Goal: Task Accomplishment & Management: Manage account settings

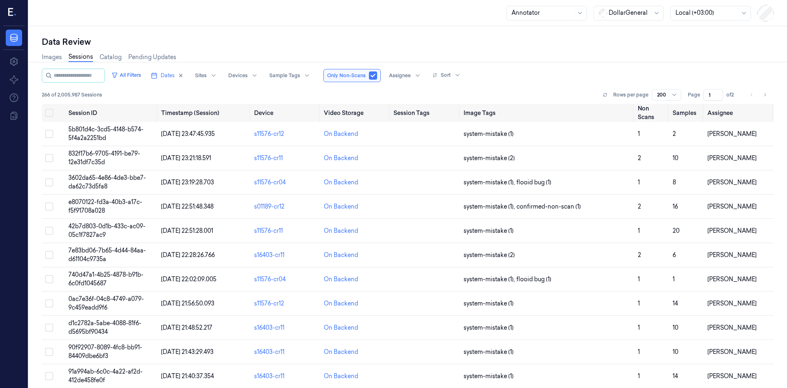
scroll to position [2283, 0]
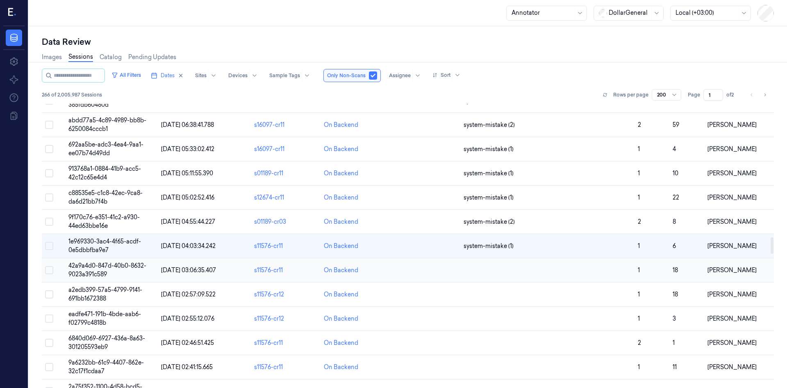
click at [85, 267] on span "42a9a4d0-847d-40b0-8632-9023a391c589" at bounding box center [107, 270] width 78 height 16
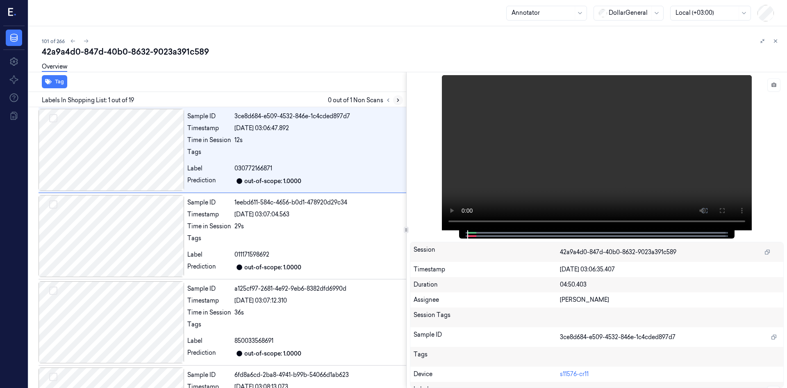
click at [397, 100] on icon at bounding box center [398, 100] width 6 height 6
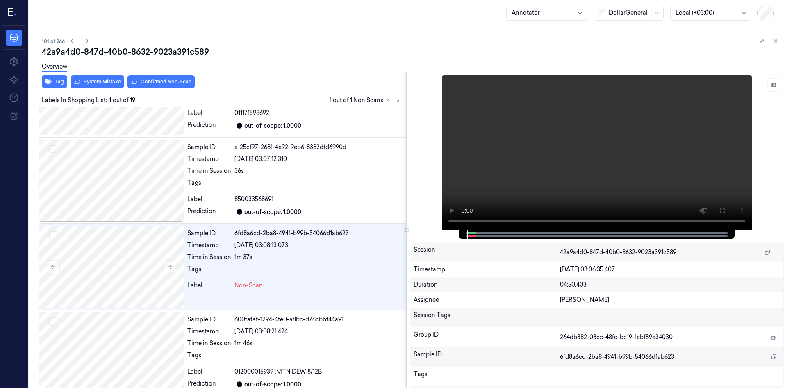
scroll to position [161, 0]
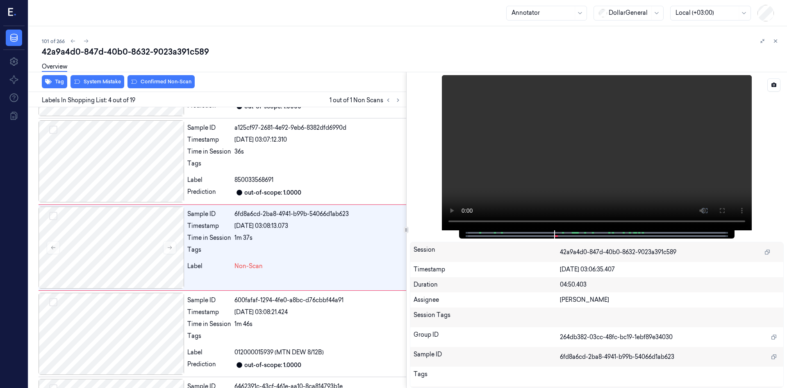
click at [426, 97] on div at bounding box center [597, 152] width 374 height 155
click at [168, 243] on button at bounding box center [169, 247] width 13 height 13
click at [169, 243] on button at bounding box center [169, 247] width 13 height 13
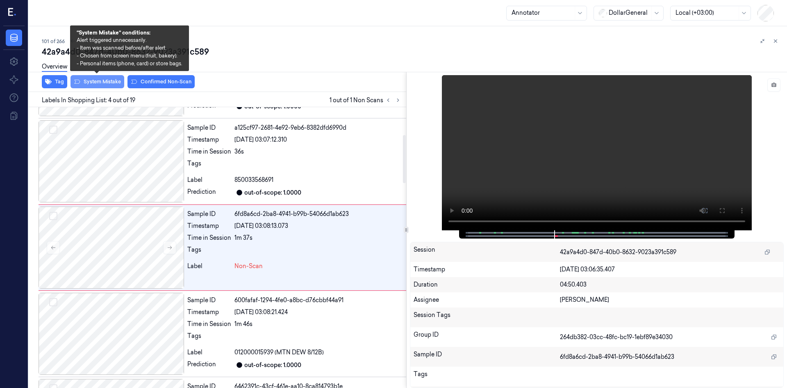
click at [93, 84] on button "System Mistake" at bounding box center [98, 81] width 54 height 13
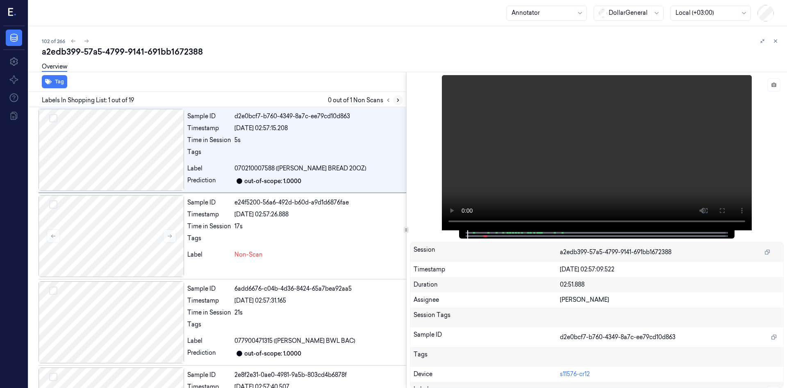
click at [399, 100] on icon at bounding box center [398, 100] width 6 height 6
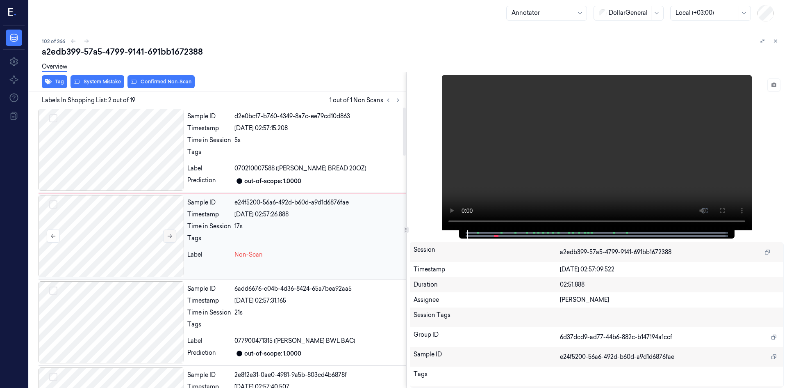
click at [170, 235] on icon at bounding box center [170, 236] width 6 height 6
click at [171, 235] on icon at bounding box center [170, 236] width 6 height 6
click at [173, 236] on button at bounding box center [169, 235] width 13 height 13
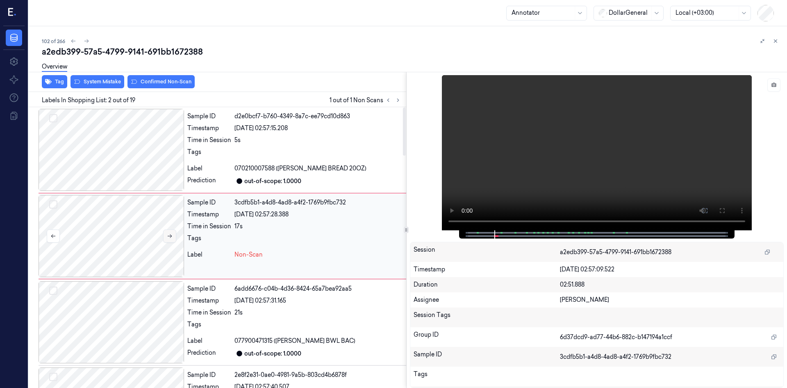
click at [173, 236] on button at bounding box center [169, 235] width 13 height 13
click at [174, 235] on button at bounding box center [169, 235] width 13 height 13
click at [174, 236] on button at bounding box center [169, 235] width 13 height 13
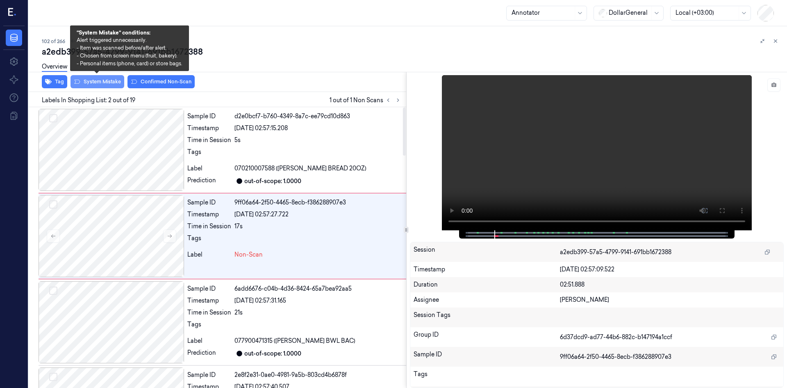
click at [92, 82] on button "System Mistake" at bounding box center [98, 81] width 54 height 13
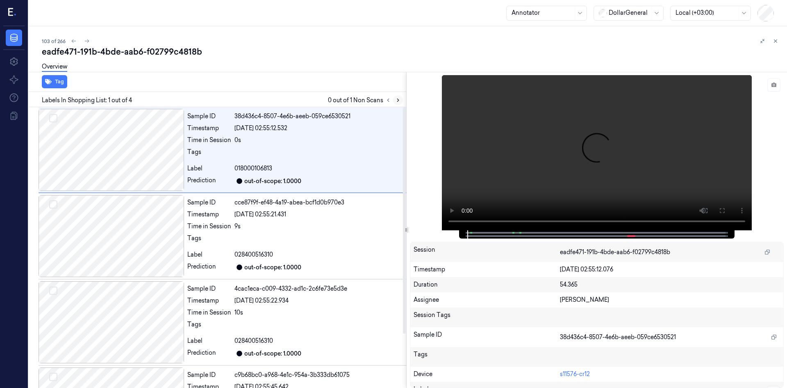
click at [399, 98] on icon at bounding box center [398, 100] width 6 height 6
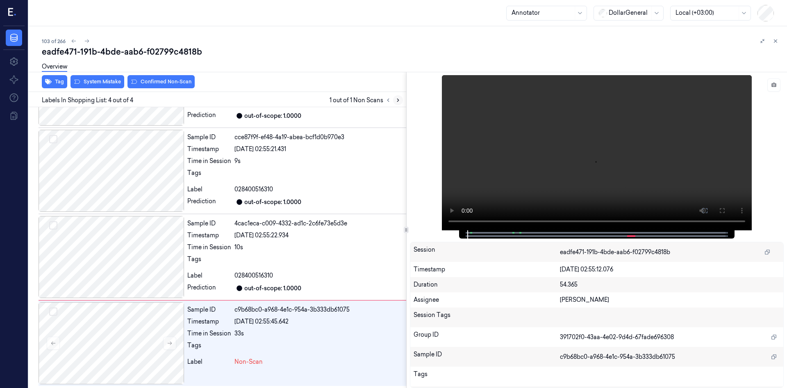
scroll to position [66, 0]
click at [173, 345] on button at bounding box center [169, 341] width 13 height 13
click at [173, 344] on button at bounding box center [169, 341] width 13 height 13
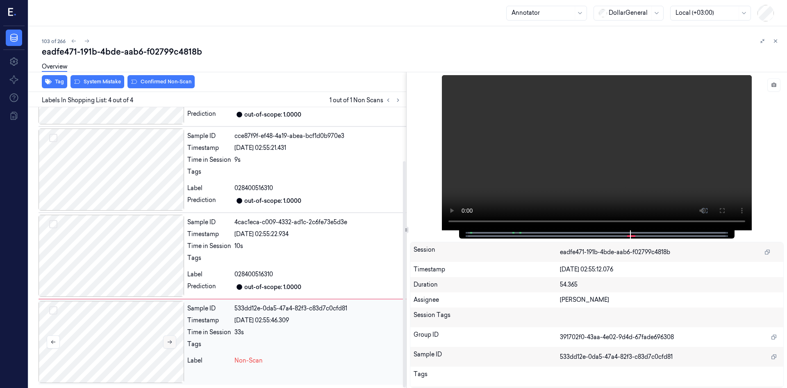
click at [173, 344] on button at bounding box center [169, 341] width 13 height 13
click at [173, 342] on button at bounding box center [169, 341] width 13 height 13
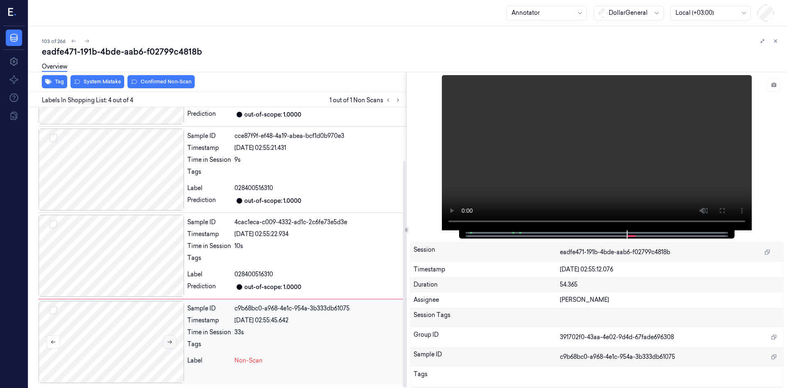
click at [173, 342] on button at bounding box center [169, 341] width 13 height 13
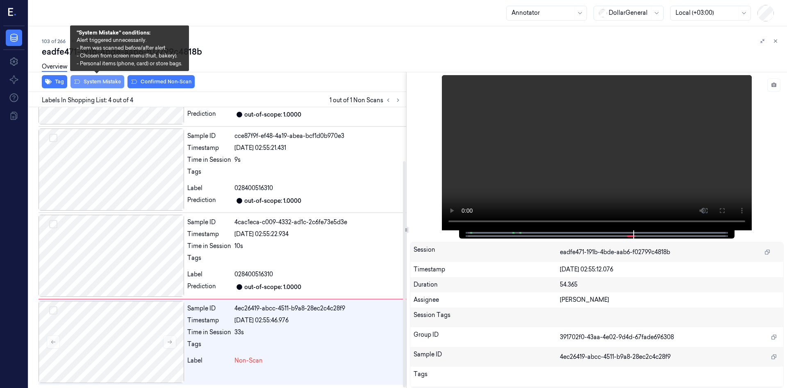
click at [98, 82] on button "System Mistake" at bounding box center [98, 81] width 54 height 13
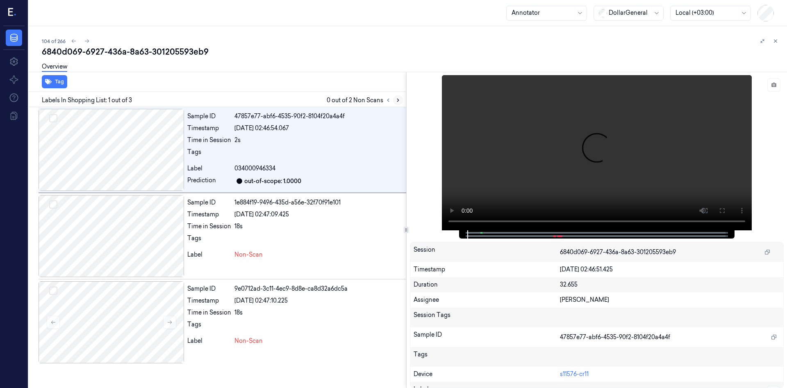
click at [396, 99] on icon at bounding box center [398, 100] width 6 height 6
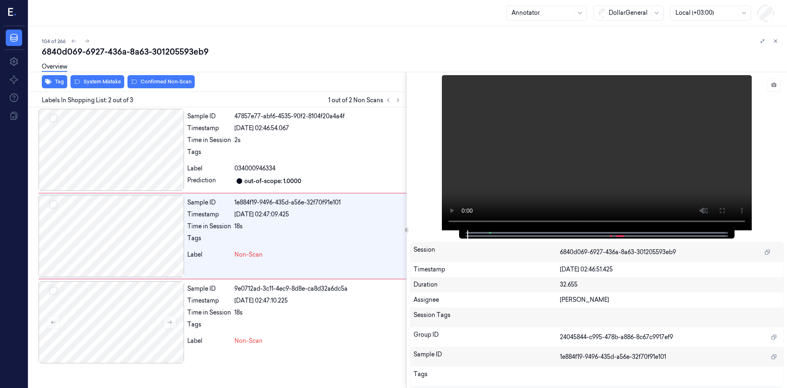
click at [94, 94] on div "Labels In Shopping List: 2 out of 3 1 out of 2 Non Scans" at bounding box center [215, 99] width 381 height 15
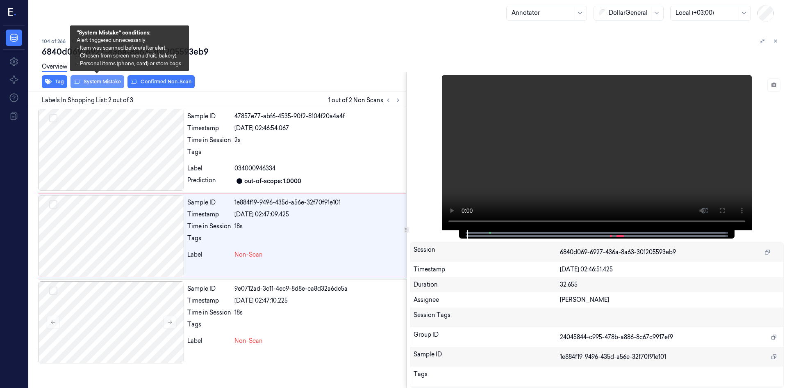
click at [98, 84] on button "System Mistake" at bounding box center [98, 81] width 54 height 13
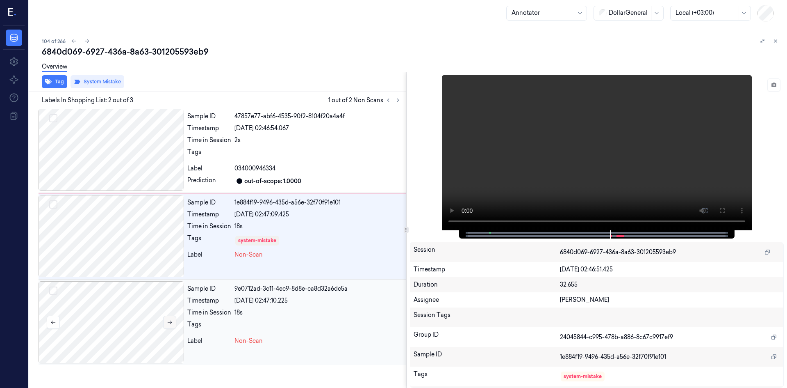
click at [167, 322] on icon at bounding box center [170, 322] width 6 height 6
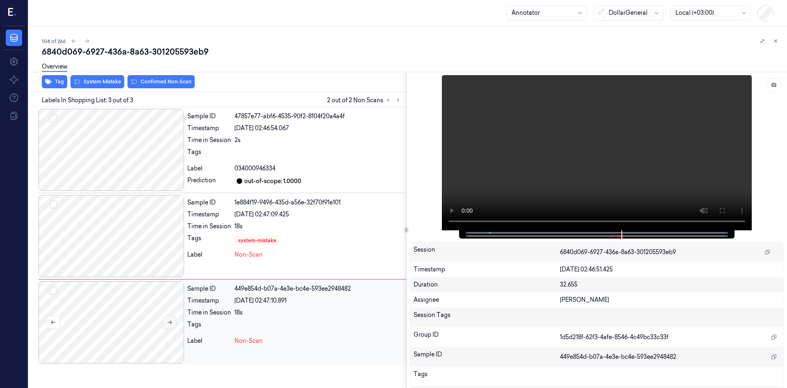
click at [168, 322] on icon at bounding box center [169, 322] width 5 height 4
click at [85, 319] on div at bounding box center [112, 322] width 146 height 82
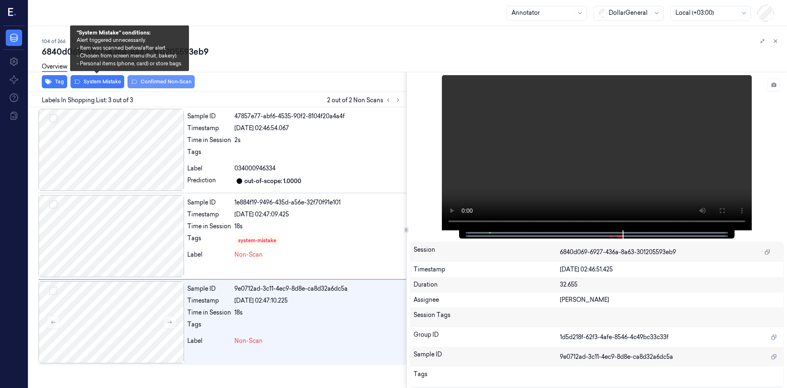
drag, startPoint x: 105, startPoint y: 82, endPoint x: 148, endPoint y: 82, distance: 42.7
click at [106, 81] on button "System Mistake" at bounding box center [98, 81] width 54 height 13
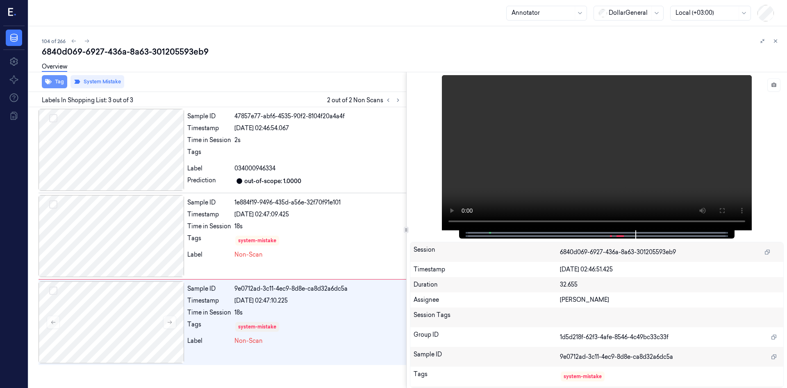
click at [48, 81] on icon "button" at bounding box center [48, 81] width 7 height 5
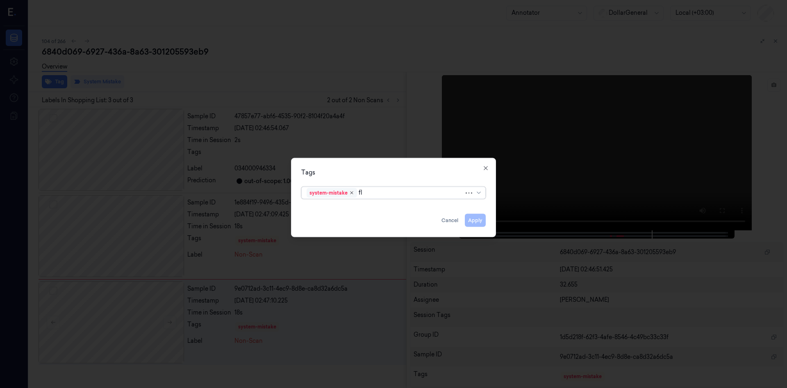
type input "flo"
click at [349, 211] on div "flooid bug" at bounding box center [394, 209] width 174 height 9
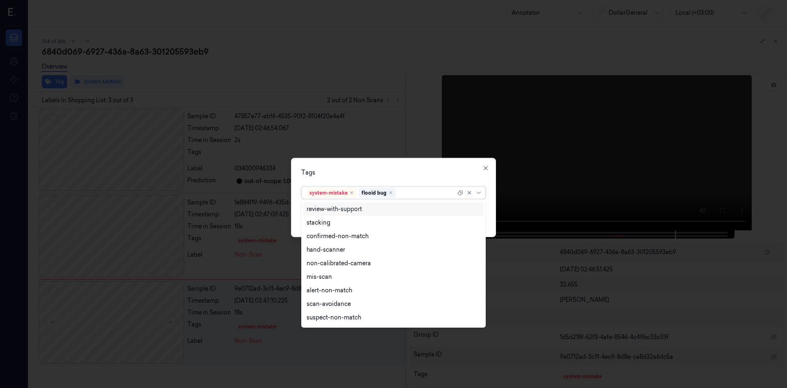
click at [443, 176] on div "Tags" at bounding box center [393, 172] width 185 height 9
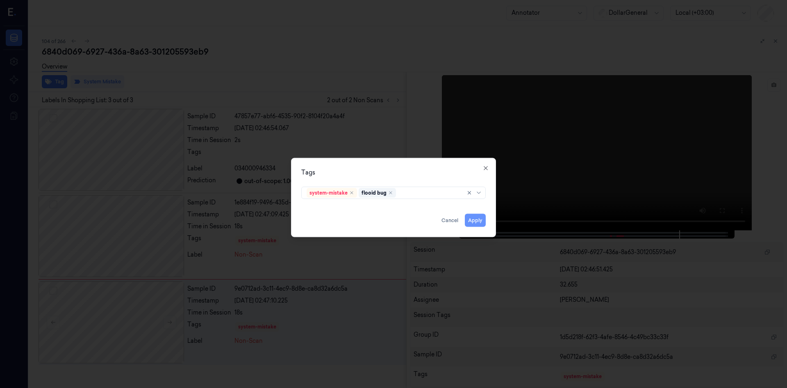
click at [482, 220] on button "Apply" at bounding box center [475, 219] width 21 height 13
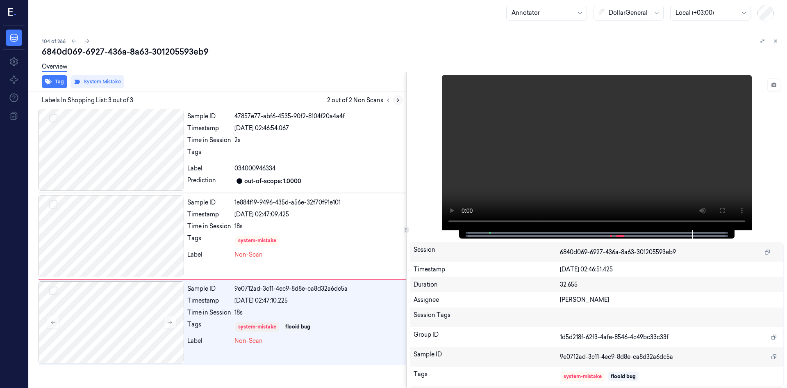
scroll to position [4, 0]
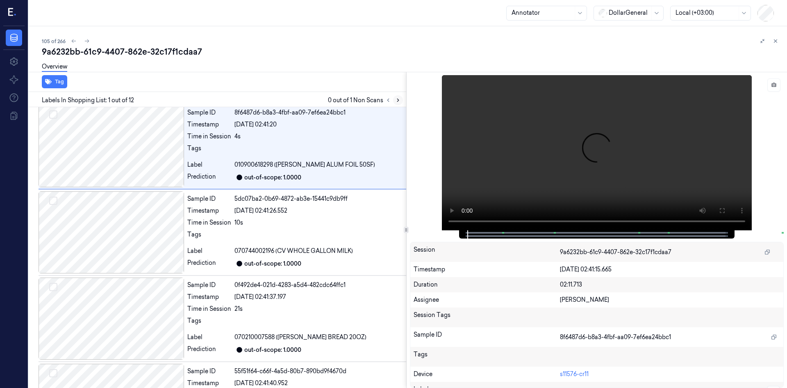
click at [400, 100] on icon at bounding box center [398, 100] width 6 height 6
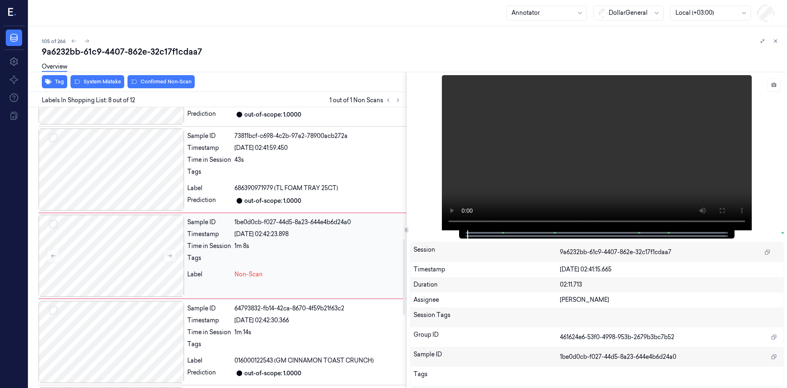
scroll to position [505, 0]
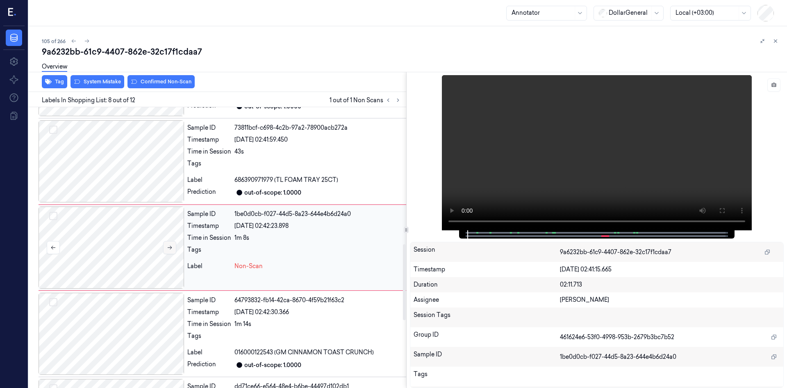
click at [164, 245] on button at bounding box center [169, 247] width 13 height 13
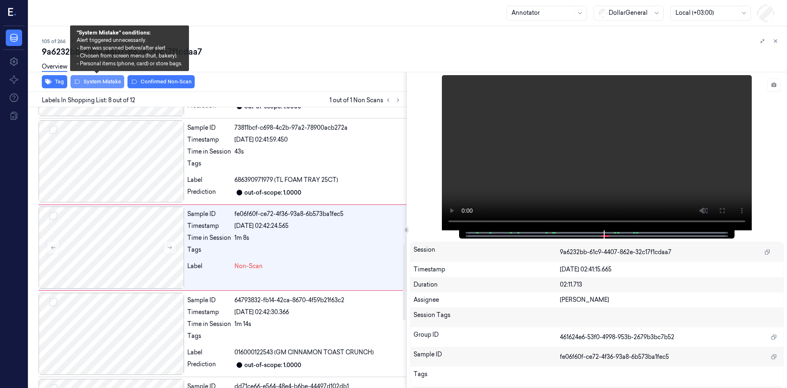
click at [115, 83] on button "System Mistake" at bounding box center [98, 81] width 54 height 13
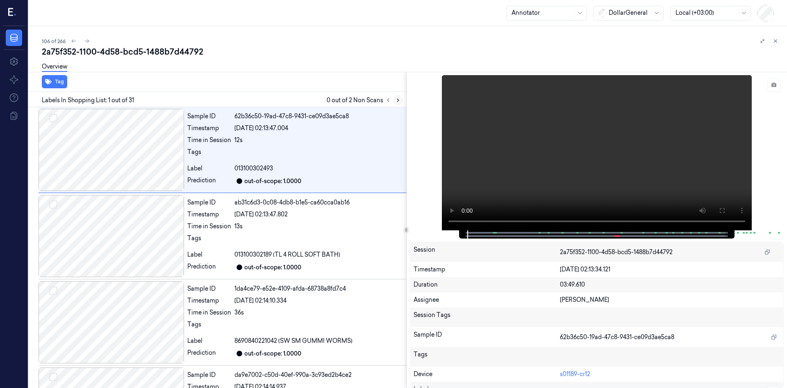
click at [399, 101] on icon at bounding box center [398, 100] width 6 height 6
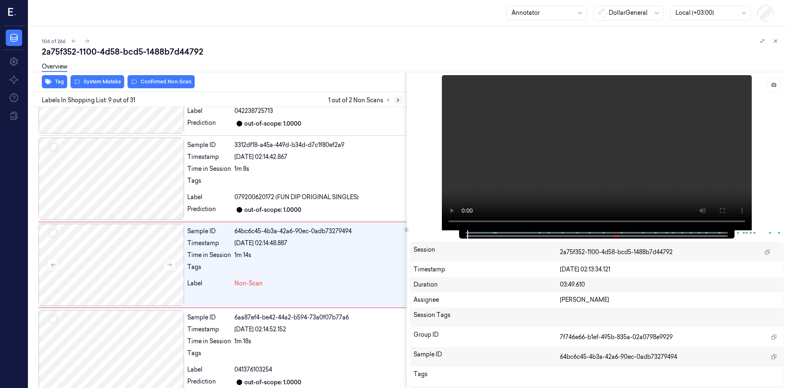
scroll to position [591, 0]
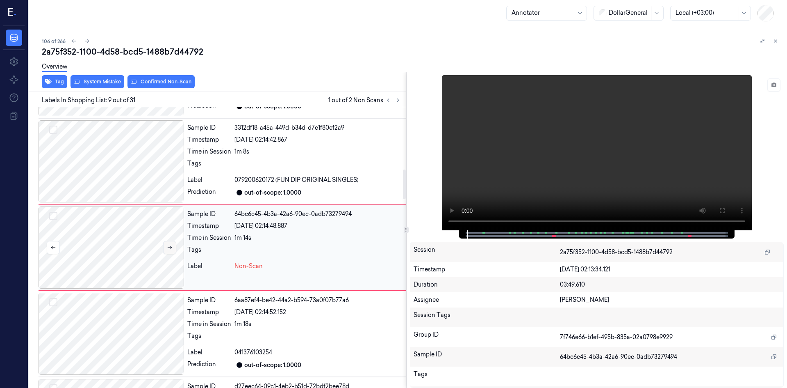
click at [163, 245] on button at bounding box center [169, 247] width 13 height 13
click at [164, 245] on button at bounding box center [169, 247] width 13 height 13
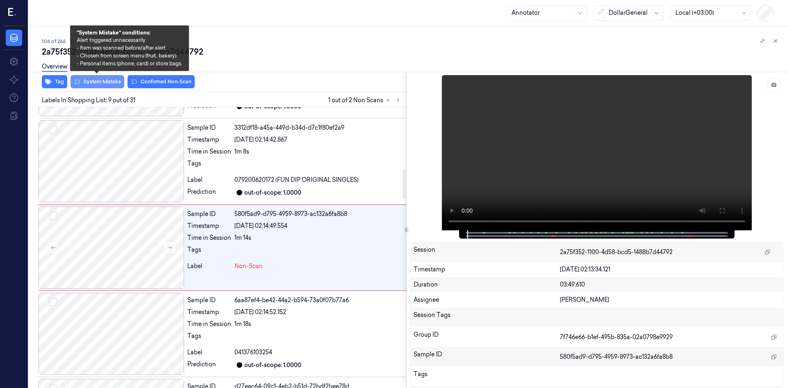
click at [105, 80] on button "System Mistake" at bounding box center [98, 81] width 54 height 13
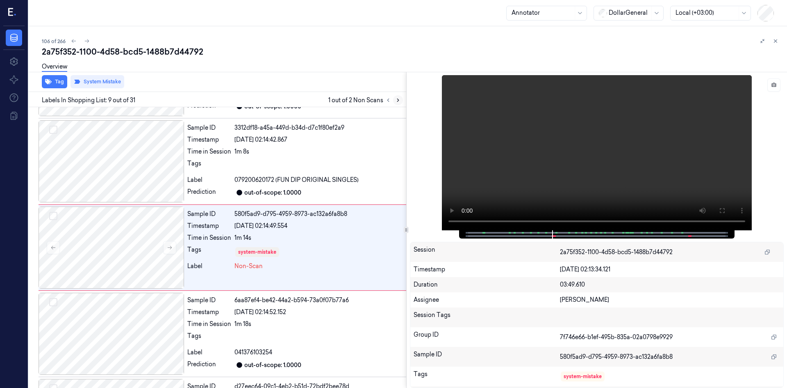
click at [401, 100] on button at bounding box center [398, 100] width 10 height 10
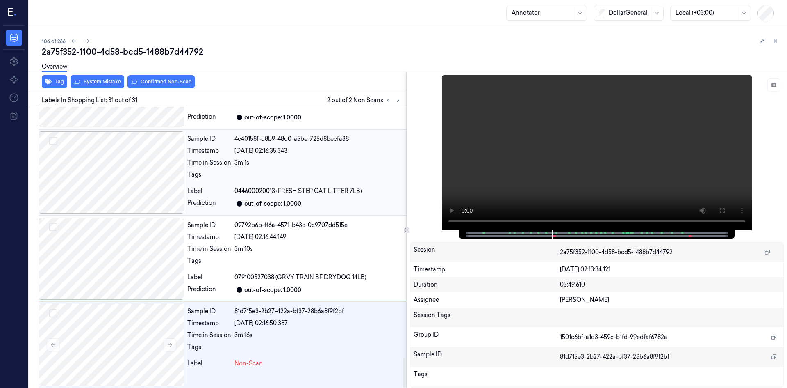
scroll to position [2391, 0]
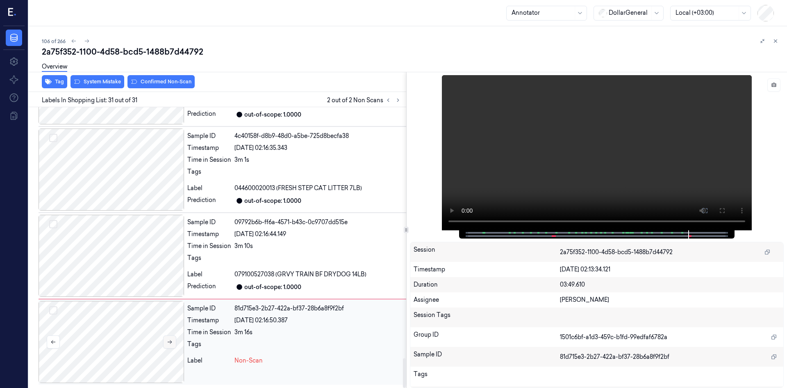
click at [167, 346] on button at bounding box center [169, 341] width 13 height 13
click at [167, 344] on button at bounding box center [169, 341] width 13 height 13
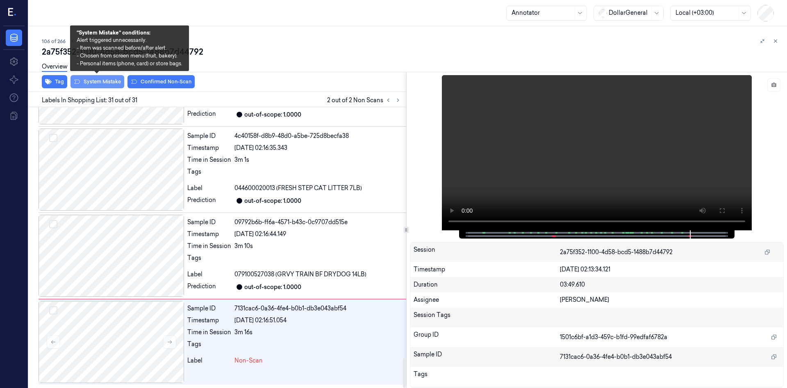
click at [104, 83] on button "System Mistake" at bounding box center [98, 81] width 54 height 13
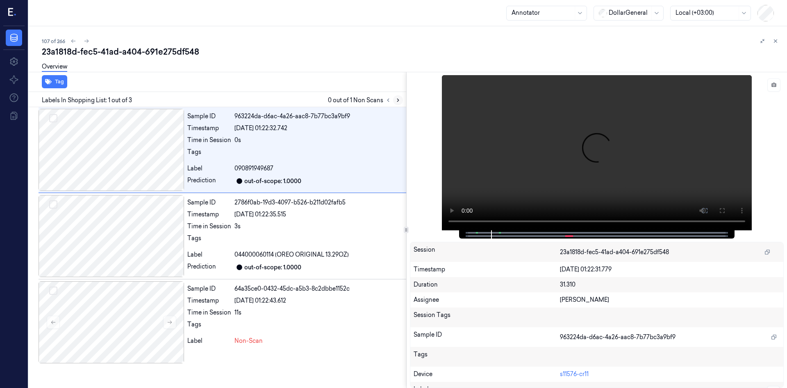
click at [395, 101] on icon at bounding box center [398, 100] width 6 height 6
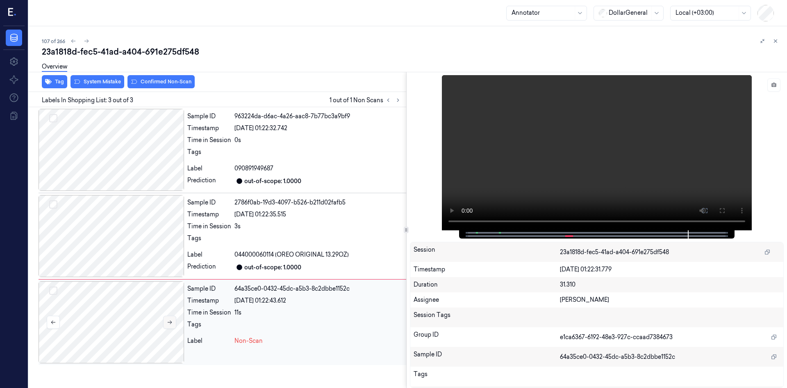
click at [167, 322] on icon at bounding box center [170, 322] width 6 height 6
click at [168, 321] on icon at bounding box center [170, 322] width 6 height 6
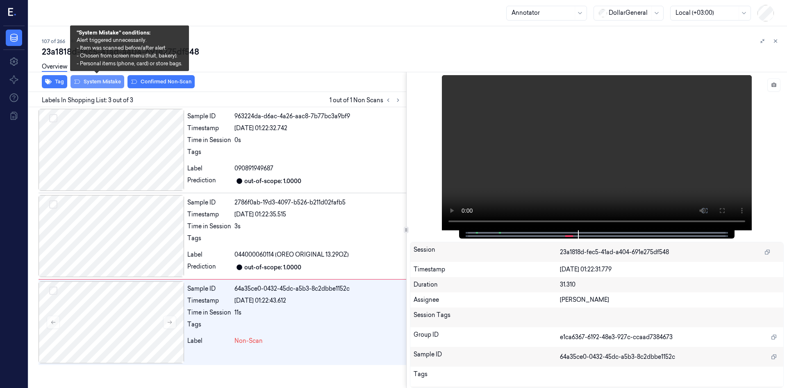
click at [108, 87] on button "System Mistake" at bounding box center [98, 81] width 54 height 13
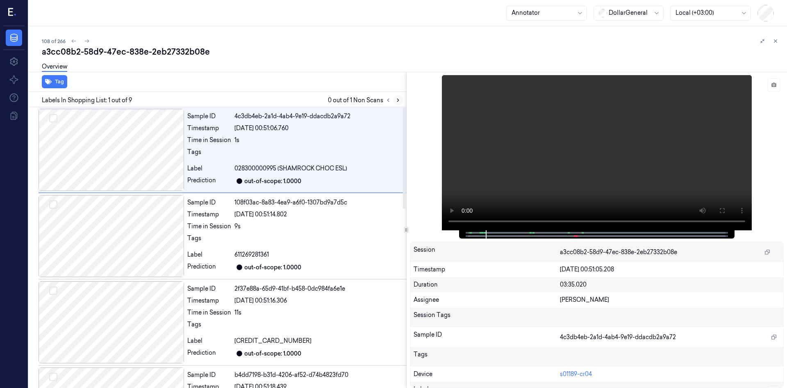
click at [396, 100] on icon at bounding box center [398, 100] width 6 height 6
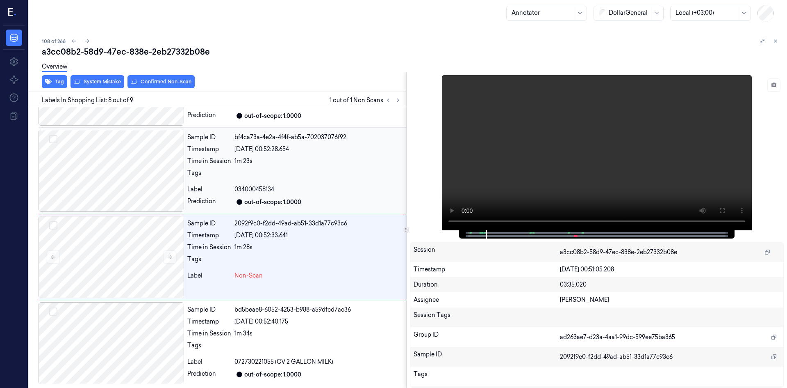
scroll to position [497, 0]
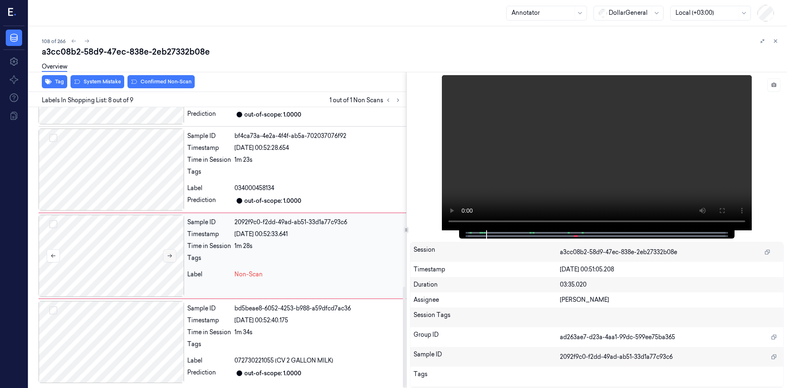
click at [166, 261] on button at bounding box center [169, 255] width 13 height 13
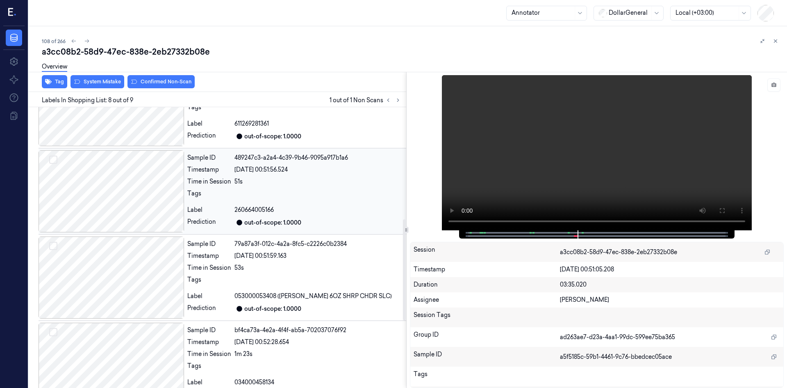
scroll to position [292, 0]
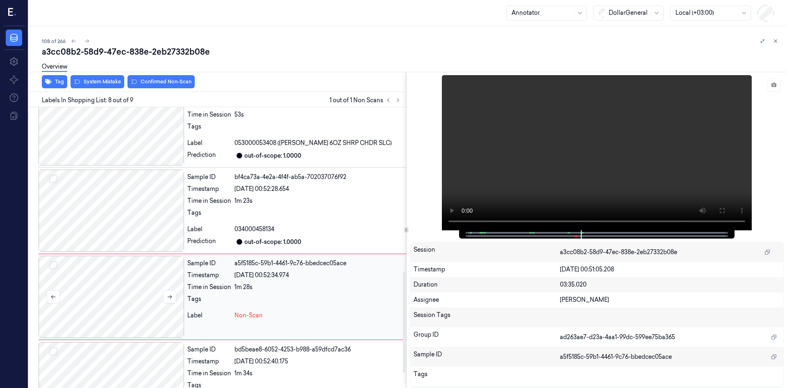
click at [129, 301] on div at bounding box center [112, 296] width 146 height 82
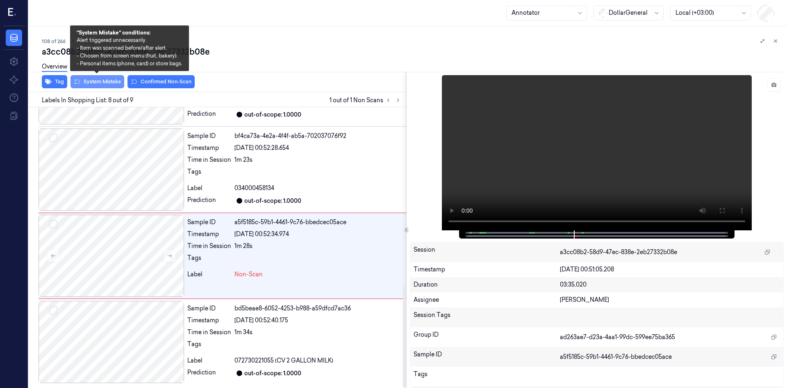
click at [110, 84] on button "System Mistake" at bounding box center [98, 81] width 54 height 13
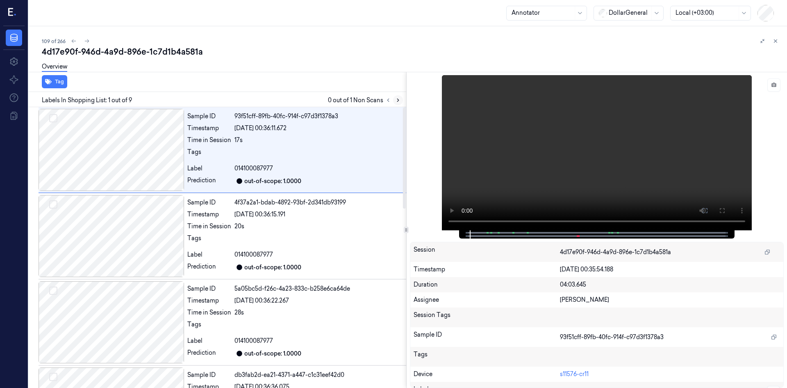
click at [399, 98] on icon at bounding box center [398, 100] width 6 height 6
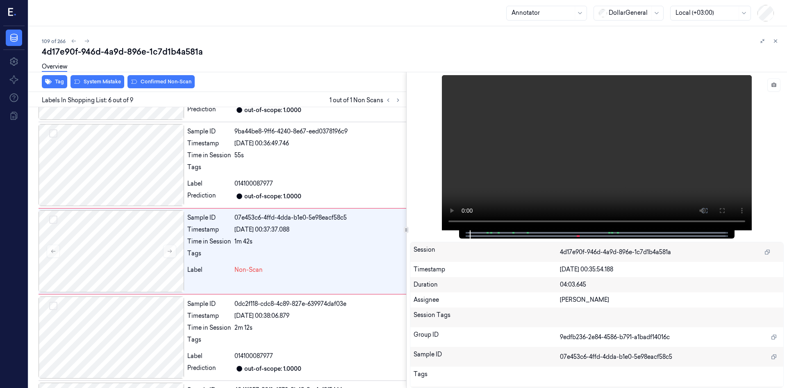
scroll to position [333, 0]
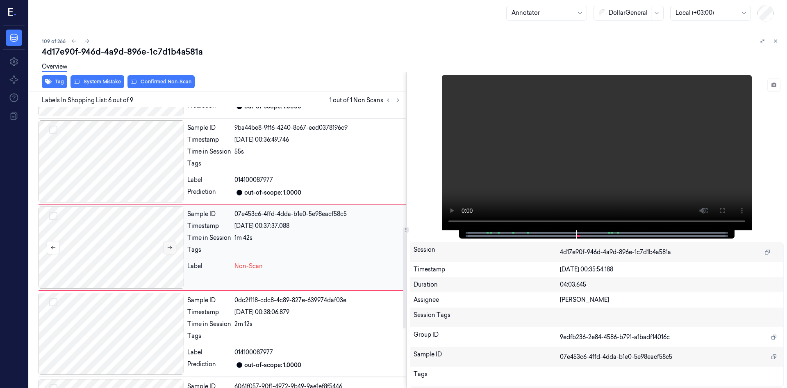
click at [171, 246] on icon at bounding box center [170, 247] width 6 height 6
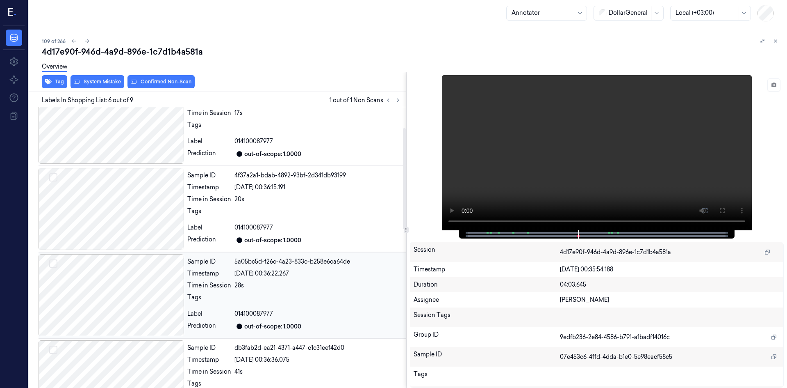
scroll to position [0, 0]
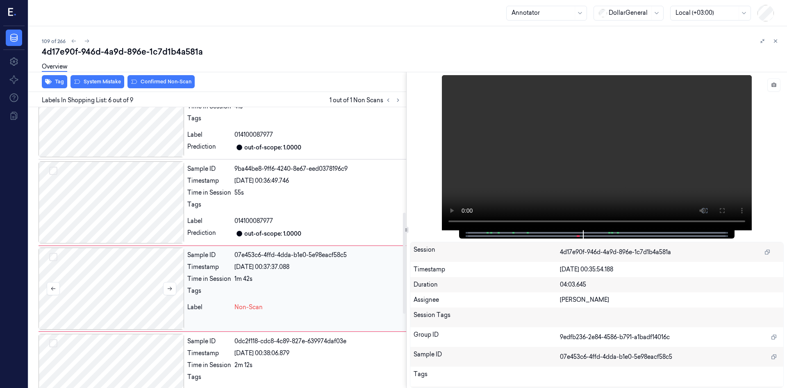
click at [139, 276] on div at bounding box center [112, 288] width 146 height 82
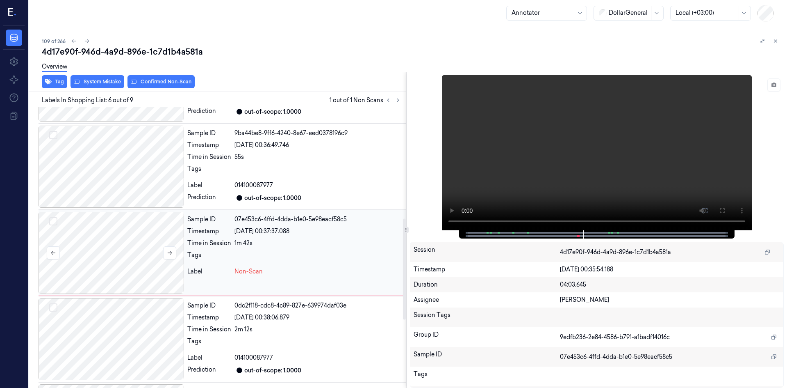
scroll to position [333, 0]
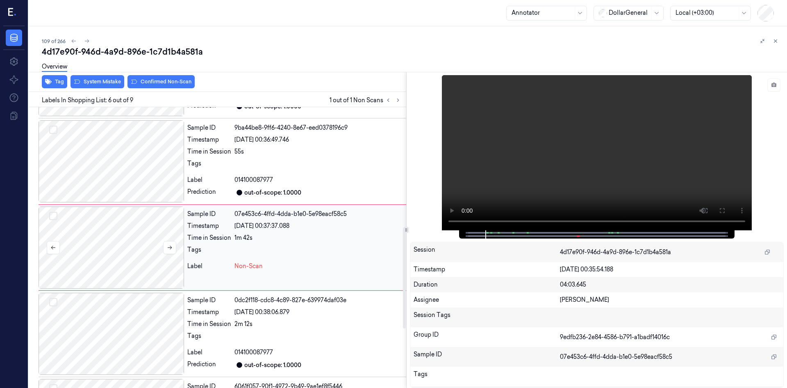
click at [142, 259] on div at bounding box center [112, 247] width 146 height 82
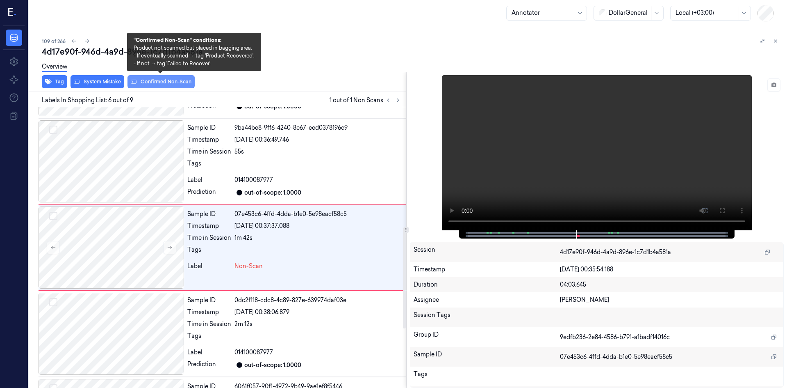
click at [153, 80] on button "Confirmed Non-Scan" at bounding box center [161, 81] width 67 height 13
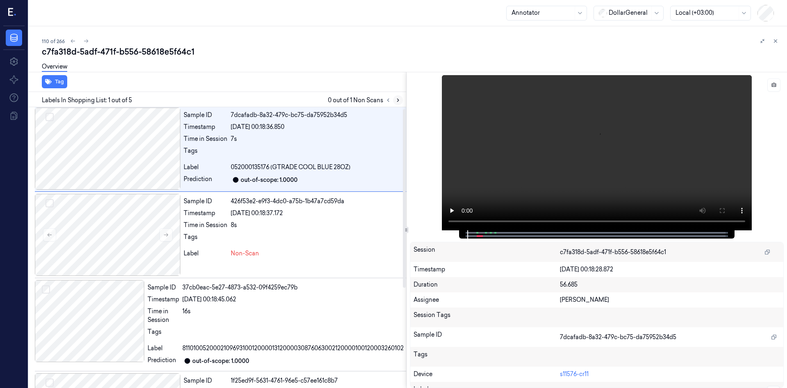
scroll to position [0, 4]
click at [400, 98] on icon at bounding box center [398, 100] width 6 height 6
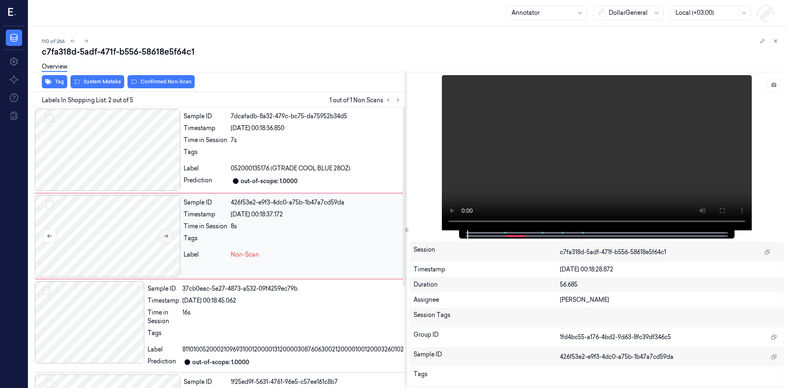
click at [163, 233] on button at bounding box center [166, 235] width 13 height 13
click at [163, 233] on icon at bounding box center [166, 236] width 6 height 6
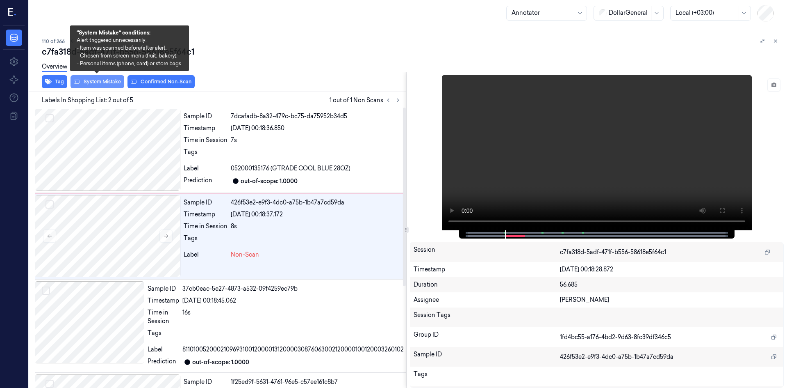
click at [101, 81] on button "System Mistake" at bounding box center [98, 81] width 54 height 13
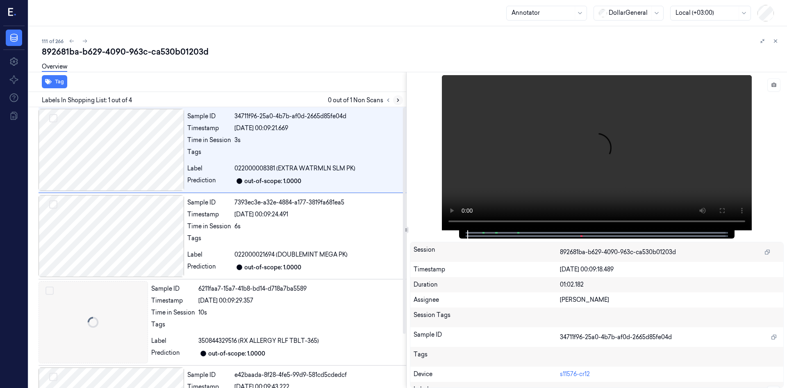
click at [402, 99] on button at bounding box center [398, 100] width 10 height 10
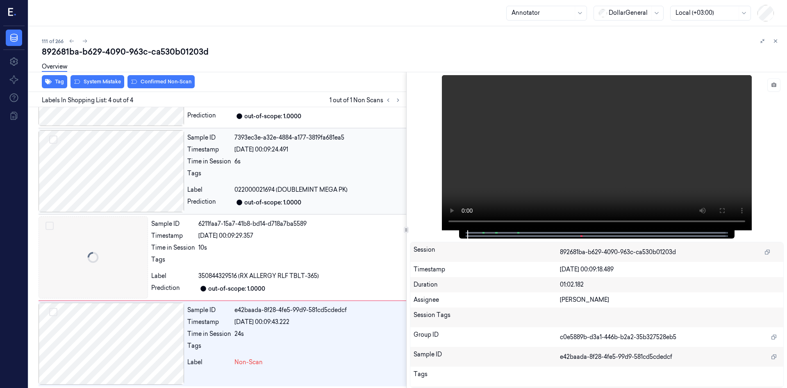
scroll to position [66, 0]
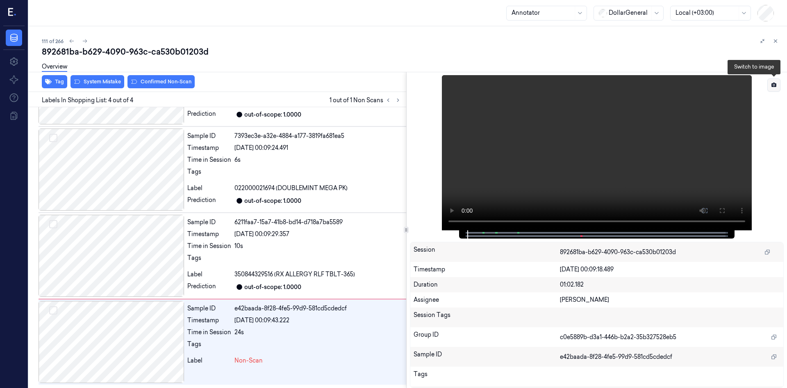
click at [775, 82] on button at bounding box center [774, 84] width 13 height 13
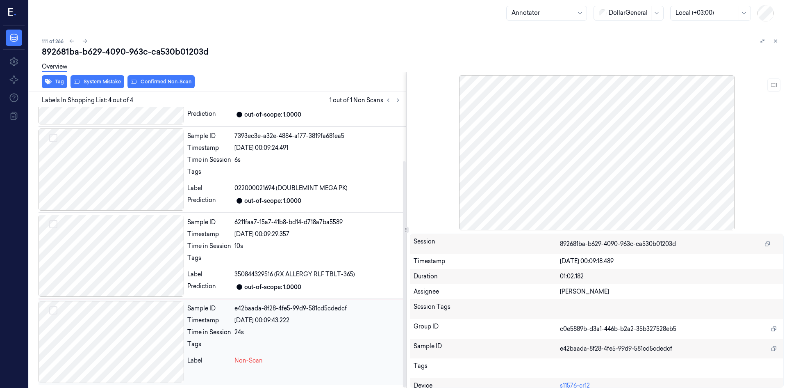
click at [162, 347] on div at bounding box center [112, 342] width 146 height 82
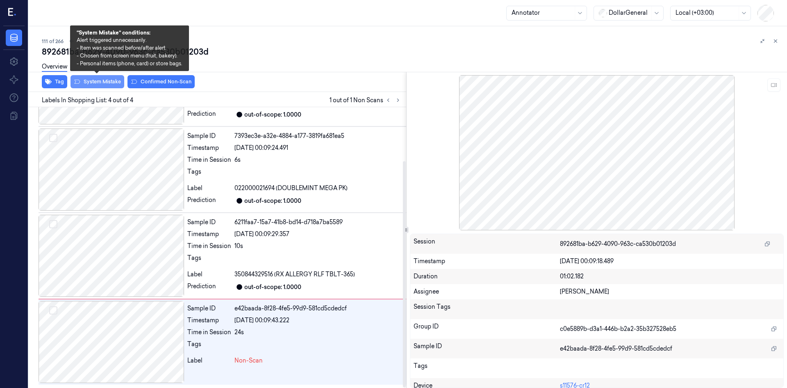
click at [105, 82] on button "System Mistake" at bounding box center [98, 81] width 54 height 13
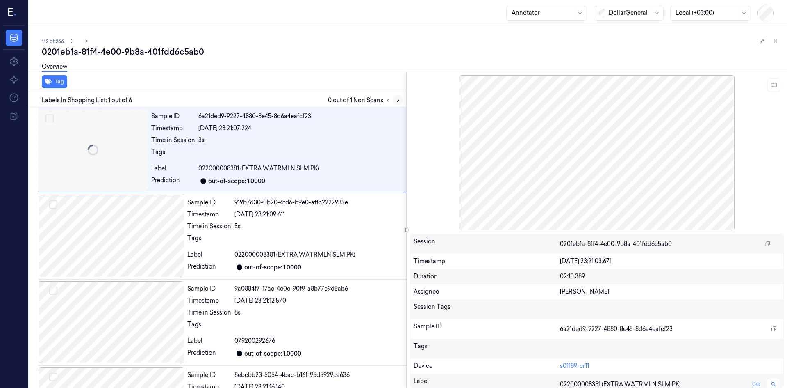
click at [401, 98] on button at bounding box center [398, 100] width 10 height 10
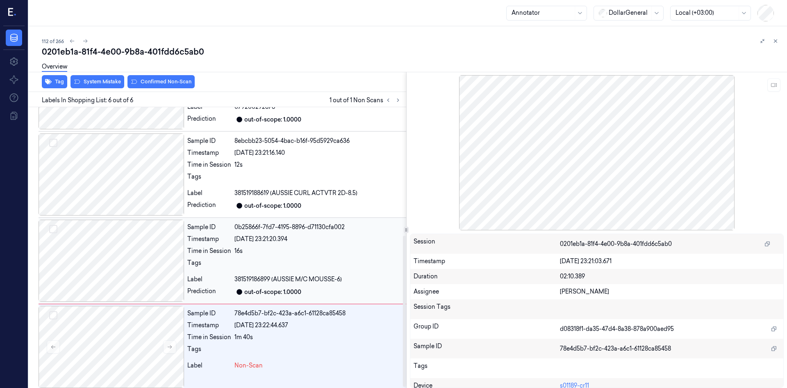
scroll to position [239, 0]
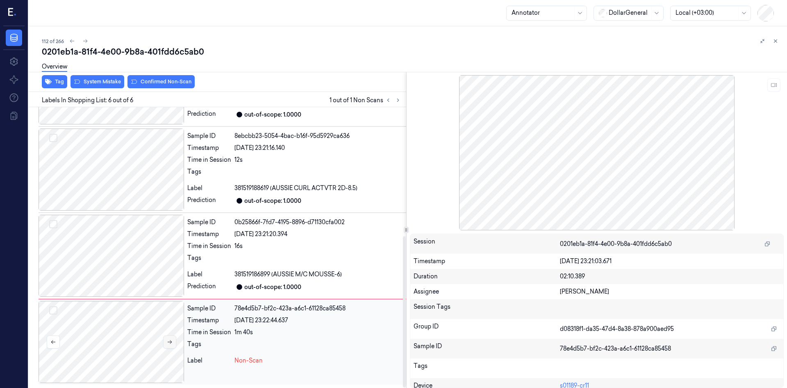
click at [166, 339] on button at bounding box center [169, 341] width 13 height 13
click at [166, 340] on button at bounding box center [169, 341] width 13 height 13
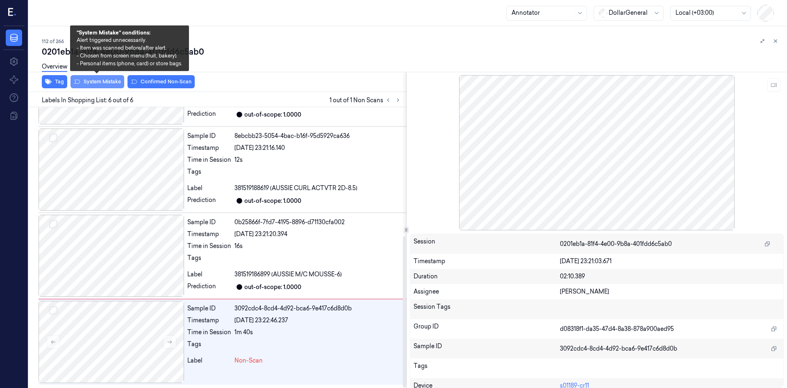
click at [108, 80] on button "System Mistake" at bounding box center [98, 81] width 54 height 13
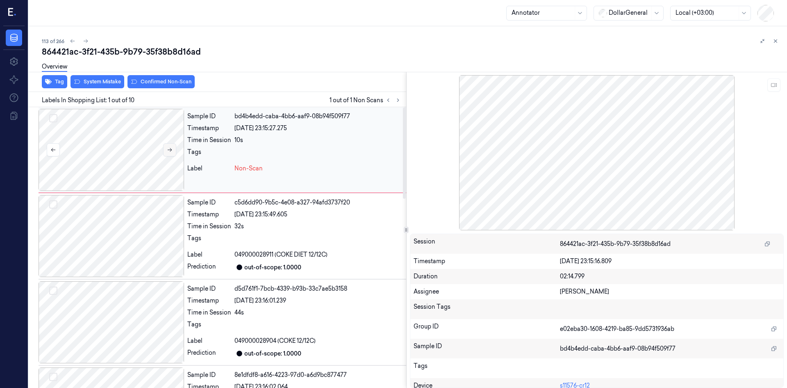
click at [171, 153] on button at bounding box center [169, 149] width 13 height 13
click at [107, 83] on button "System Mistake" at bounding box center [98, 81] width 54 height 13
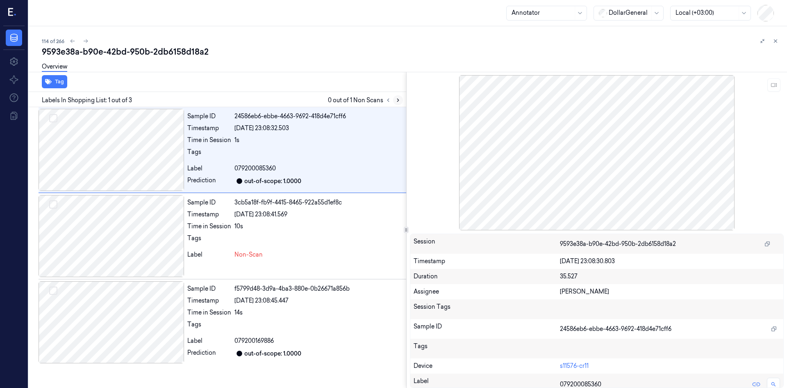
click at [401, 96] on button at bounding box center [398, 100] width 10 height 10
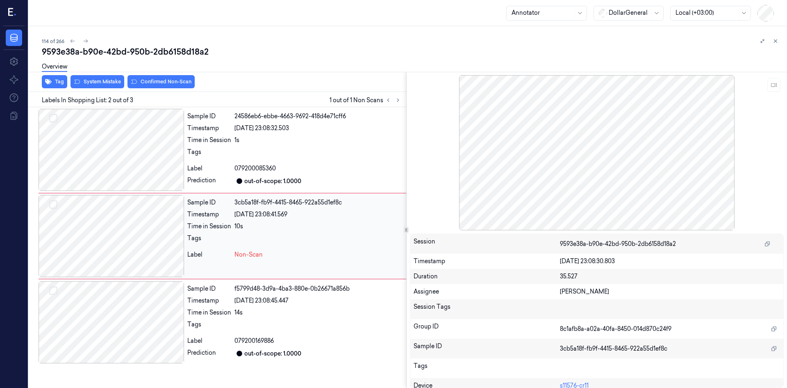
click at [162, 238] on div at bounding box center [112, 236] width 146 height 82
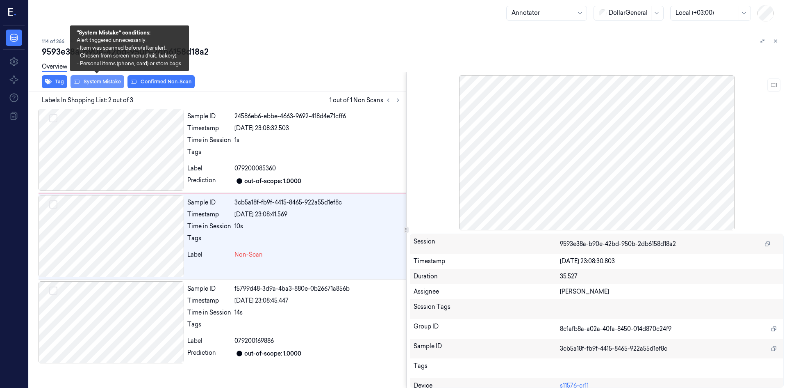
click at [97, 82] on button "System Mistake" at bounding box center [98, 81] width 54 height 13
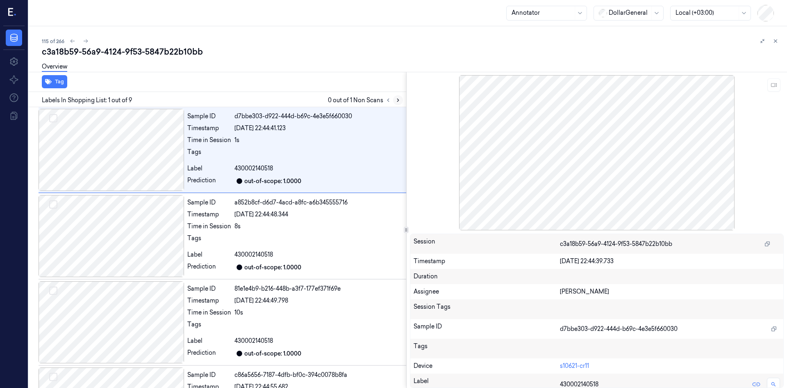
click at [397, 100] on icon at bounding box center [398, 100] width 6 height 6
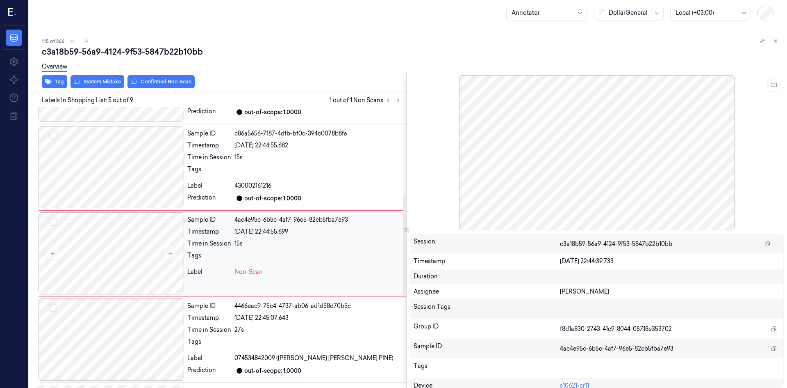
scroll to position [247, 0]
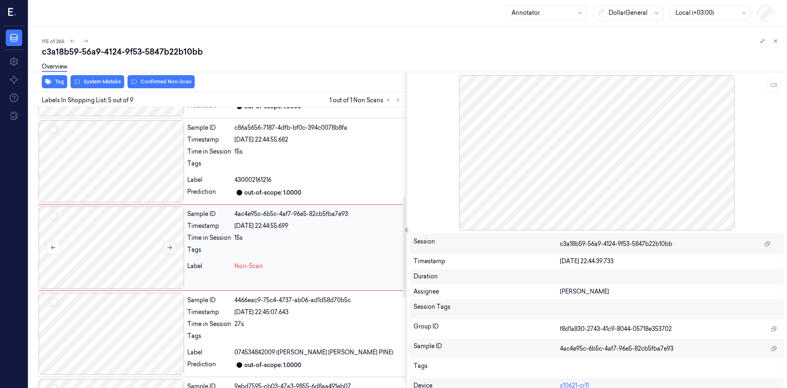
click at [176, 246] on button at bounding box center [169, 247] width 13 height 13
click at [176, 246] on div at bounding box center [112, 247] width 146 height 82
click at [131, 241] on div at bounding box center [112, 247] width 146 height 82
click at [112, 80] on button "System Mistake" at bounding box center [98, 81] width 54 height 13
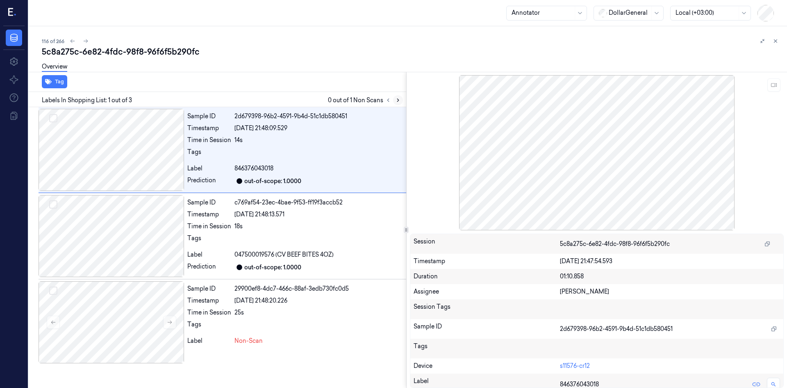
click at [397, 99] on icon at bounding box center [398, 100] width 6 height 6
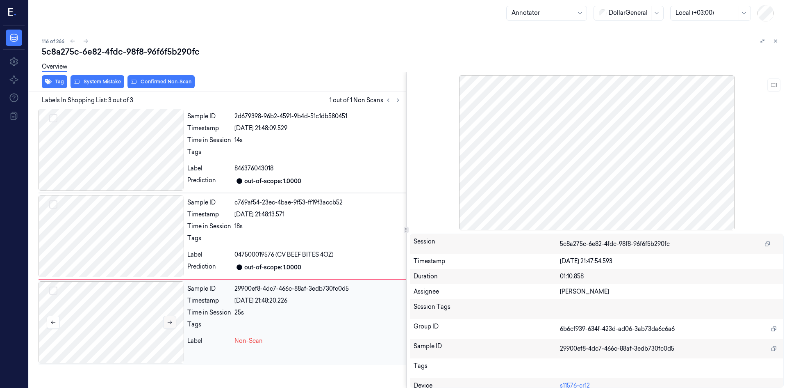
click at [168, 321] on icon at bounding box center [170, 322] width 6 height 6
click at [169, 319] on button at bounding box center [169, 321] width 13 height 13
click at [171, 317] on button at bounding box center [169, 321] width 13 height 13
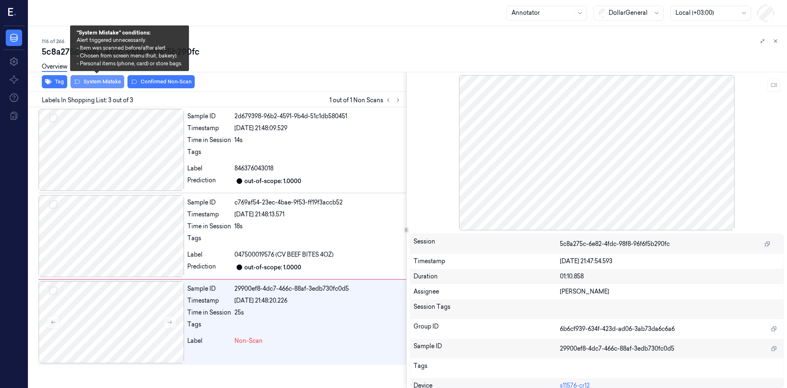
click at [101, 83] on button "System Mistake" at bounding box center [98, 81] width 54 height 13
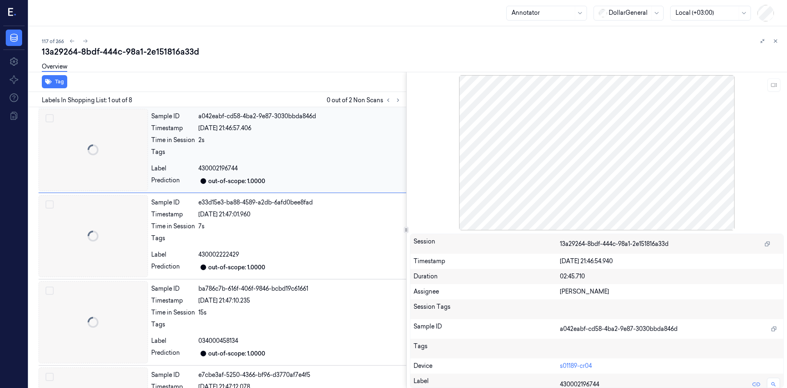
scroll to position [4, 0]
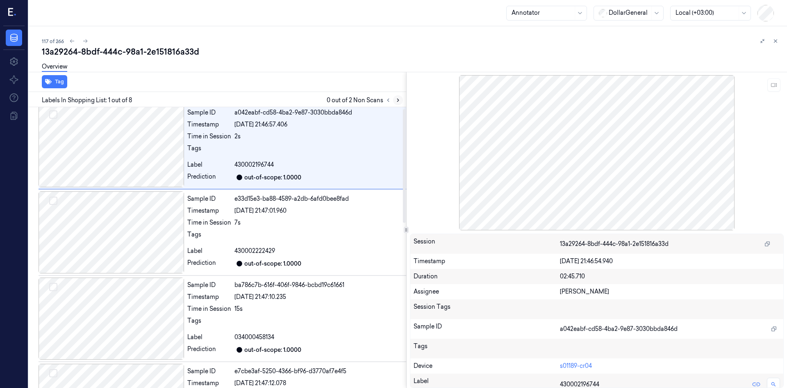
click at [401, 99] on button at bounding box center [398, 100] width 10 height 10
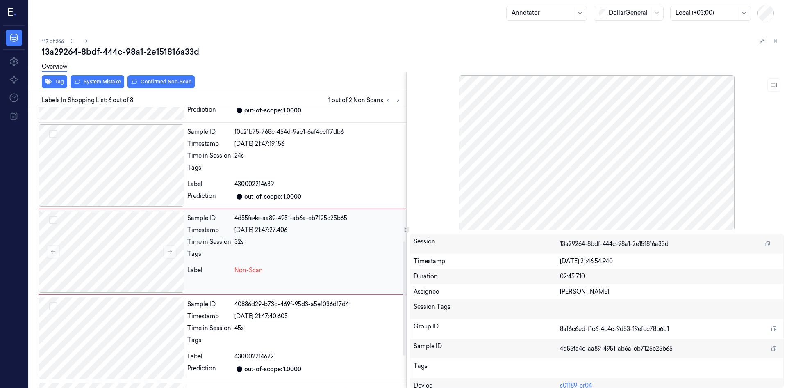
scroll to position [333, 0]
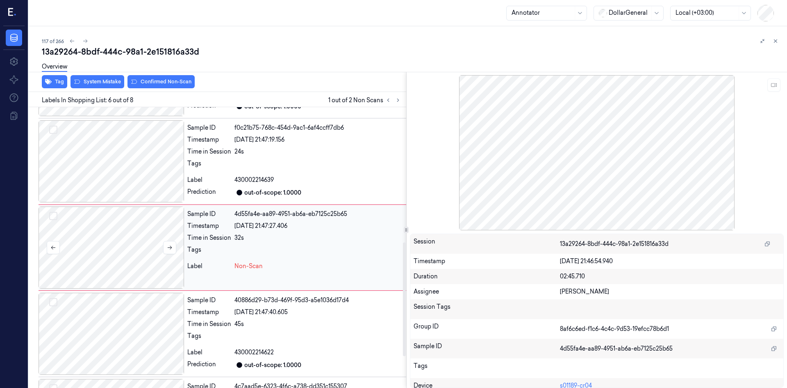
click at [177, 248] on div at bounding box center [112, 247] width 146 height 82
click at [167, 247] on icon at bounding box center [170, 247] width 6 height 6
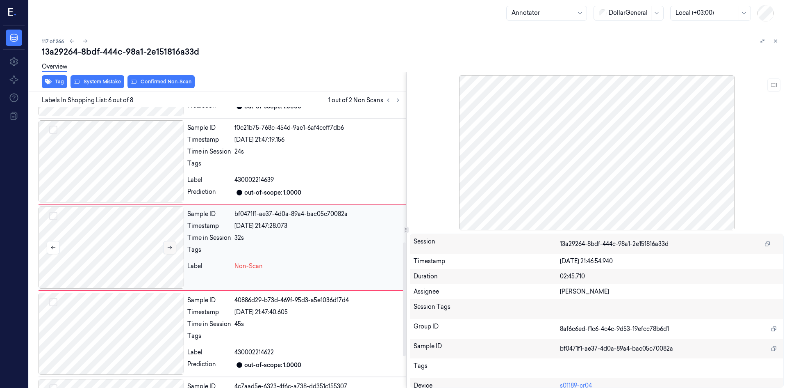
click at [167, 247] on icon at bounding box center [170, 247] width 6 height 6
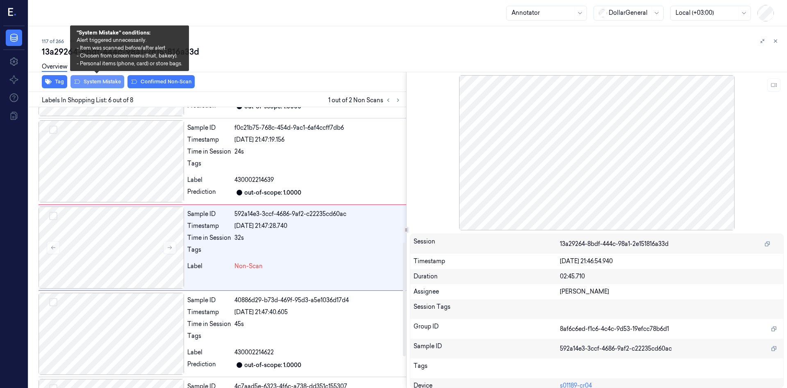
click at [99, 85] on button "System Mistake" at bounding box center [98, 81] width 54 height 13
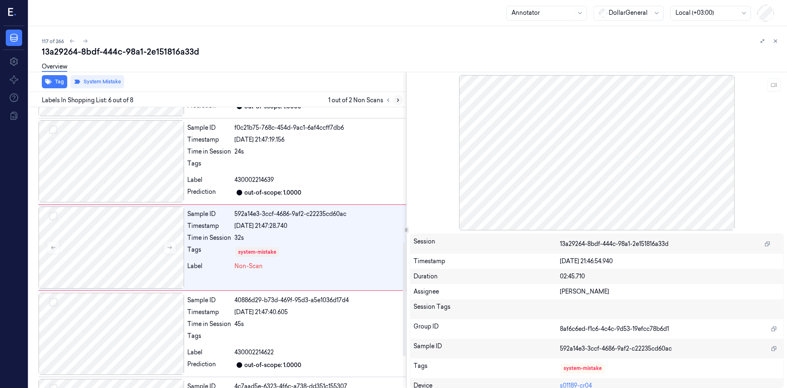
click at [401, 102] on button at bounding box center [398, 100] width 10 height 10
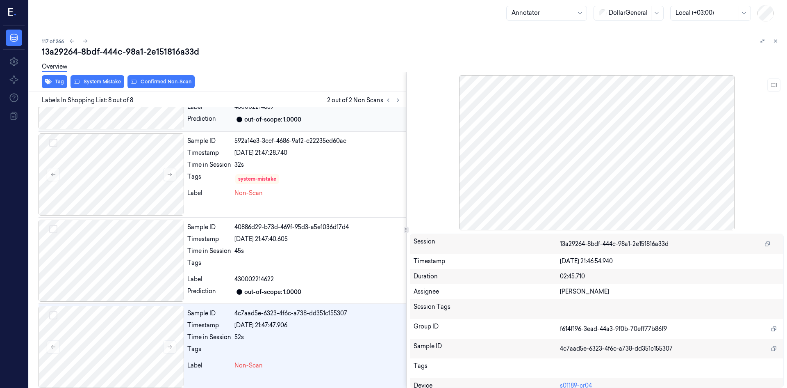
scroll to position [411, 0]
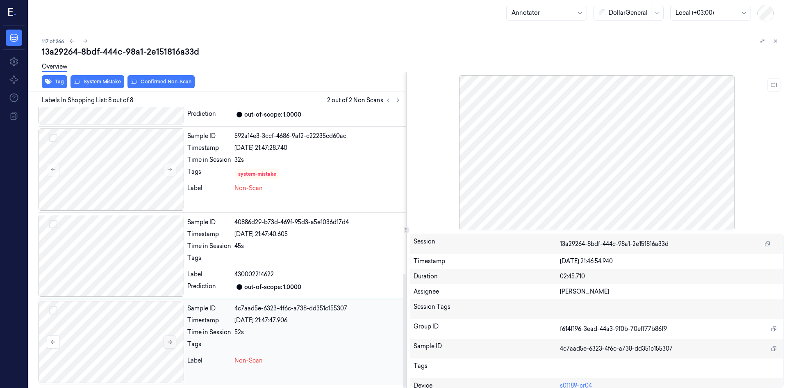
click at [166, 339] on button at bounding box center [169, 341] width 13 height 13
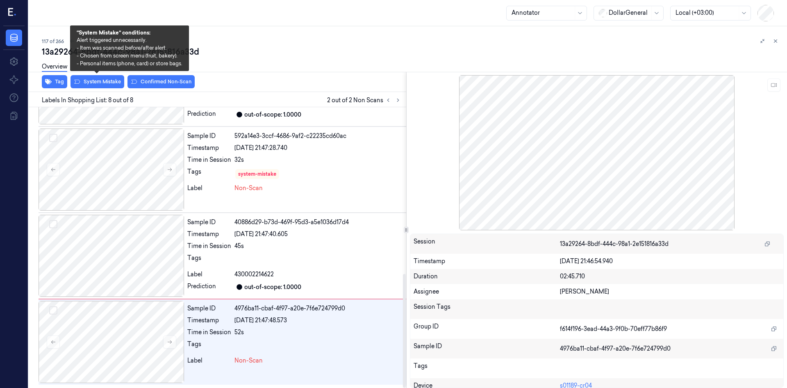
click at [82, 78] on div "Overview" at bounding box center [411, 67] width 739 height 21
click at [84, 82] on button "System Mistake" at bounding box center [98, 81] width 54 height 13
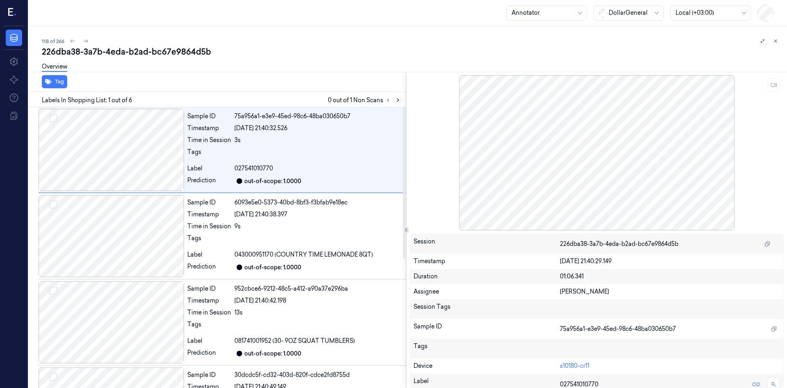
click at [398, 100] on icon at bounding box center [398, 100] width 6 height 6
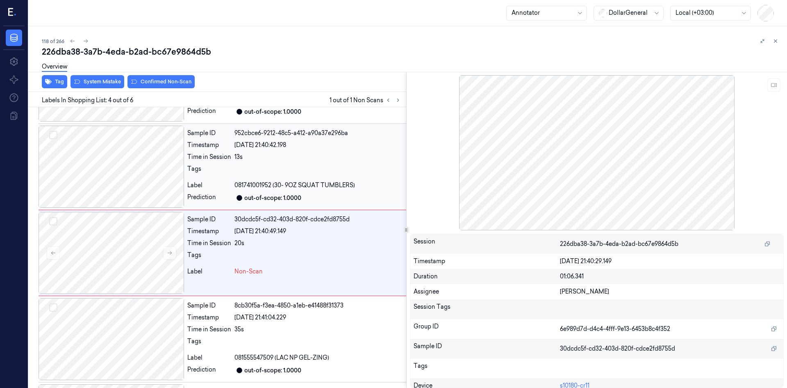
scroll to position [161, 0]
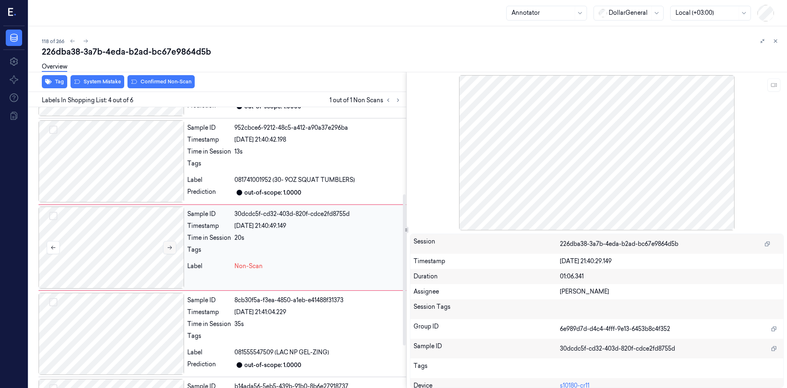
click at [176, 245] on button at bounding box center [169, 247] width 13 height 13
click at [101, 77] on div "Overview" at bounding box center [411, 67] width 739 height 21
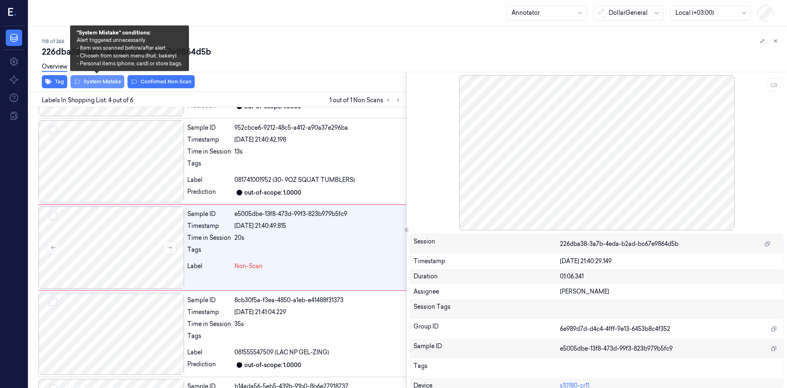
click at [107, 82] on button "System Mistake" at bounding box center [98, 81] width 54 height 13
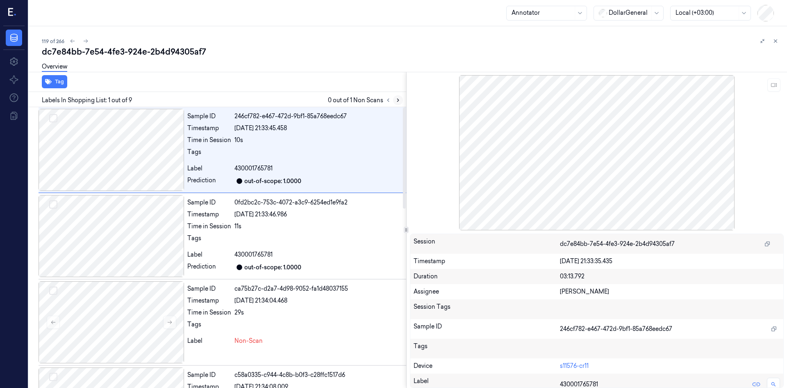
click at [399, 98] on icon at bounding box center [398, 100] width 6 height 6
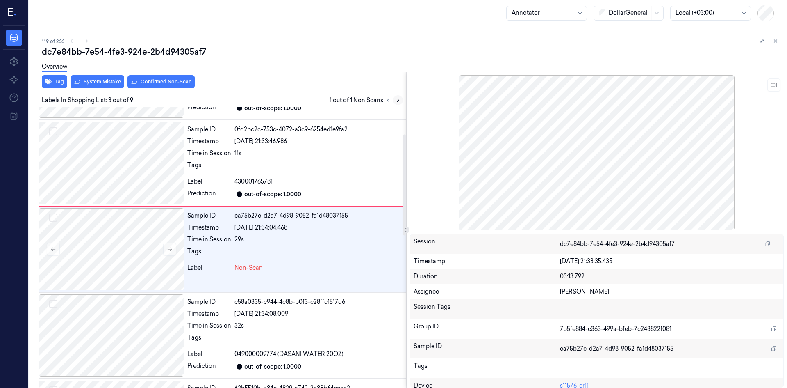
scroll to position [75, 0]
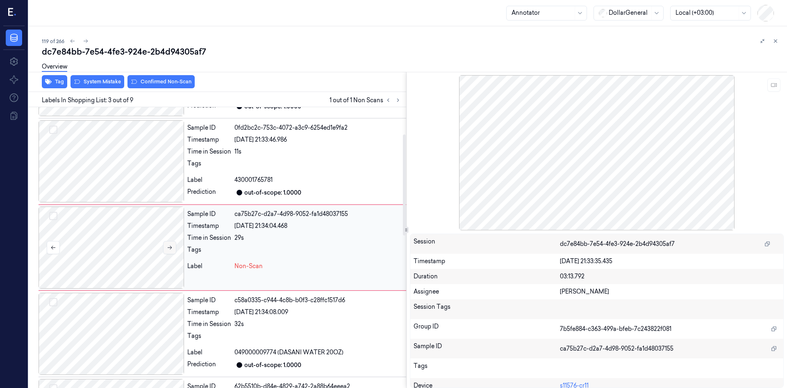
click at [163, 245] on button at bounding box center [169, 247] width 13 height 13
click at [164, 244] on button at bounding box center [169, 247] width 13 height 13
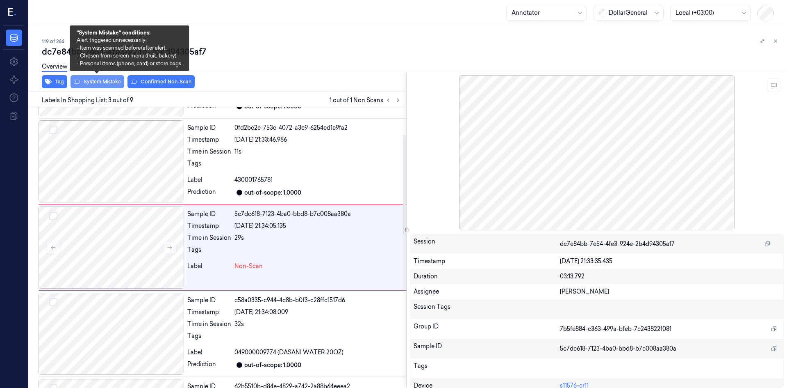
click at [105, 83] on button "System Mistake" at bounding box center [98, 81] width 54 height 13
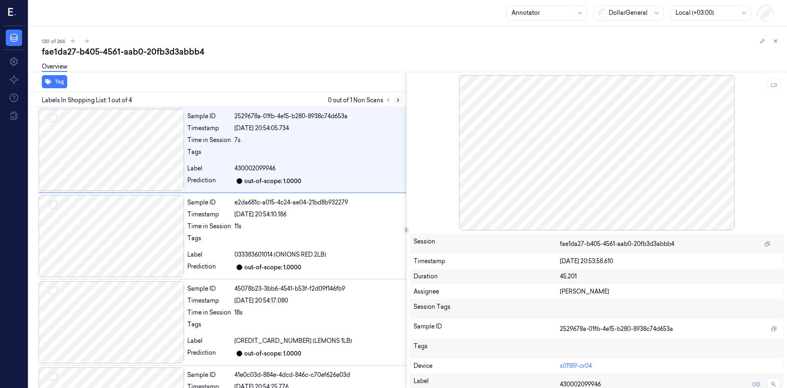
click at [397, 100] on icon at bounding box center [398, 100] width 6 height 6
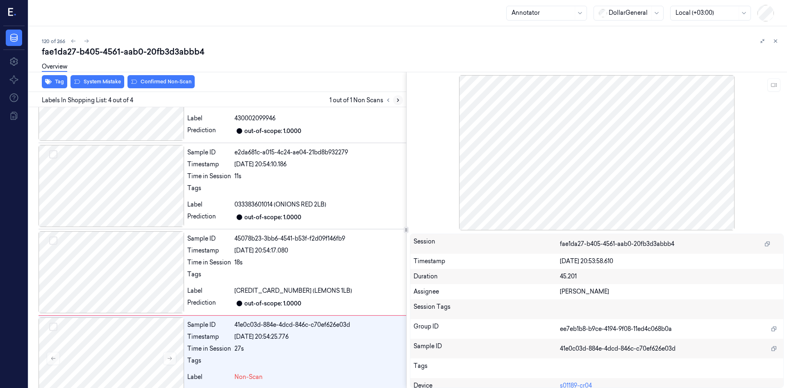
scroll to position [66, 0]
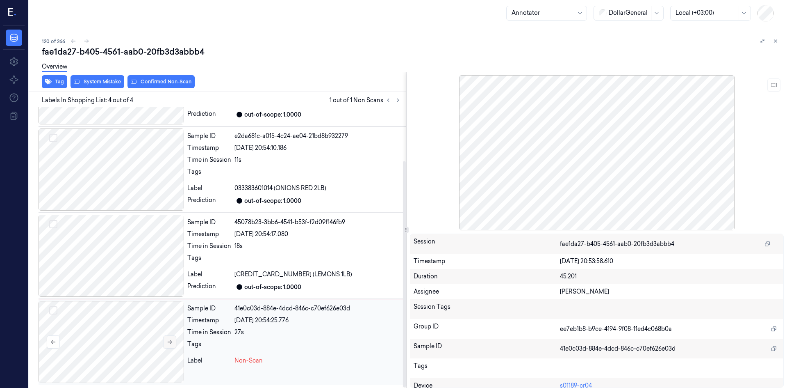
click at [163, 347] on button at bounding box center [169, 341] width 13 height 13
click at [164, 347] on button at bounding box center [169, 341] width 13 height 13
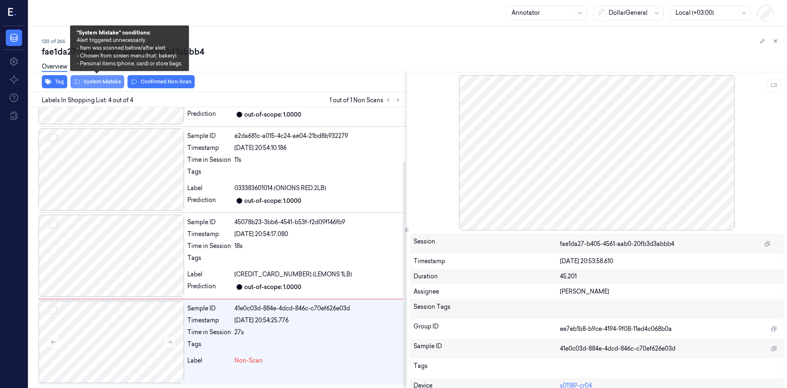
click at [95, 85] on button "System Mistake" at bounding box center [98, 81] width 54 height 13
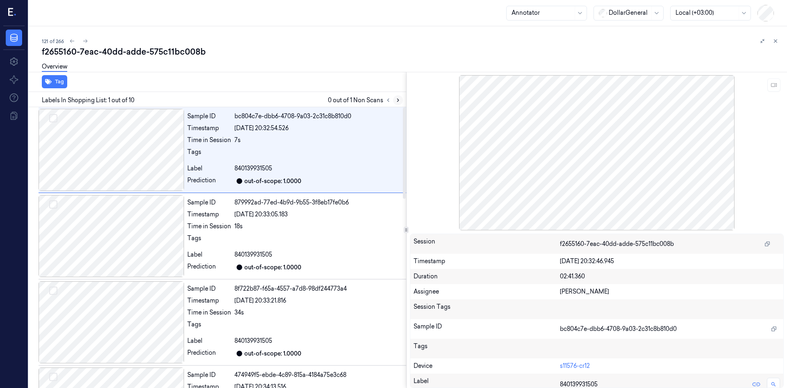
click at [397, 100] on icon at bounding box center [398, 100] width 6 height 6
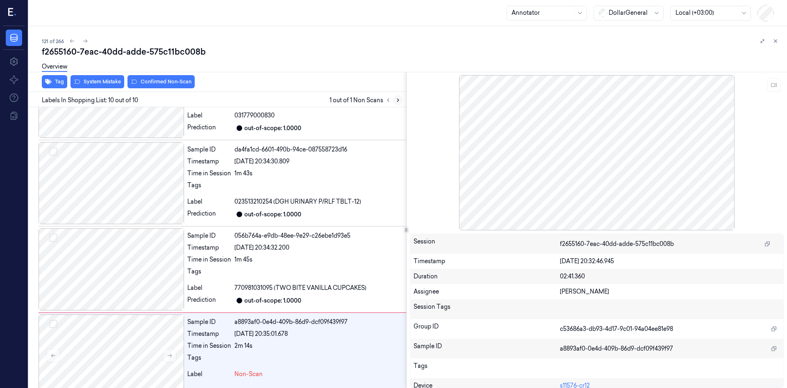
scroll to position [583, 0]
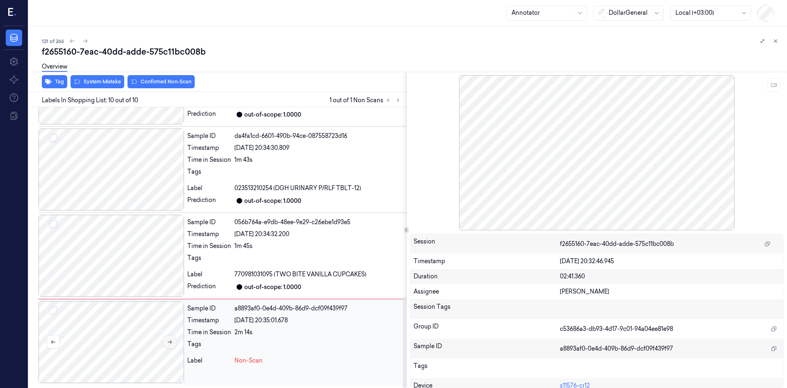
click at [175, 345] on button at bounding box center [169, 341] width 13 height 13
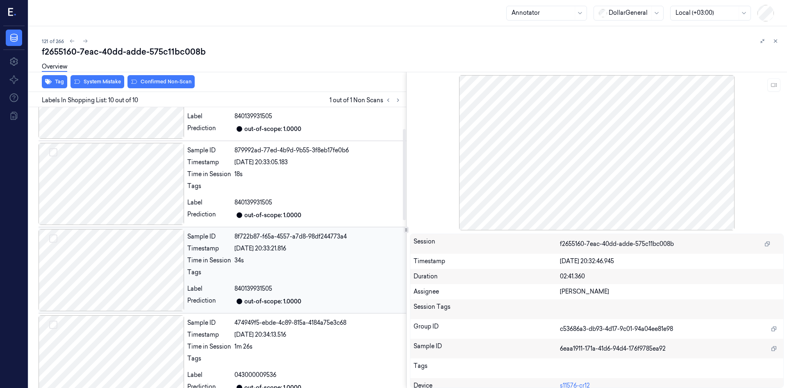
scroll to position [50, 0]
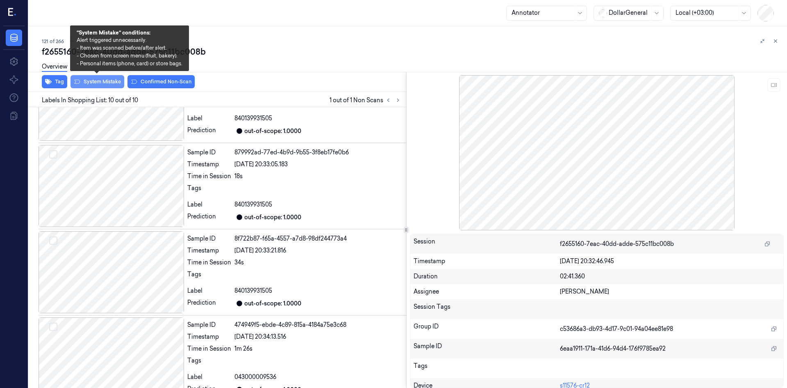
click at [120, 82] on button "System Mistake" at bounding box center [98, 81] width 54 height 13
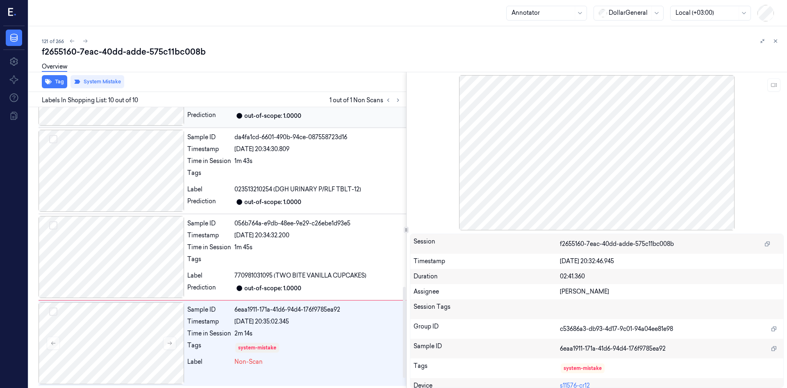
scroll to position [583, 0]
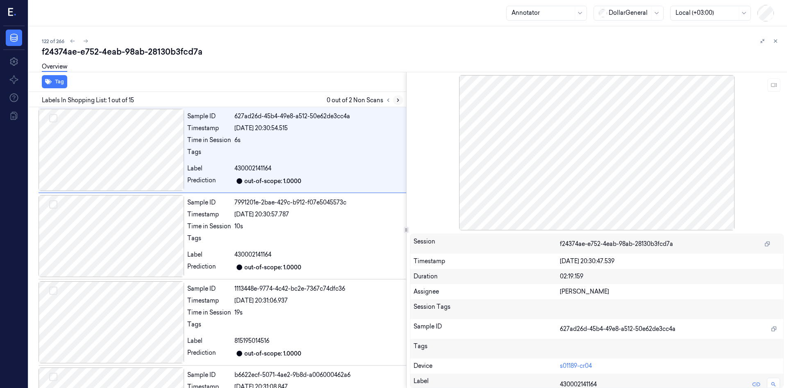
click at [397, 101] on icon at bounding box center [398, 100] width 2 height 3
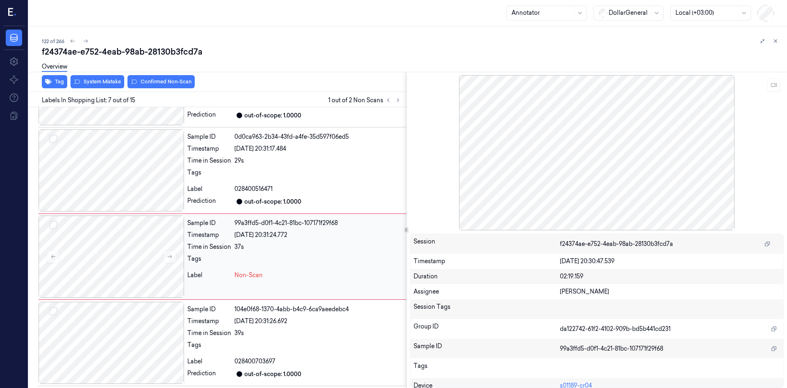
scroll to position [419, 0]
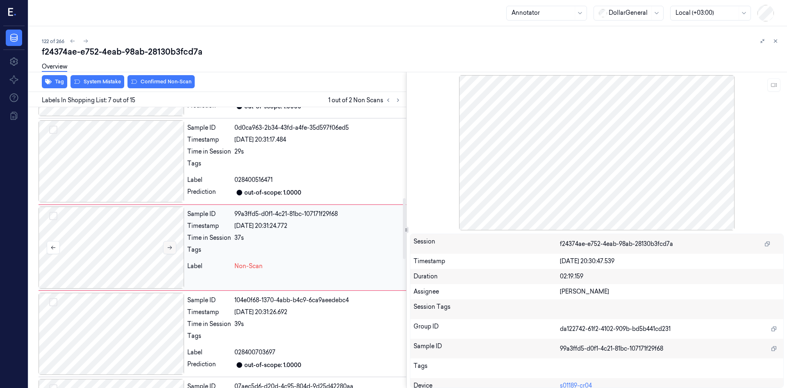
click at [175, 243] on button at bounding box center [169, 247] width 13 height 13
click at [175, 241] on button at bounding box center [169, 247] width 13 height 13
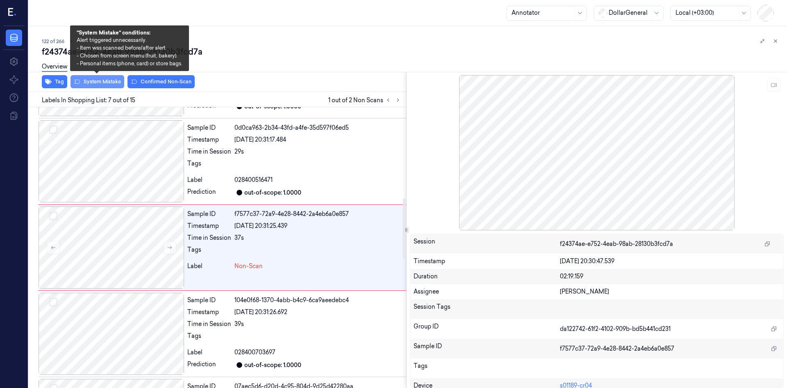
click at [113, 81] on button "System Mistake" at bounding box center [98, 81] width 54 height 13
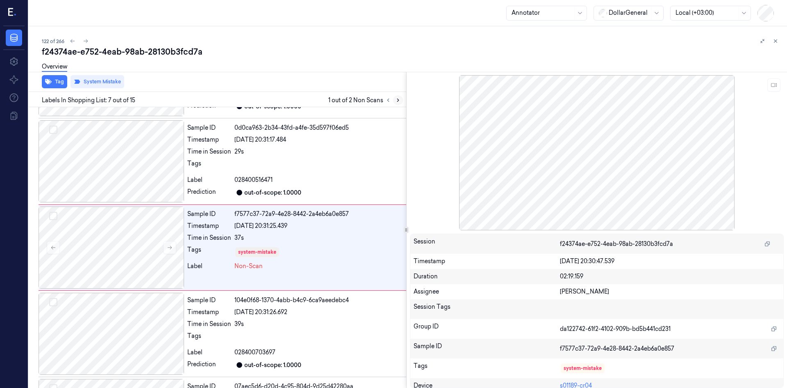
click at [398, 98] on icon at bounding box center [398, 100] width 6 height 6
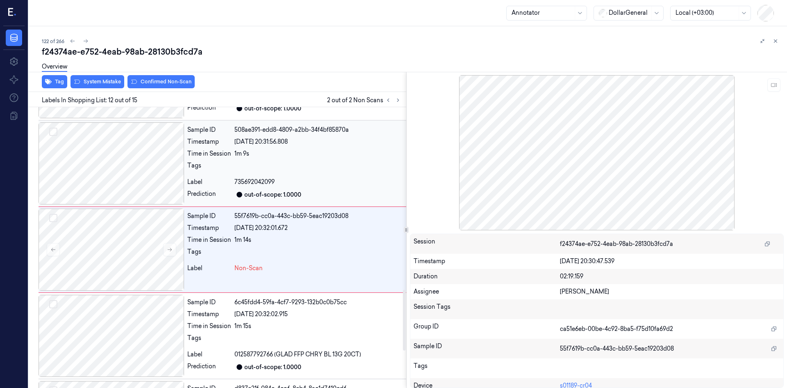
scroll to position [850, 0]
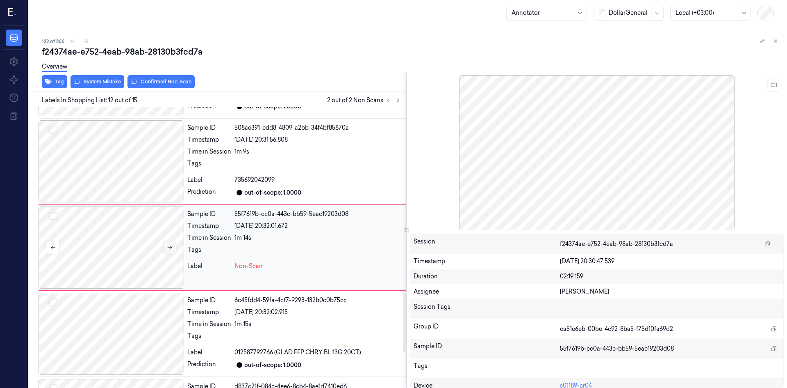
click at [170, 245] on icon at bounding box center [170, 247] width 6 height 6
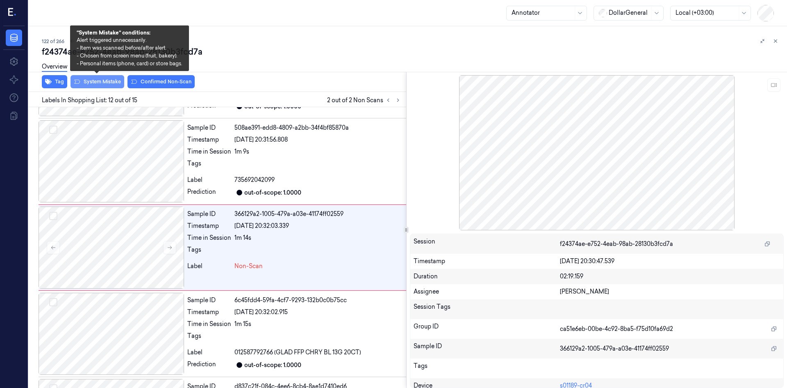
click at [116, 81] on button "System Mistake" at bounding box center [98, 81] width 54 height 13
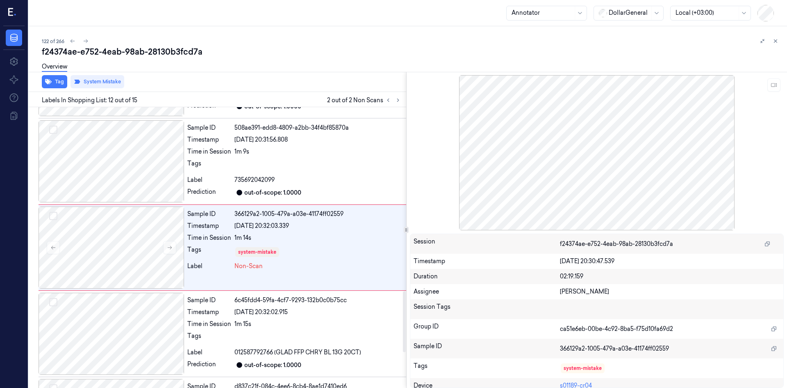
click at [352, 49] on div "f24374ae-e752-4eab-98ab-28130b3fcd7a" at bounding box center [411, 51] width 739 height 11
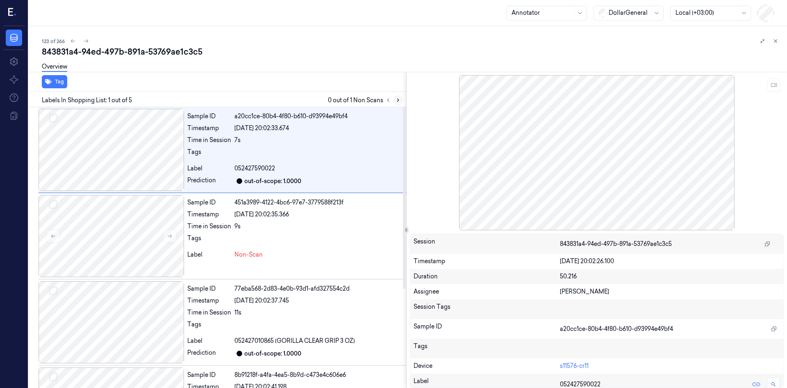
click at [396, 103] on button at bounding box center [398, 100] width 10 height 10
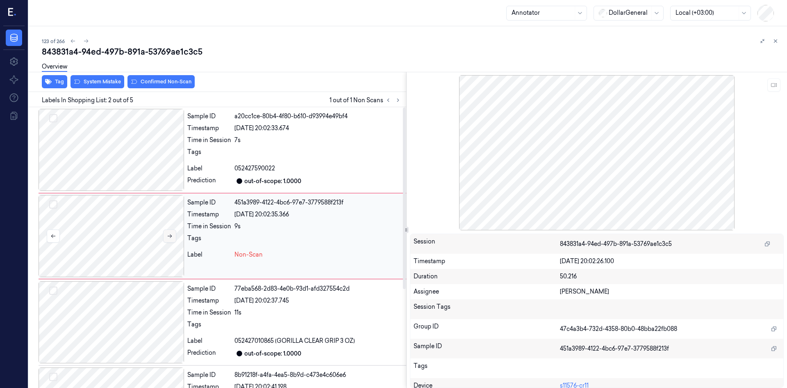
click at [176, 237] on button at bounding box center [169, 235] width 13 height 13
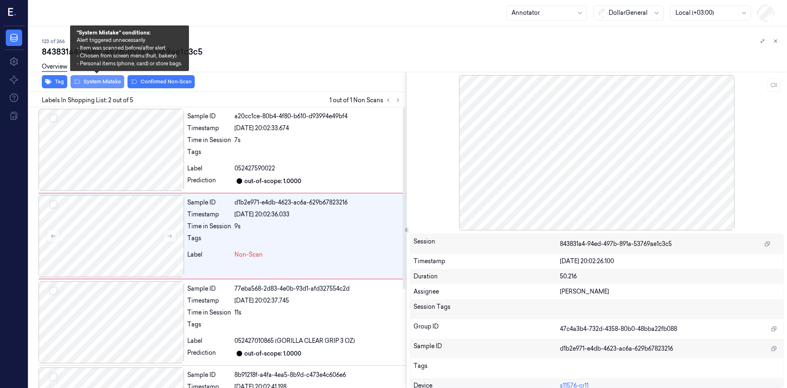
click at [93, 80] on button "System Mistake" at bounding box center [98, 81] width 54 height 13
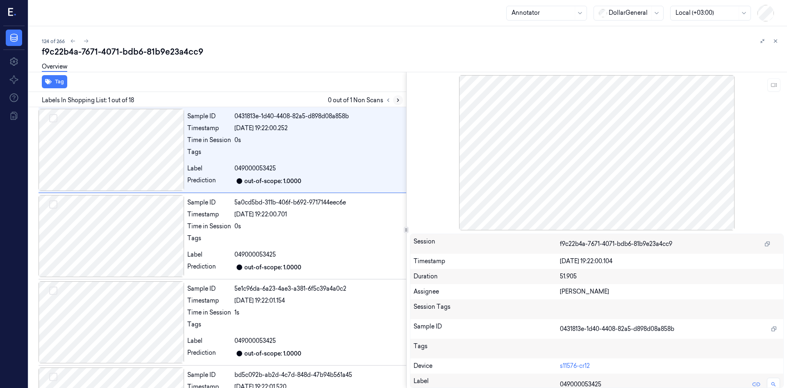
click at [397, 99] on icon at bounding box center [398, 100] width 2 height 3
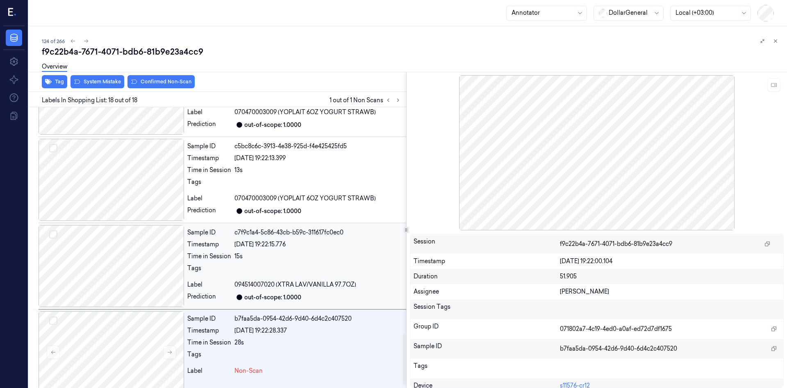
scroll to position [1272, 0]
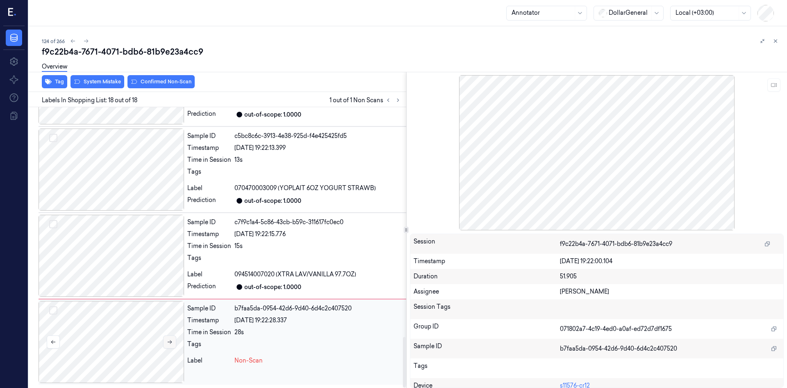
click at [174, 343] on button at bounding box center [169, 341] width 13 height 13
click at [175, 342] on button at bounding box center [169, 341] width 13 height 13
click at [176, 341] on div at bounding box center [112, 342] width 146 height 82
click at [177, 341] on div at bounding box center [112, 342] width 146 height 82
click at [100, 84] on button "System Mistake" at bounding box center [98, 81] width 54 height 13
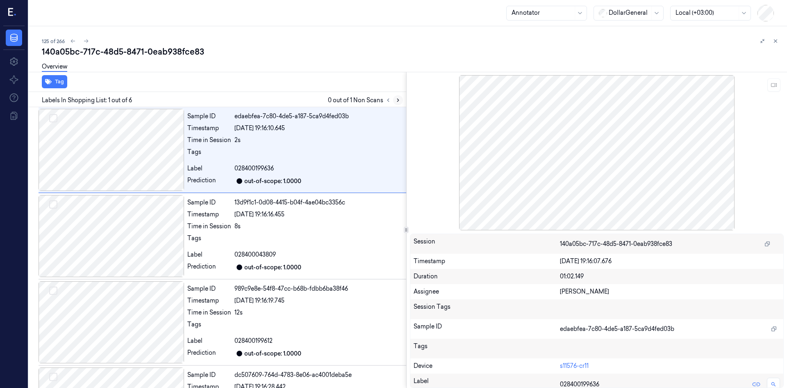
click at [394, 101] on button at bounding box center [398, 100] width 10 height 10
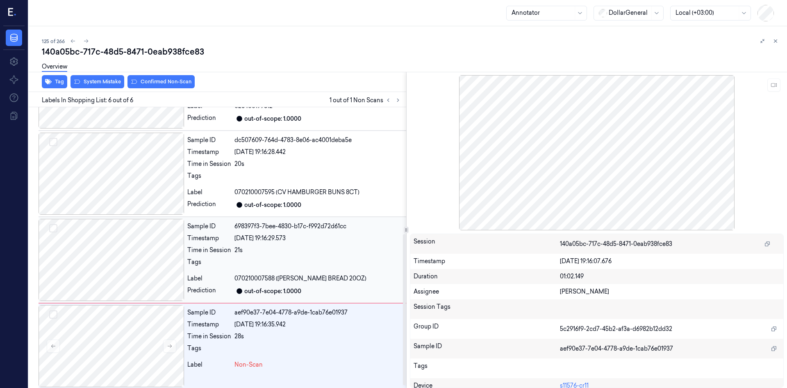
scroll to position [239, 0]
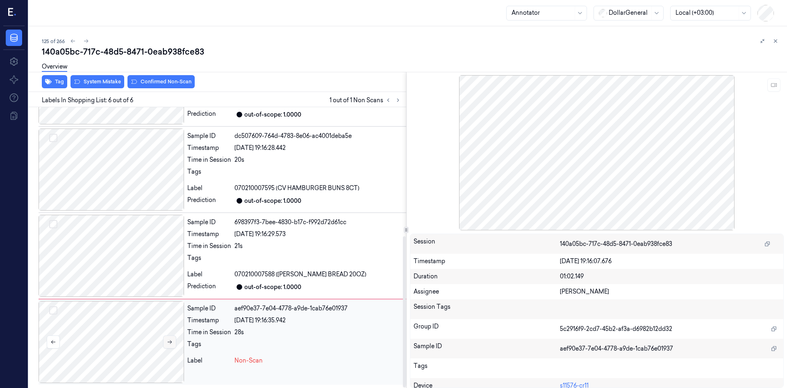
click at [171, 342] on icon at bounding box center [169, 342] width 5 height 4
click at [173, 341] on button at bounding box center [169, 341] width 13 height 13
click at [173, 338] on button at bounding box center [169, 341] width 13 height 13
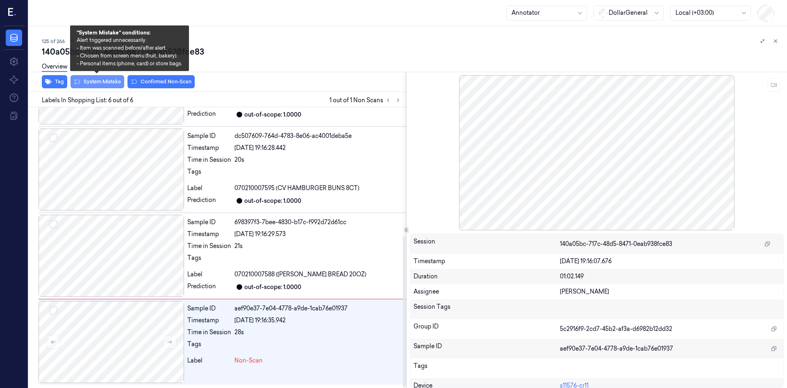
click at [92, 80] on button "System Mistake" at bounding box center [98, 81] width 54 height 13
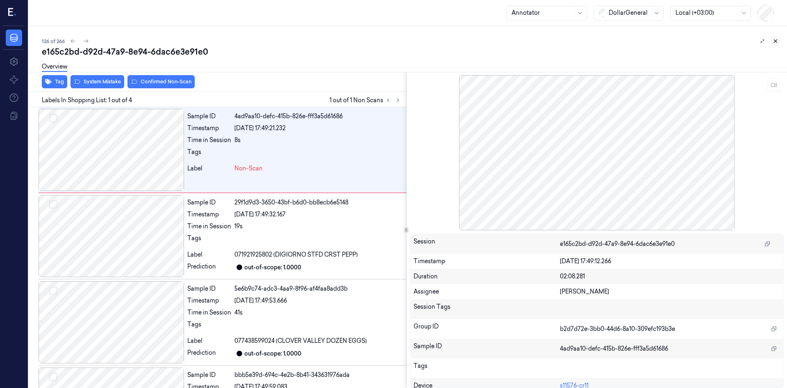
click at [777, 40] on icon at bounding box center [776, 41] width 6 height 6
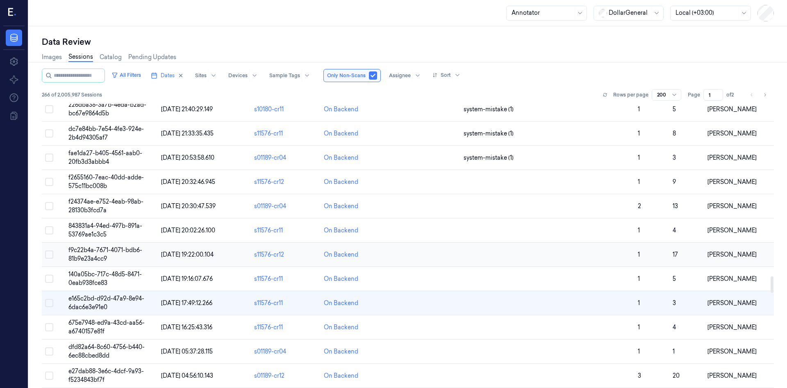
scroll to position [2829, 0]
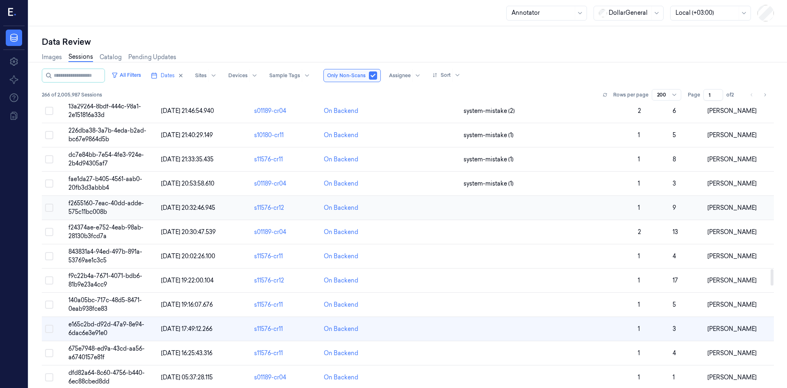
click at [50, 209] on button "Select row" at bounding box center [49, 207] width 8 height 8
drag, startPoint x: 46, startPoint y: 233, endPoint x: 56, endPoint y: 253, distance: 22.2
click at [46, 233] on button "Select row" at bounding box center [49, 232] width 8 height 8
click at [49, 259] on button "Select row" at bounding box center [49, 256] width 8 height 8
click at [48, 282] on button "Select row" at bounding box center [49, 280] width 8 height 8
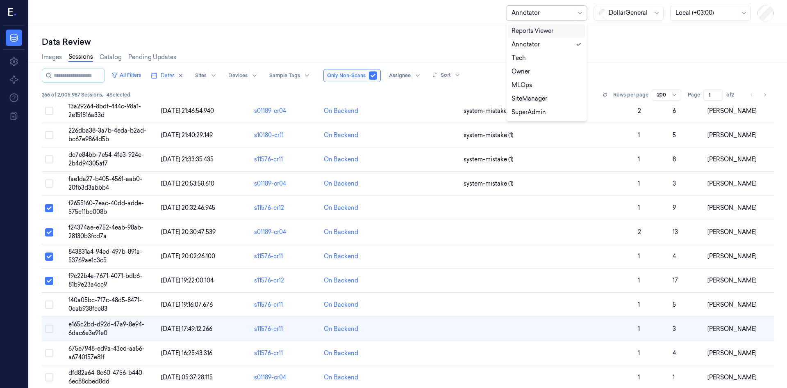
click at [551, 18] on div "Annotator" at bounding box center [543, 13] width 62 height 14
click at [536, 114] on div "SuperAdmin" at bounding box center [529, 112] width 34 height 9
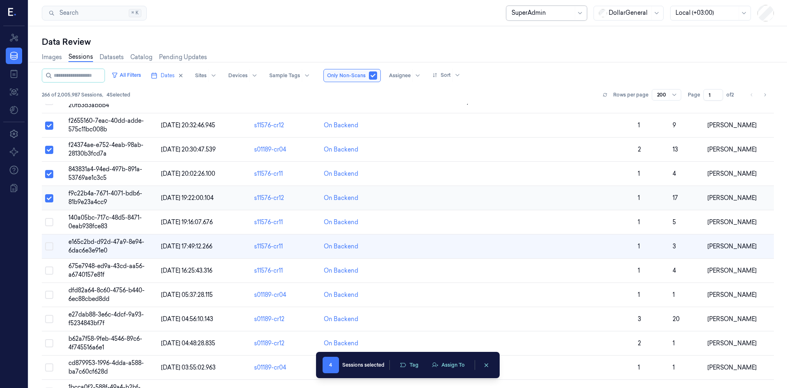
scroll to position [2912, 0]
click at [47, 220] on button "Select row" at bounding box center [49, 221] width 8 height 8
click at [50, 248] on button "Select row" at bounding box center [49, 246] width 8 height 8
click at [47, 271] on button "Select row" at bounding box center [49, 270] width 8 height 8
click at [50, 297] on button "Select row" at bounding box center [49, 294] width 8 height 8
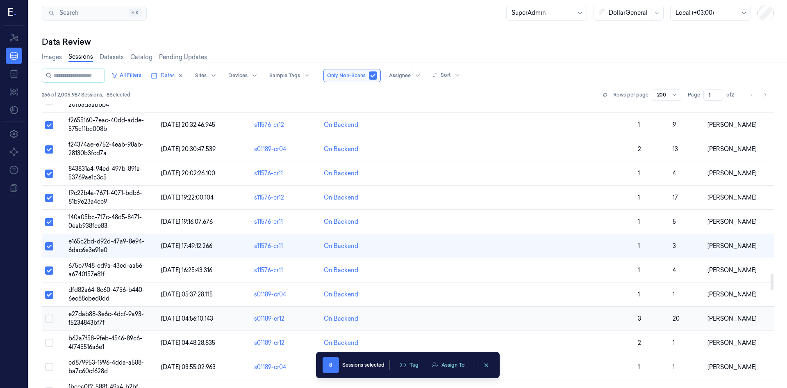
click at [50, 321] on button "Select row" at bounding box center [49, 318] width 8 height 8
click at [51, 347] on td at bounding box center [53, 343] width 23 height 24
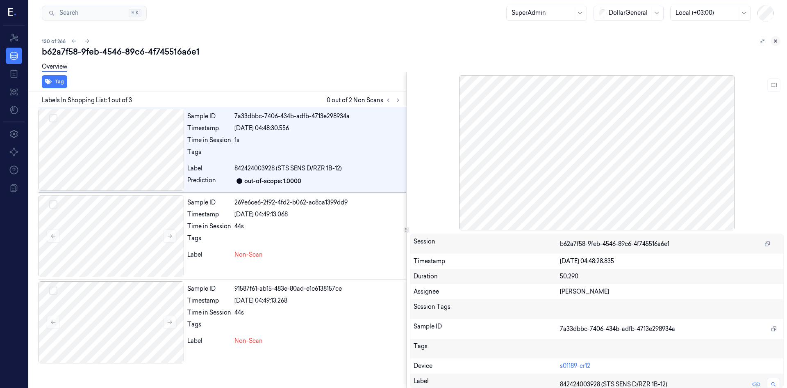
click at [777, 41] on icon at bounding box center [776, 41] width 6 height 6
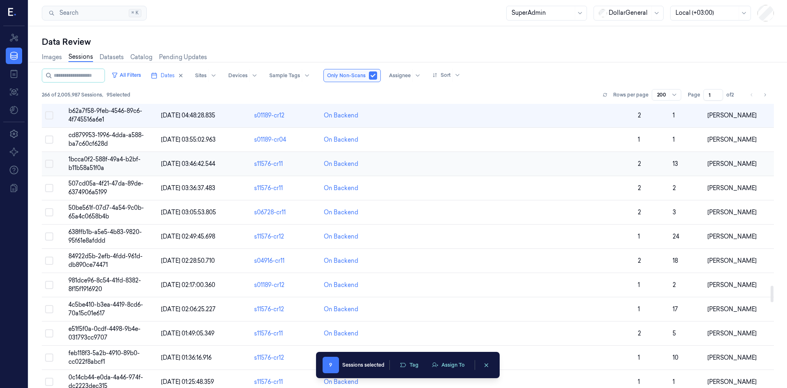
scroll to position [3075, 0]
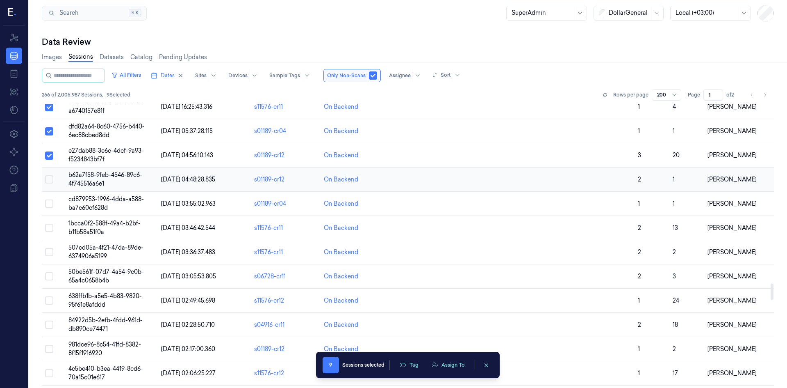
click at [48, 179] on button "Select row" at bounding box center [49, 179] width 8 height 8
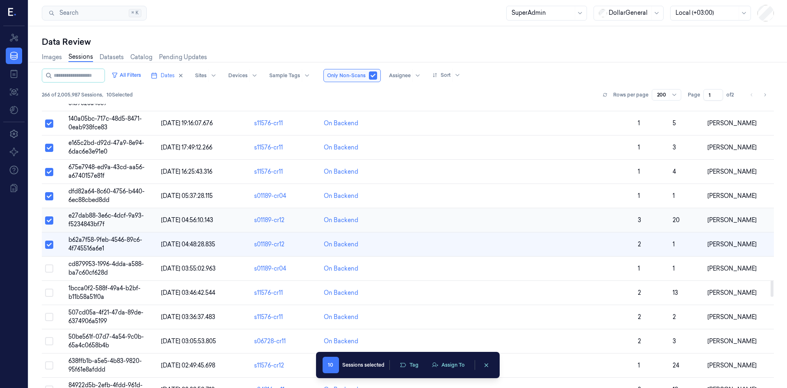
scroll to position [3009, 0]
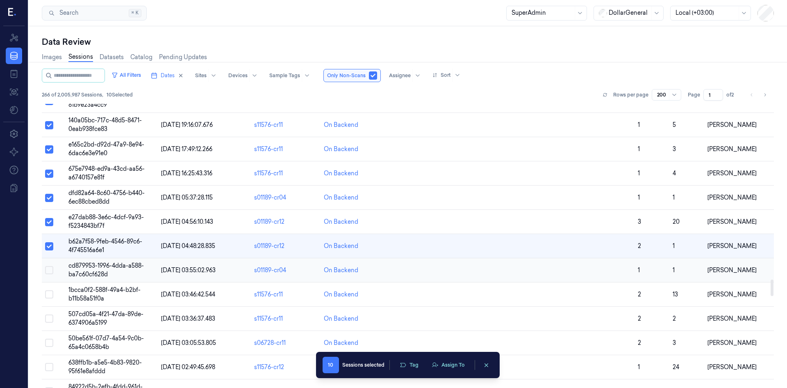
click at [48, 272] on button "Select row" at bounding box center [49, 270] width 8 height 8
click at [49, 296] on button "Select row" at bounding box center [49, 294] width 8 height 8
click at [49, 319] on button "Select row" at bounding box center [49, 318] width 8 height 8
click at [50, 343] on button "Select row" at bounding box center [49, 342] width 8 height 8
click at [50, 369] on button "Select row" at bounding box center [49, 366] width 8 height 8
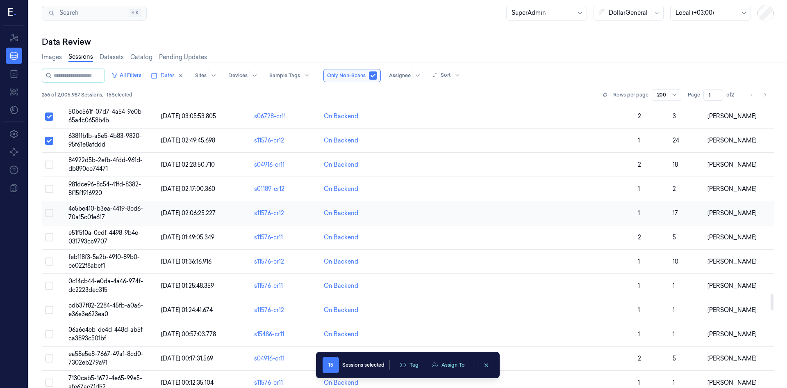
scroll to position [3255, 0]
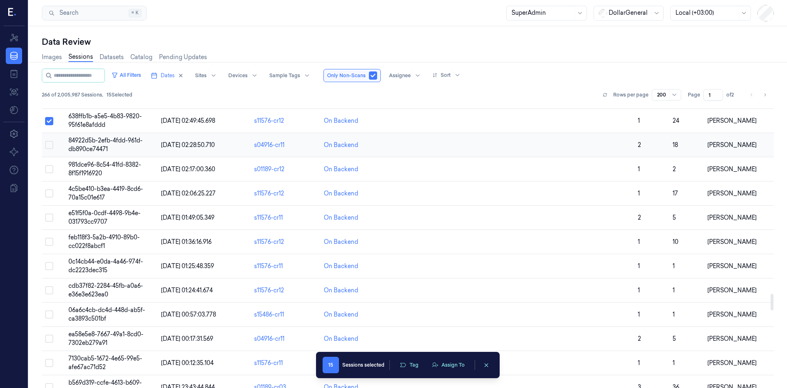
click at [48, 146] on button "Select row" at bounding box center [49, 145] width 8 height 8
click at [49, 170] on button "Select row" at bounding box center [49, 169] width 8 height 8
click at [47, 196] on button "Select row" at bounding box center [49, 193] width 8 height 8
click at [50, 218] on button "Select row" at bounding box center [49, 217] width 8 height 8
click at [50, 246] on td at bounding box center [53, 242] width 23 height 24
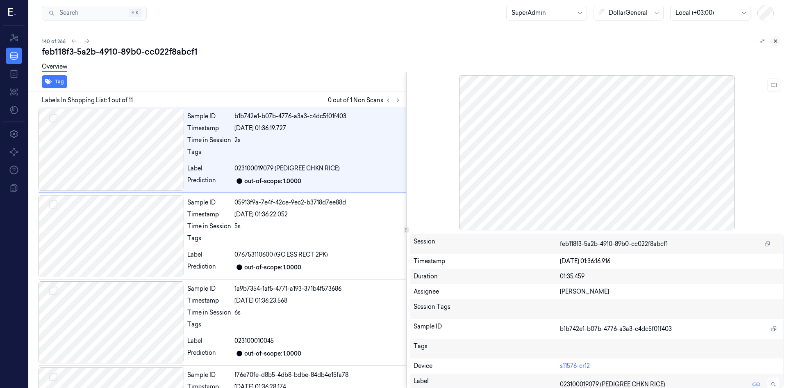
click at [779, 41] on button at bounding box center [776, 41] width 10 height 10
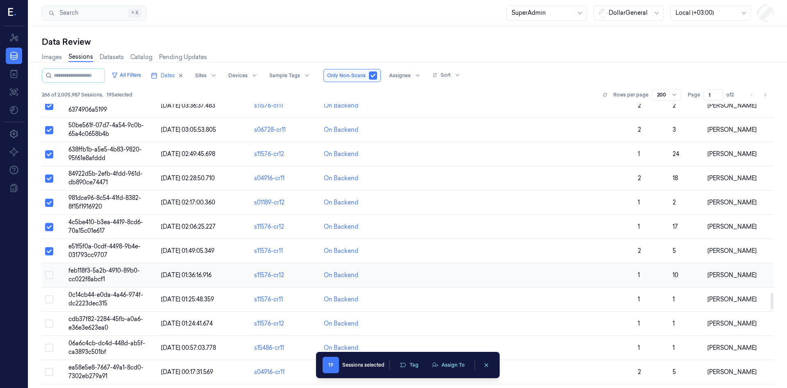
scroll to position [3240, 0]
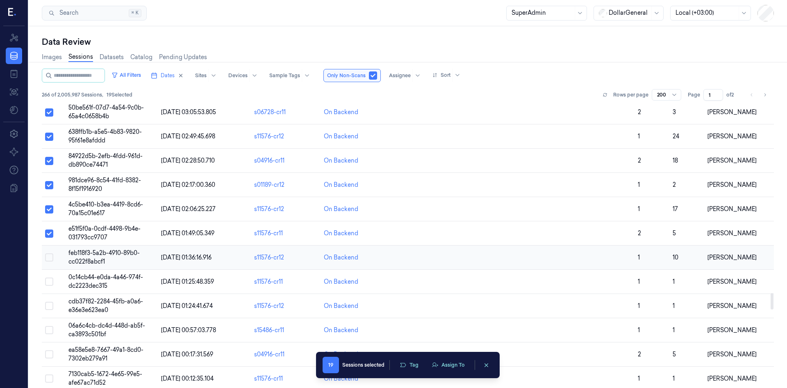
click at [48, 257] on button "Select row" at bounding box center [49, 257] width 8 height 8
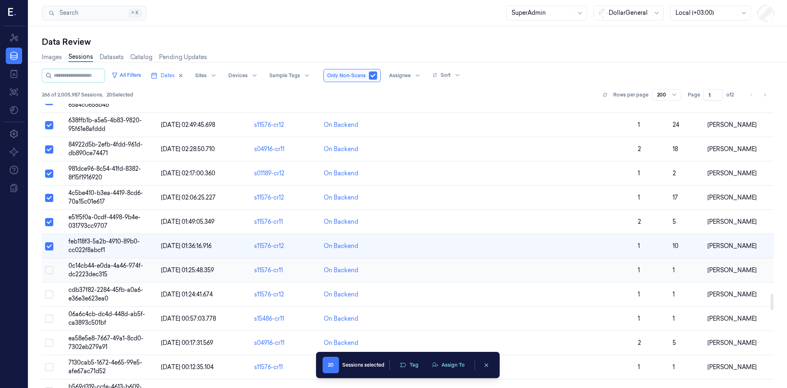
click at [49, 269] on button "Select row" at bounding box center [49, 270] width 8 height 8
drag, startPoint x: 50, startPoint y: 294, endPoint x: 49, endPoint y: 305, distance: 10.7
click at [50, 294] on button "Select row" at bounding box center [49, 294] width 8 height 8
click at [48, 317] on button "Select row" at bounding box center [49, 318] width 8 height 8
click at [50, 346] on button "Select row" at bounding box center [49, 342] width 8 height 8
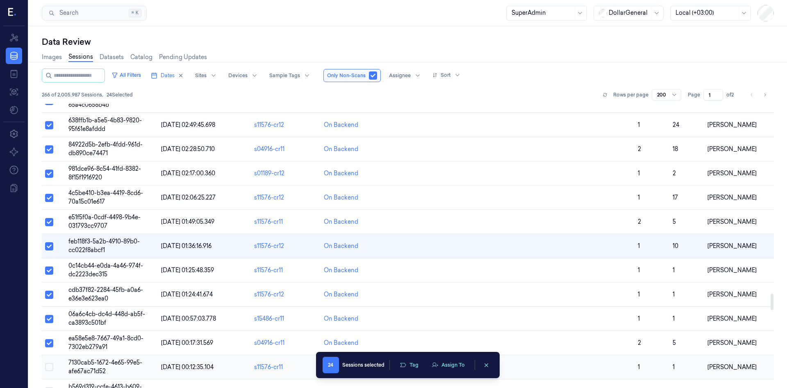
click at [48, 369] on button "Select row" at bounding box center [49, 366] width 8 height 8
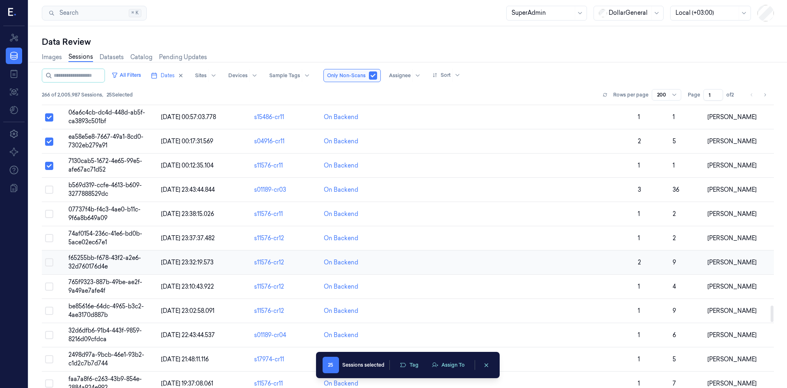
scroll to position [3456, 0]
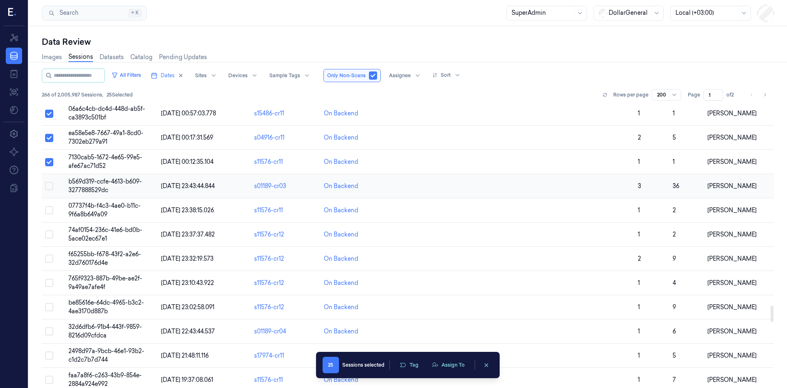
click at [50, 187] on button "Select row" at bounding box center [49, 186] width 8 height 8
click at [49, 212] on button "Select row" at bounding box center [49, 210] width 8 height 8
click at [49, 235] on button "Select row" at bounding box center [49, 234] width 8 height 8
click at [50, 260] on button "Select row" at bounding box center [49, 258] width 8 height 8
click at [50, 283] on button "Select row" at bounding box center [49, 282] width 8 height 8
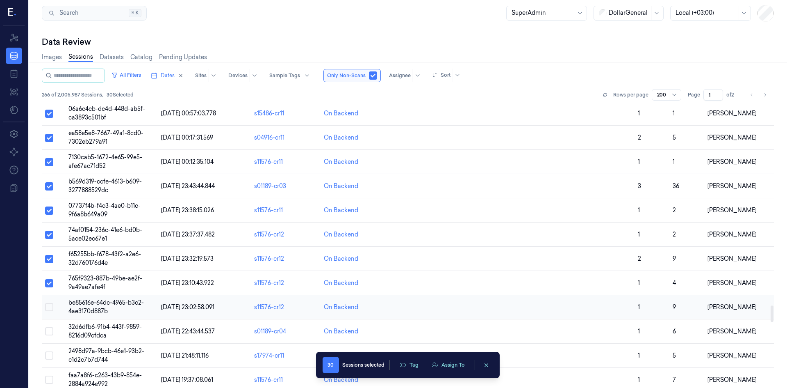
click at [49, 307] on button "Select row" at bounding box center [49, 307] width 8 height 8
click at [50, 331] on button "Select row" at bounding box center [49, 331] width 8 height 8
click at [48, 356] on button "Select row" at bounding box center [49, 355] width 8 height 8
click at [50, 380] on button "Select row" at bounding box center [49, 379] width 8 height 8
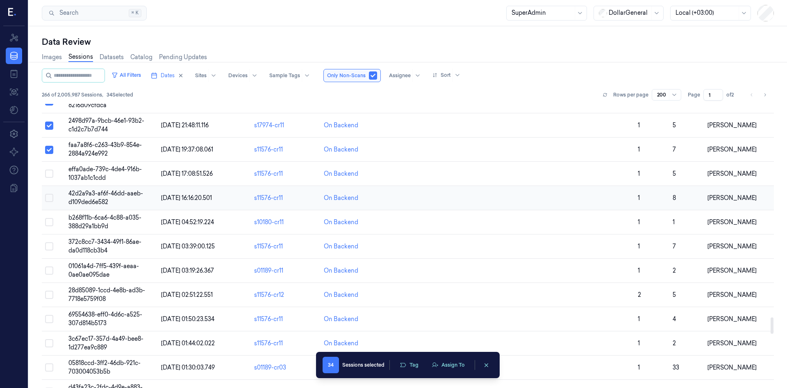
scroll to position [3702, 0]
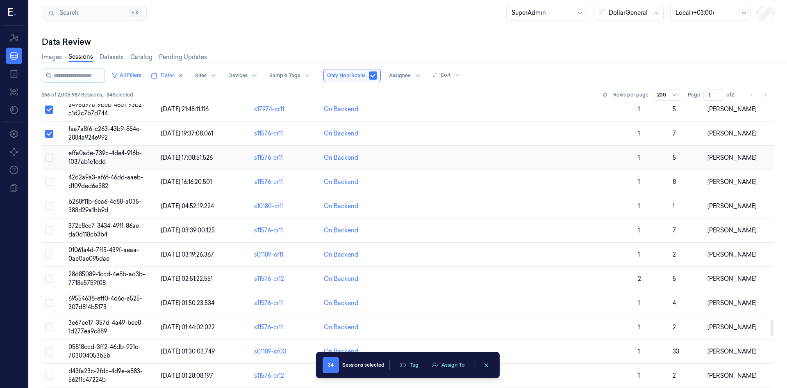
click at [49, 157] on button "Select row" at bounding box center [49, 157] width 8 height 8
click at [49, 183] on button "Select row" at bounding box center [49, 182] width 8 height 8
click at [48, 205] on button "Select row" at bounding box center [49, 206] width 8 height 8
click at [50, 231] on button "Select row" at bounding box center [49, 230] width 8 height 8
click at [48, 253] on button "Select row" at bounding box center [49, 254] width 8 height 8
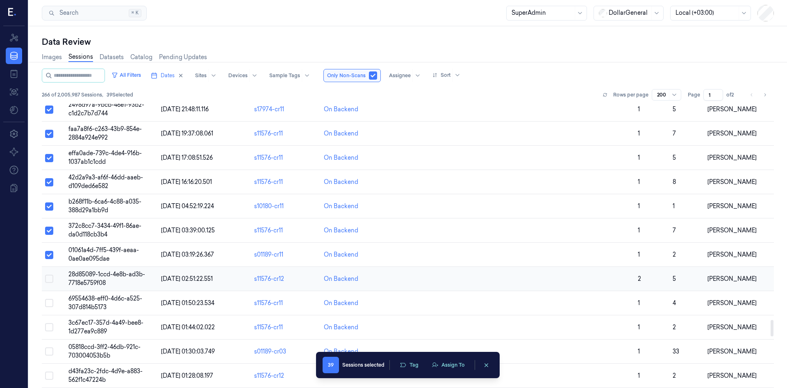
click at [48, 280] on button "Select row" at bounding box center [49, 278] width 8 height 8
click at [49, 303] on button "Select row" at bounding box center [49, 303] width 8 height 8
click at [49, 329] on button "Select row" at bounding box center [49, 327] width 8 height 8
click at [49, 351] on button "Select row" at bounding box center [49, 351] width 8 height 8
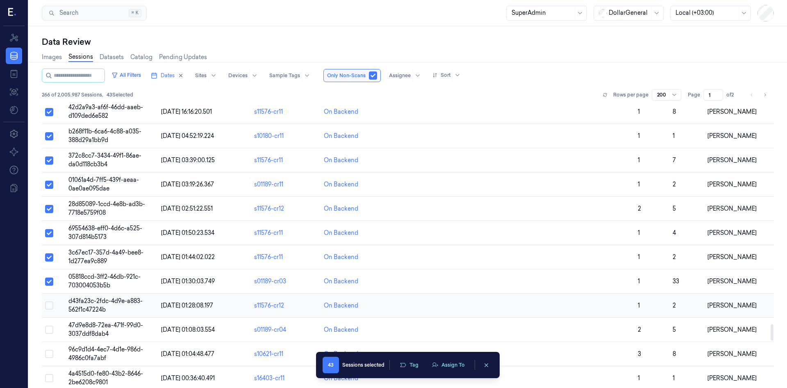
scroll to position [3784, 0]
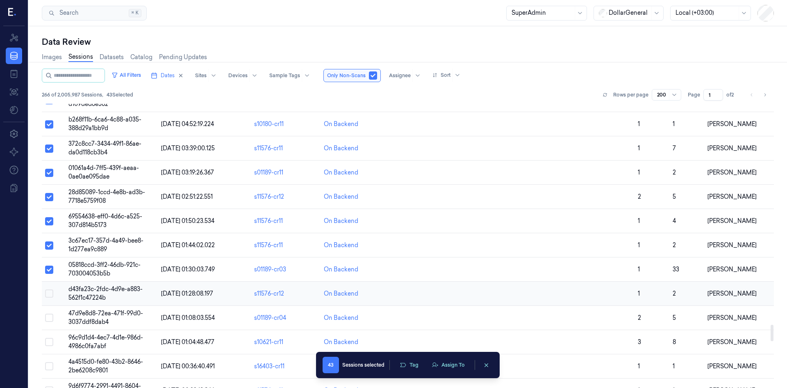
click at [49, 293] on button "Select row" at bounding box center [49, 293] width 8 height 8
click at [46, 317] on button "Select row" at bounding box center [49, 317] width 8 height 8
click at [48, 344] on button "Select row" at bounding box center [49, 341] width 8 height 8
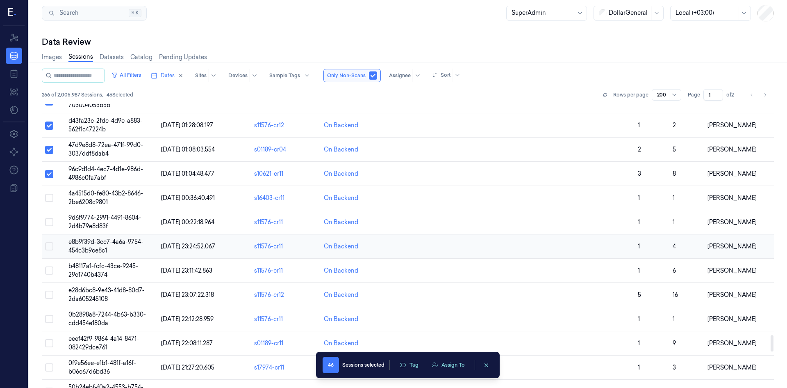
scroll to position [3989, 0]
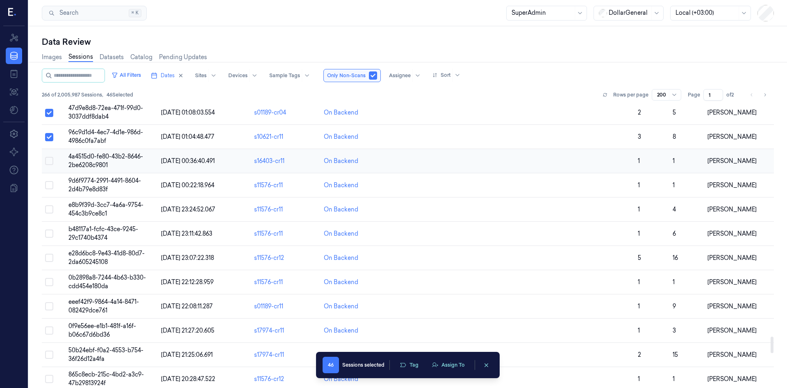
click at [48, 161] on button "Select row" at bounding box center [49, 161] width 8 height 8
click at [48, 187] on button "Select row" at bounding box center [49, 185] width 8 height 8
click at [49, 210] on button "Select row" at bounding box center [49, 209] width 8 height 8
click at [50, 235] on button "Select row" at bounding box center [49, 233] width 8 height 8
click at [48, 259] on button "Select row" at bounding box center [49, 257] width 8 height 8
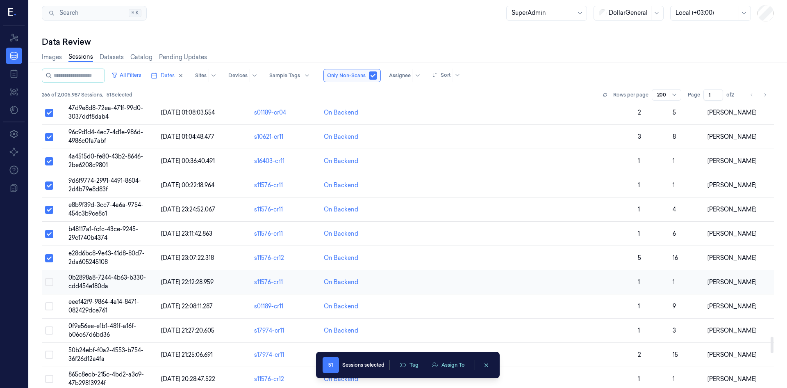
click at [50, 283] on button "Select row" at bounding box center [49, 282] width 8 height 8
click at [49, 305] on button "Select row" at bounding box center [49, 306] width 8 height 8
click at [48, 330] on button "Select row" at bounding box center [49, 330] width 8 height 8
drag, startPoint x: 49, startPoint y: 353, endPoint x: 49, endPoint y: 361, distance: 8.6
click at [49, 353] on button "Select row" at bounding box center [49, 354] width 8 height 8
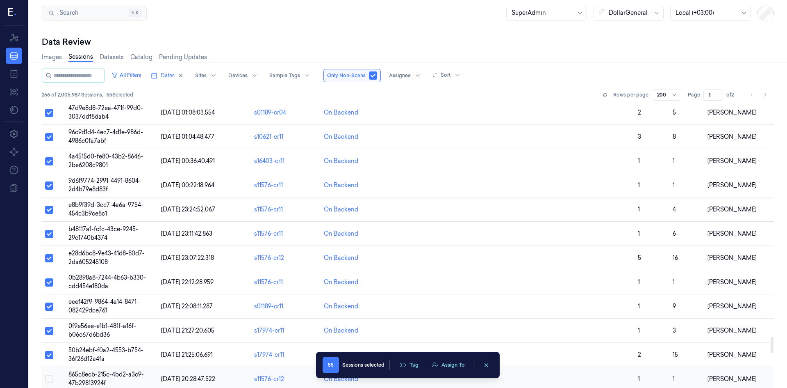
click at [48, 380] on button "Select row" at bounding box center [49, 378] width 8 height 8
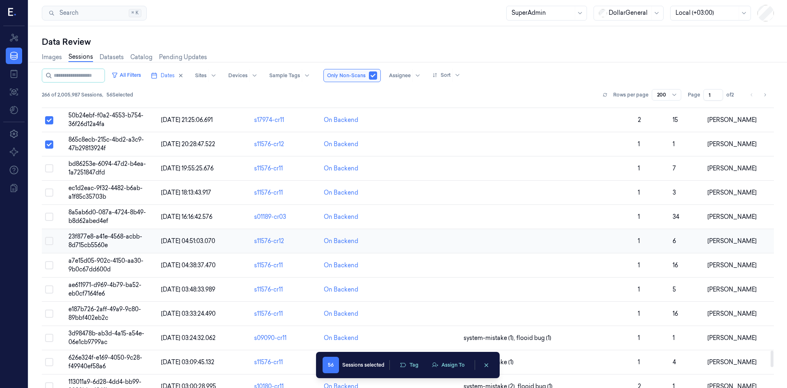
scroll to position [4235, 0]
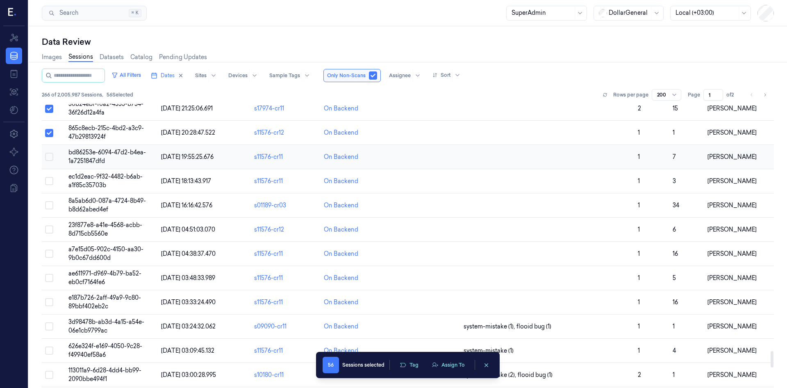
click at [50, 157] on button "Select row" at bounding box center [49, 157] width 8 height 8
click at [48, 181] on button "Select row" at bounding box center [49, 181] width 8 height 8
click at [50, 204] on button "Select row" at bounding box center [49, 205] width 8 height 8
click at [51, 230] on button "Select row" at bounding box center [49, 229] width 8 height 8
click at [49, 255] on button "Select row" at bounding box center [49, 253] width 8 height 8
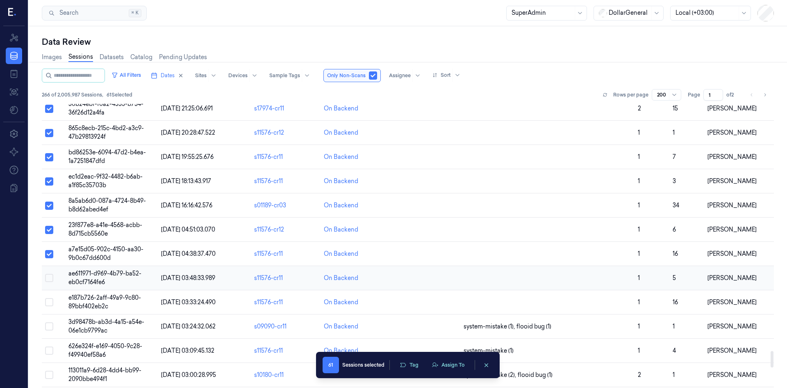
click at [50, 278] on button "Select row" at bounding box center [49, 278] width 8 height 8
click at [47, 303] on button "Select row" at bounding box center [49, 302] width 8 height 8
click at [48, 325] on button "Select row" at bounding box center [49, 326] width 8 height 8
click at [48, 351] on button "Select row" at bounding box center [49, 350] width 8 height 8
click at [49, 377] on button "Select row" at bounding box center [49, 374] width 8 height 8
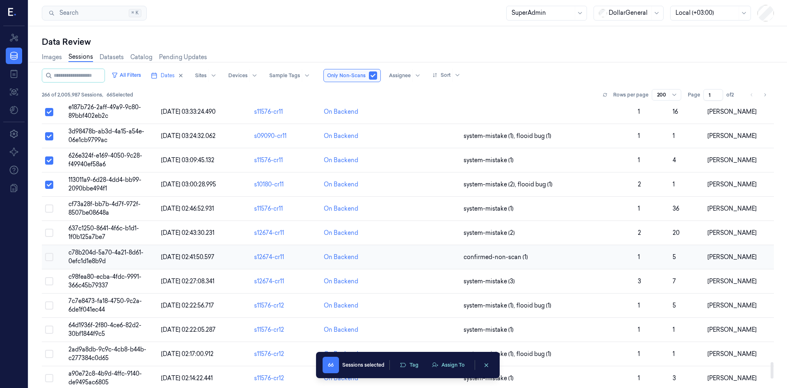
scroll to position [4440, 0]
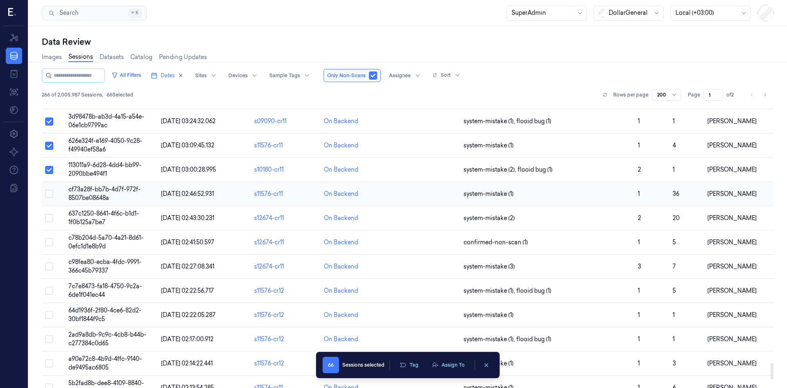
click at [48, 194] on button "Select row" at bounding box center [49, 193] width 8 height 8
click at [50, 217] on button "Select row" at bounding box center [49, 218] width 8 height 8
click at [49, 242] on button "Select row" at bounding box center [49, 242] width 8 height 8
drag, startPoint x: 48, startPoint y: 267, endPoint x: 48, endPoint y: 273, distance: 6.2
click at [48, 267] on button "Select row" at bounding box center [49, 266] width 8 height 8
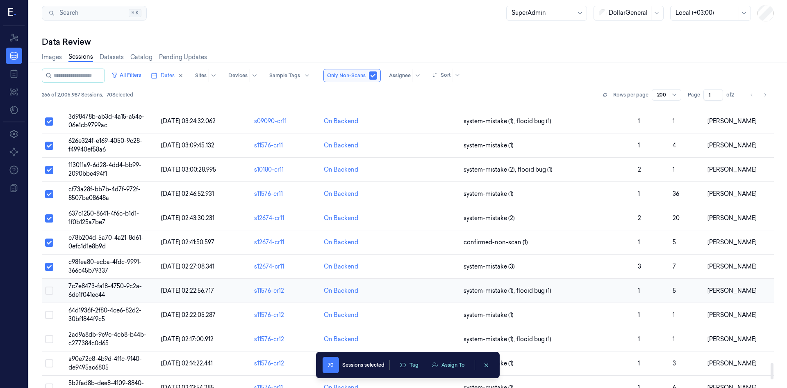
click at [49, 291] on button "Select row" at bounding box center [49, 290] width 8 height 8
click at [50, 316] on button "Select row" at bounding box center [49, 314] width 8 height 8
drag, startPoint x: 48, startPoint y: 340, endPoint x: 46, endPoint y: 347, distance: 7.3
click at [48, 340] on button "Select row" at bounding box center [49, 339] width 8 height 8
click at [49, 363] on button "Select row" at bounding box center [49, 363] width 8 height 8
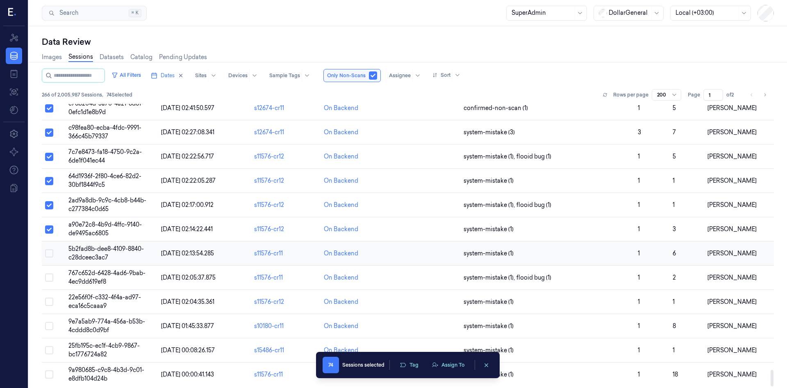
scroll to position [4579, 0]
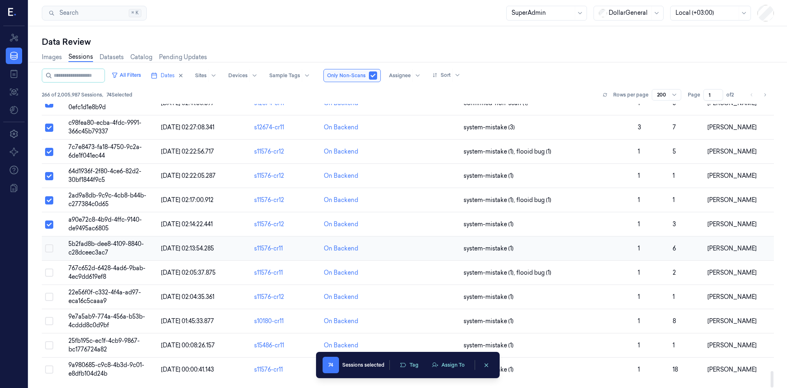
click at [50, 248] on button "Select row" at bounding box center [49, 248] width 8 height 8
click at [50, 274] on button "Select row" at bounding box center [49, 272] width 8 height 8
click at [49, 298] on button "Select row" at bounding box center [49, 296] width 8 height 8
click at [48, 321] on button "Select row" at bounding box center [49, 321] width 8 height 8
click at [49, 344] on button "Select row" at bounding box center [49, 345] width 8 height 8
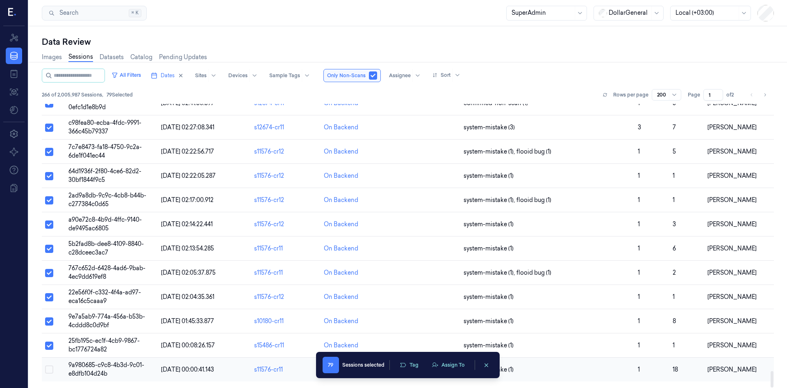
click at [48, 372] on button "Select row" at bounding box center [49, 369] width 8 height 8
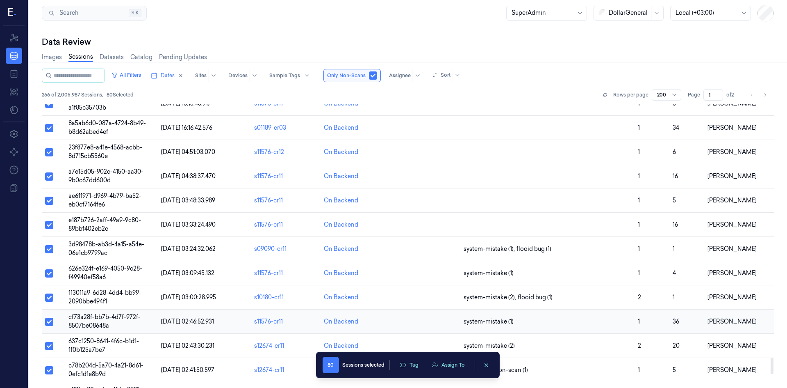
scroll to position [4374, 0]
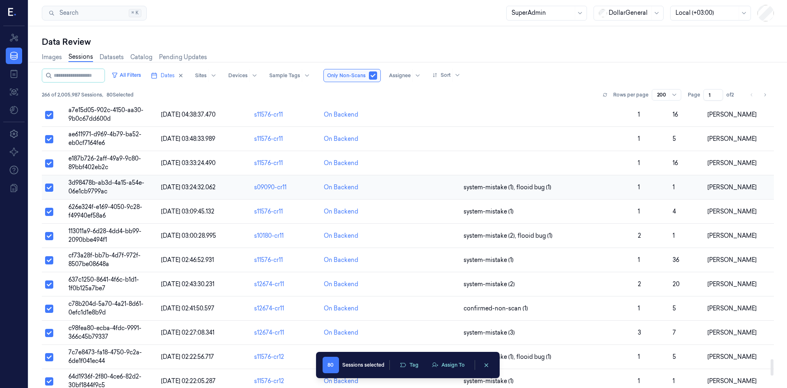
click at [51, 188] on button "Select row" at bounding box center [49, 187] width 8 height 8
click at [49, 212] on button "Select row" at bounding box center [49, 211] width 8 height 8
click at [49, 236] on button "Select row" at bounding box center [49, 236] width 8 height 8
click at [48, 262] on button "Select row" at bounding box center [49, 260] width 8 height 8
click at [49, 284] on button "Select row" at bounding box center [49, 284] width 8 height 8
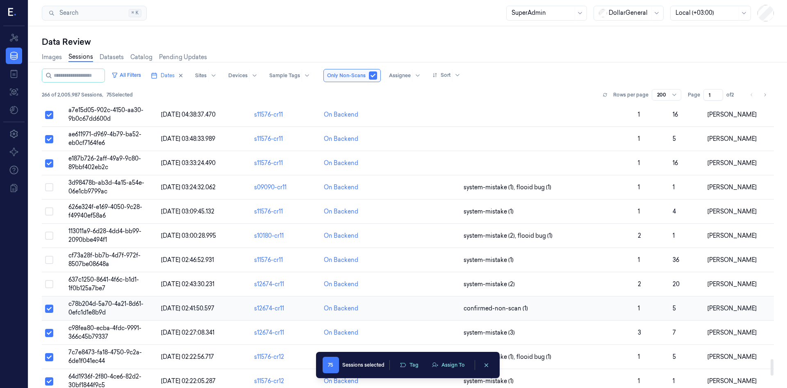
click at [49, 310] on button "Select row" at bounding box center [49, 308] width 8 height 8
click at [52, 335] on button "Select row" at bounding box center [49, 332] width 8 height 8
click at [48, 358] on button "Select row" at bounding box center [49, 357] width 8 height 8
click at [47, 381] on button "Select row" at bounding box center [49, 381] width 8 height 8
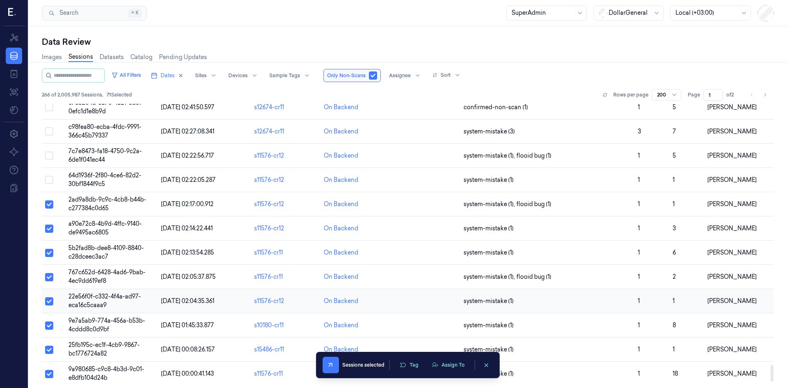
scroll to position [4579, 0]
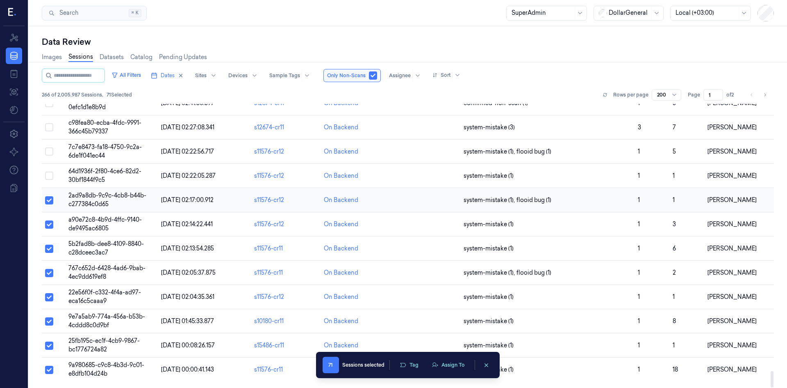
click at [50, 202] on button "Select row" at bounding box center [49, 200] width 8 height 8
click at [51, 224] on button "Select row" at bounding box center [49, 224] width 8 height 8
click at [48, 250] on button "Select row" at bounding box center [49, 248] width 8 height 8
click at [48, 273] on button "Select row" at bounding box center [49, 273] width 8 height 8
drag, startPoint x: 51, startPoint y: 294, endPoint x: 51, endPoint y: 307, distance: 12.3
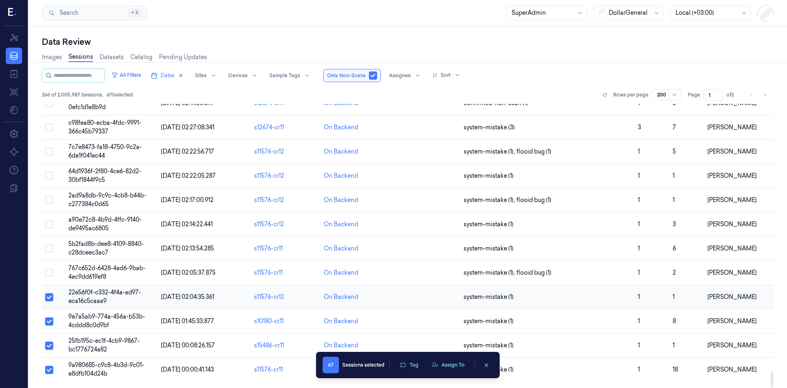
click at [51, 295] on button "Select row" at bounding box center [49, 297] width 8 height 8
click at [50, 322] on button "Select row" at bounding box center [49, 321] width 8 height 8
click at [48, 347] on button "Select row" at bounding box center [49, 345] width 8 height 8
click at [50, 367] on button "Select row" at bounding box center [49, 369] width 8 height 8
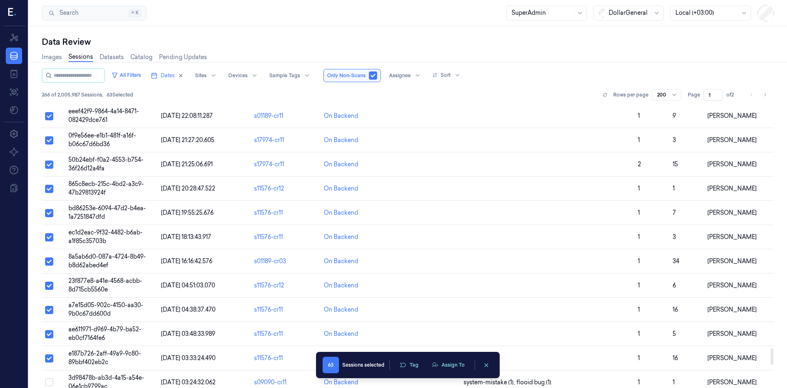
scroll to position [4169, 0]
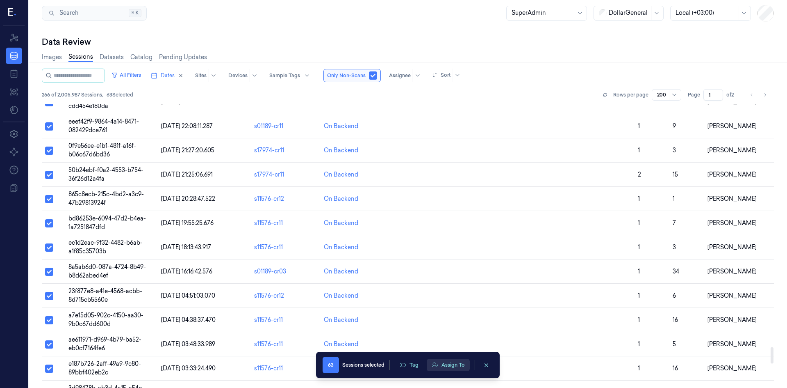
click at [445, 363] on button "Assign To" at bounding box center [448, 364] width 43 height 12
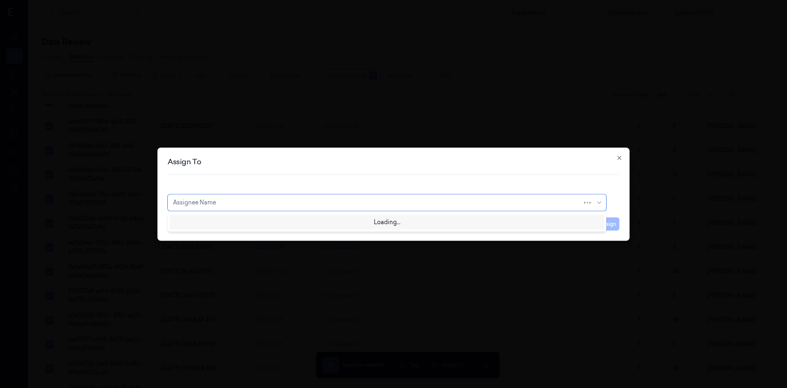
click at [423, 199] on div at bounding box center [378, 202] width 410 height 9
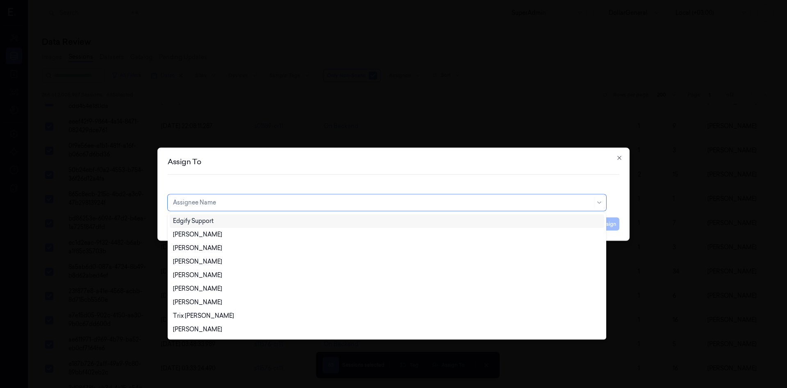
type input "D"
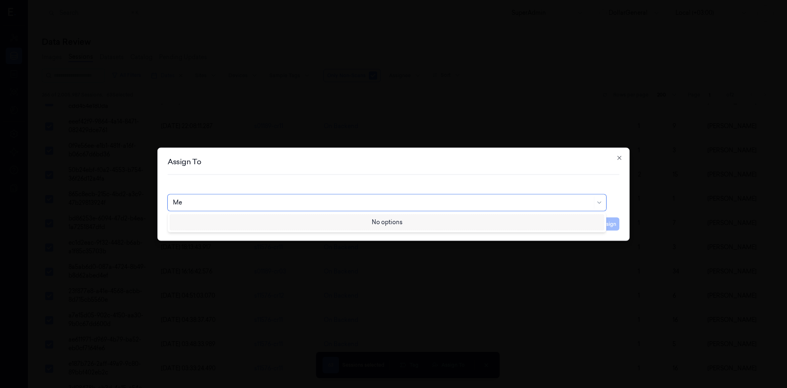
type input "M"
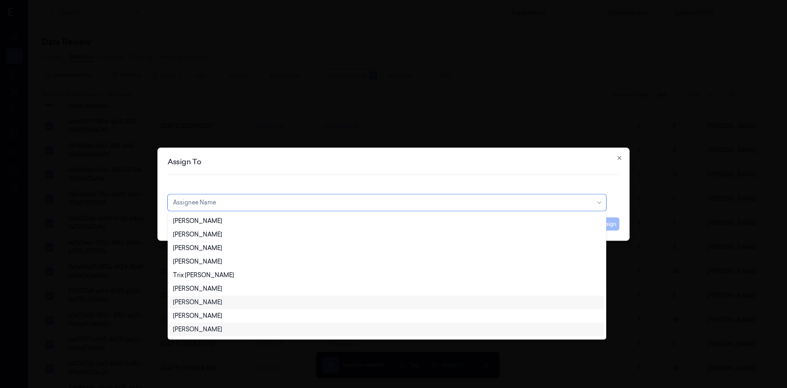
scroll to position [0, 0]
type input "A"
click at [205, 317] on div "[PERSON_NAME]" at bounding box center [197, 315] width 49 height 9
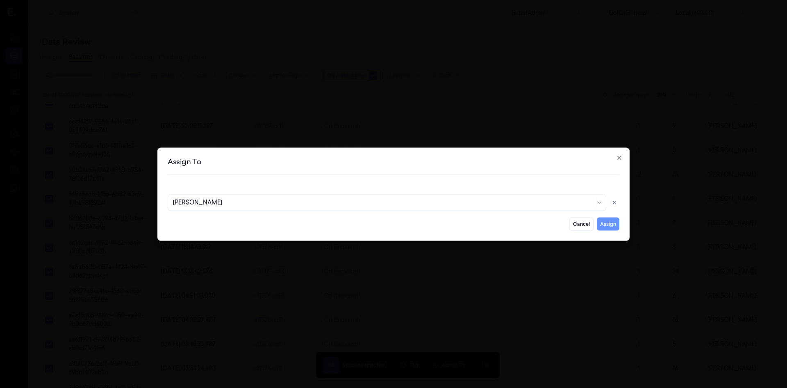
click at [614, 223] on button "Assign" at bounding box center [608, 223] width 23 height 13
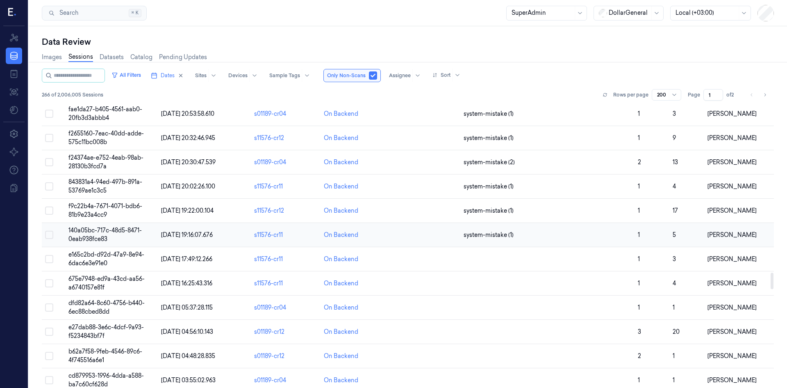
scroll to position [2923, 0]
click at [74, 233] on span "e165c2bd-d92d-47a9-8e94-6dac6e3e91e0" at bounding box center [106, 235] width 76 height 16
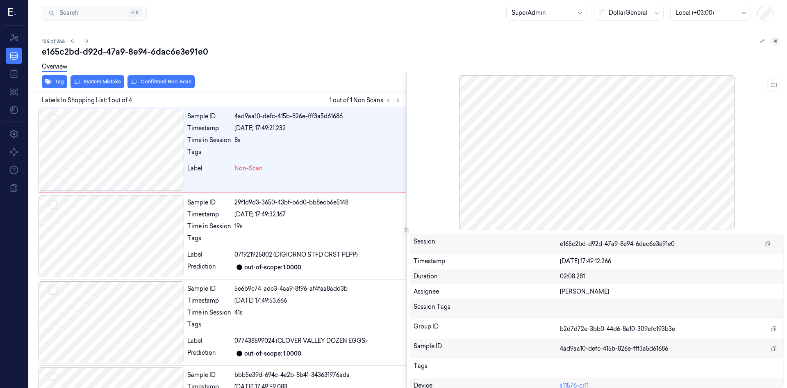
click at [775, 41] on icon at bounding box center [776, 41] width 6 height 6
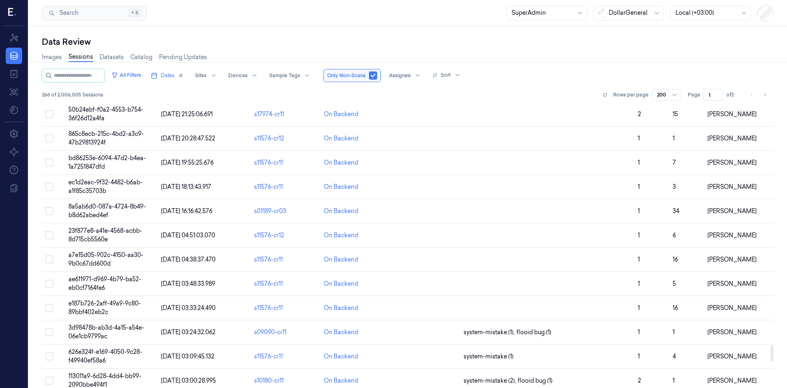
scroll to position [4265, 0]
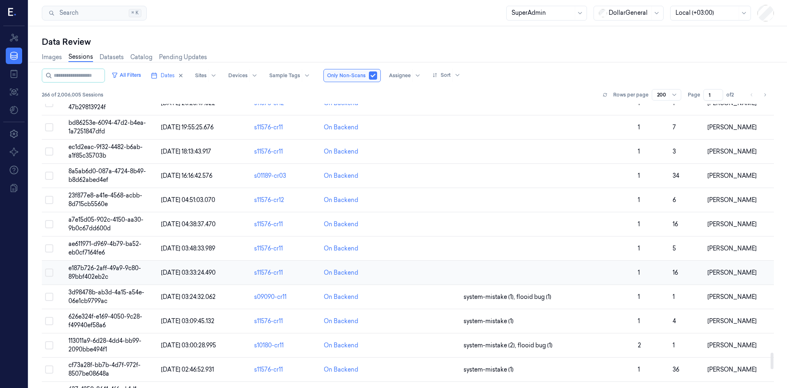
click at [108, 269] on span "e187b726-2aff-49a9-9c80-89bbf402eb2c" at bounding box center [104, 272] width 73 height 16
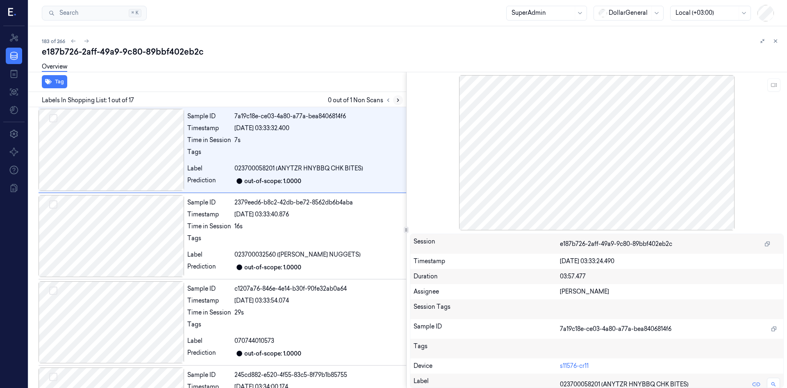
click at [400, 98] on icon at bounding box center [398, 100] width 6 height 6
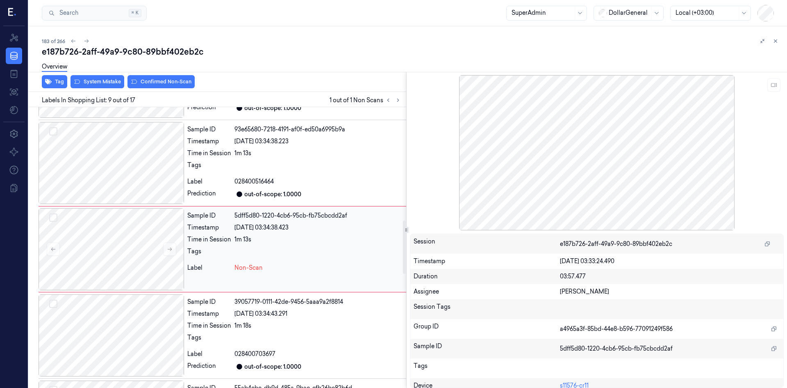
scroll to position [591, 0]
click at [167, 248] on icon at bounding box center [170, 247] width 6 height 6
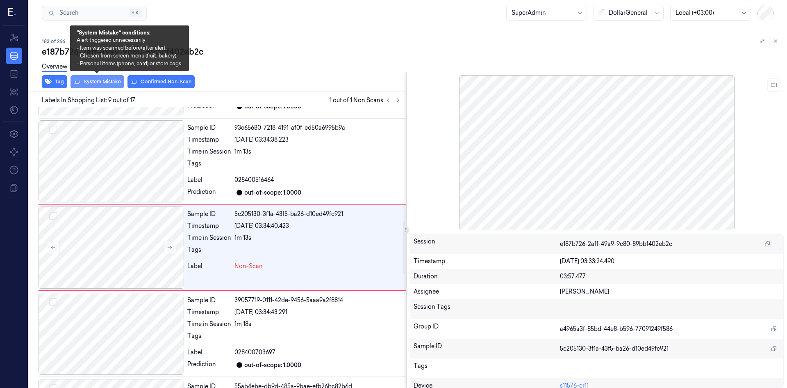
click at [97, 78] on button "System Mistake" at bounding box center [98, 81] width 54 height 13
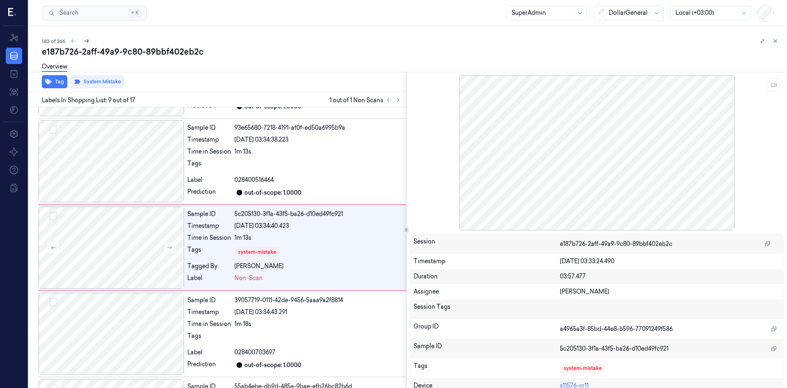
click at [88, 41] on icon at bounding box center [86, 41] width 5 height 4
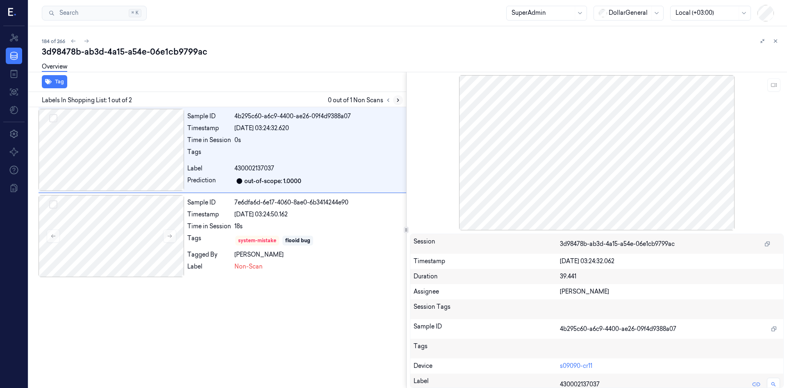
click at [398, 101] on icon at bounding box center [398, 100] width 6 height 6
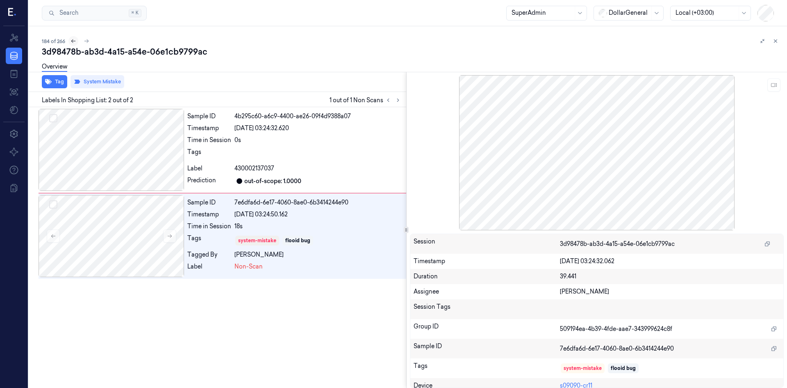
click at [71, 42] on icon at bounding box center [74, 41] width 6 height 6
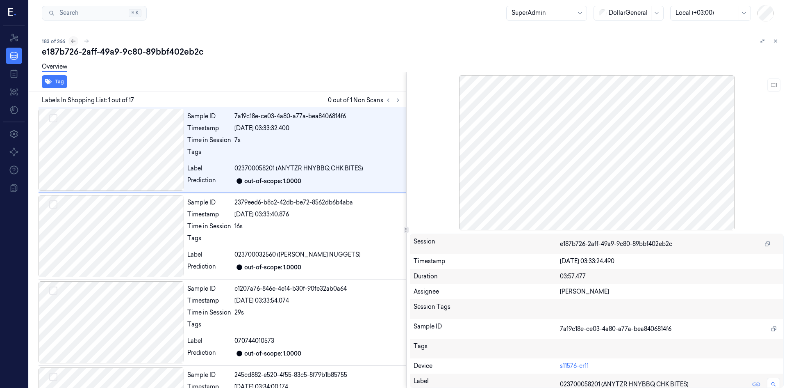
click at [71, 42] on icon at bounding box center [74, 41] width 6 height 6
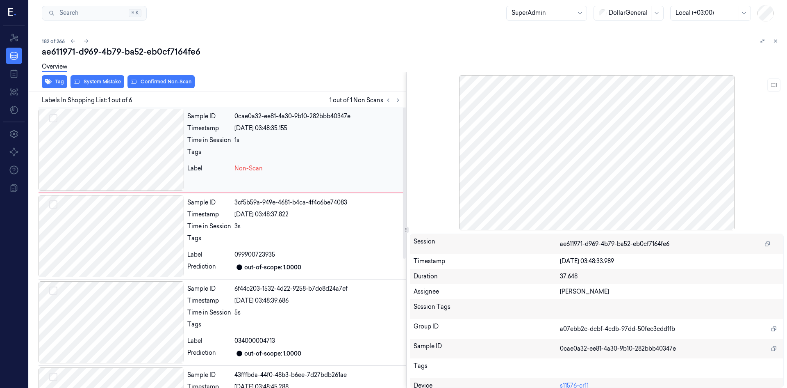
click at [137, 154] on div at bounding box center [112, 150] width 146 height 82
click at [396, 99] on icon at bounding box center [398, 100] width 6 height 6
click at [139, 144] on div at bounding box center [112, 150] width 146 height 82
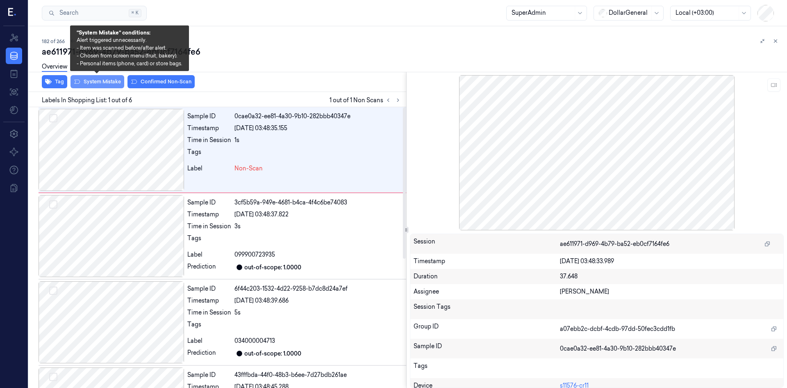
click at [93, 80] on button "System Mistake" at bounding box center [98, 81] width 54 height 13
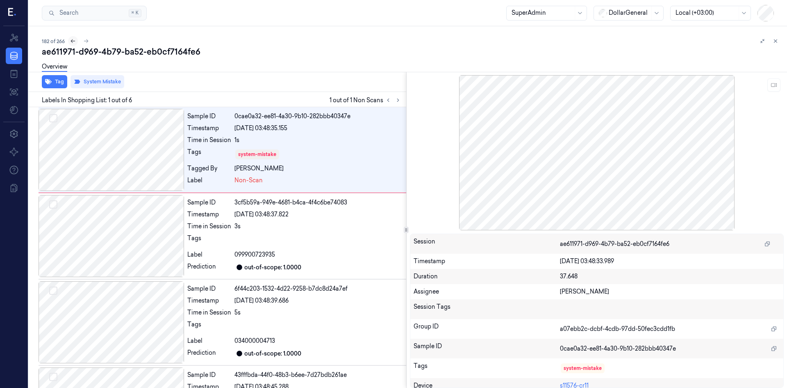
click at [73, 42] on icon at bounding box center [73, 41] width 6 height 6
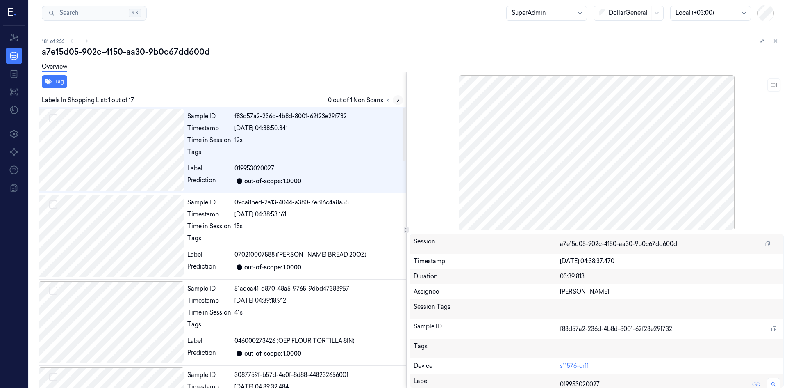
click at [396, 99] on icon at bounding box center [398, 100] width 6 height 6
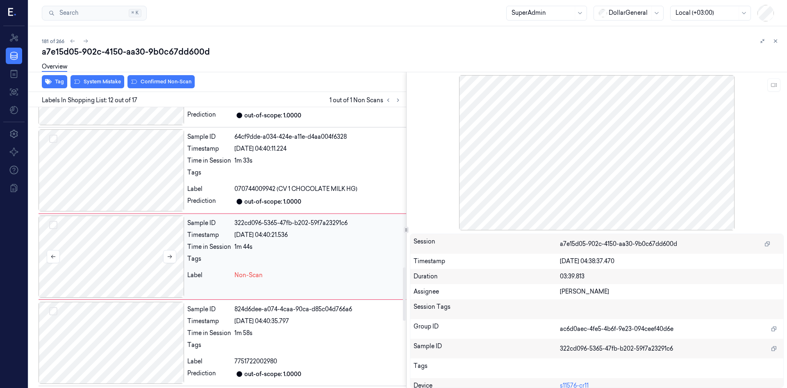
scroll to position [850, 0]
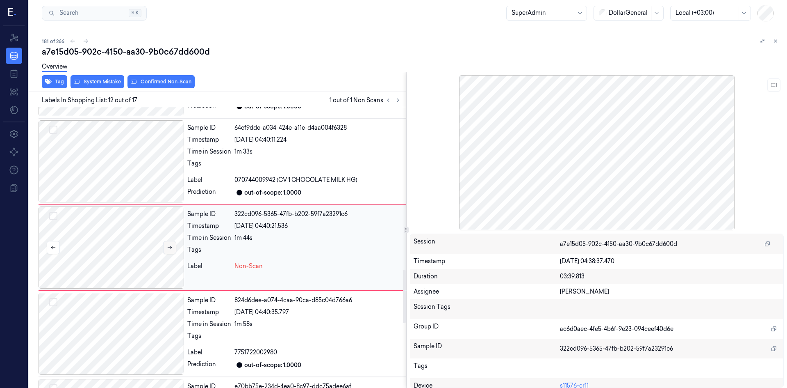
click at [167, 248] on icon at bounding box center [170, 247] width 6 height 6
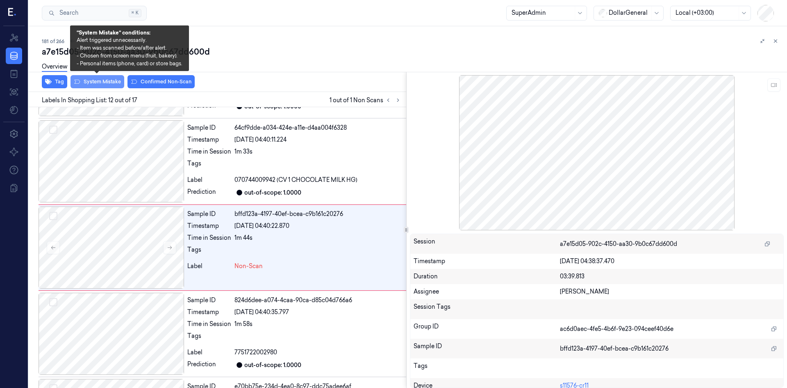
click at [102, 87] on button "System Mistake" at bounding box center [98, 81] width 54 height 13
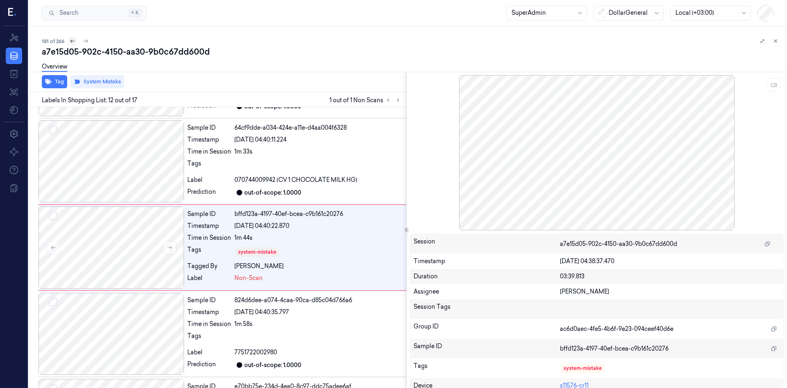
click at [71, 41] on icon at bounding box center [73, 41] width 5 height 4
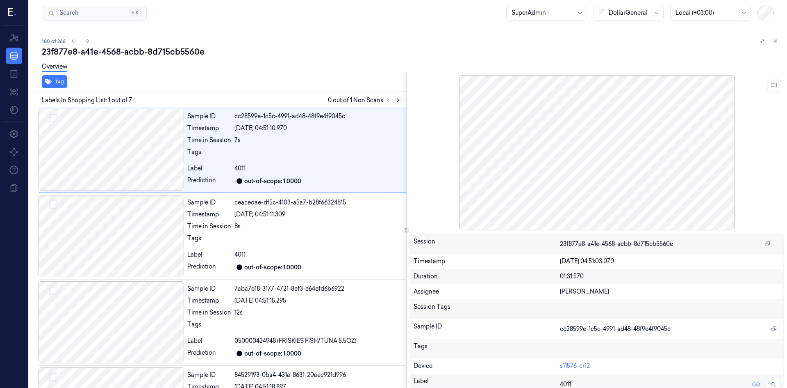
click at [397, 98] on icon at bounding box center [398, 100] width 6 height 6
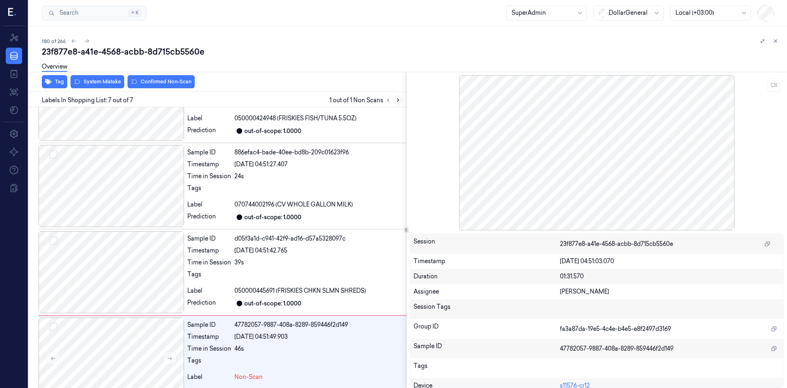
scroll to position [325, 0]
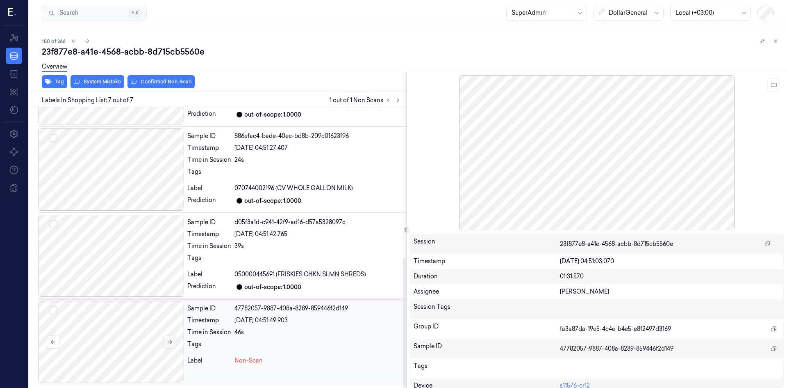
click at [165, 341] on button at bounding box center [169, 341] width 13 height 13
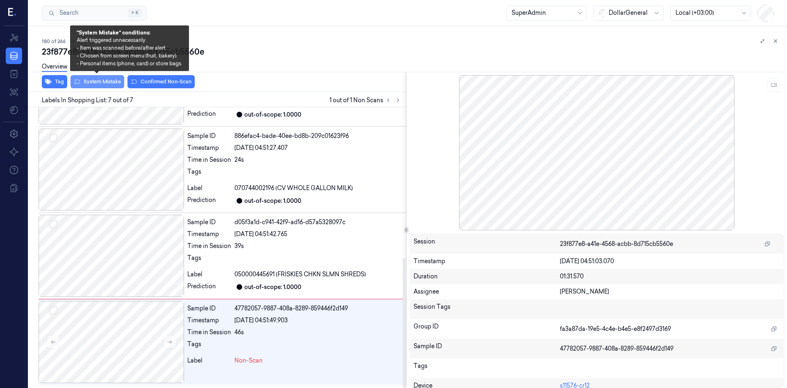
click at [117, 81] on button "System Mistake" at bounding box center [98, 81] width 54 height 13
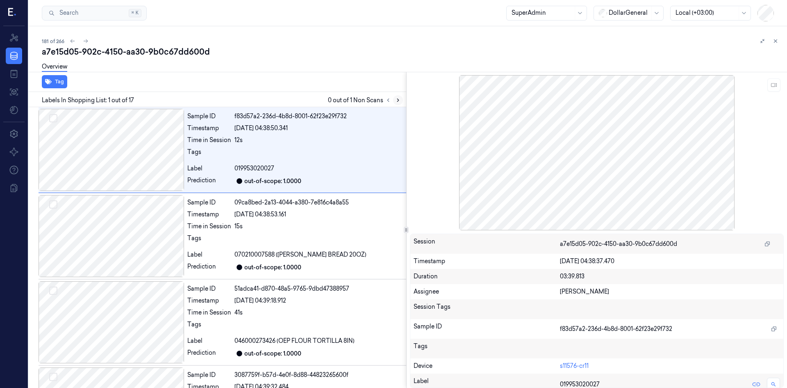
click at [396, 97] on icon at bounding box center [398, 100] width 6 height 6
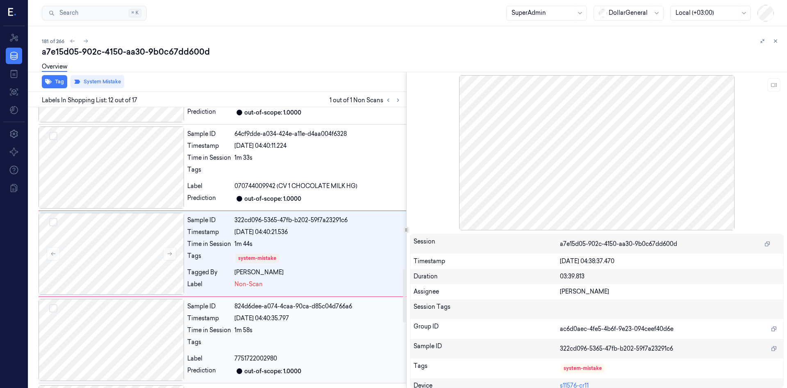
scroll to position [850, 0]
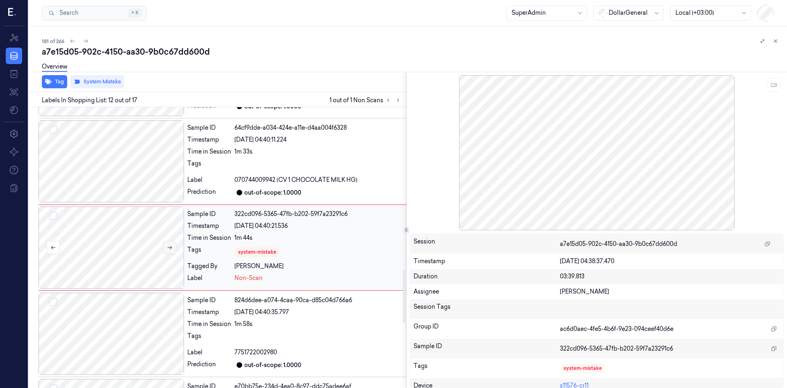
click at [163, 248] on button at bounding box center [169, 247] width 13 height 13
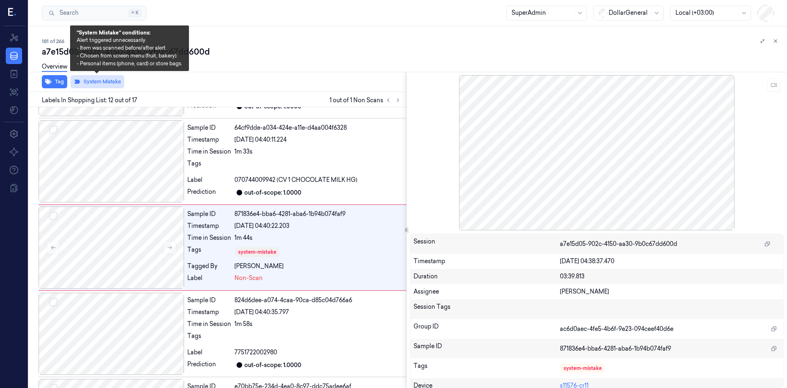
click at [97, 84] on button "System Mistake" at bounding box center [98, 81] width 54 height 13
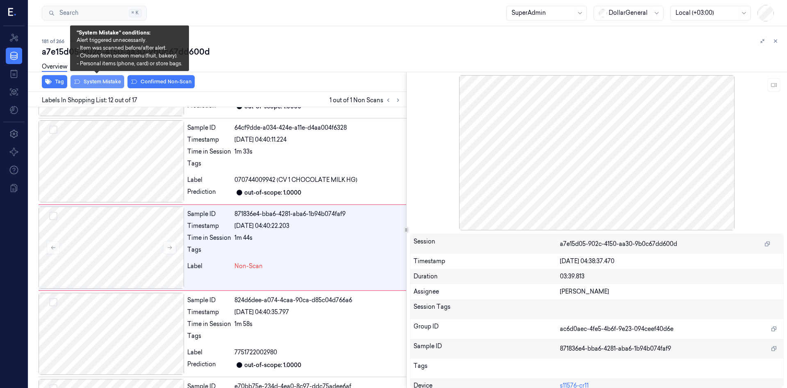
click at [111, 80] on button "System Mistake" at bounding box center [98, 81] width 54 height 13
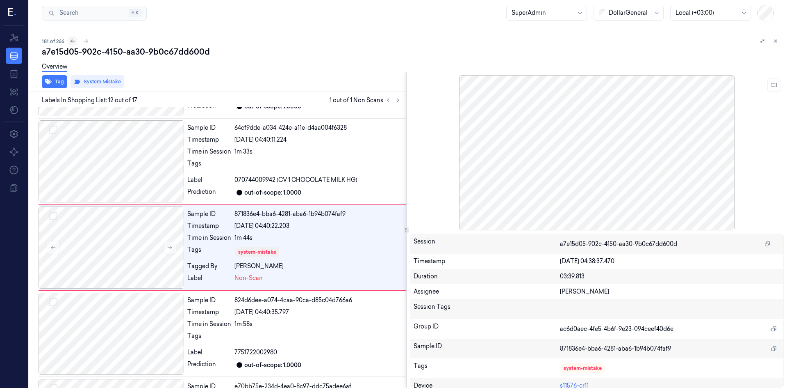
click at [70, 40] on icon at bounding box center [73, 41] width 6 height 6
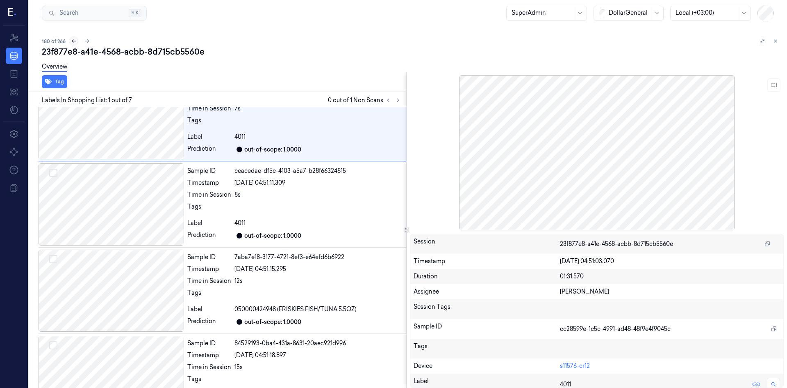
scroll to position [1, 0]
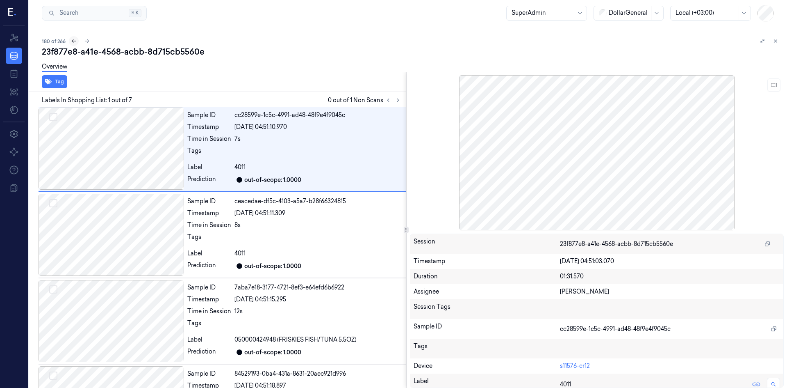
click at [71, 40] on icon at bounding box center [74, 41] width 6 height 6
click at [397, 99] on icon at bounding box center [398, 100] width 6 height 6
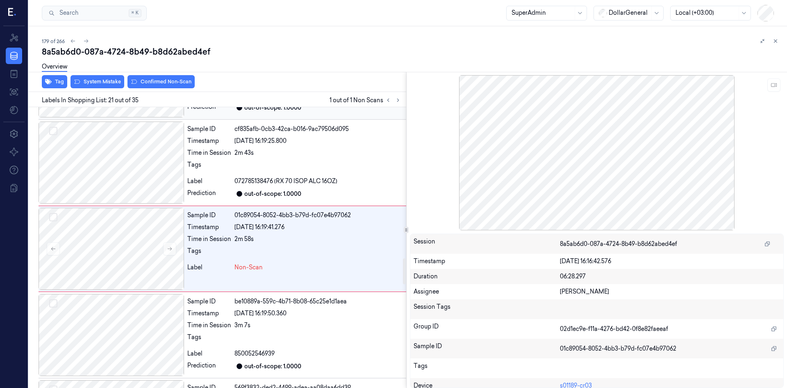
scroll to position [1625, 0]
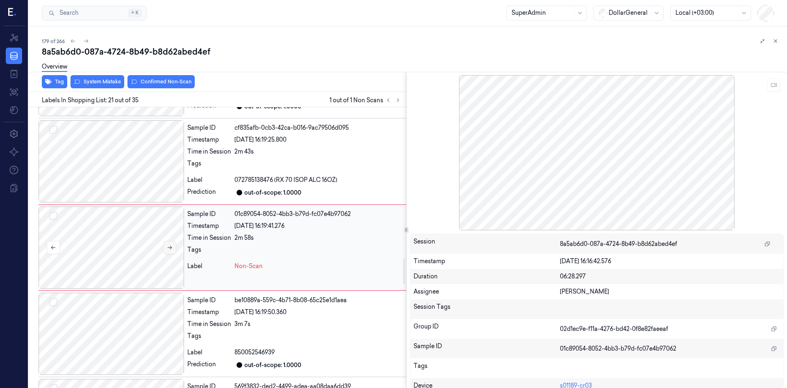
click at [165, 249] on button at bounding box center [169, 247] width 13 height 13
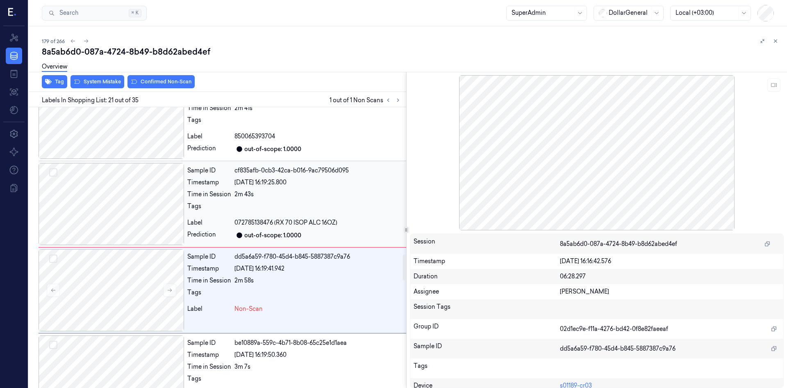
scroll to position [1584, 0]
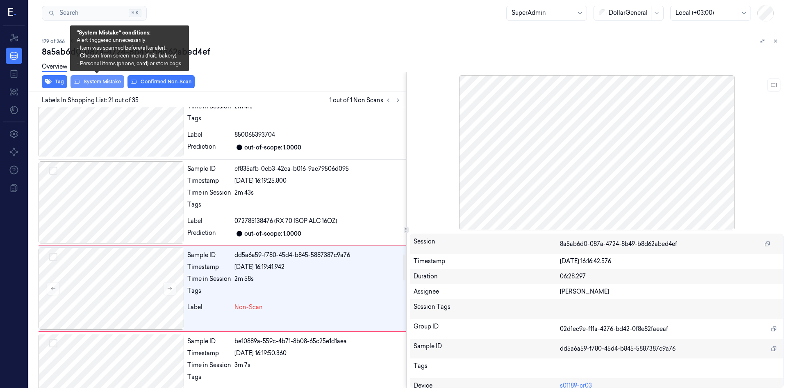
click at [97, 83] on button "System Mistake" at bounding box center [98, 81] width 54 height 13
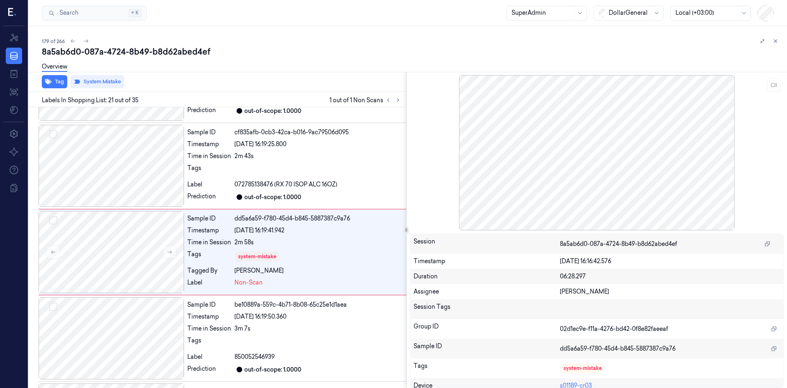
scroll to position [1625, 0]
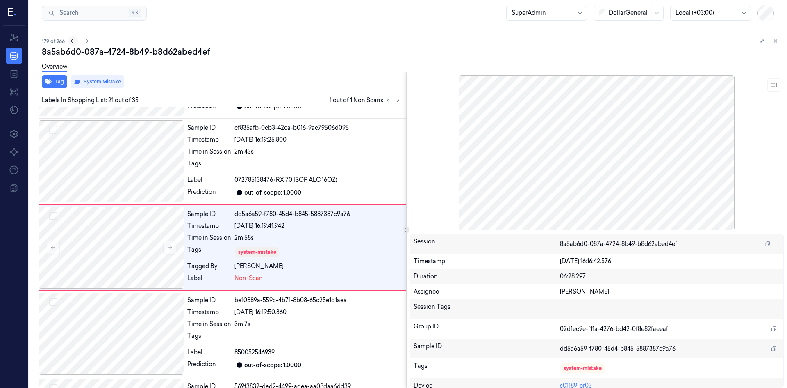
click at [75, 43] on icon at bounding box center [73, 41] width 6 height 6
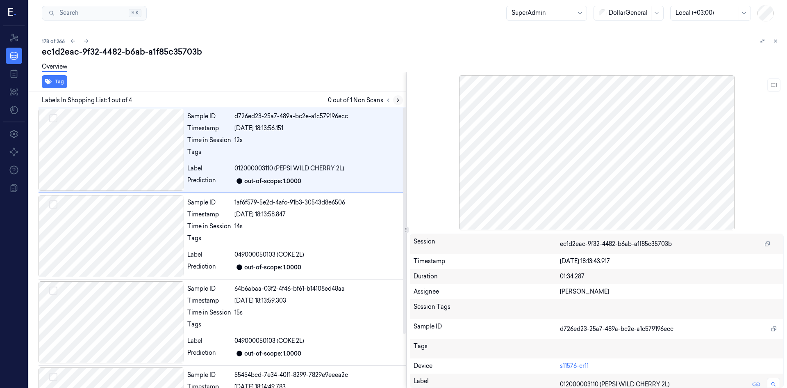
click at [396, 99] on icon at bounding box center [398, 100] width 6 height 6
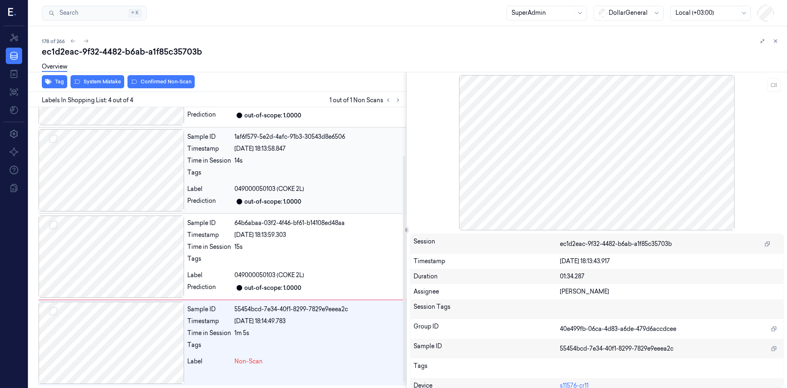
scroll to position [66, 0]
click at [164, 340] on div at bounding box center [112, 342] width 146 height 82
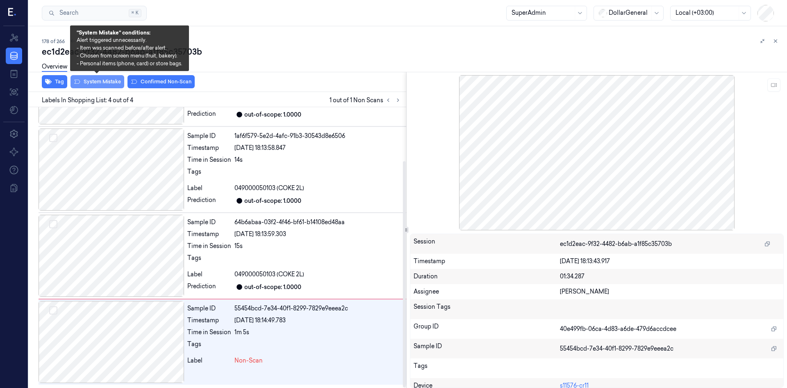
click at [95, 80] on button "System Mistake" at bounding box center [98, 81] width 54 height 13
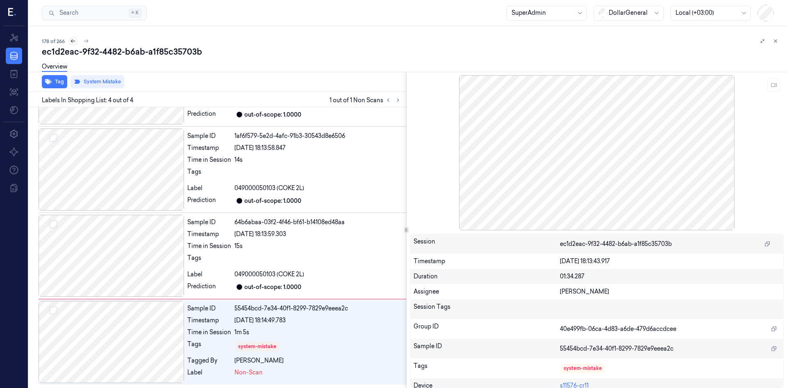
click at [71, 40] on icon at bounding box center [73, 41] width 6 height 6
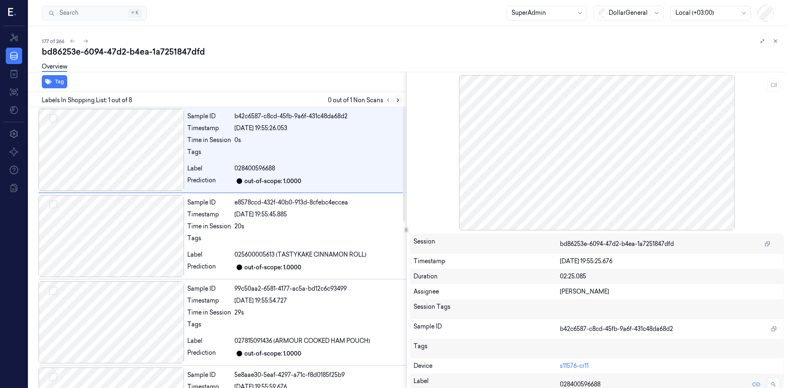
click at [399, 100] on icon at bounding box center [398, 100] width 6 height 6
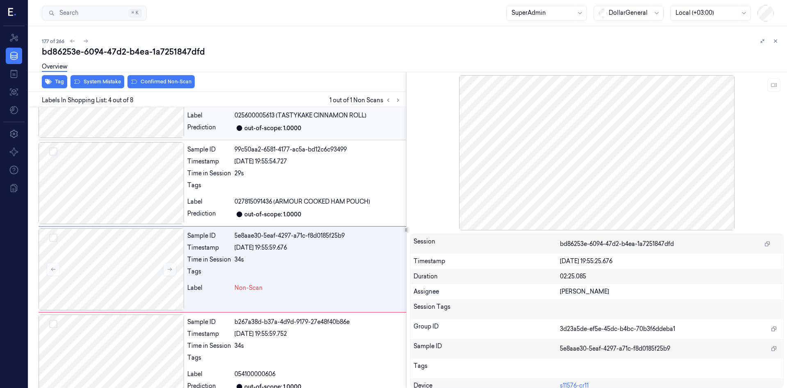
scroll to position [161, 0]
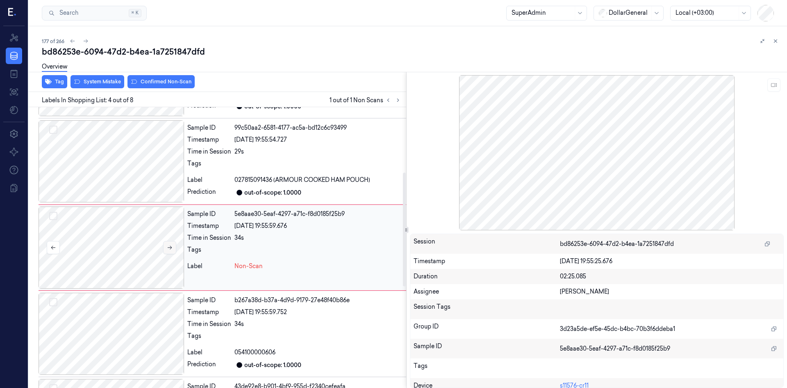
click at [169, 245] on icon at bounding box center [170, 247] width 6 height 6
click at [112, 77] on div "Overview" at bounding box center [411, 67] width 739 height 21
click at [112, 80] on button "System Mistake" at bounding box center [98, 81] width 54 height 13
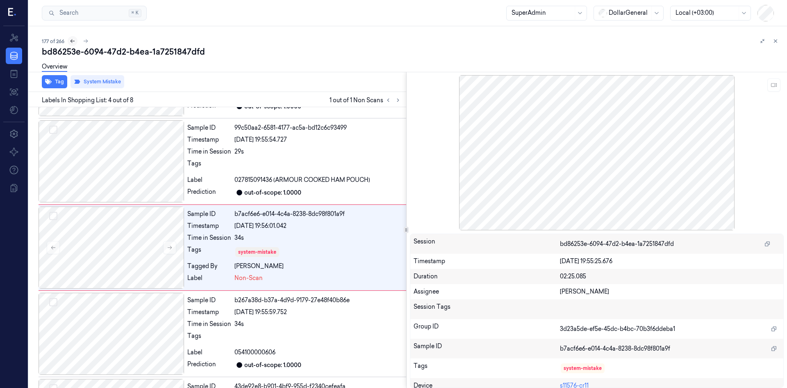
click at [73, 40] on icon at bounding box center [73, 41] width 6 height 6
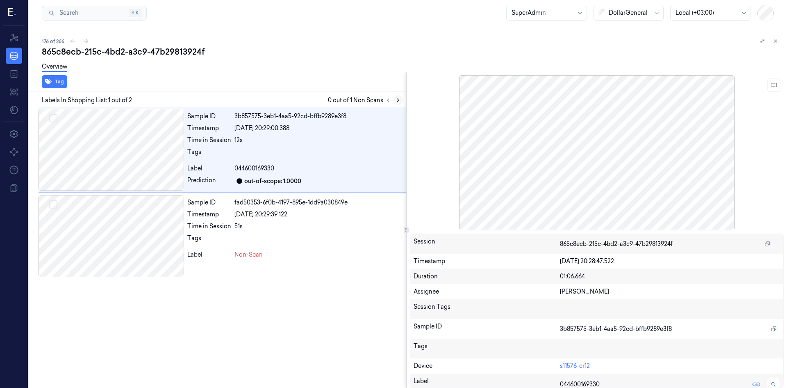
click at [401, 99] on button at bounding box center [398, 100] width 10 height 10
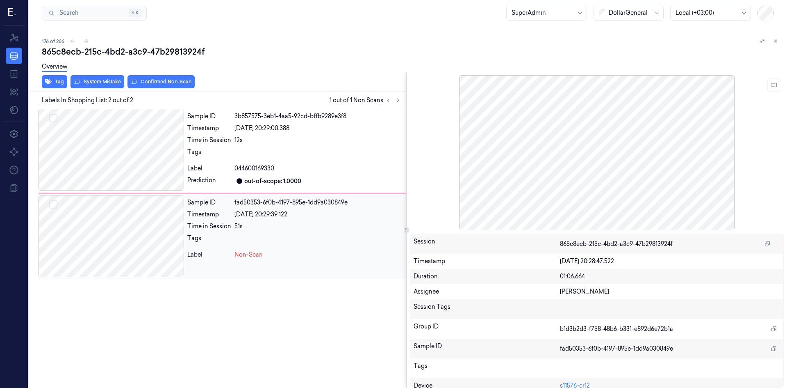
click at [170, 231] on div at bounding box center [112, 236] width 146 height 82
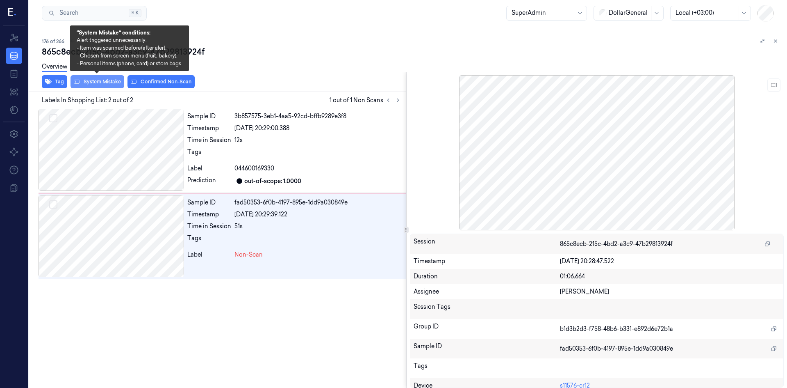
click at [93, 83] on button "System Mistake" at bounding box center [98, 81] width 54 height 13
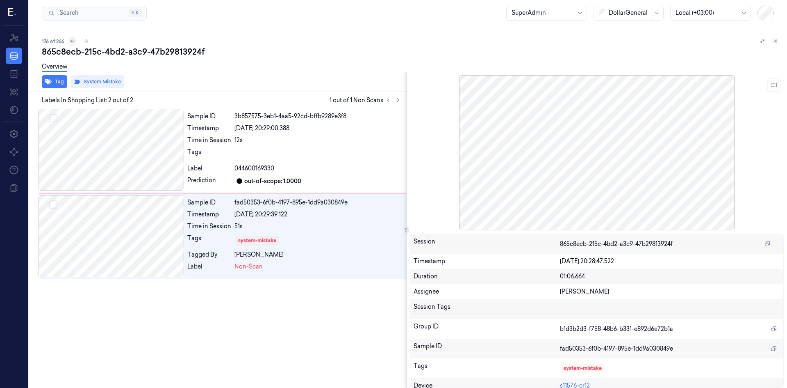
click at [75, 43] on icon at bounding box center [73, 41] width 6 height 6
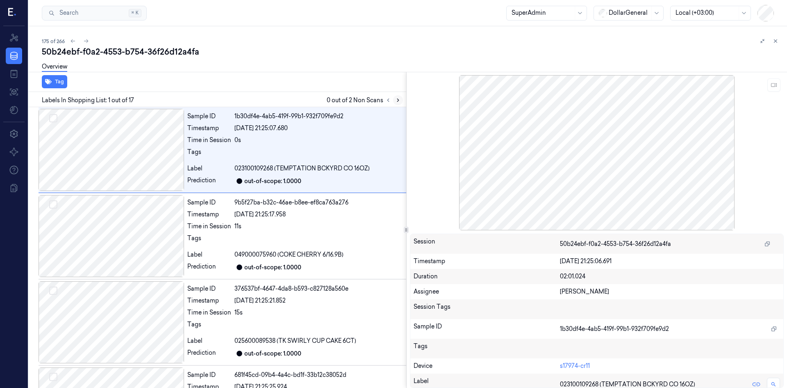
click at [400, 101] on icon at bounding box center [398, 100] width 6 height 6
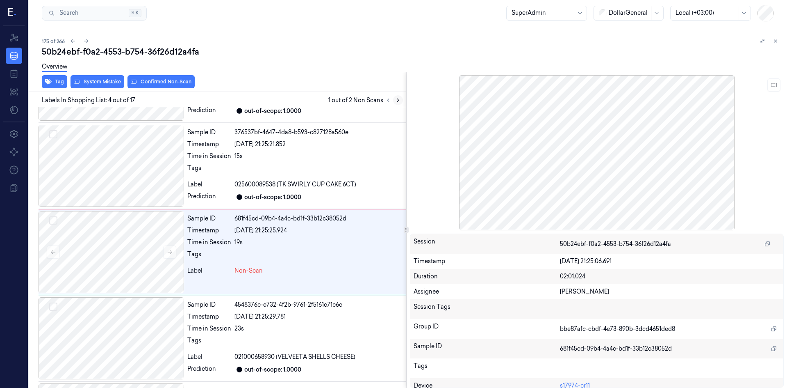
scroll to position [161, 0]
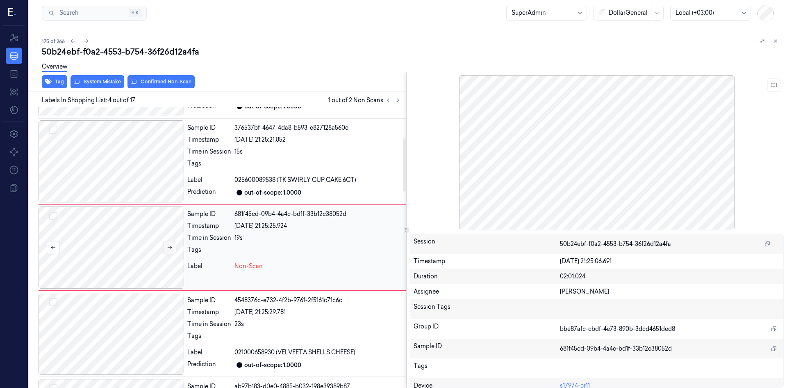
click at [166, 248] on button at bounding box center [169, 247] width 13 height 13
click at [168, 250] on icon at bounding box center [170, 247] width 6 height 6
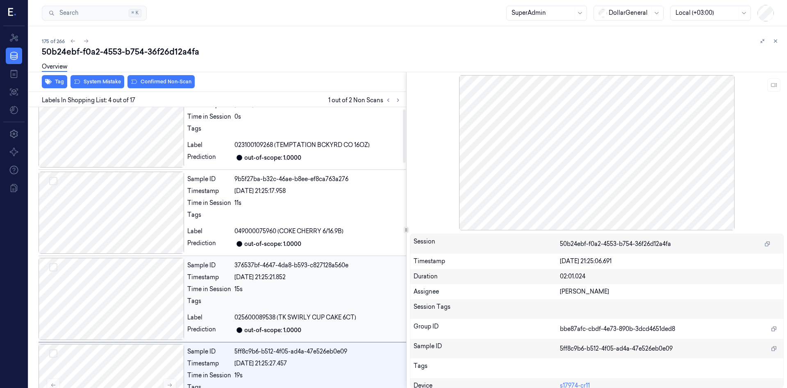
scroll to position [0, 0]
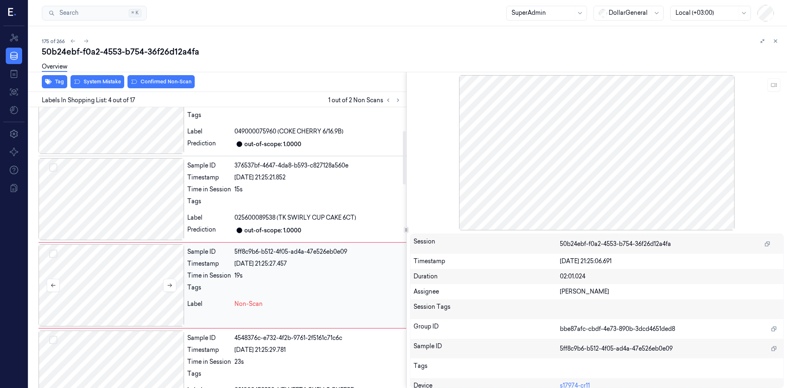
click at [163, 292] on div at bounding box center [112, 285] width 146 height 82
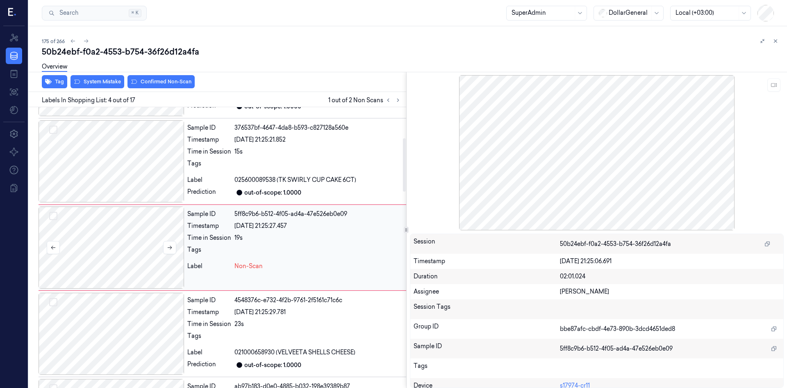
click at [127, 250] on div at bounding box center [112, 247] width 146 height 82
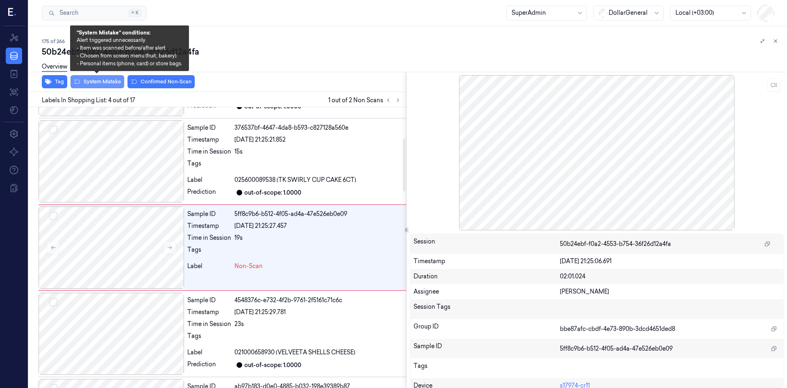
click at [106, 84] on button "System Mistake" at bounding box center [98, 81] width 54 height 13
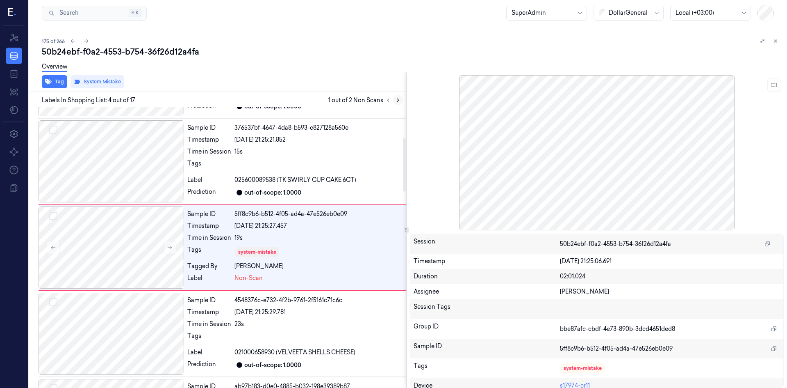
click at [394, 100] on button at bounding box center [398, 100] width 10 height 10
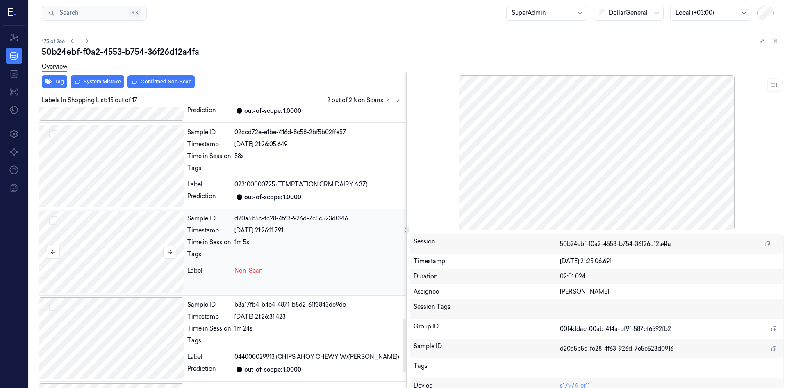
scroll to position [1108, 0]
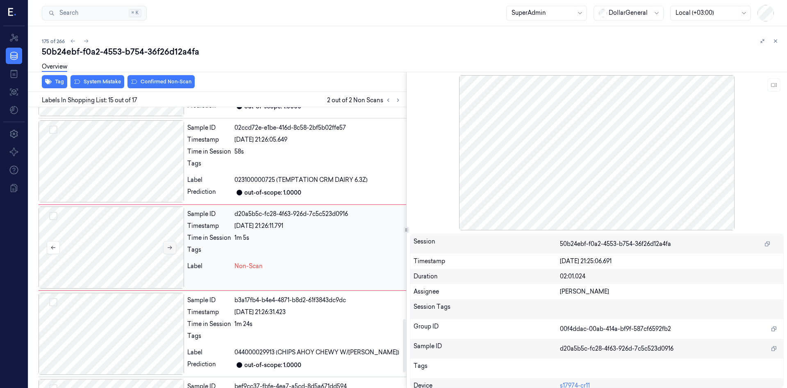
click at [165, 250] on button at bounding box center [169, 247] width 13 height 13
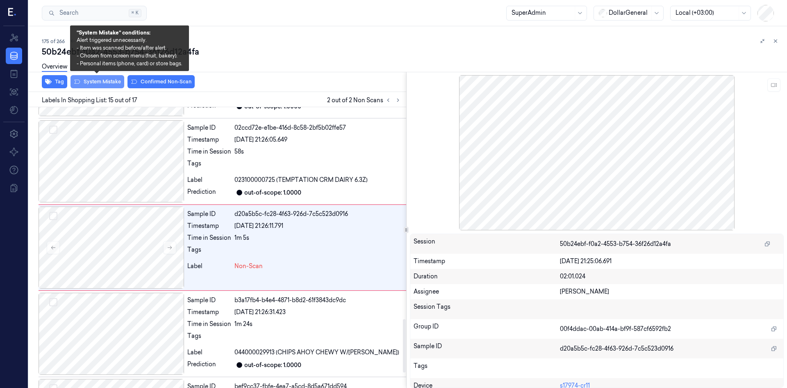
click at [108, 83] on button "System Mistake" at bounding box center [98, 81] width 54 height 13
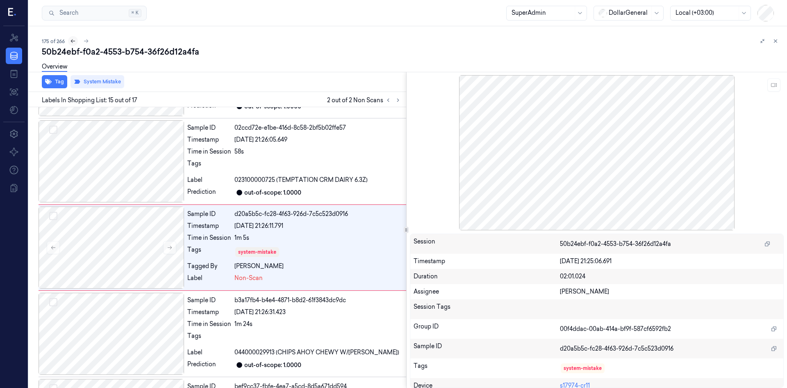
click at [75, 40] on icon at bounding box center [73, 41] width 6 height 6
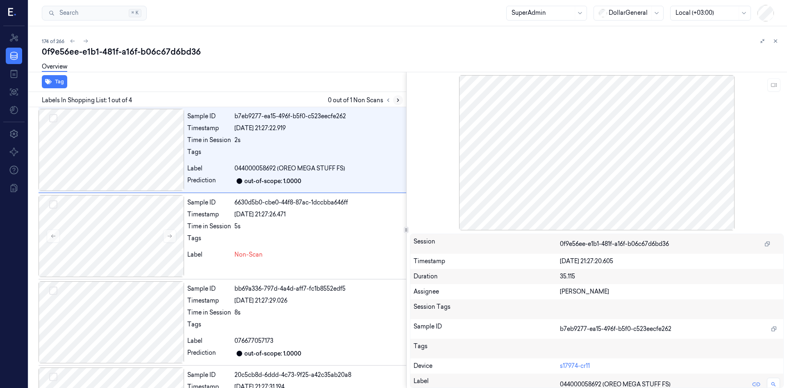
click at [398, 100] on icon at bounding box center [398, 100] width 6 height 6
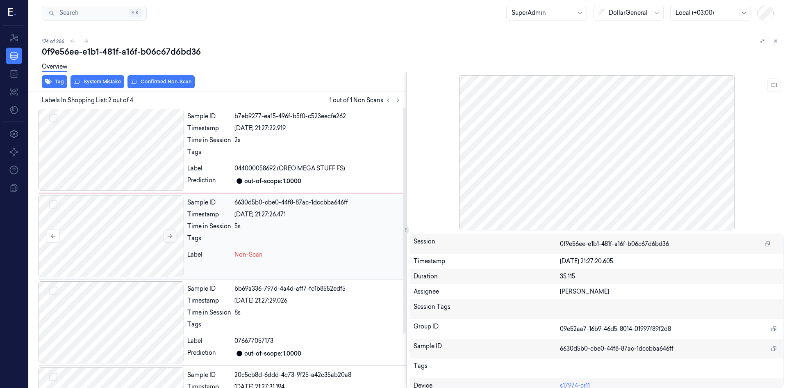
click at [163, 235] on button at bounding box center [169, 235] width 13 height 13
click at [168, 239] on button at bounding box center [169, 235] width 13 height 13
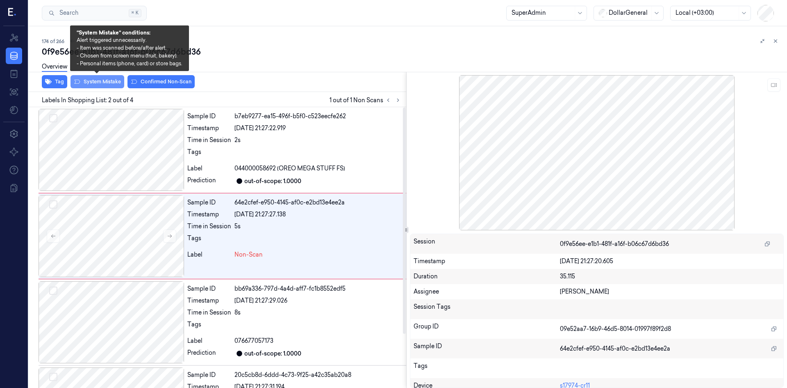
click at [87, 80] on button "System Mistake" at bounding box center [98, 81] width 54 height 13
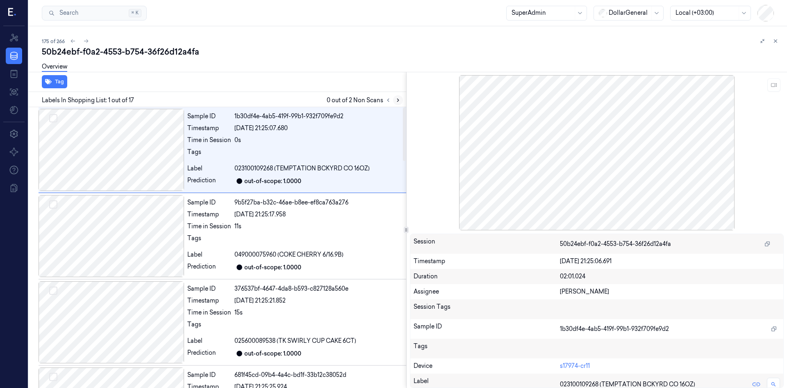
click at [399, 101] on icon at bounding box center [398, 100] width 6 height 6
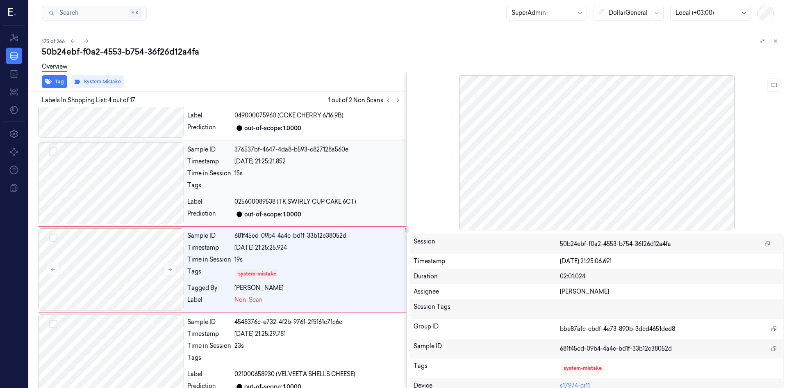
scroll to position [161, 0]
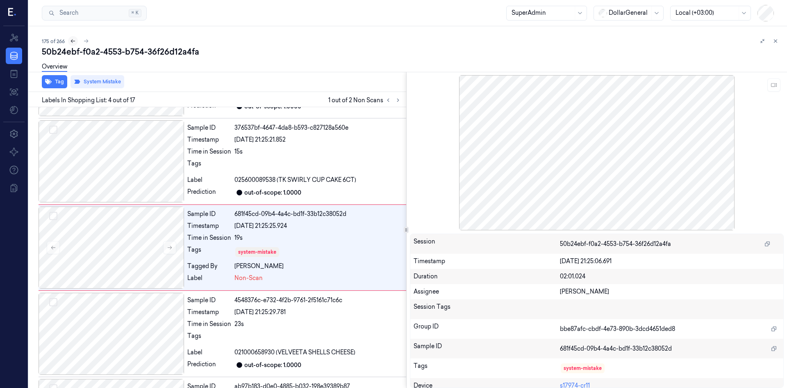
click at [72, 38] on icon at bounding box center [73, 41] width 6 height 6
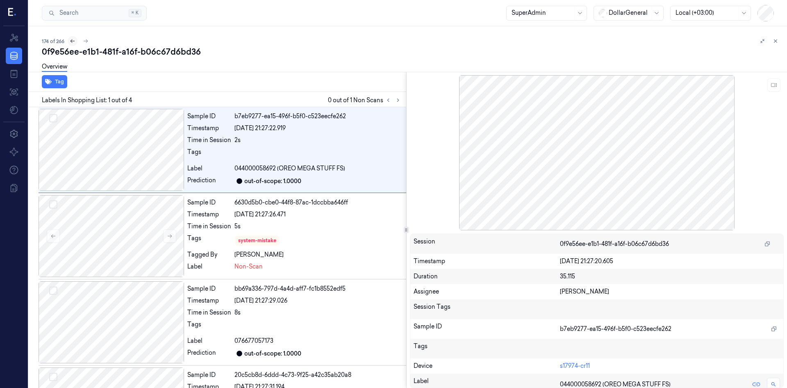
click at [72, 38] on icon at bounding box center [73, 41] width 6 height 6
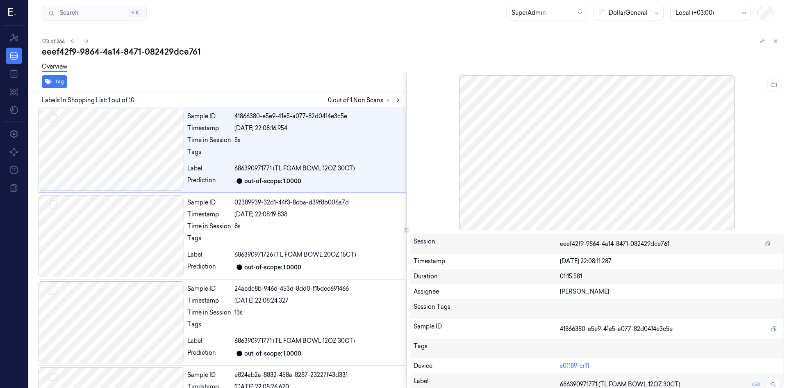
click at [397, 98] on icon at bounding box center [398, 100] width 6 height 6
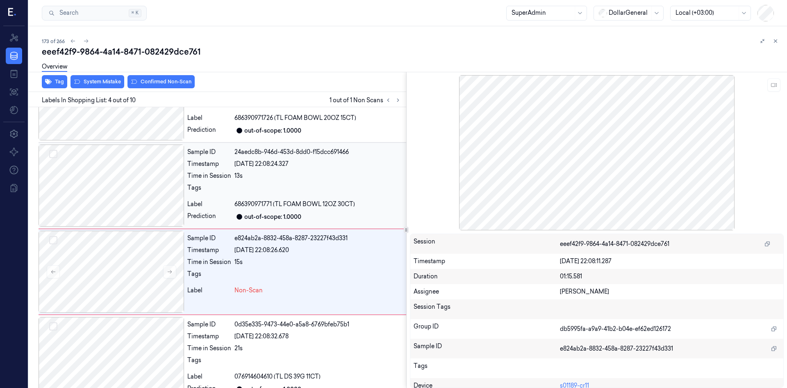
scroll to position [161, 0]
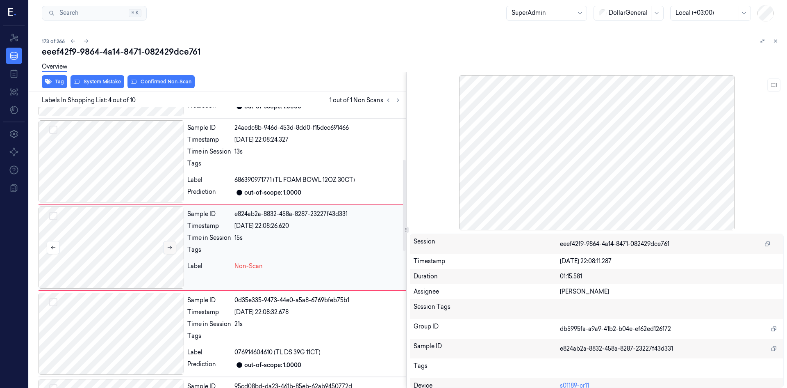
click at [167, 248] on icon at bounding box center [170, 247] width 6 height 6
click at [169, 248] on icon at bounding box center [170, 247] width 6 height 6
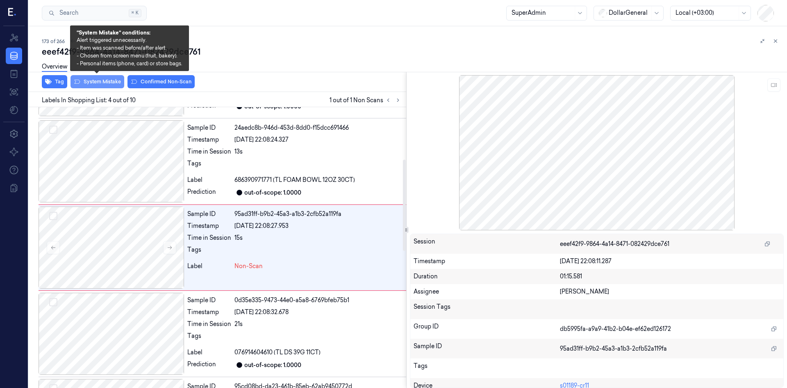
click at [100, 79] on button "System Mistake" at bounding box center [98, 81] width 54 height 13
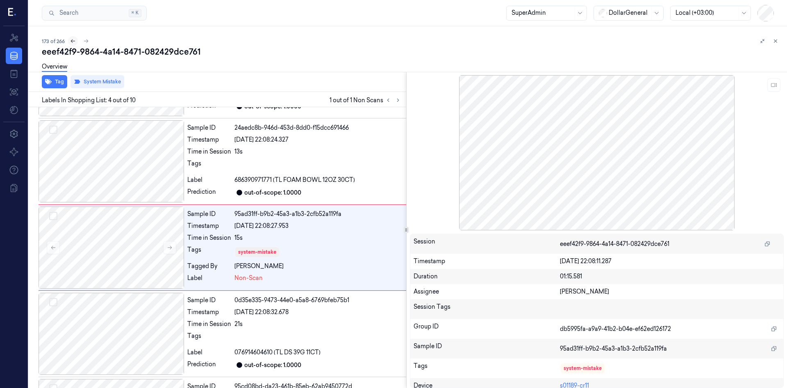
click at [70, 41] on icon at bounding box center [73, 41] width 6 height 6
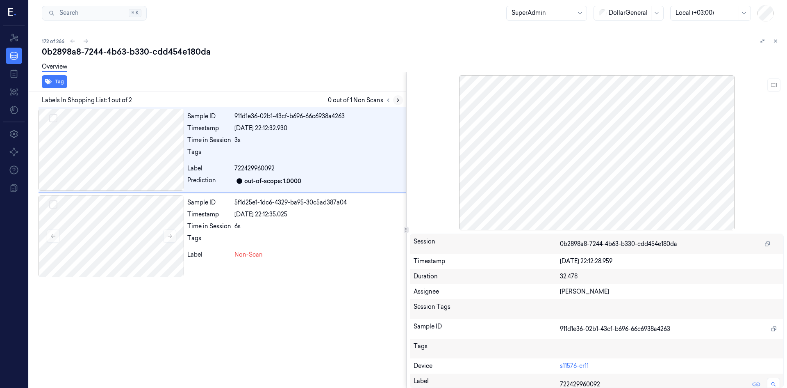
click at [395, 100] on icon at bounding box center [398, 100] width 6 height 6
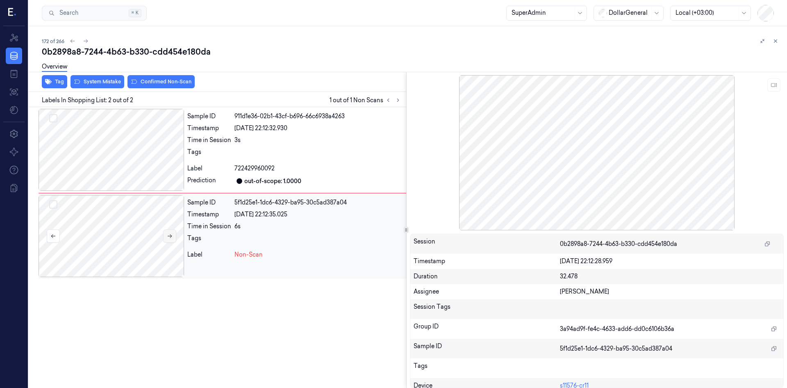
click at [167, 237] on icon at bounding box center [170, 236] width 6 height 6
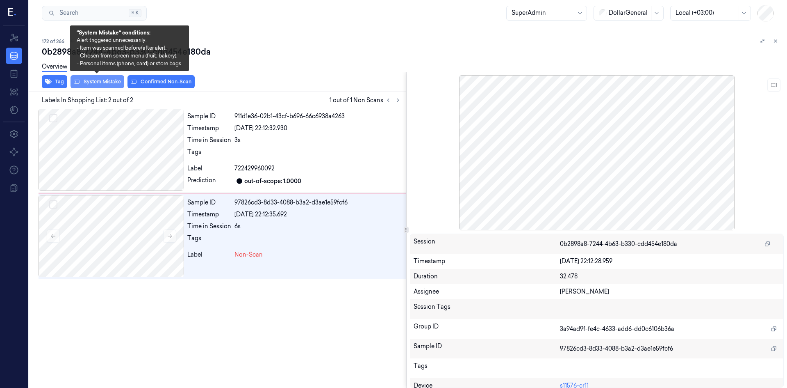
drag, startPoint x: 87, startPoint y: 80, endPoint x: 100, endPoint y: 81, distance: 14.0
click at [87, 80] on button "System Mistake" at bounding box center [98, 81] width 54 height 13
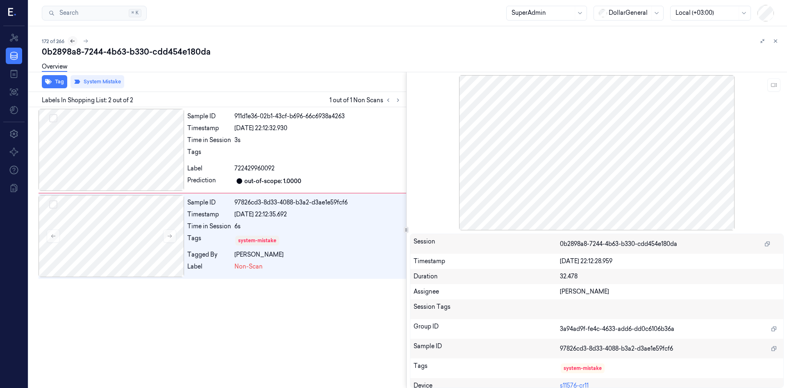
click at [71, 40] on icon at bounding box center [73, 41] width 5 height 4
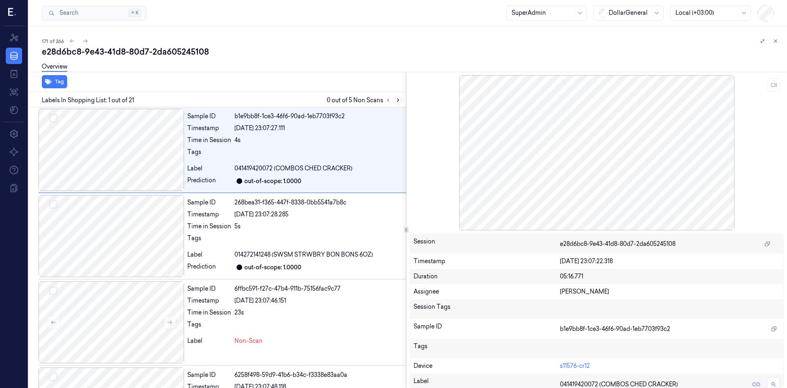
click at [402, 101] on button at bounding box center [398, 100] width 10 height 10
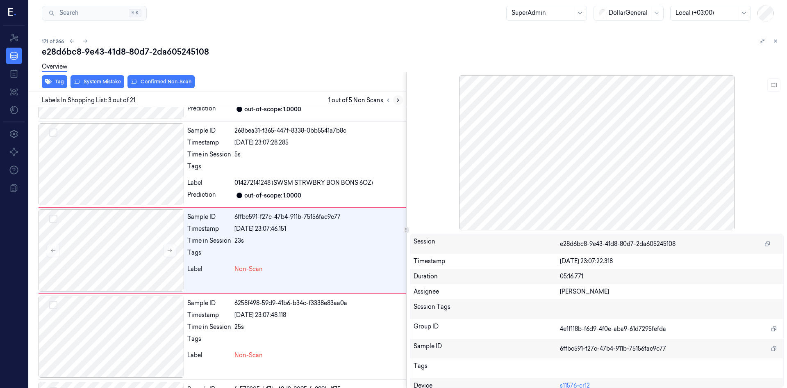
scroll to position [75, 0]
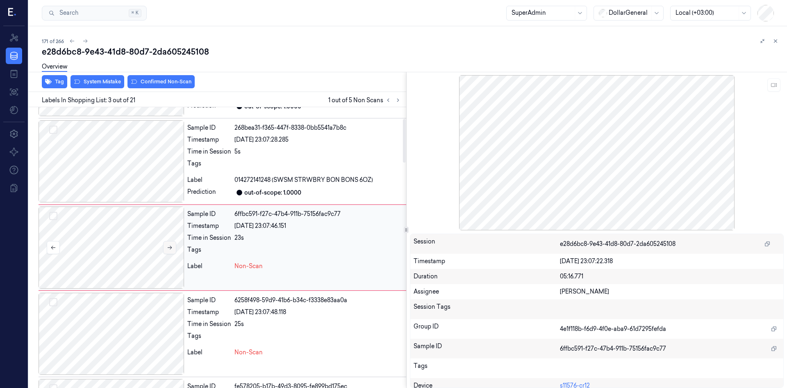
click at [167, 251] on button at bounding box center [169, 247] width 13 height 13
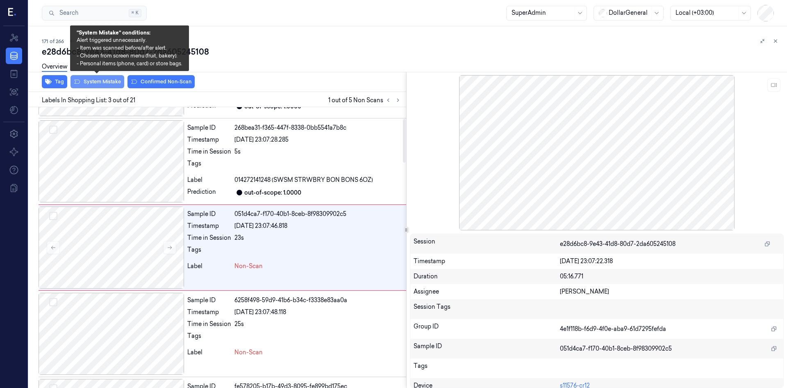
click at [104, 84] on button "System Mistake" at bounding box center [98, 81] width 54 height 13
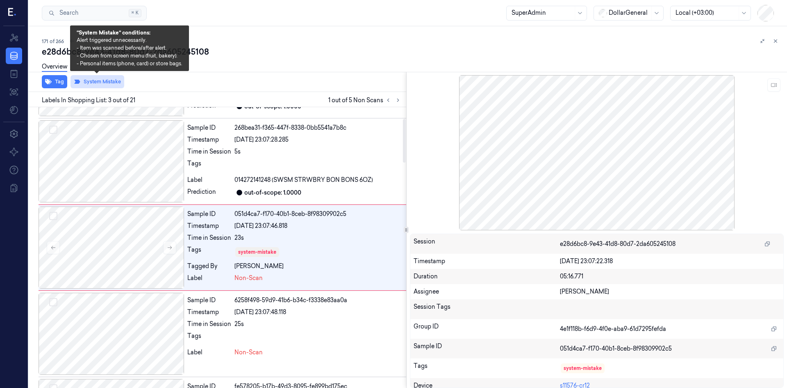
click at [88, 79] on button "System Mistake" at bounding box center [98, 81] width 54 height 13
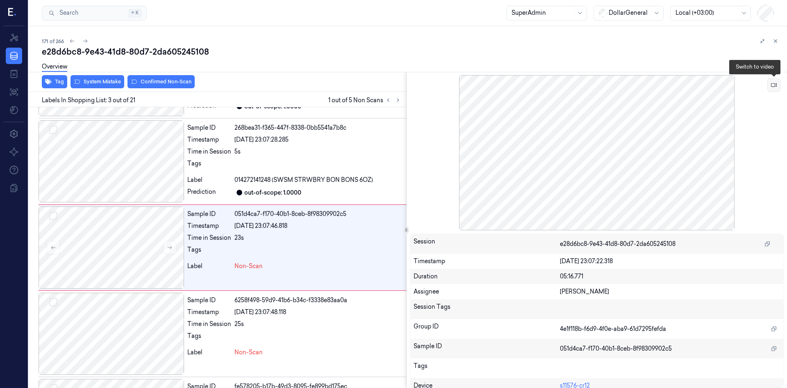
click at [773, 87] on icon at bounding box center [774, 85] width 6 height 6
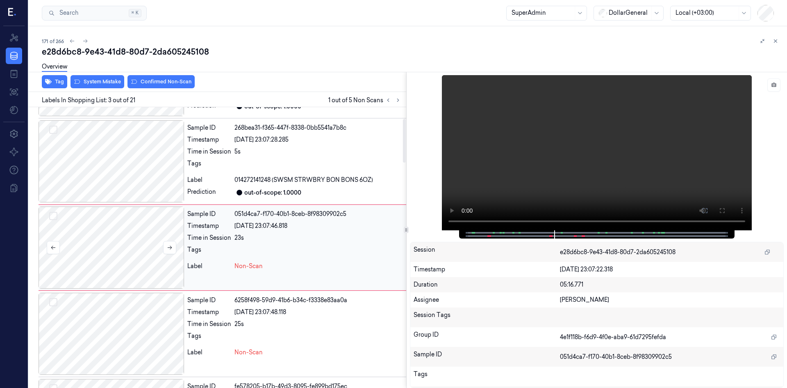
click at [106, 233] on div at bounding box center [112, 247] width 146 height 82
click at [112, 81] on button "System Mistake" at bounding box center [98, 81] width 54 height 13
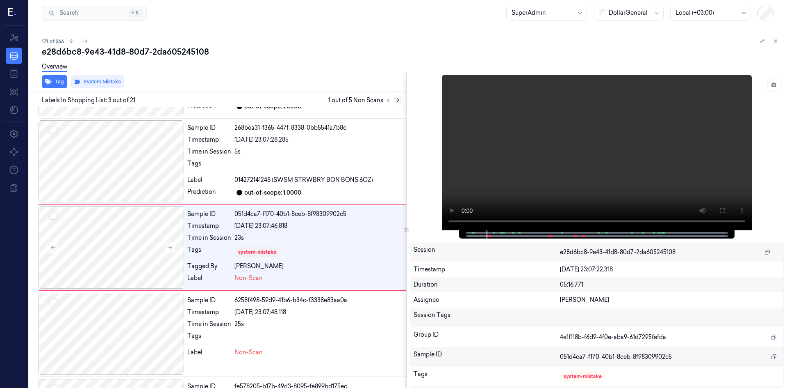
click at [396, 102] on icon at bounding box center [398, 100] width 6 height 6
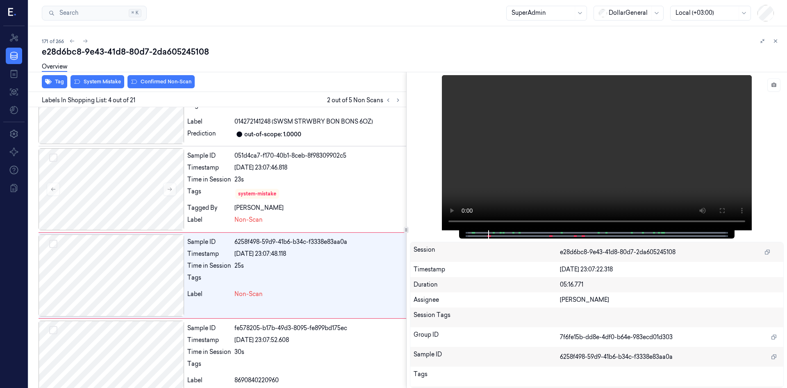
scroll to position [161, 0]
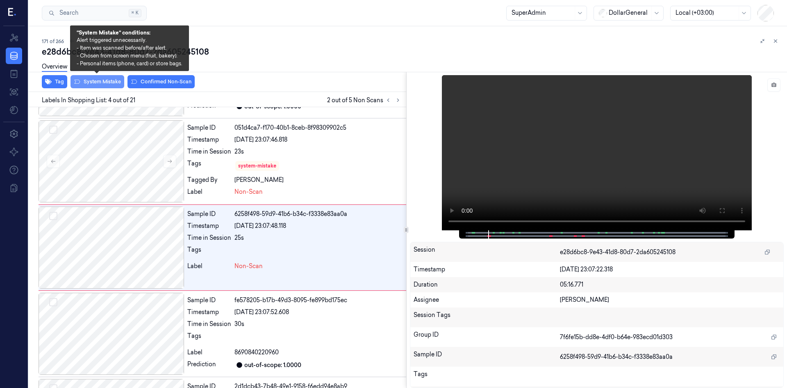
click at [104, 83] on button "System Mistake" at bounding box center [98, 81] width 54 height 13
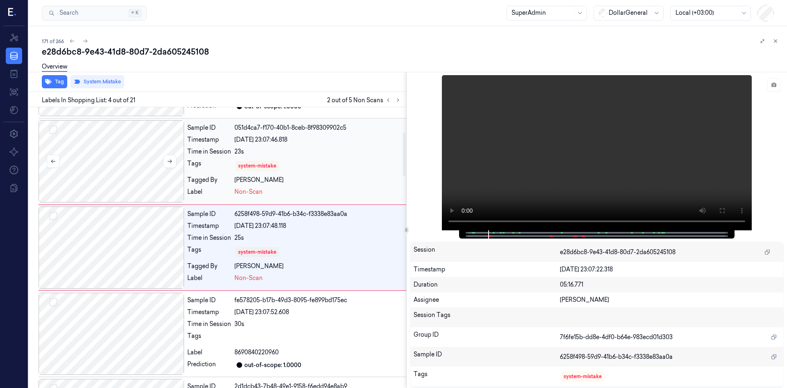
click at [127, 153] on div at bounding box center [112, 161] width 146 height 82
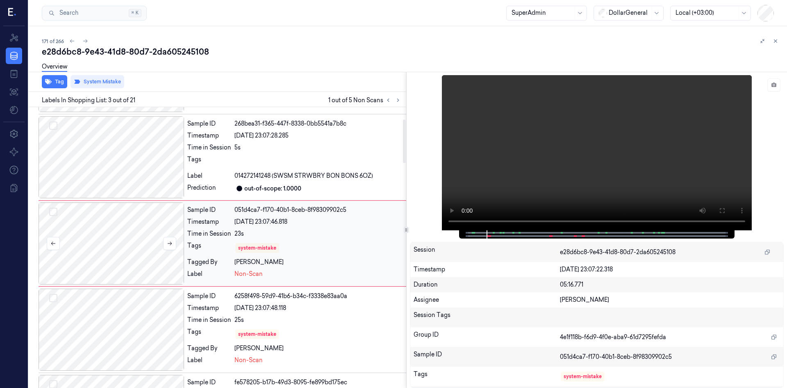
scroll to position [75, 0]
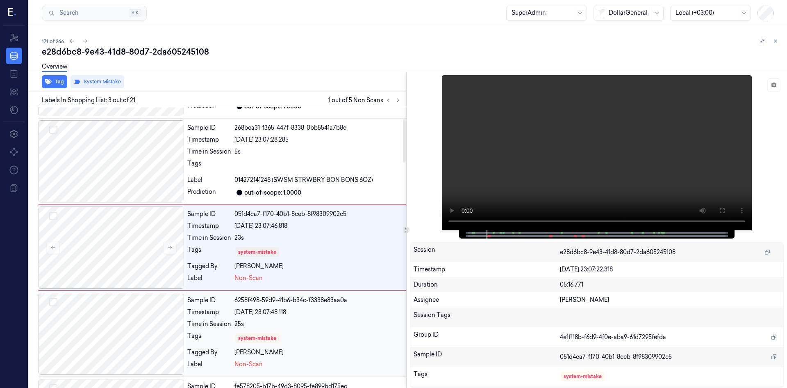
click at [122, 328] on div at bounding box center [112, 333] width 146 height 82
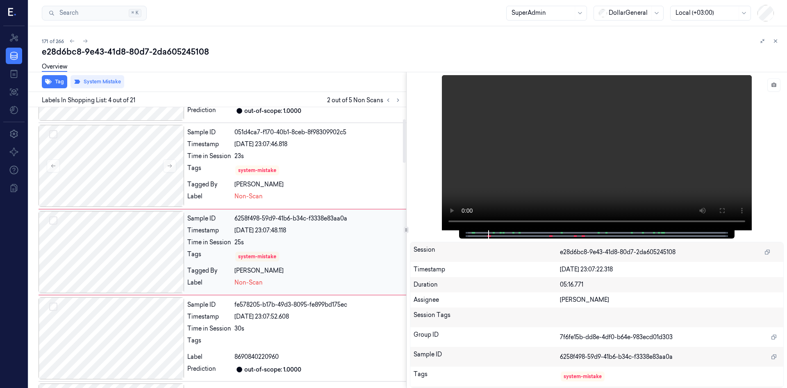
scroll to position [161, 0]
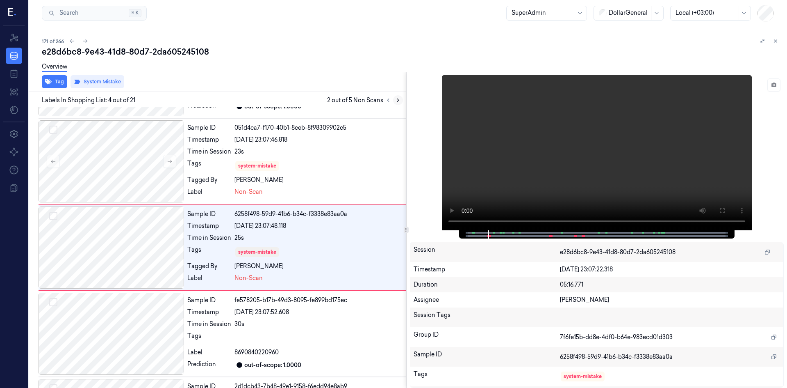
click at [401, 102] on button at bounding box center [398, 100] width 10 height 10
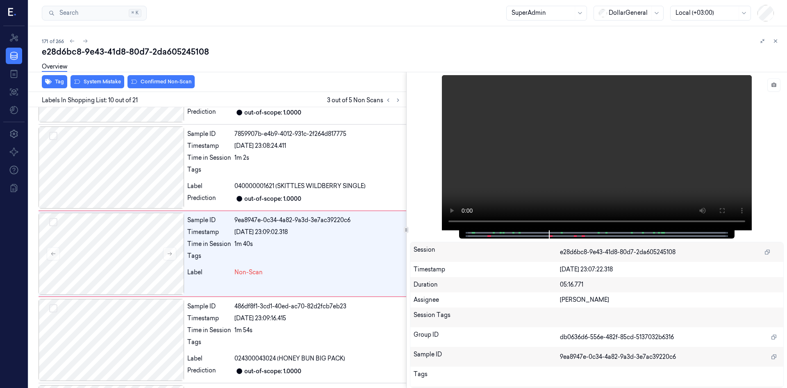
scroll to position [677, 0]
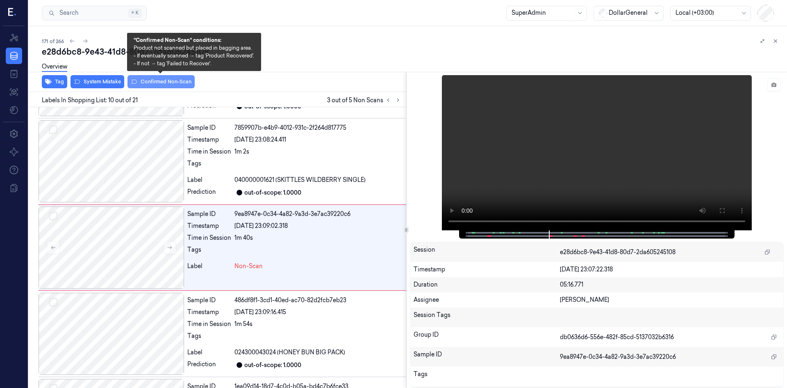
click at [134, 81] on icon at bounding box center [134, 81] width 7 height 7
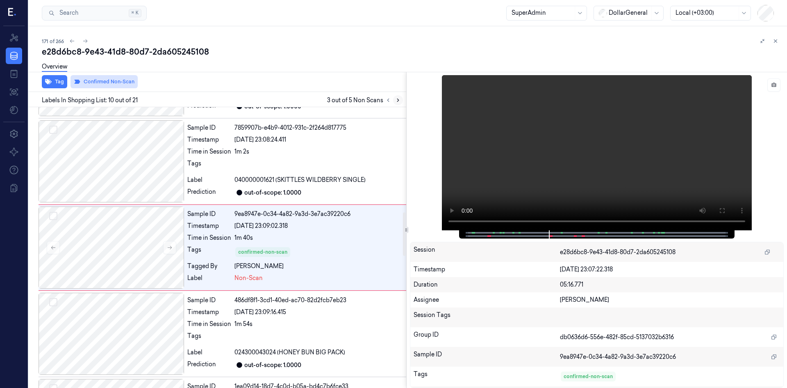
click at [400, 101] on icon at bounding box center [398, 100] width 6 height 6
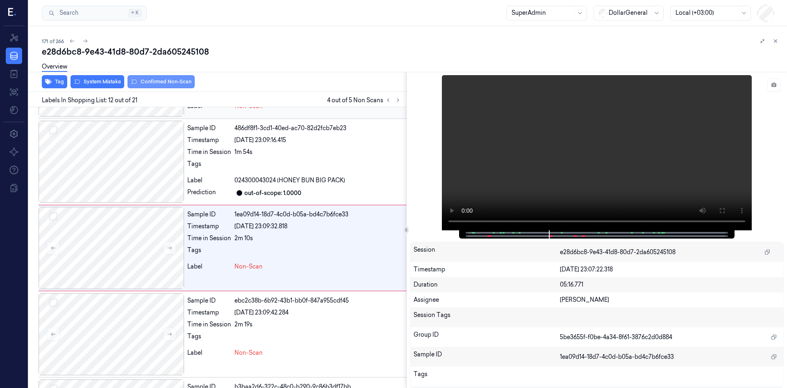
scroll to position [850, 0]
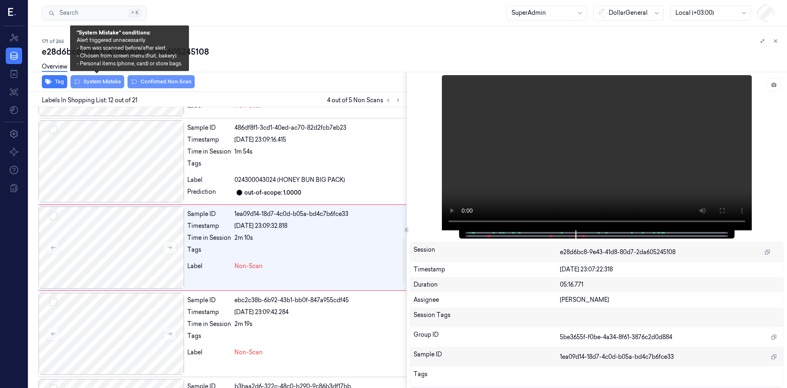
click at [107, 84] on button "System Mistake" at bounding box center [98, 81] width 54 height 13
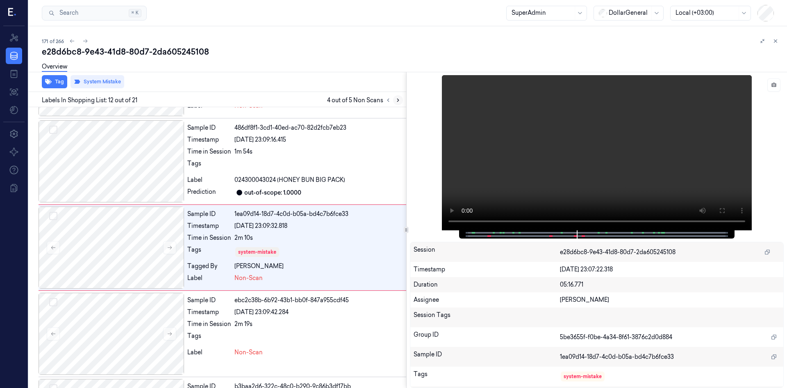
click at [396, 101] on icon at bounding box center [398, 100] width 6 height 6
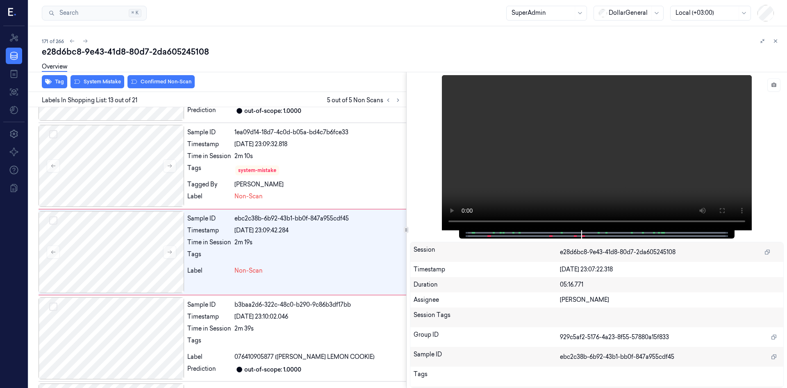
scroll to position [936, 0]
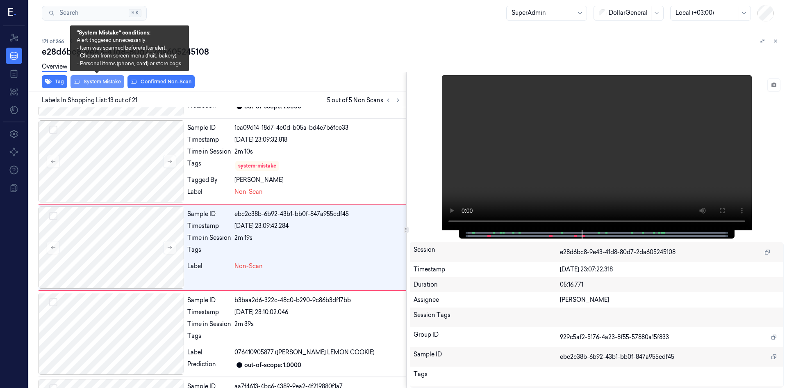
click at [115, 83] on button "System Mistake" at bounding box center [98, 81] width 54 height 13
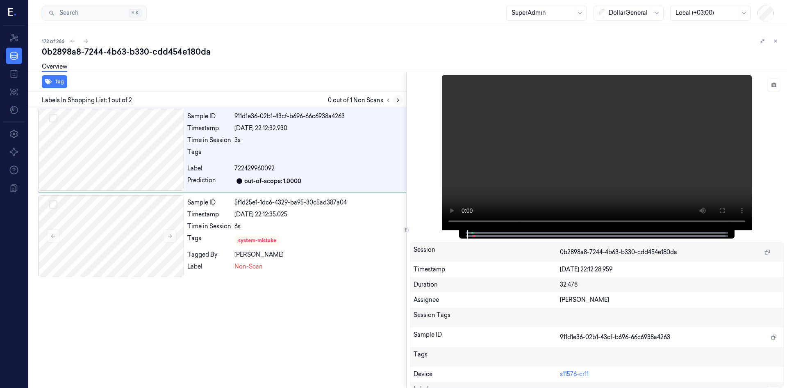
click at [396, 98] on icon at bounding box center [398, 100] width 6 height 6
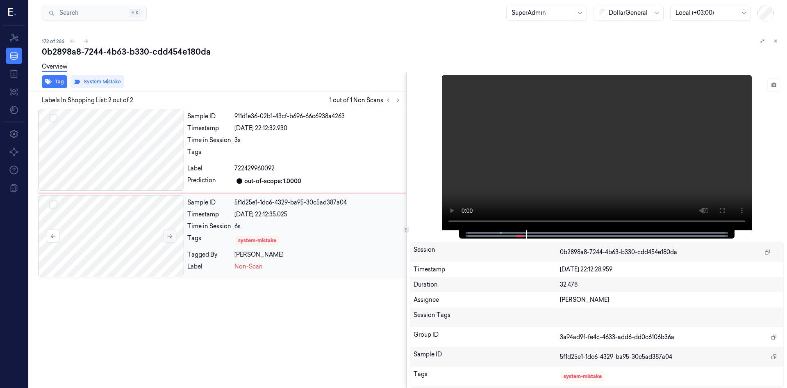
click at [168, 237] on icon at bounding box center [170, 236] width 6 height 6
click at [171, 237] on icon at bounding box center [170, 236] width 6 height 6
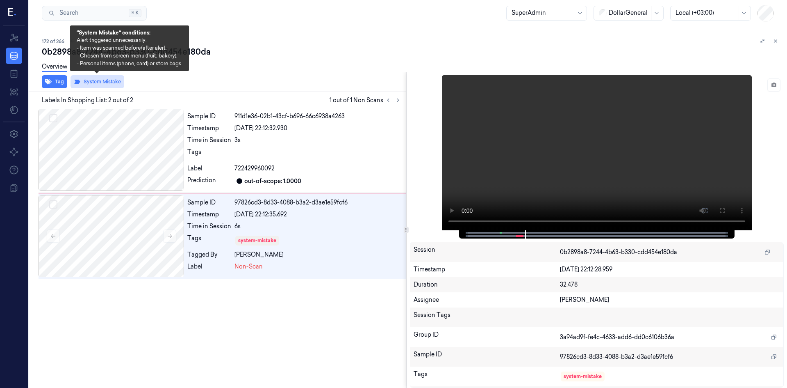
click at [87, 80] on button "System Mistake" at bounding box center [98, 81] width 54 height 13
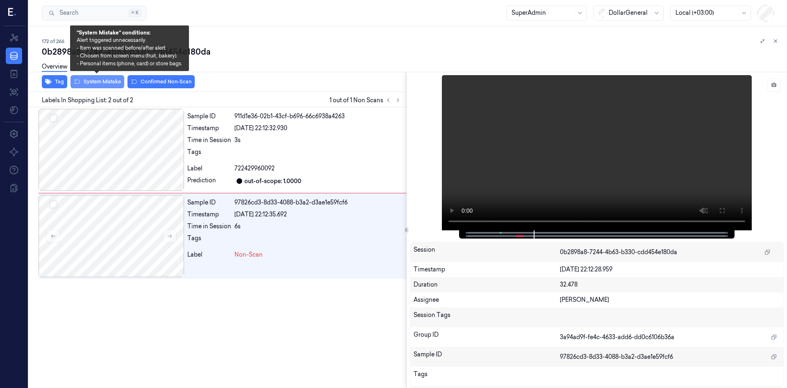
click at [106, 87] on button "System Mistake" at bounding box center [98, 81] width 54 height 13
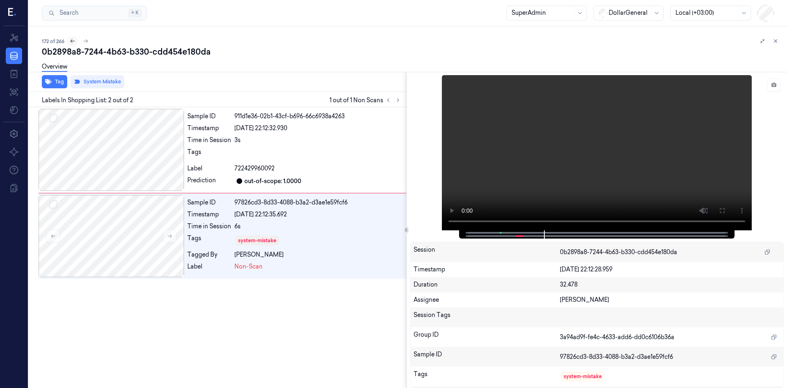
click at [74, 43] on icon at bounding box center [73, 41] width 6 height 6
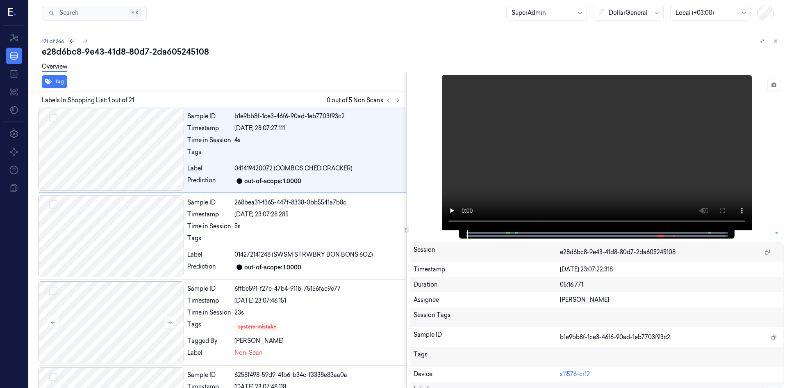
click at [74, 43] on icon at bounding box center [72, 41] width 6 height 6
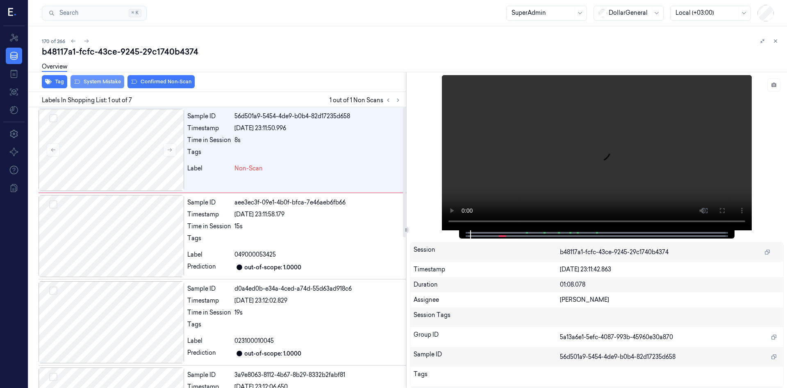
click at [104, 81] on button "System Mistake" at bounding box center [98, 81] width 54 height 13
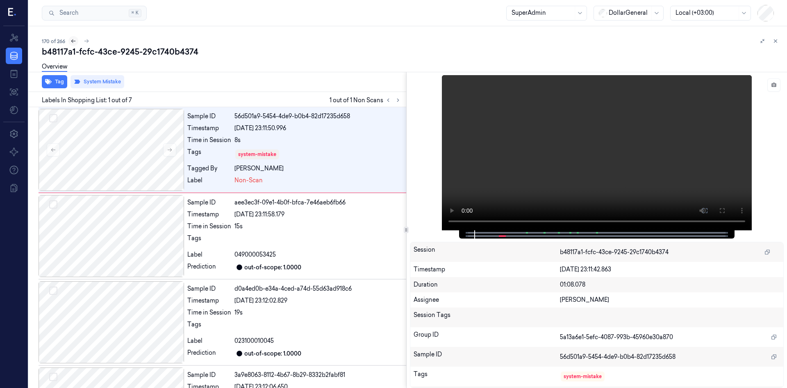
click at [75, 39] on icon at bounding box center [74, 41] width 6 height 6
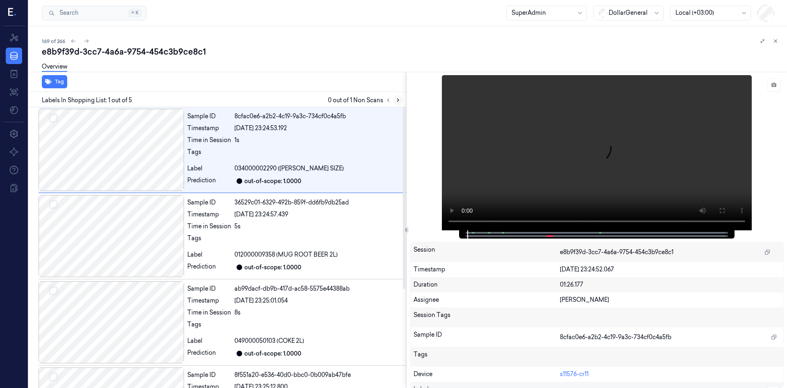
click at [401, 101] on button at bounding box center [398, 100] width 10 height 10
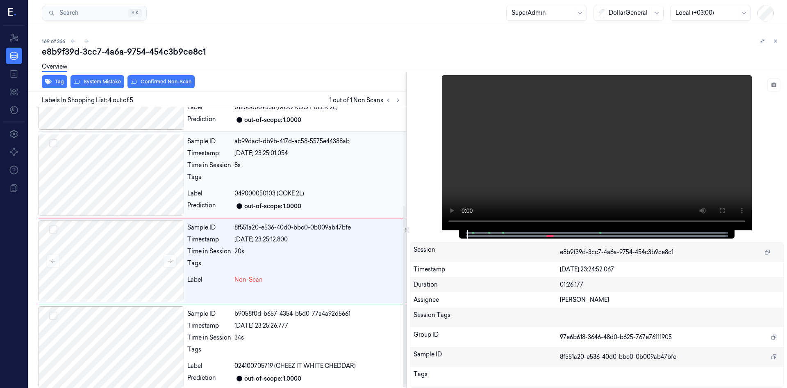
scroll to position [153, 0]
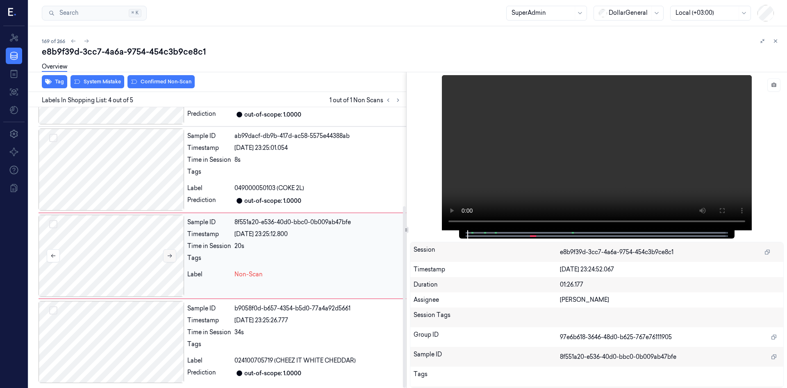
click at [175, 254] on button at bounding box center [169, 255] width 13 height 13
click at [154, 257] on div at bounding box center [112, 255] width 146 height 82
click at [106, 85] on button "System Mistake" at bounding box center [98, 81] width 54 height 13
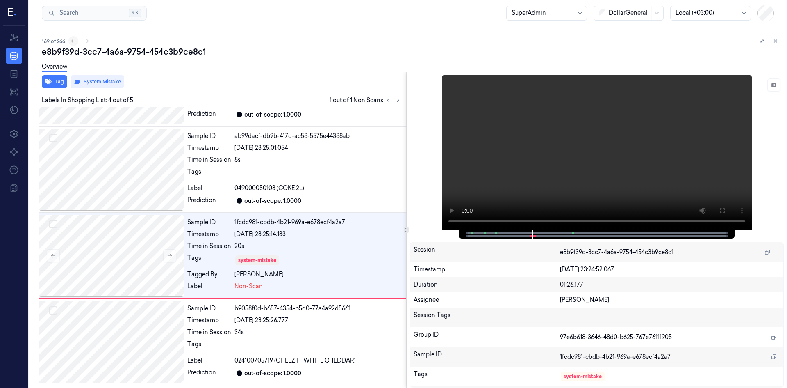
click at [70, 42] on button at bounding box center [73, 41] width 10 height 10
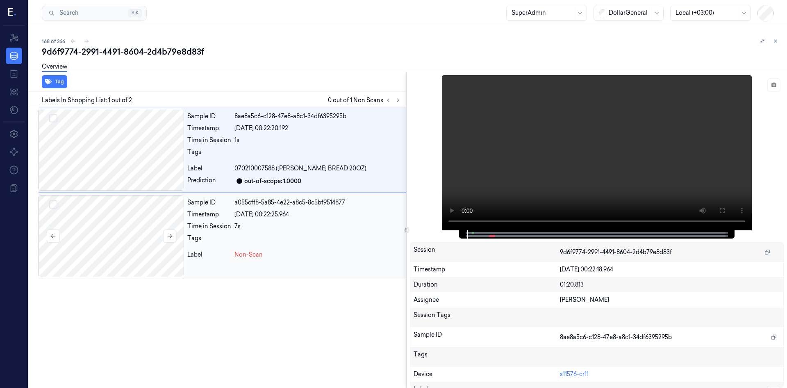
click at [150, 246] on div at bounding box center [112, 236] width 146 height 82
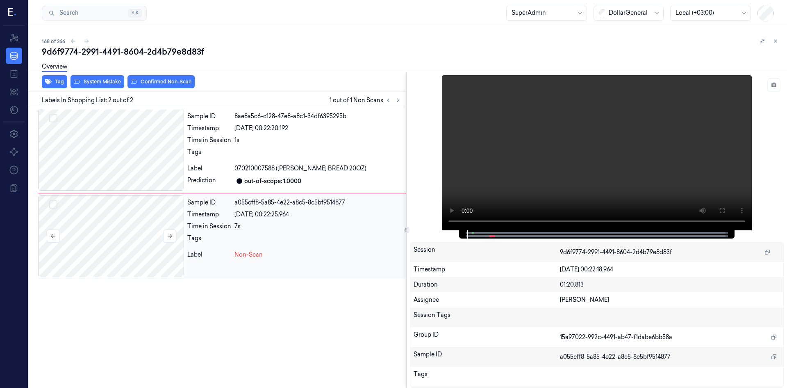
click at [161, 234] on div at bounding box center [112, 236] width 146 height 82
click at [168, 236] on icon at bounding box center [170, 236] width 6 height 6
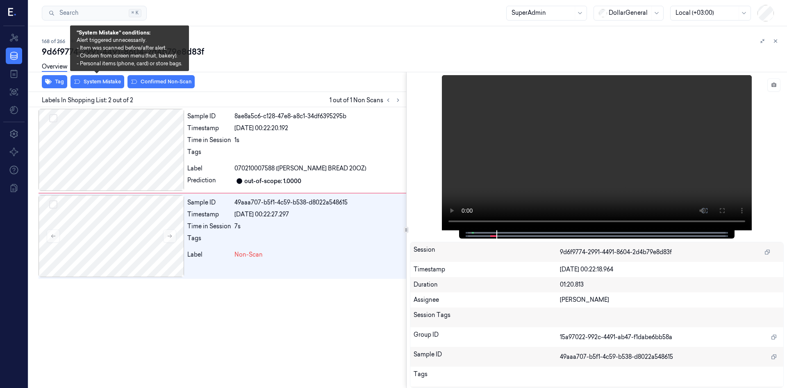
click at [99, 80] on button "System Mistake" at bounding box center [98, 81] width 54 height 13
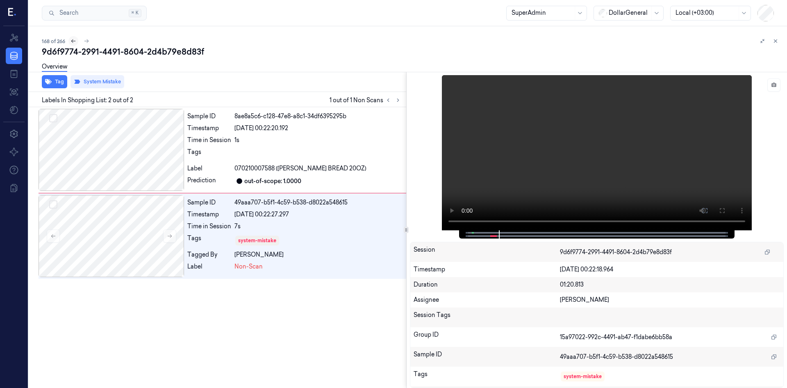
click at [74, 39] on icon at bounding box center [74, 41] width 6 height 6
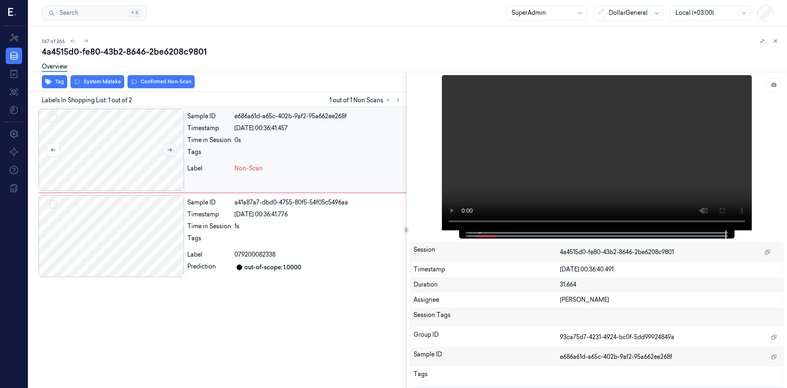
click at [164, 148] on button at bounding box center [169, 149] width 13 height 13
click at [114, 84] on button "System Mistake" at bounding box center [98, 81] width 54 height 13
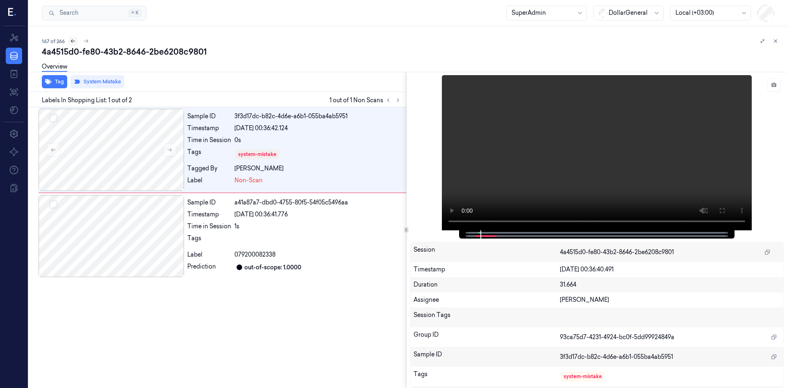
click at [73, 42] on icon at bounding box center [73, 41] width 6 height 6
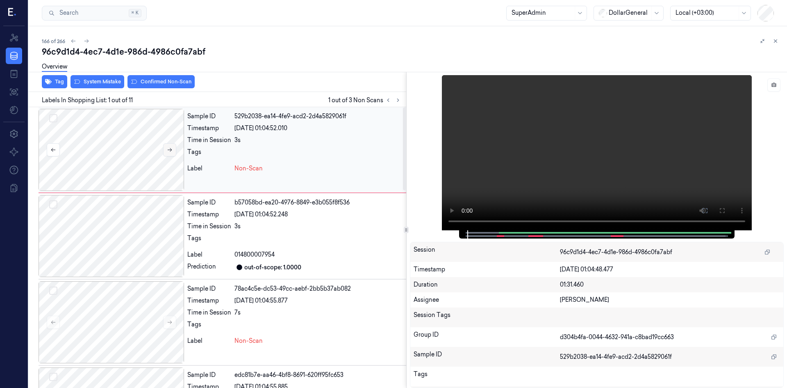
click at [170, 148] on icon at bounding box center [170, 150] width 6 height 6
click at [114, 83] on button "System Mistake" at bounding box center [98, 81] width 54 height 13
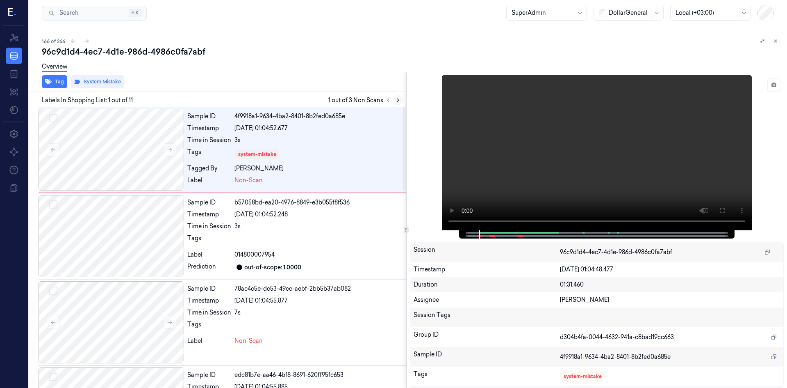
click at [398, 102] on icon at bounding box center [398, 100] width 6 height 6
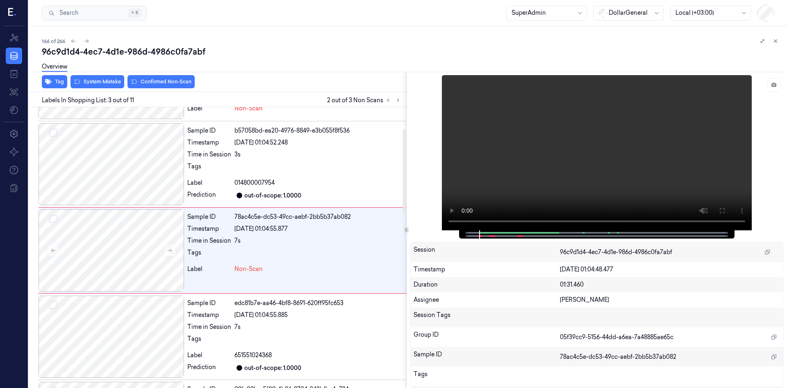
scroll to position [75, 0]
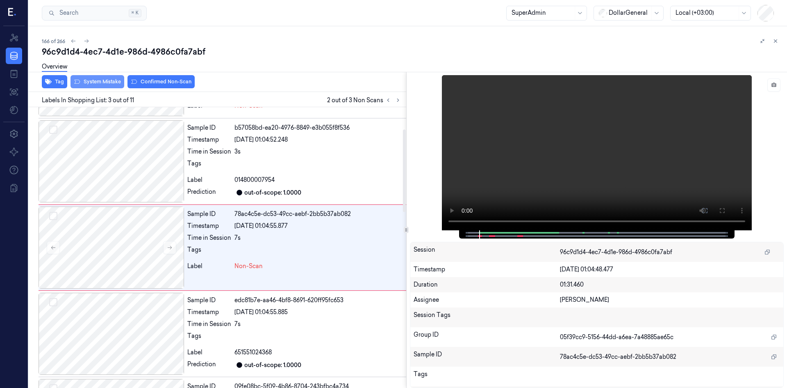
click at [108, 83] on button "System Mistake" at bounding box center [98, 81] width 54 height 13
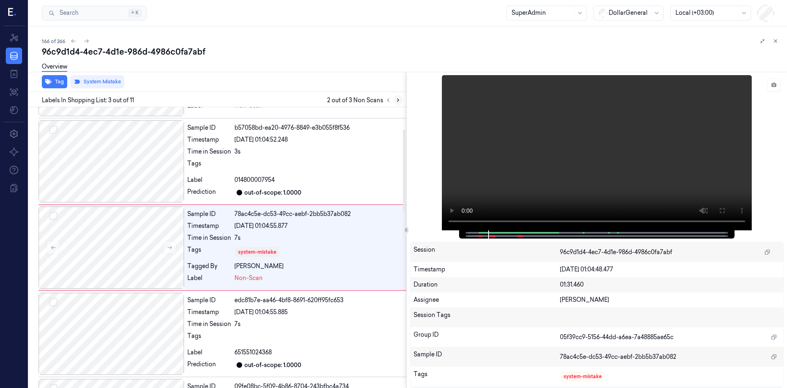
click at [396, 100] on icon at bounding box center [398, 100] width 6 height 6
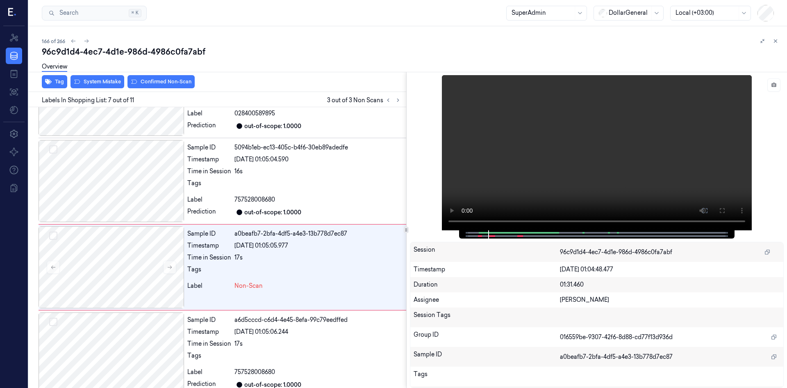
scroll to position [419, 0]
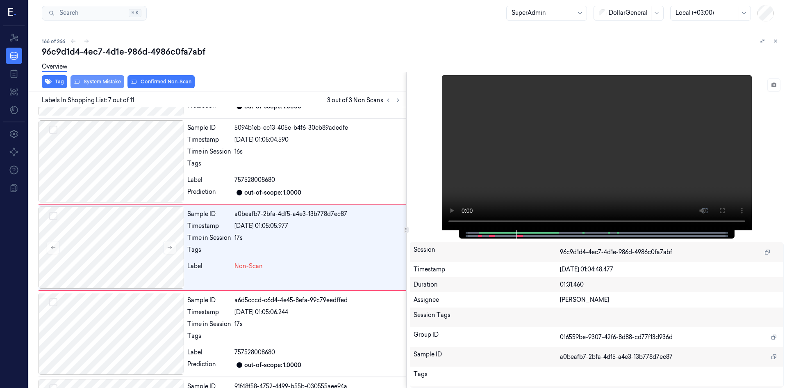
click at [107, 83] on button "System Mistake" at bounding box center [98, 81] width 54 height 13
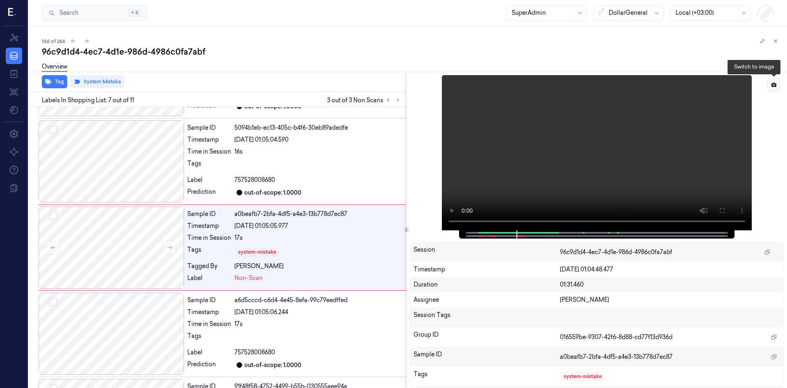
click at [778, 83] on button at bounding box center [774, 84] width 13 height 13
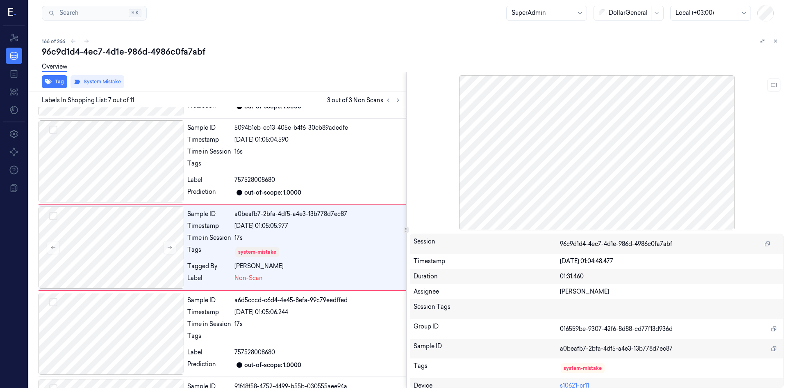
click at [264, 53] on div "96c9d1d4-4ec7-4d1e-986d-4986c0fa7abf" at bounding box center [411, 51] width 739 height 11
click at [78, 44] on div "166 of 266" at bounding box center [411, 41] width 739 height 10
click at [76, 42] on icon at bounding box center [74, 41] width 6 height 6
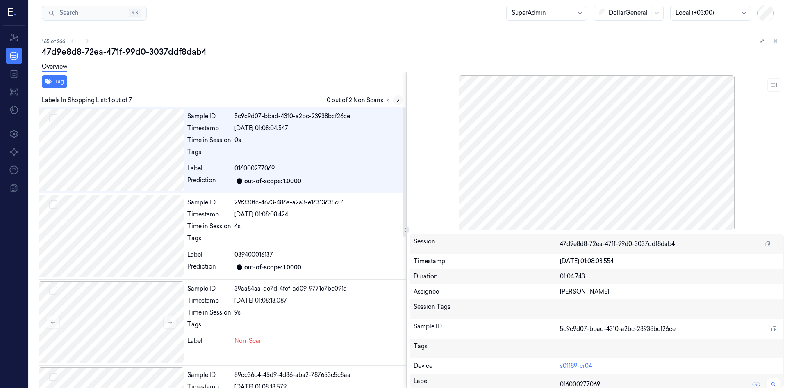
click at [396, 98] on icon at bounding box center [398, 100] width 6 height 6
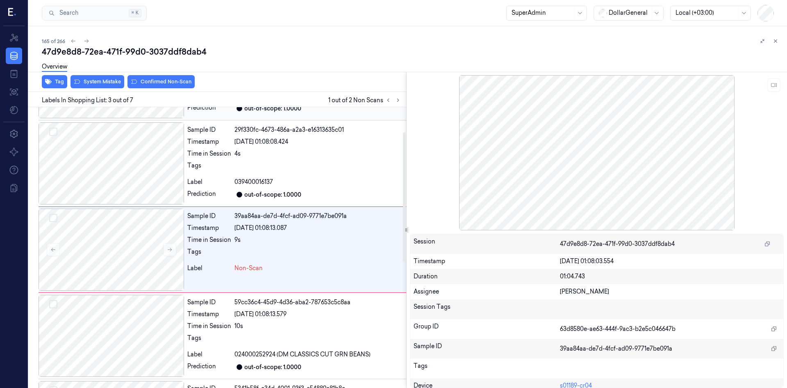
scroll to position [75, 0]
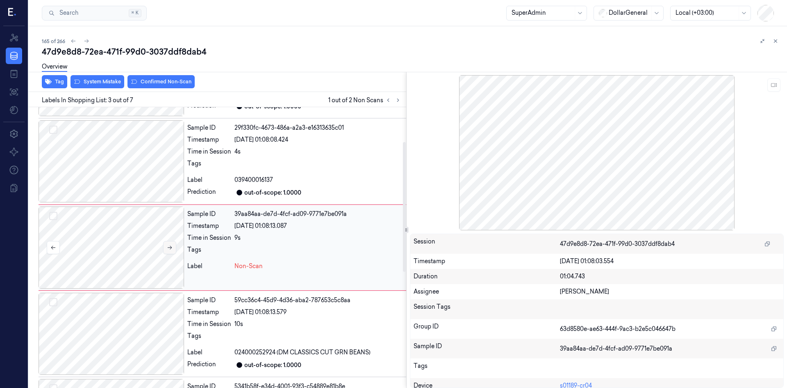
click at [173, 244] on button at bounding box center [169, 247] width 13 height 13
click at [174, 244] on button at bounding box center [169, 247] width 13 height 13
click at [175, 244] on button at bounding box center [169, 247] width 13 height 13
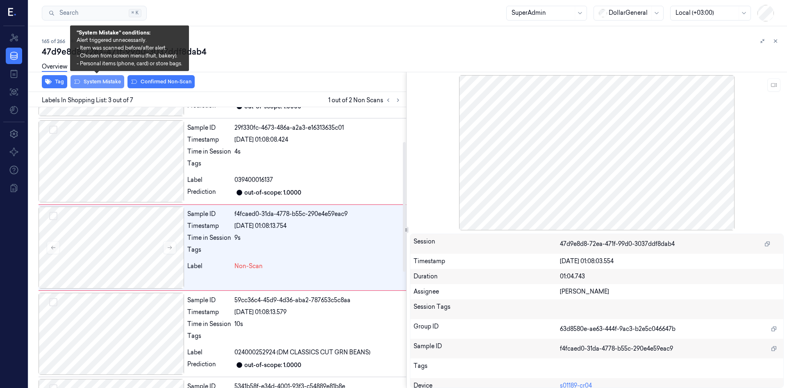
click at [110, 79] on button "System Mistake" at bounding box center [98, 81] width 54 height 13
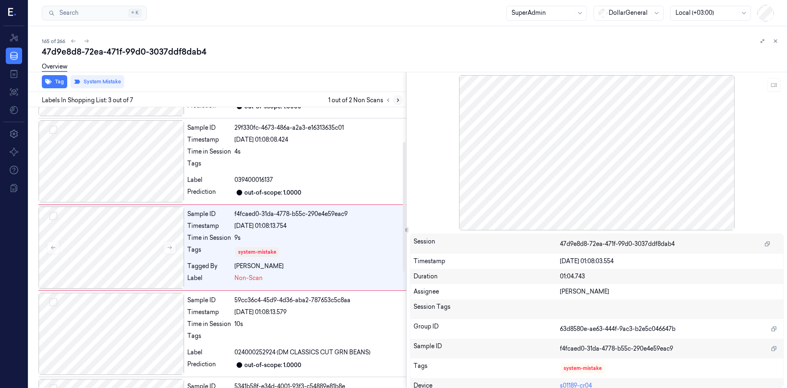
click at [398, 98] on icon at bounding box center [398, 100] width 6 height 6
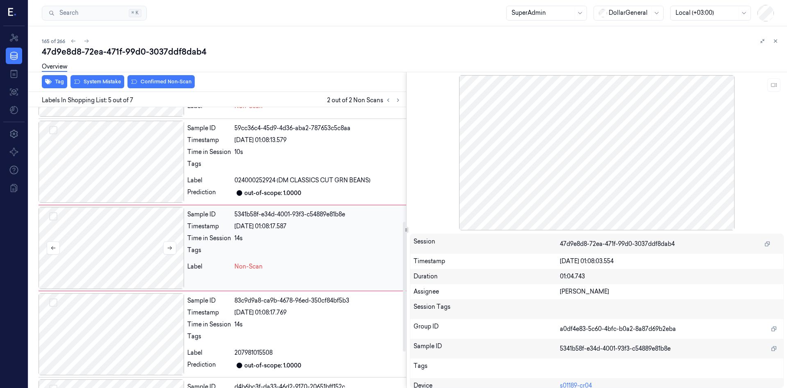
scroll to position [247, 0]
click at [103, 81] on button "System Mistake" at bounding box center [98, 81] width 54 height 13
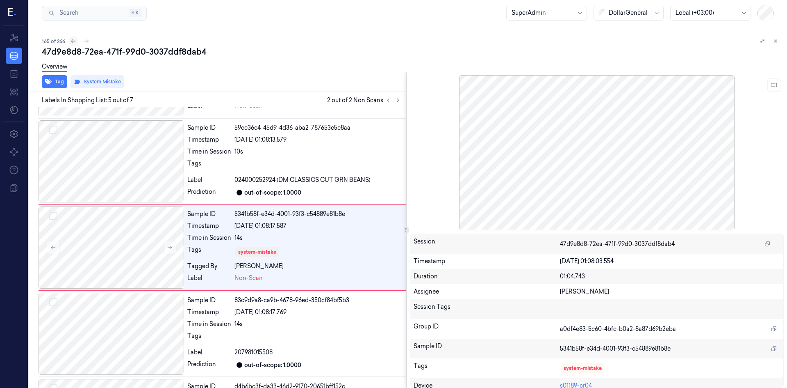
click at [77, 40] on button at bounding box center [73, 41] width 10 height 10
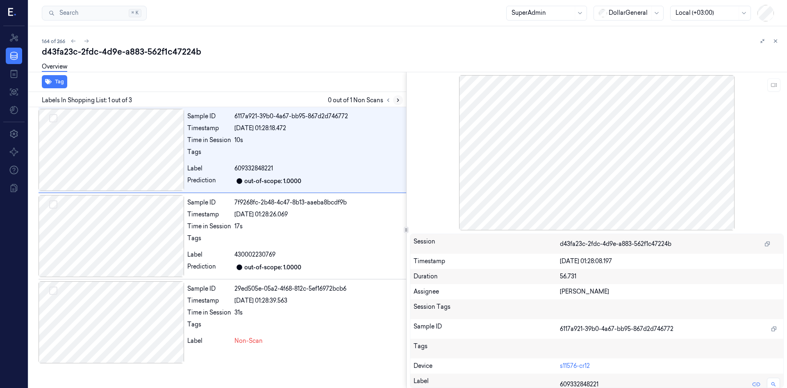
click at [396, 99] on icon at bounding box center [398, 100] width 6 height 6
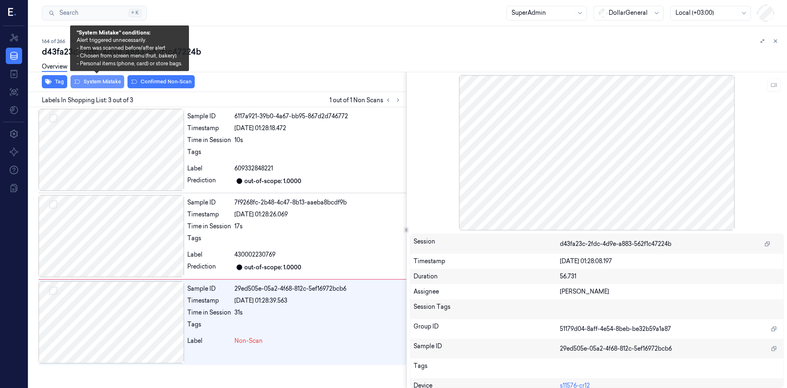
click at [104, 87] on button "System Mistake" at bounding box center [98, 81] width 54 height 13
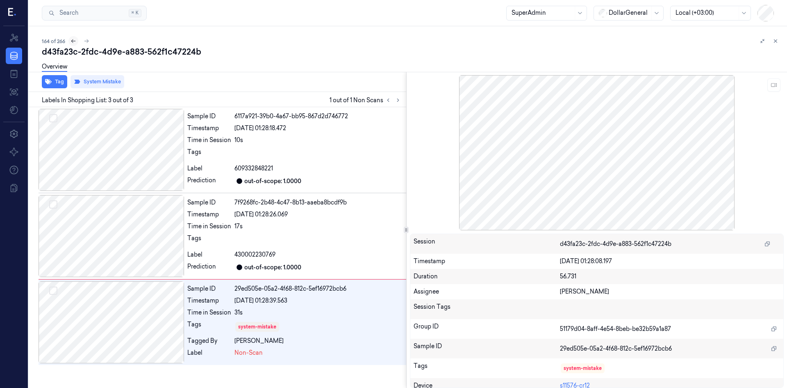
click at [72, 40] on icon at bounding box center [74, 41] width 6 height 6
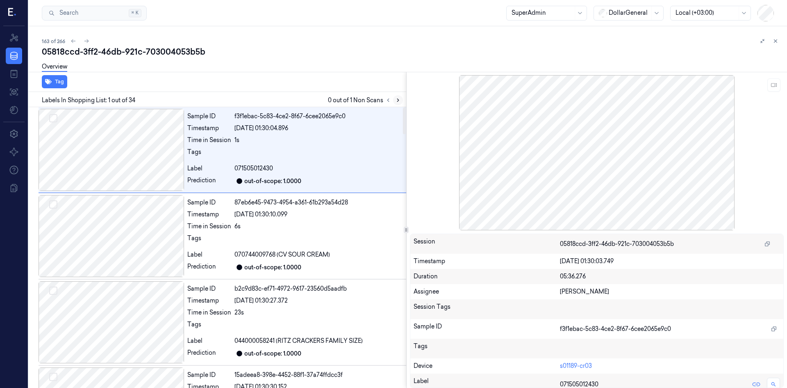
click at [394, 98] on div at bounding box center [393, 100] width 20 height 10
click at [395, 100] on icon at bounding box center [398, 100] width 6 height 6
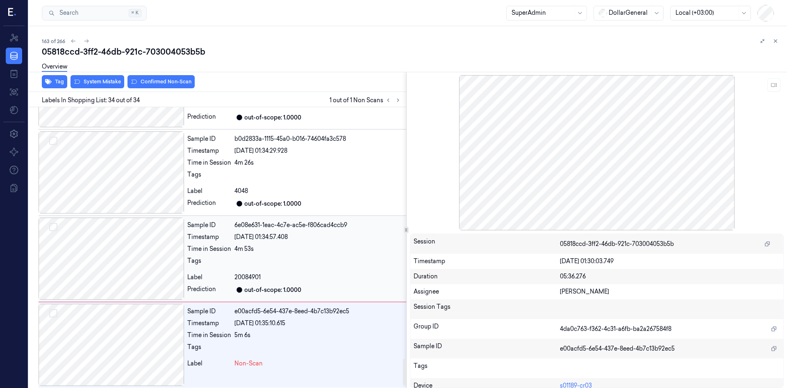
scroll to position [2650, 0]
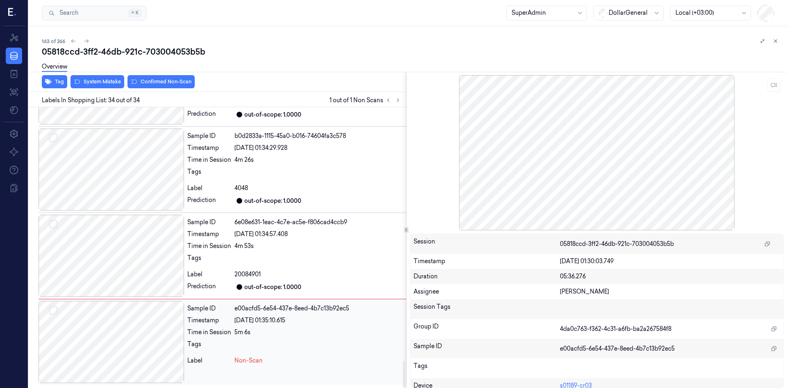
click at [173, 340] on div at bounding box center [112, 342] width 146 height 82
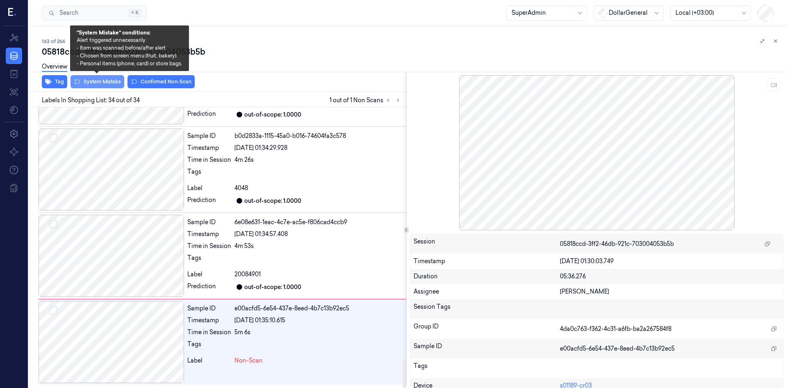
click at [109, 82] on button "System Mistake" at bounding box center [98, 81] width 54 height 13
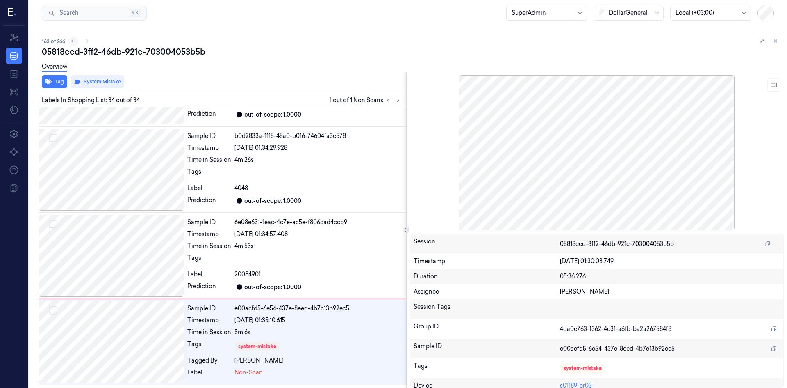
click at [71, 38] on icon at bounding box center [74, 41] width 6 height 6
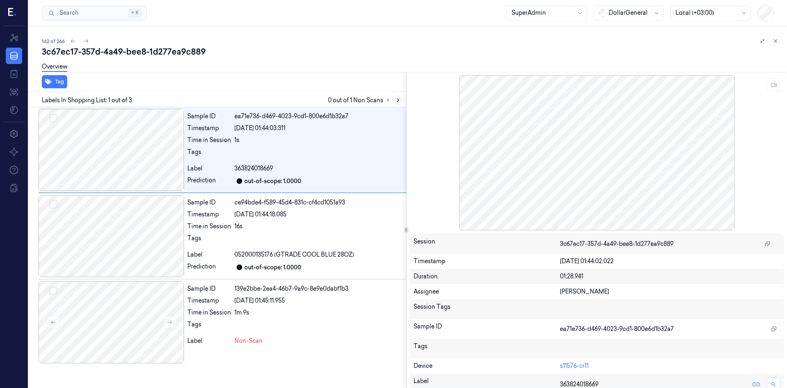
click at [399, 98] on icon at bounding box center [398, 100] width 6 height 6
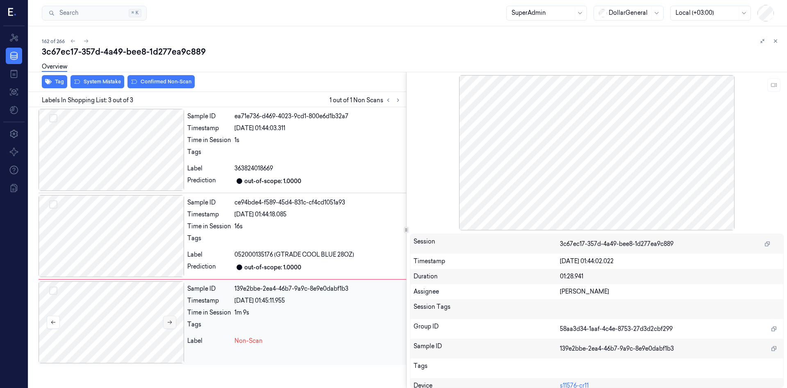
click at [169, 321] on icon at bounding box center [170, 322] width 6 height 6
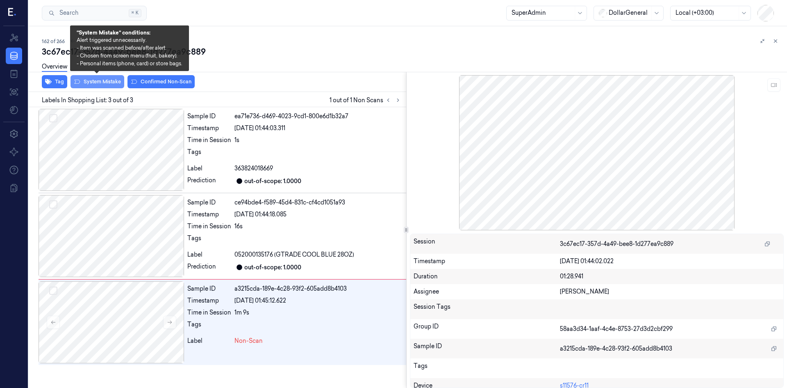
click at [105, 83] on button "System Mistake" at bounding box center [98, 81] width 54 height 13
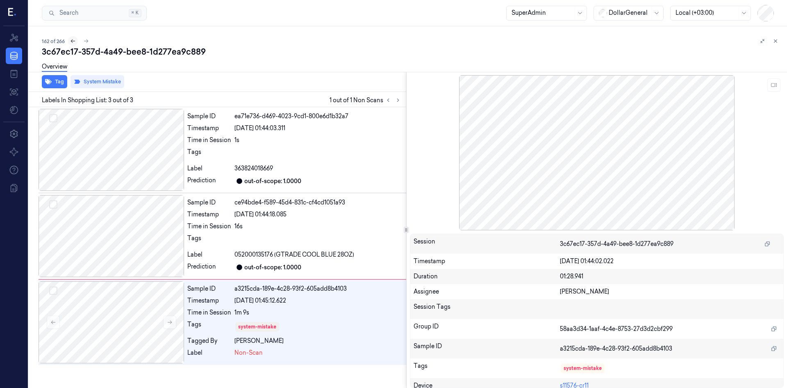
click at [74, 44] on button at bounding box center [73, 41] width 10 height 10
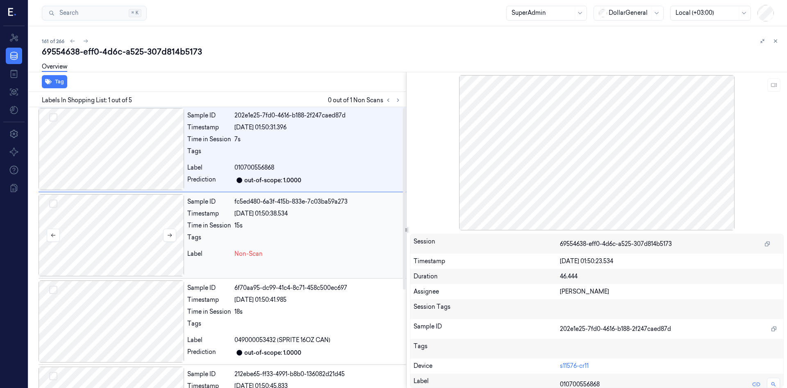
click at [160, 235] on div at bounding box center [112, 235] width 146 height 82
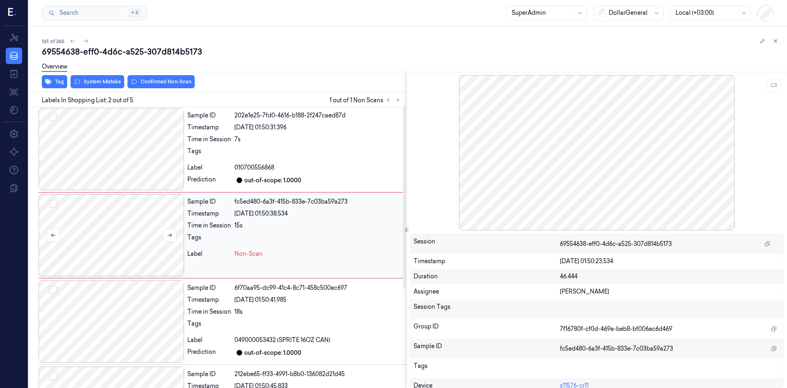
scroll to position [0, 0]
click at [162, 235] on div at bounding box center [112, 236] width 146 height 82
click at [164, 235] on button at bounding box center [169, 235] width 13 height 13
click at [169, 233] on icon at bounding box center [170, 236] width 6 height 6
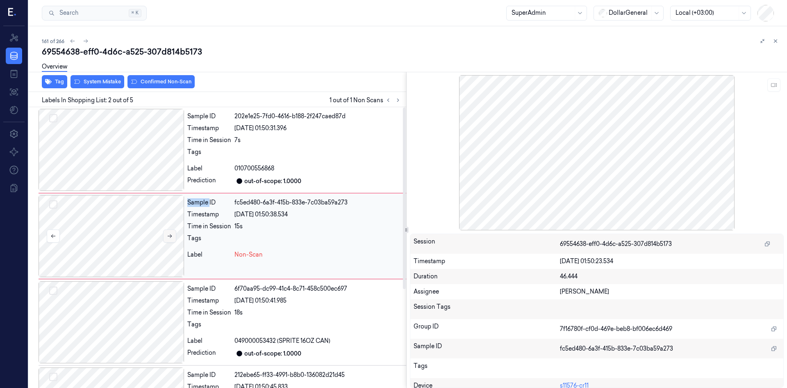
click at [169, 233] on icon at bounding box center [170, 236] width 6 height 6
click at [86, 81] on button "System Mistake" at bounding box center [98, 81] width 54 height 13
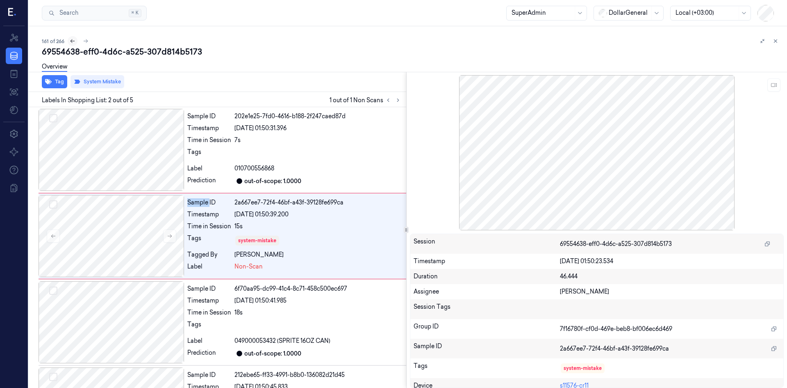
click at [70, 42] on icon at bounding box center [73, 41] width 6 height 6
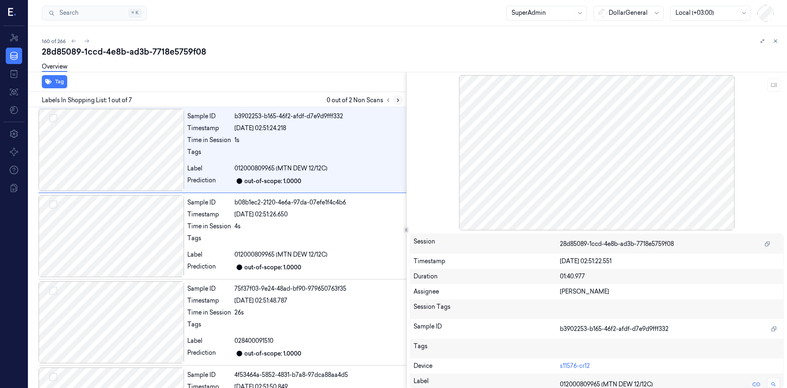
click at [399, 99] on icon at bounding box center [398, 100] width 6 height 6
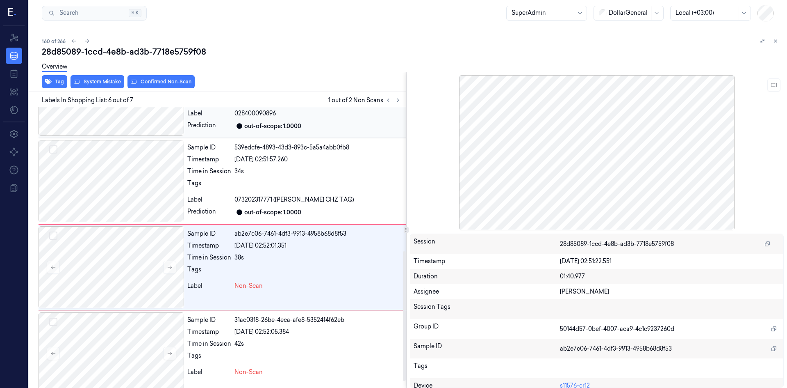
scroll to position [325, 0]
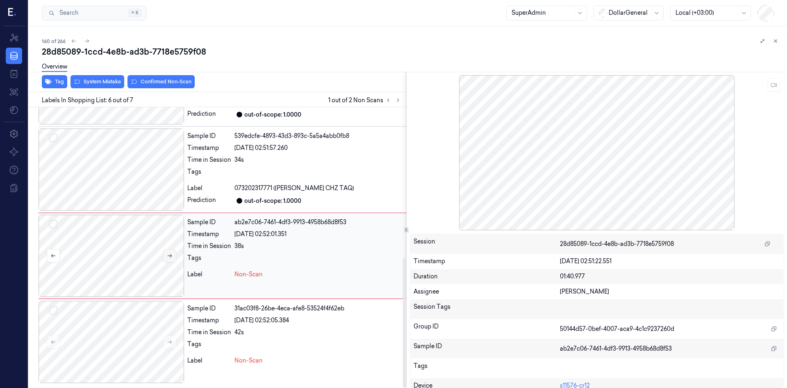
click at [169, 259] on button at bounding box center [169, 255] width 13 height 13
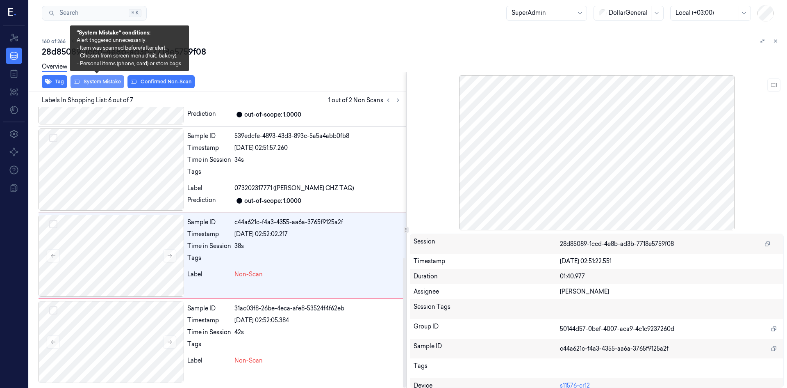
click at [108, 80] on button "System Mistake" at bounding box center [98, 81] width 54 height 13
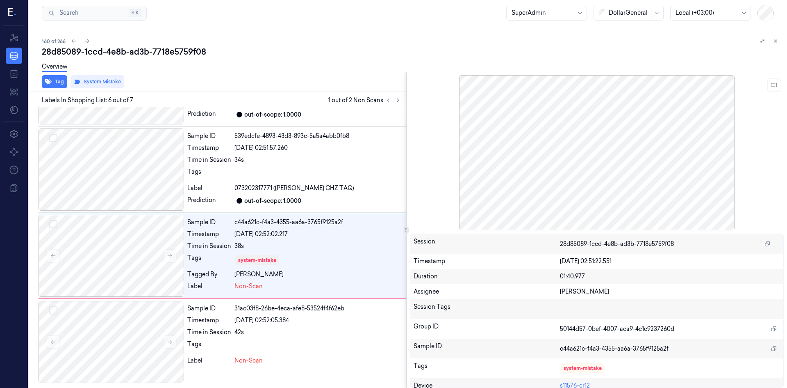
drag, startPoint x: 396, startPoint y: 96, endPoint x: 376, endPoint y: 102, distance: 20.5
click at [397, 96] on button at bounding box center [398, 100] width 10 height 10
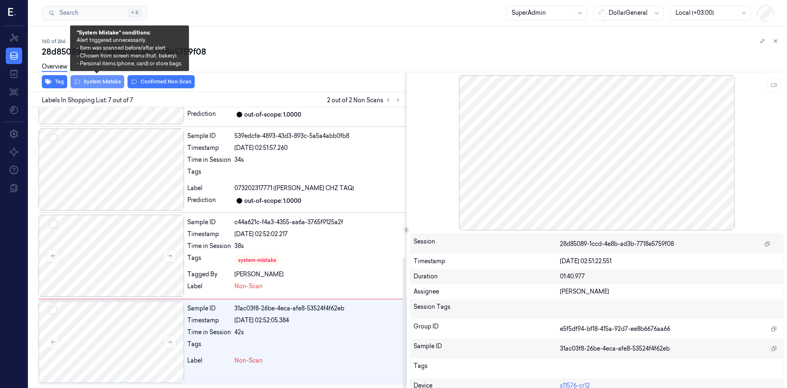
click at [82, 80] on button "System Mistake" at bounding box center [98, 81] width 54 height 13
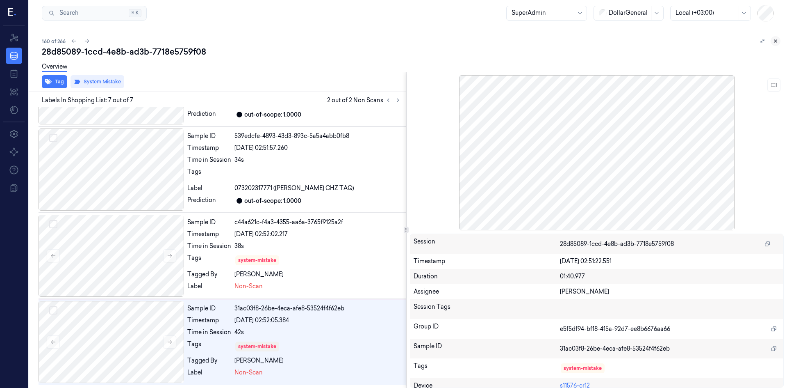
click at [778, 44] on button at bounding box center [776, 41] width 10 height 10
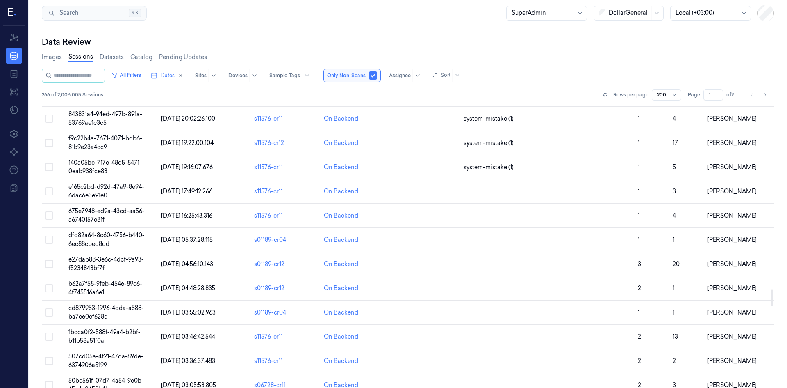
scroll to position [2911, 0]
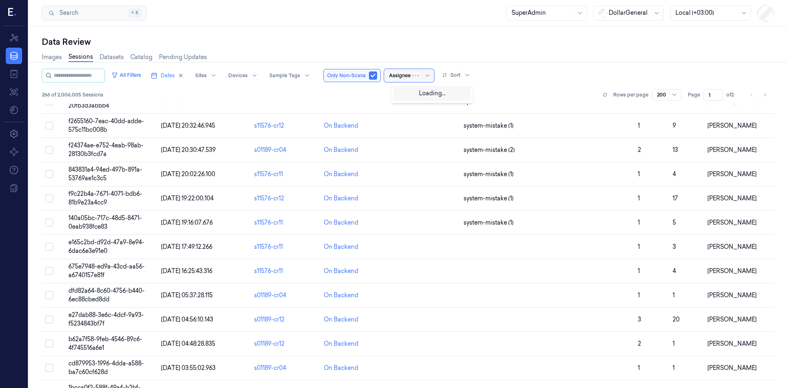
click at [404, 75] on div at bounding box center [400, 75] width 22 height 7
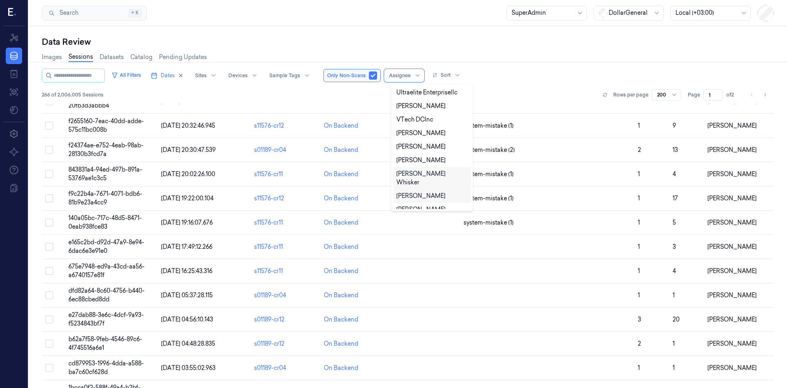
scroll to position [283, 0]
click at [430, 179] on div "[PERSON_NAME]" at bounding box center [421, 183] width 49 height 9
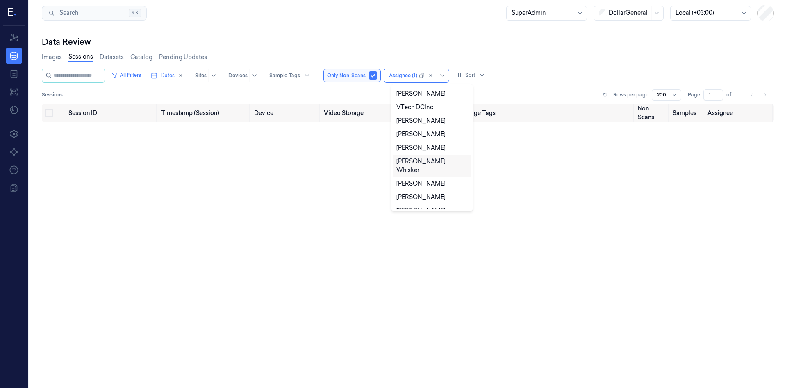
click at [559, 83] on div "All Filters Dates Sites Devices Sample Tags Only Non-Scans option [PERSON_NAME]…" at bounding box center [408, 85] width 732 height 35
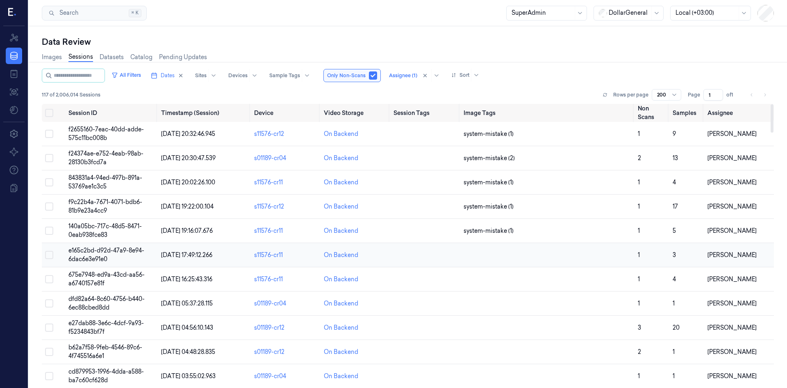
click at [119, 253] on span "e165c2bd-d92d-47a9-8e94-6dac6e3e91e0" at bounding box center [106, 254] width 76 height 16
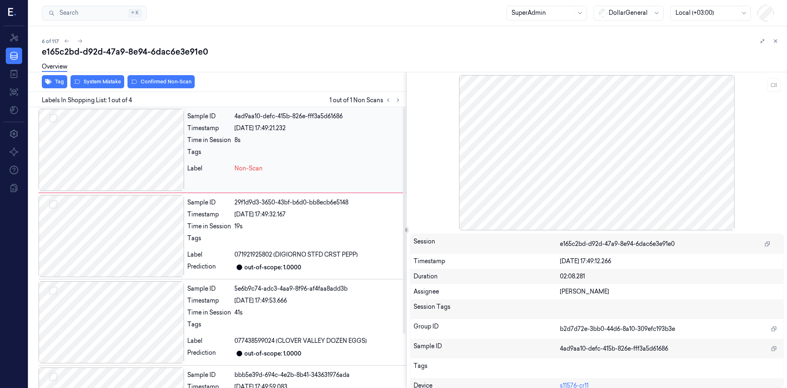
click at [174, 156] on div at bounding box center [112, 150] width 146 height 82
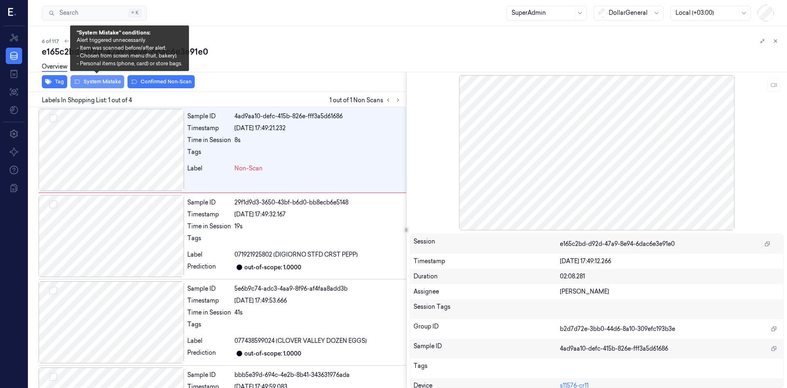
click at [109, 86] on button "System Mistake" at bounding box center [98, 81] width 54 height 13
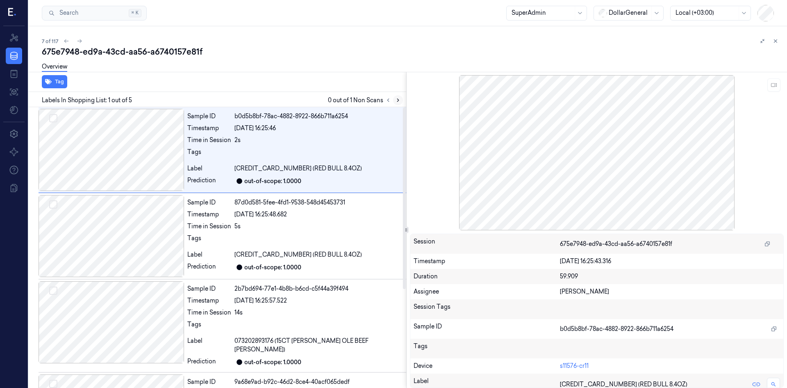
click at [399, 98] on icon at bounding box center [398, 100] width 6 height 6
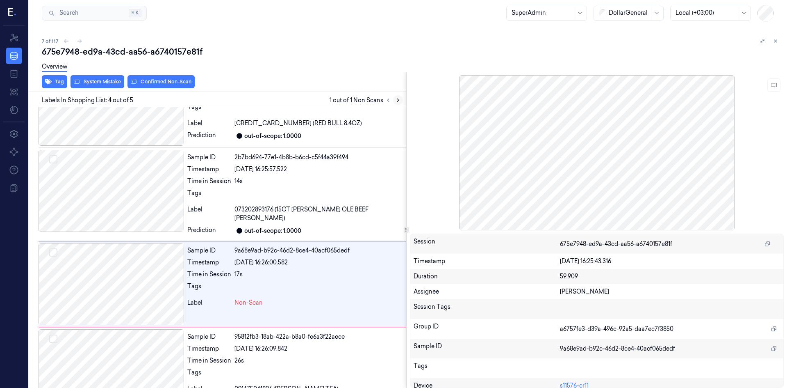
scroll to position [153, 0]
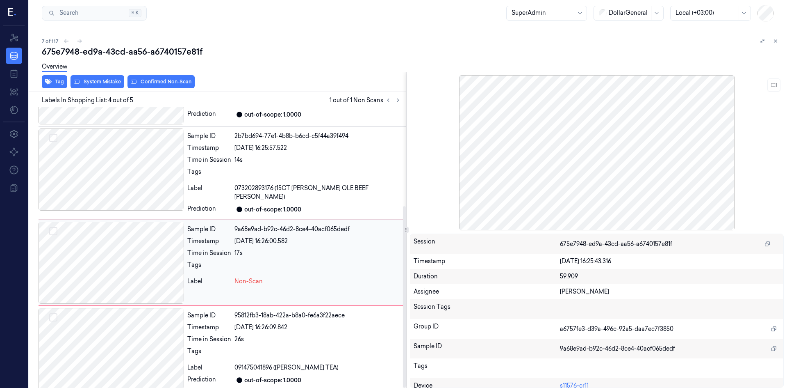
click at [158, 258] on div at bounding box center [112, 262] width 146 height 82
click at [128, 240] on div at bounding box center [112, 262] width 146 height 82
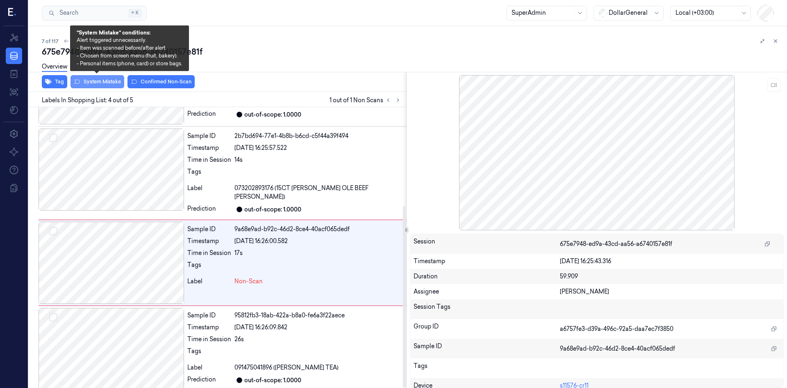
click at [107, 83] on button "System Mistake" at bounding box center [98, 81] width 54 height 13
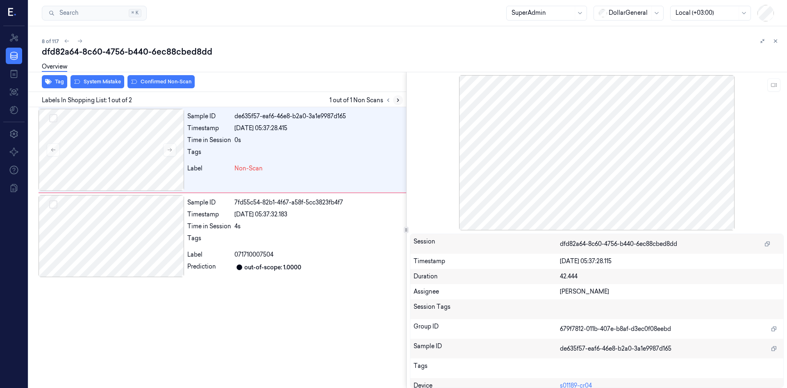
click at [398, 98] on icon at bounding box center [398, 100] width 6 height 6
click at [170, 152] on icon at bounding box center [170, 150] width 6 height 6
click at [164, 146] on button at bounding box center [169, 149] width 13 height 13
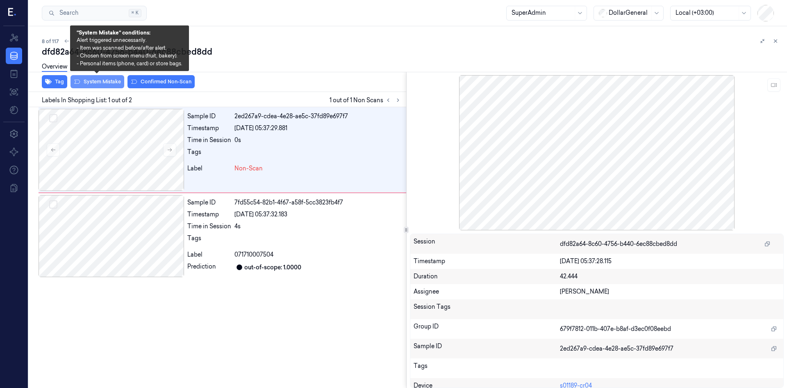
click at [107, 82] on button "System Mistake" at bounding box center [98, 81] width 54 height 13
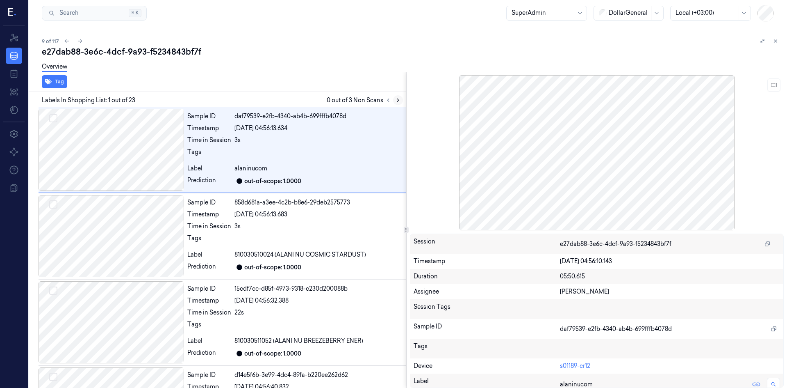
click at [401, 99] on icon at bounding box center [398, 100] width 6 height 6
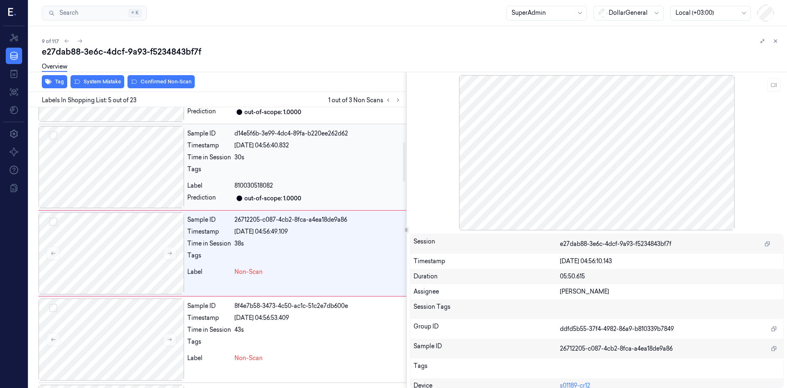
scroll to position [247, 0]
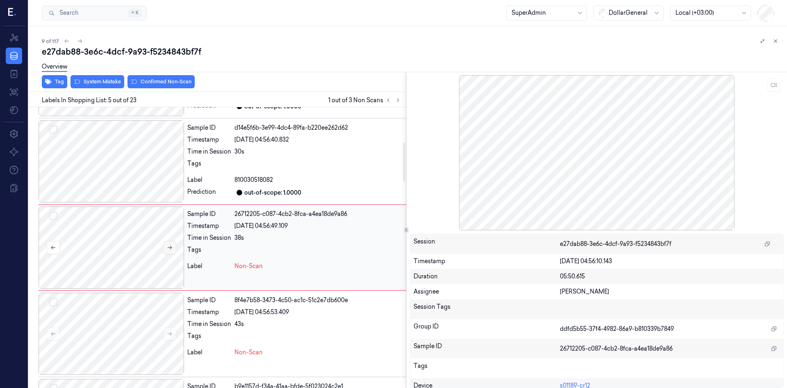
click at [166, 249] on button at bounding box center [169, 247] width 13 height 13
click at [172, 250] on icon at bounding box center [170, 247] width 6 height 6
click at [173, 250] on button at bounding box center [169, 247] width 13 height 13
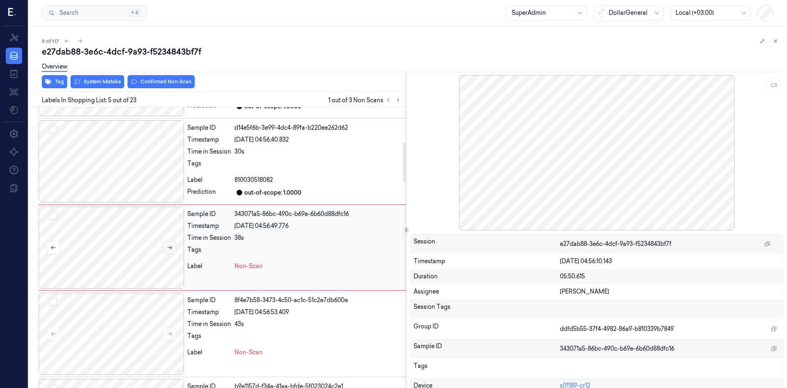
click at [173, 250] on button at bounding box center [169, 247] width 13 height 13
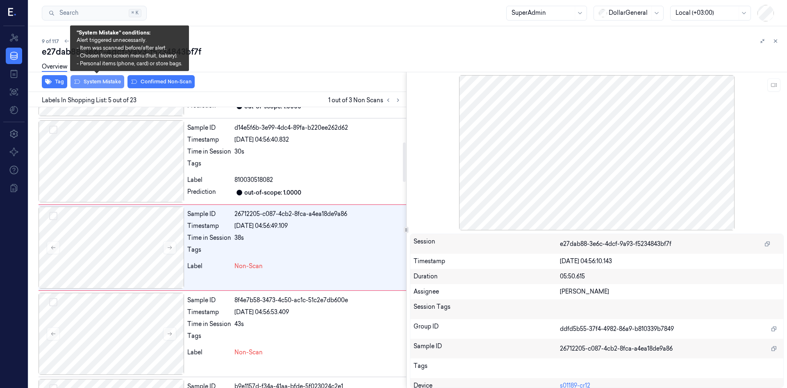
click at [100, 85] on button "System Mistake" at bounding box center [98, 81] width 54 height 13
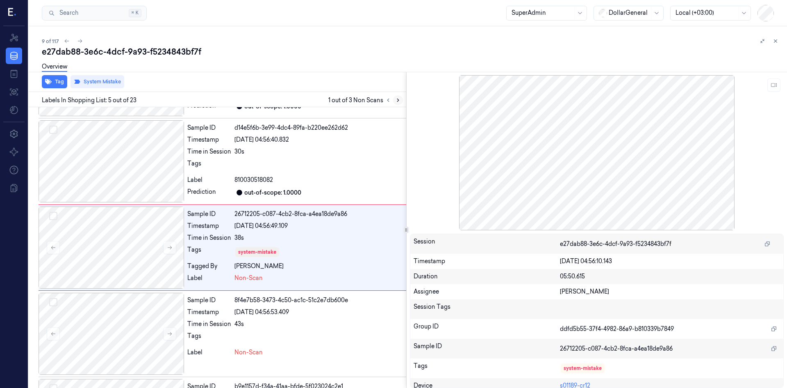
click at [400, 100] on icon at bounding box center [398, 100] width 6 height 6
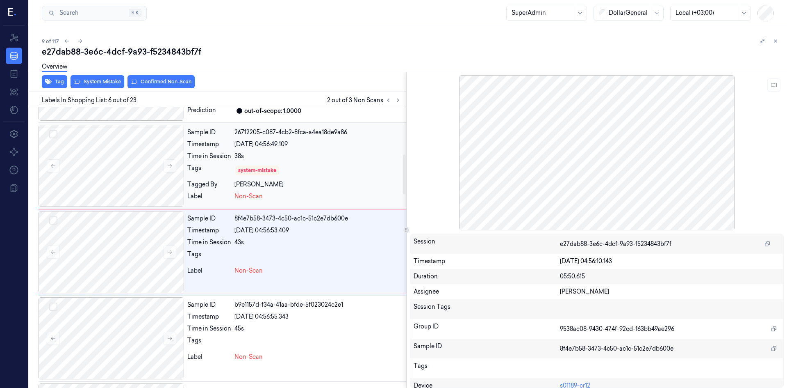
scroll to position [333, 0]
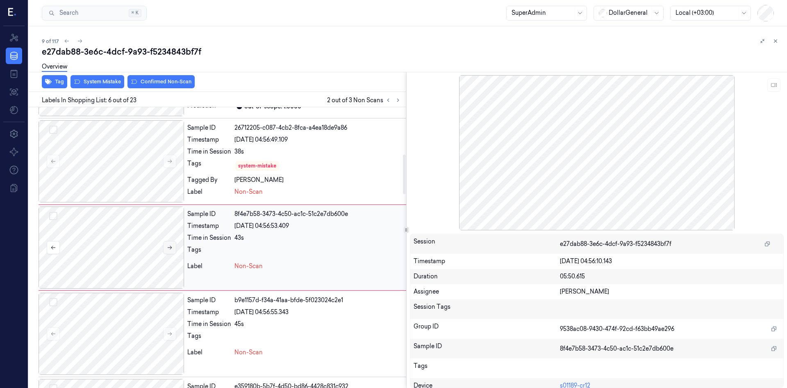
click at [172, 244] on button at bounding box center [169, 247] width 13 height 13
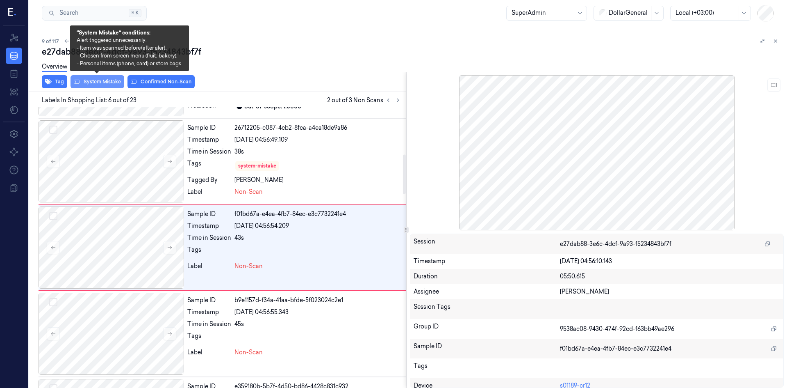
click at [95, 79] on button "System Mistake" at bounding box center [98, 81] width 54 height 13
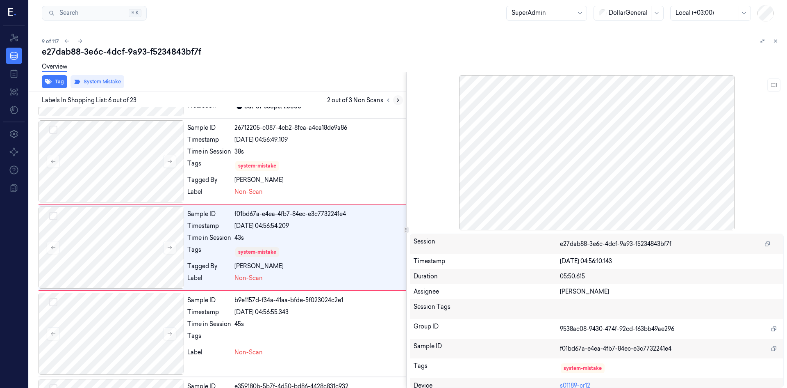
click at [394, 98] on button at bounding box center [398, 100] width 10 height 10
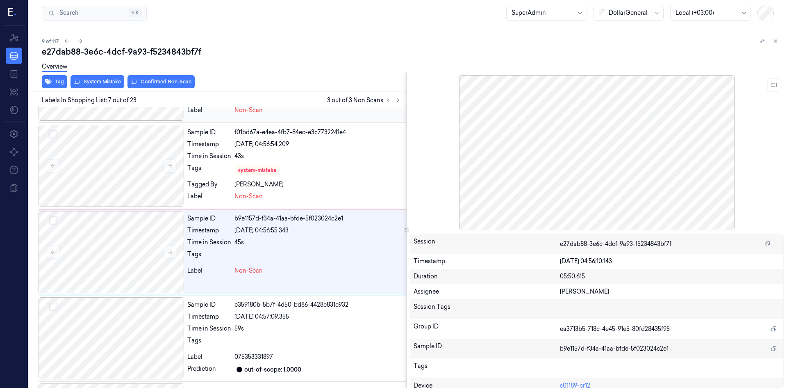
scroll to position [419, 0]
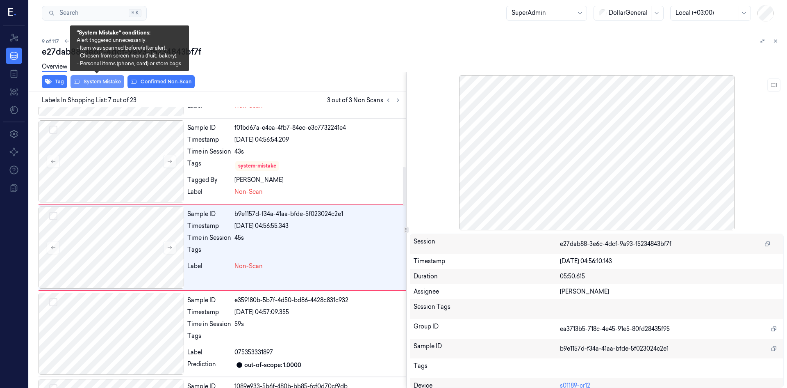
click at [110, 82] on button "System Mistake" at bounding box center [98, 81] width 54 height 13
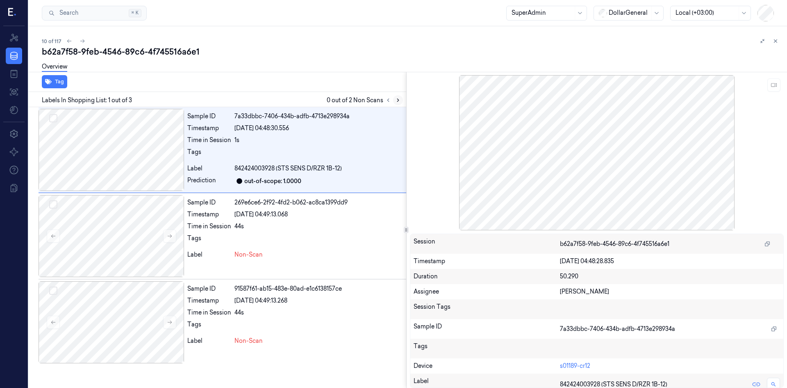
click at [402, 103] on button at bounding box center [398, 100] width 10 height 10
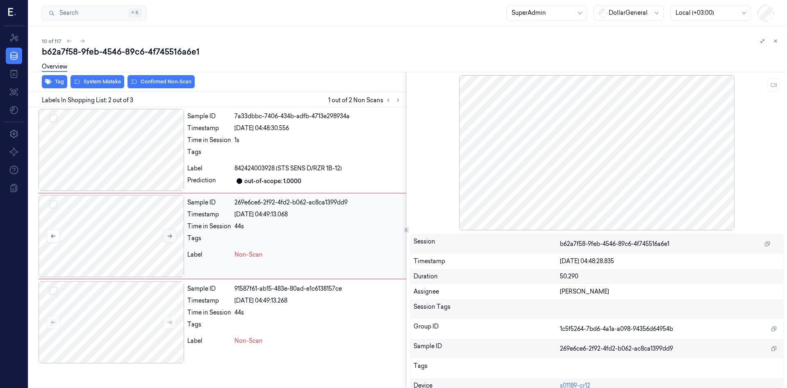
click at [170, 238] on icon at bounding box center [170, 236] width 6 height 6
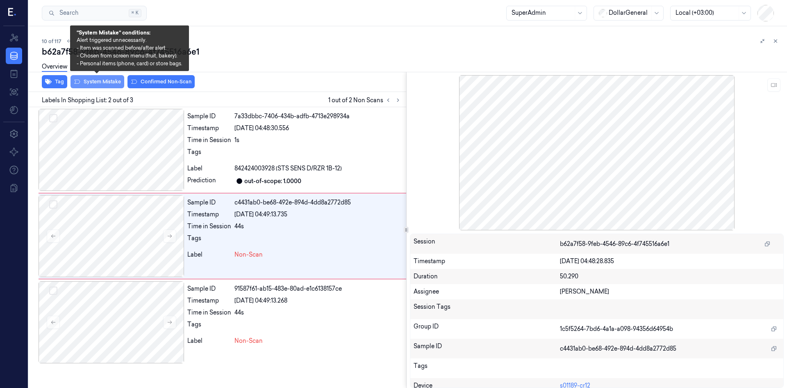
click at [119, 82] on button "System Mistake" at bounding box center [98, 81] width 54 height 13
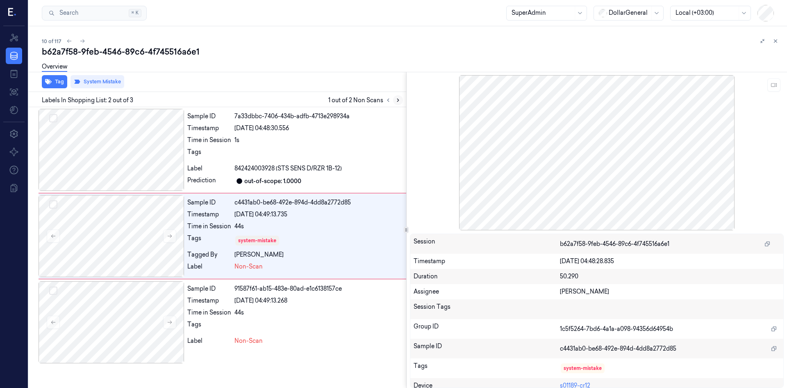
click at [397, 100] on icon at bounding box center [398, 100] width 6 height 6
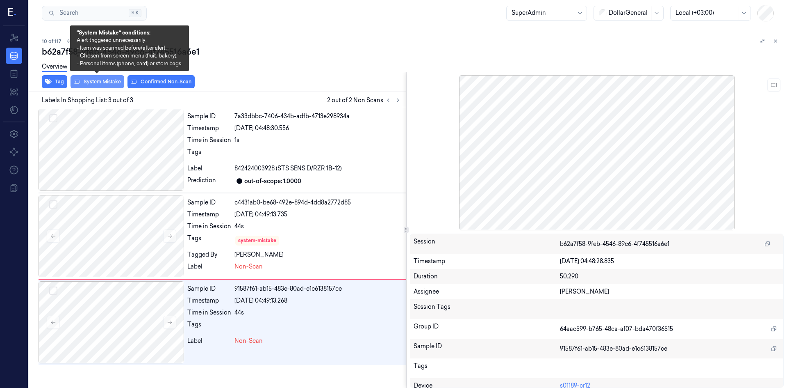
click at [121, 82] on button "System Mistake" at bounding box center [98, 81] width 54 height 13
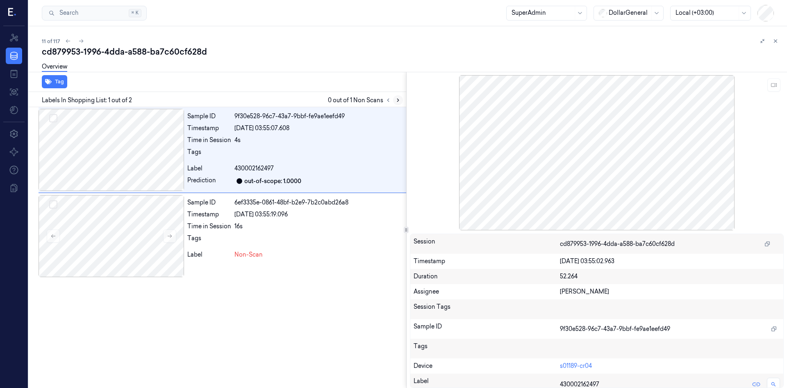
click at [395, 102] on icon at bounding box center [398, 100] width 6 height 6
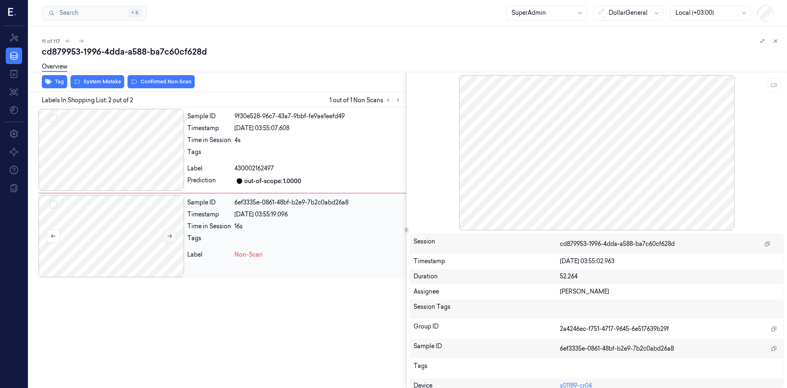
click at [167, 233] on icon at bounding box center [170, 236] width 6 height 6
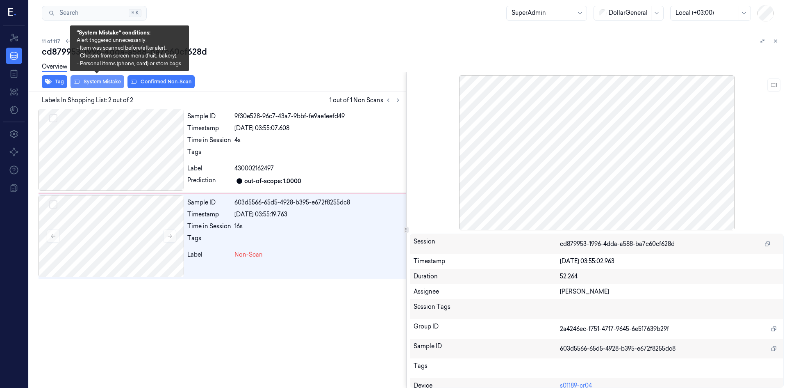
click at [100, 87] on button "System Mistake" at bounding box center [98, 81] width 54 height 13
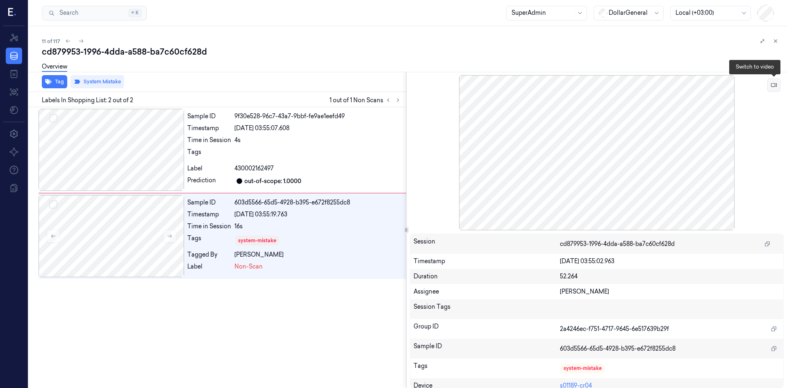
click at [773, 86] on icon at bounding box center [774, 85] width 6 height 6
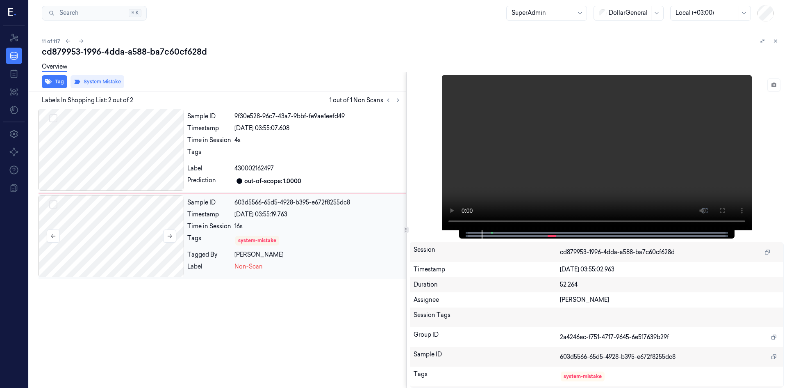
click at [122, 235] on div at bounding box center [112, 236] width 146 height 82
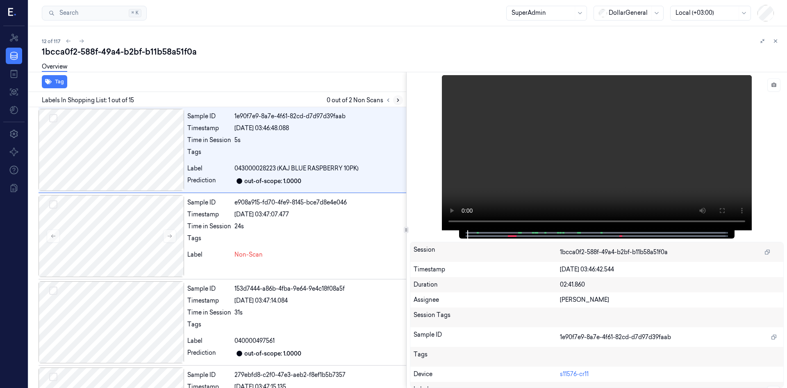
click at [398, 103] on icon at bounding box center [398, 100] width 6 height 6
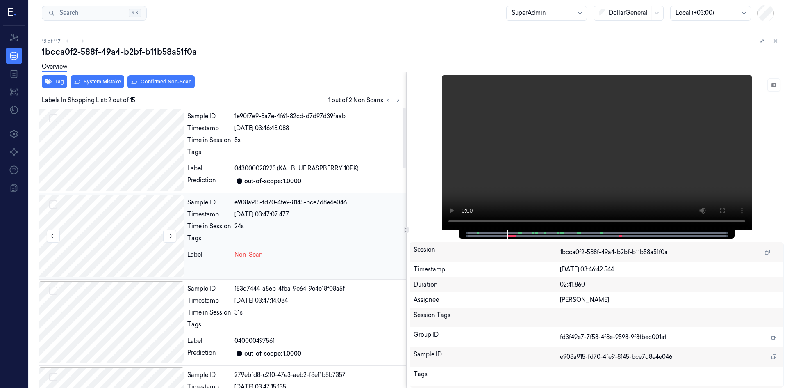
click at [176, 235] on div at bounding box center [112, 236] width 146 height 82
click at [776, 82] on icon at bounding box center [774, 85] width 6 height 6
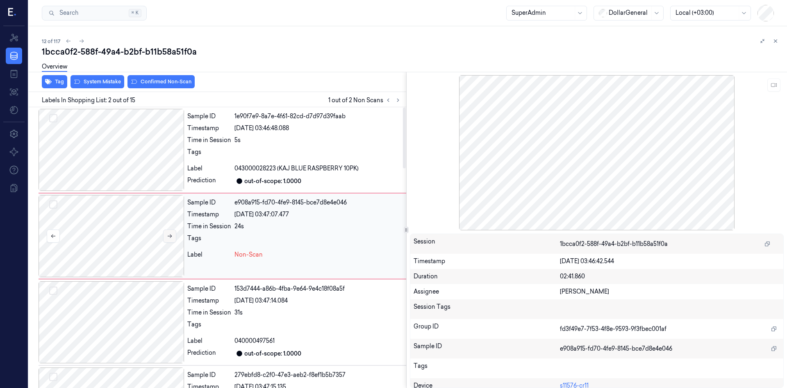
click at [170, 235] on icon at bounding box center [169, 236] width 5 height 4
click at [777, 87] on icon at bounding box center [774, 85] width 6 height 6
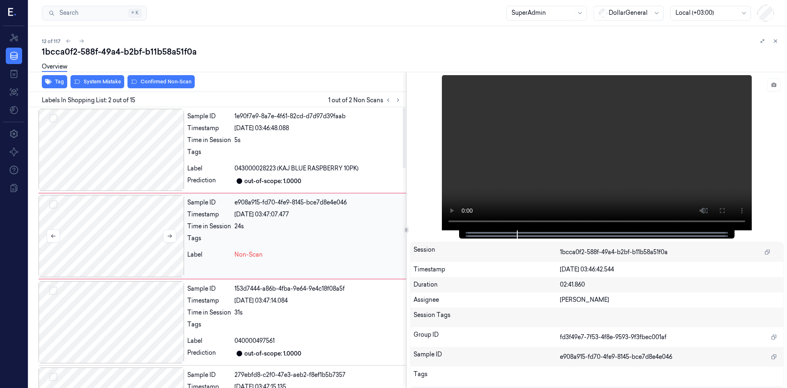
click at [143, 231] on div at bounding box center [112, 236] width 146 height 82
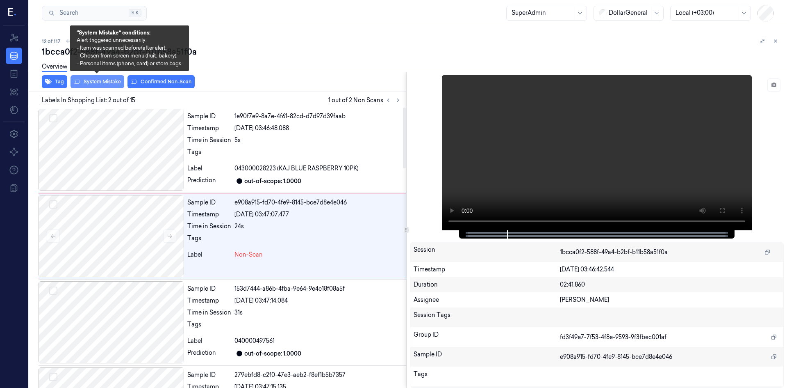
click at [102, 84] on button "System Mistake" at bounding box center [98, 81] width 54 height 13
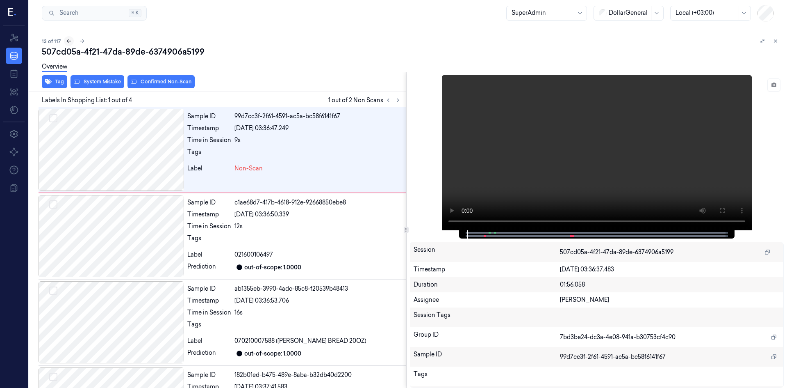
drag, startPoint x: 66, startPoint y: 44, endPoint x: 71, endPoint y: 43, distance: 4.6
click at [66, 44] on button at bounding box center [69, 41] width 10 height 10
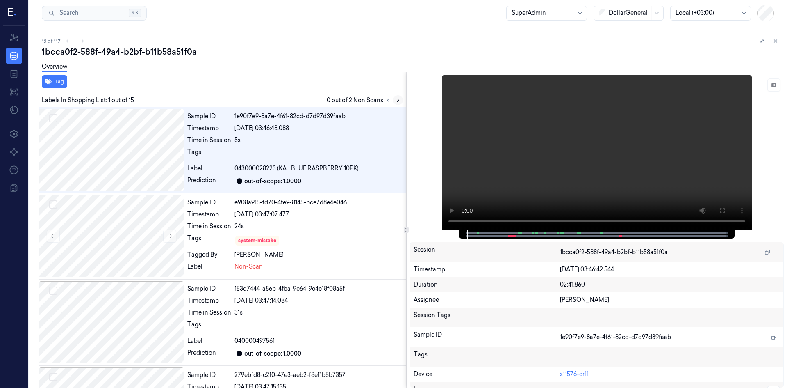
click at [397, 100] on icon at bounding box center [398, 100] width 6 height 6
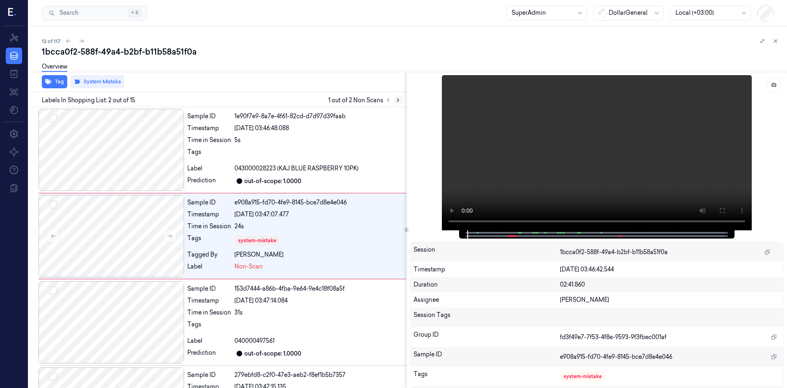
click at [397, 100] on icon at bounding box center [398, 100] width 6 height 6
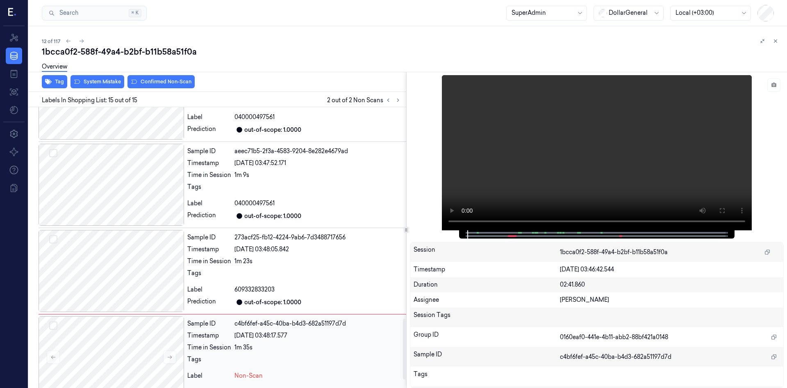
scroll to position [1014, 0]
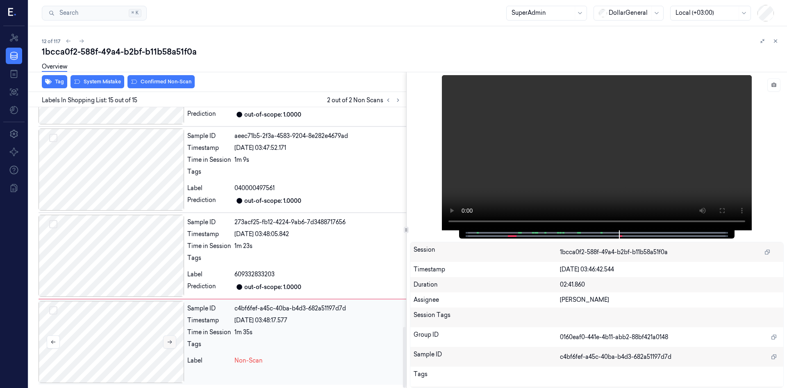
click at [173, 338] on button at bounding box center [169, 341] width 13 height 13
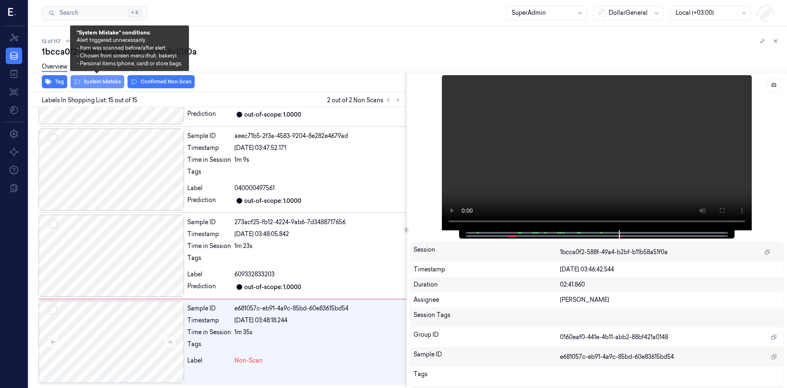
drag, startPoint x: 95, startPoint y: 82, endPoint x: 100, endPoint y: 82, distance: 4.9
click at [96, 82] on button "System Mistake" at bounding box center [98, 81] width 54 height 13
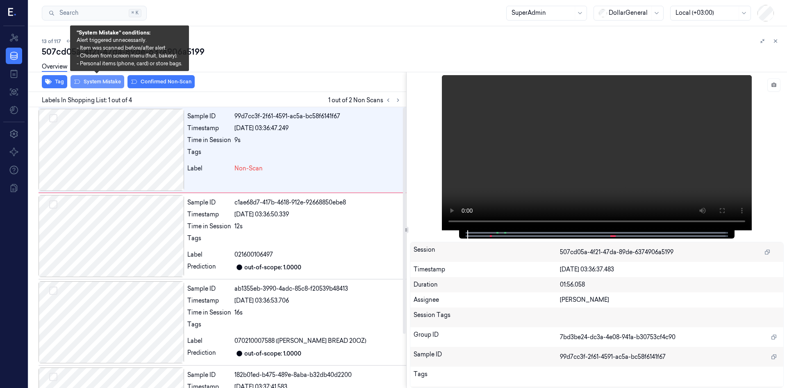
click at [99, 81] on button "System Mistake" at bounding box center [98, 81] width 54 height 13
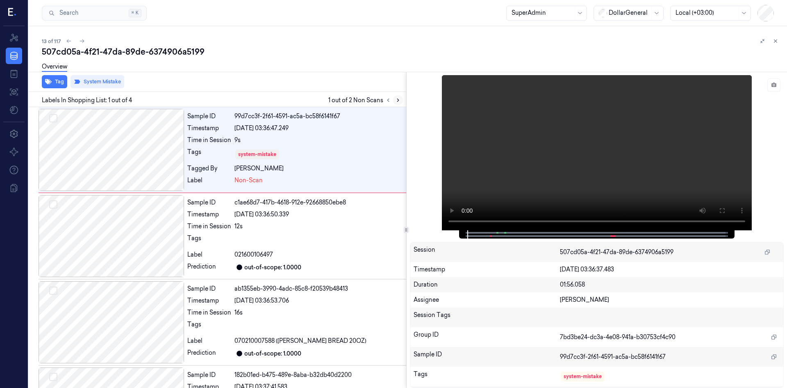
click at [397, 100] on icon at bounding box center [398, 100] width 6 height 6
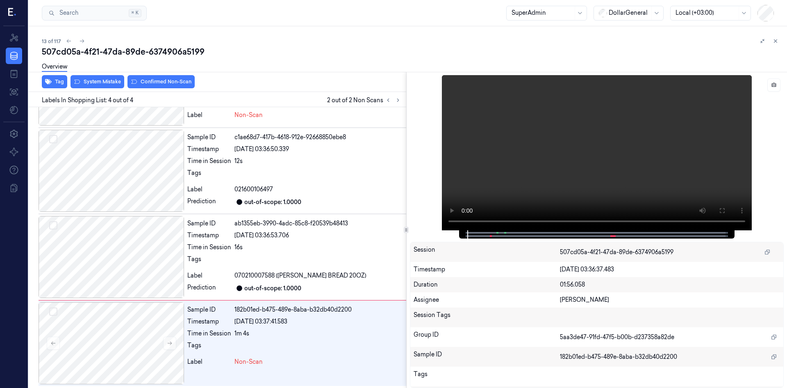
scroll to position [66, 0]
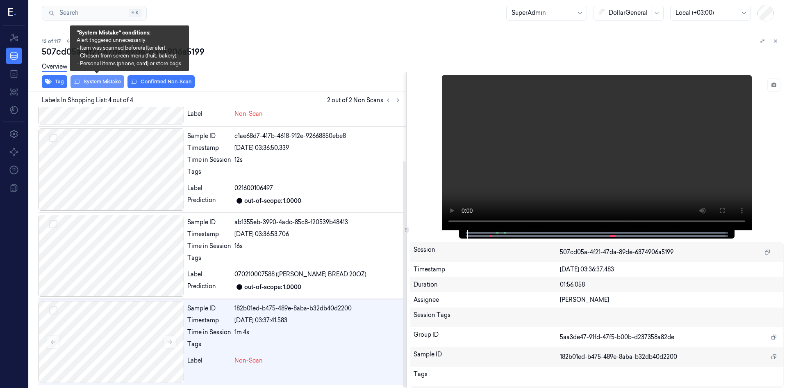
click at [105, 84] on button "System Mistake" at bounding box center [98, 81] width 54 height 13
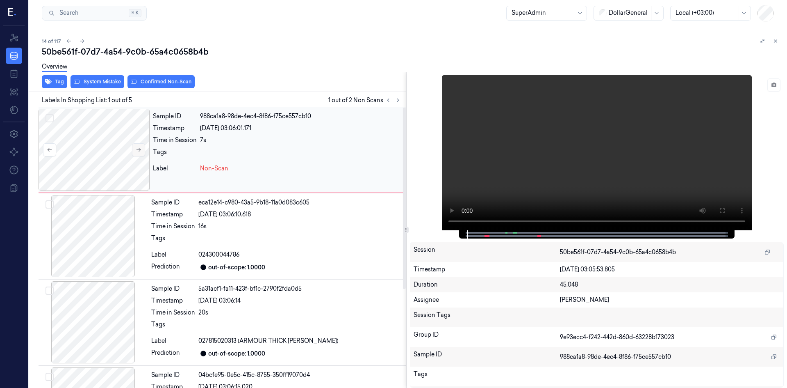
click at [135, 146] on button at bounding box center [138, 149] width 13 height 13
drag, startPoint x: 93, startPoint y: 78, endPoint x: 111, endPoint y: 77, distance: 18.1
click at [93, 77] on div "Overview" at bounding box center [411, 67] width 739 height 21
click at [107, 86] on button "System Mistake" at bounding box center [98, 81] width 54 height 13
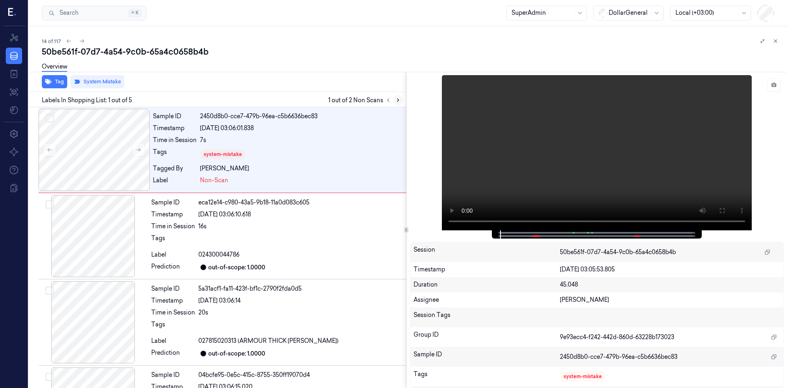
click at [398, 100] on icon at bounding box center [398, 100] width 6 height 6
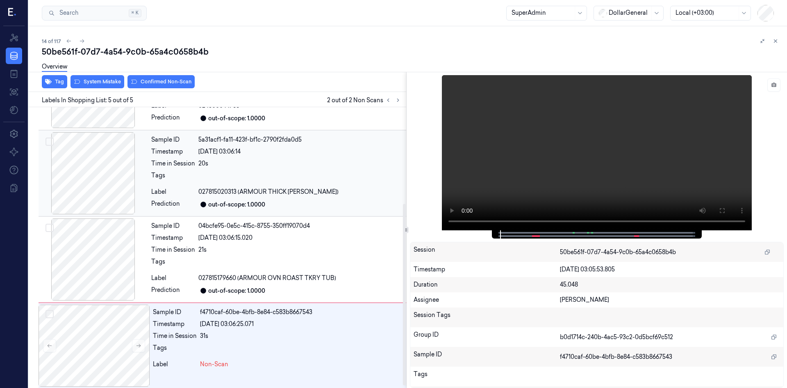
scroll to position [153, 0]
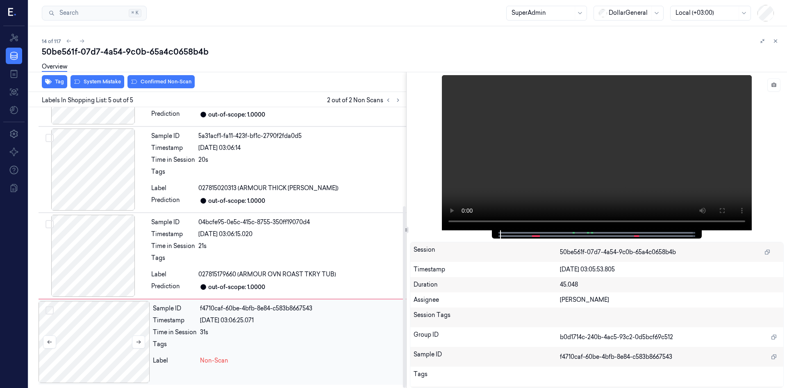
click at [148, 341] on div at bounding box center [94, 342] width 111 height 82
click at [144, 342] on button at bounding box center [138, 341] width 13 height 13
click at [99, 83] on button "System Mistake" at bounding box center [98, 81] width 54 height 13
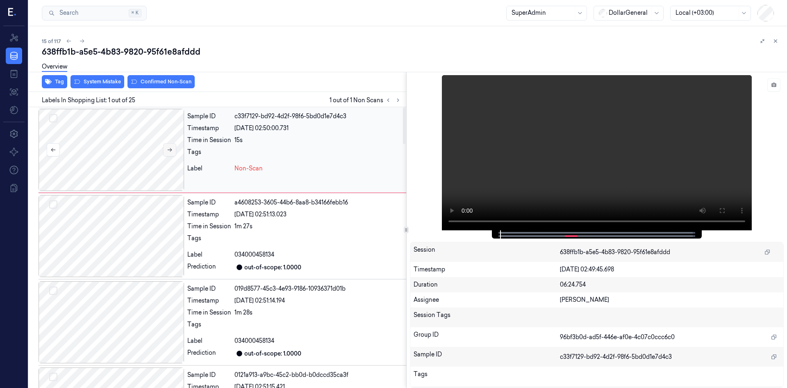
click at [167, 152] on icon at bounding box center [170, 150] width 6 height 6
click at [118, 81] on button "System Mistake" at bounding box center [98, 81] width 54 height 13
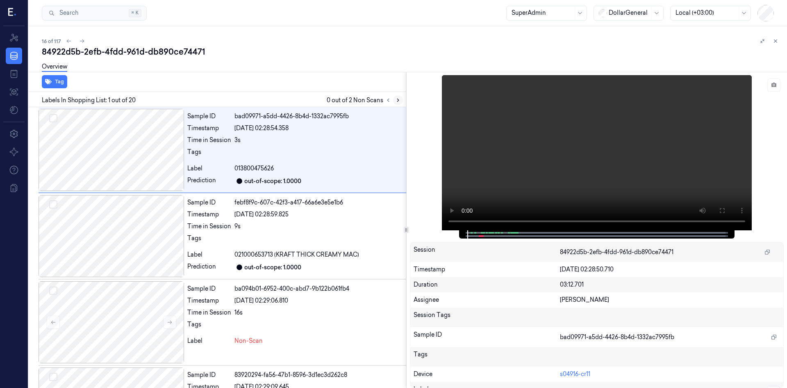
click at [398, 100] on icon at bounding box center [398, 100] width 2 height 3
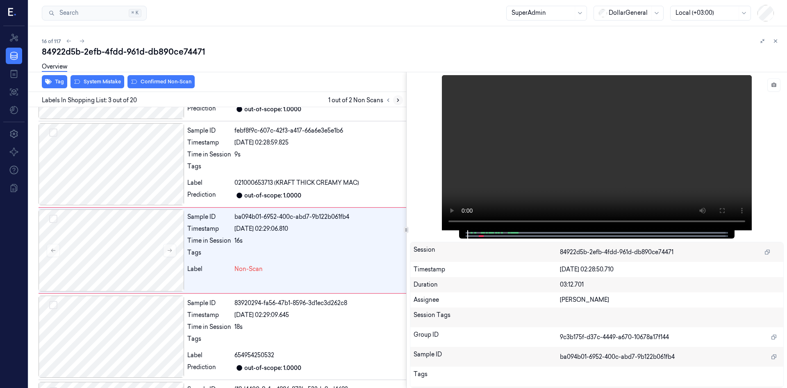
scroll to position [75, 0]
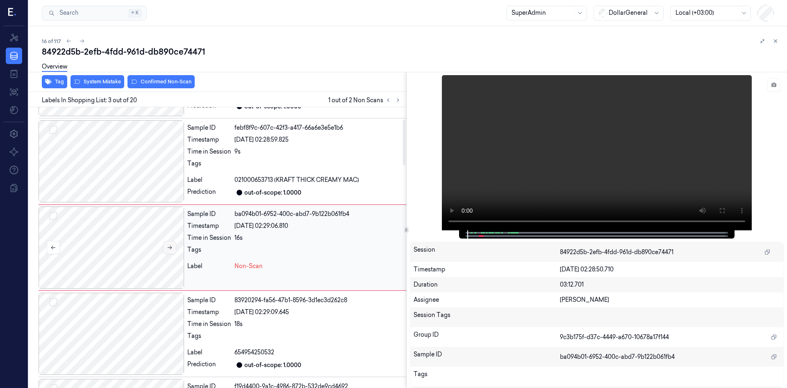
click at [169, 251] on button at bounding box center [169, 247] width 13 height 13
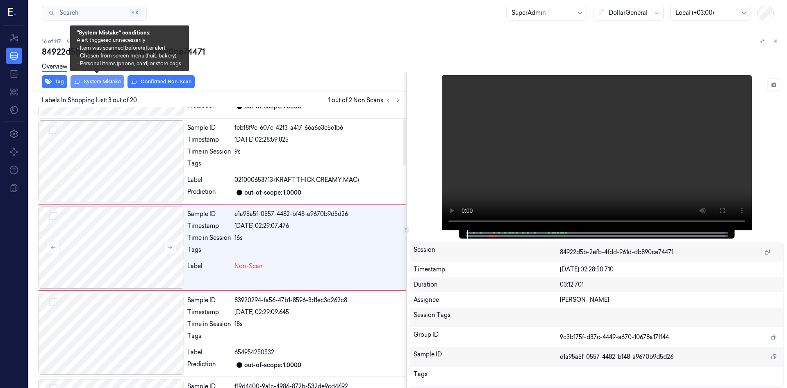
click at [94, 79] on button "System Mistake" at bounding box center [98, 81] width 54 height 13
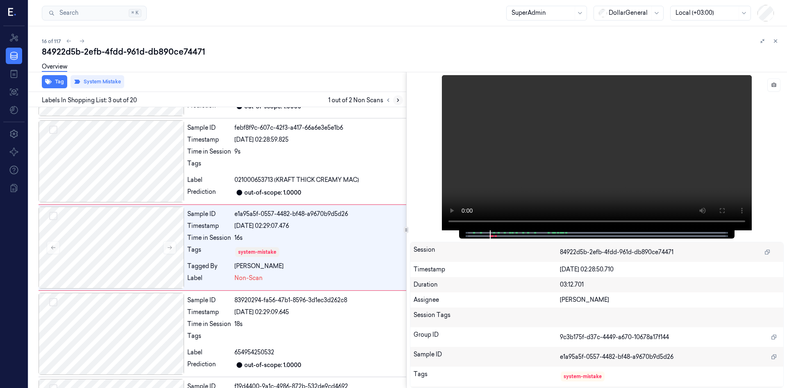
click at [395, 99] on icon at bounding box center [398, 100] width 6 height 6
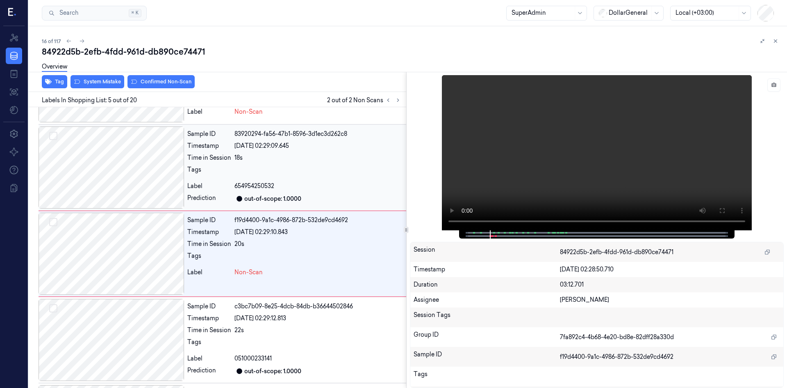
scroll to position [247, 0]
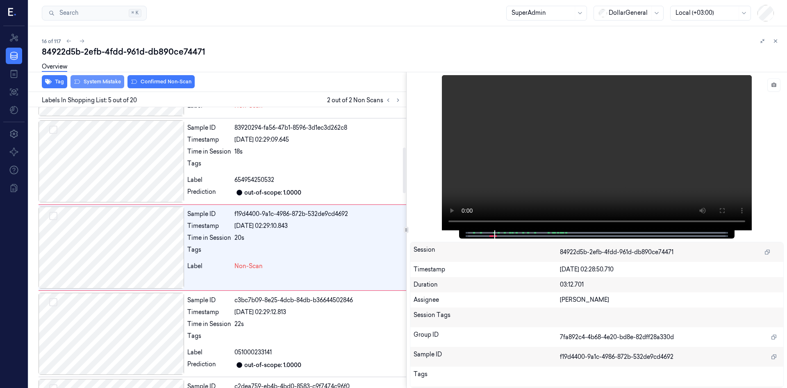
click at [105, 80] on button "System Mistake" at bounding box center [98, 81] width 54 height 13
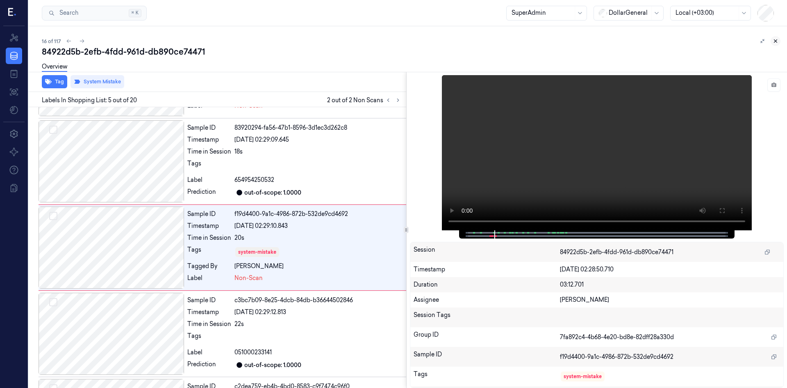
click at [773, 41] on icon at bounding box center [776, 41] width 6 height 6
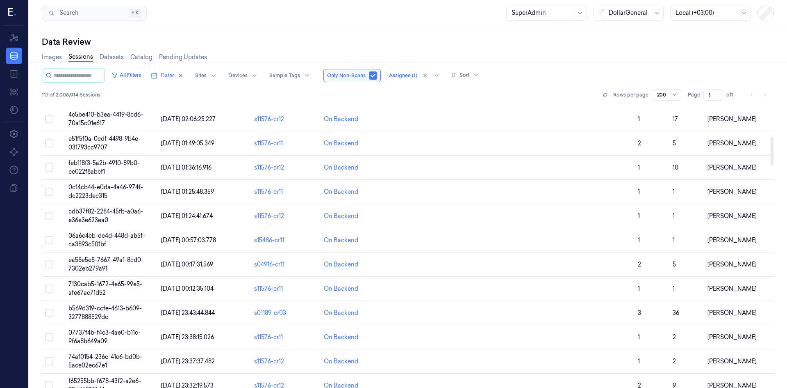
scroll to position [246, 0]
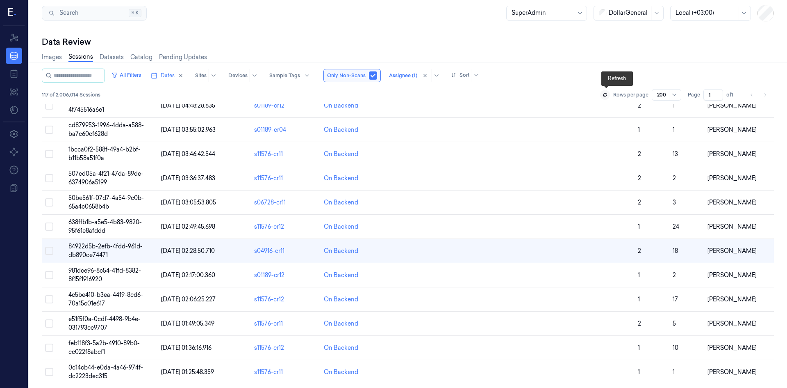
click at [608, 92] on icon at bounding box center [605, 94] width 5 height 5
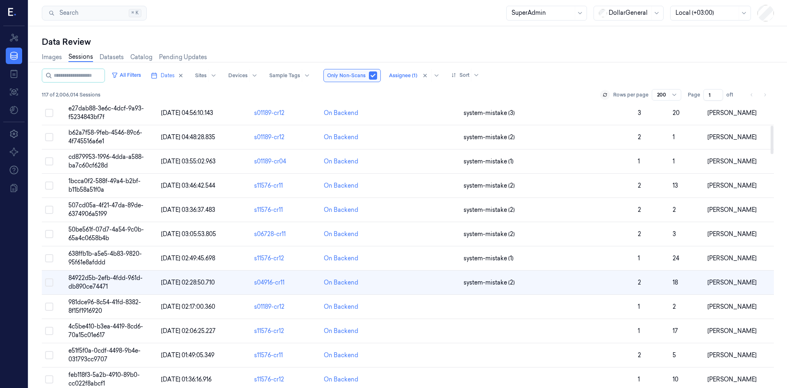
scroll to position [210, 0]
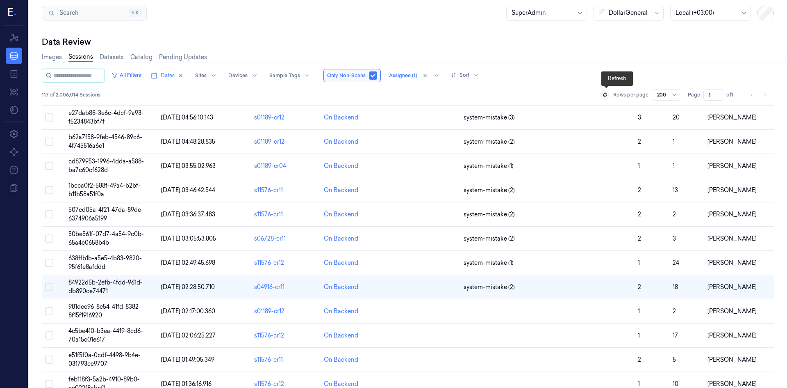
click at [609, 96] on button at bounding box center [605, 95] width 10 height 10
click at [609, 98] on button at bounding box center [605, 95] width 10 height 10
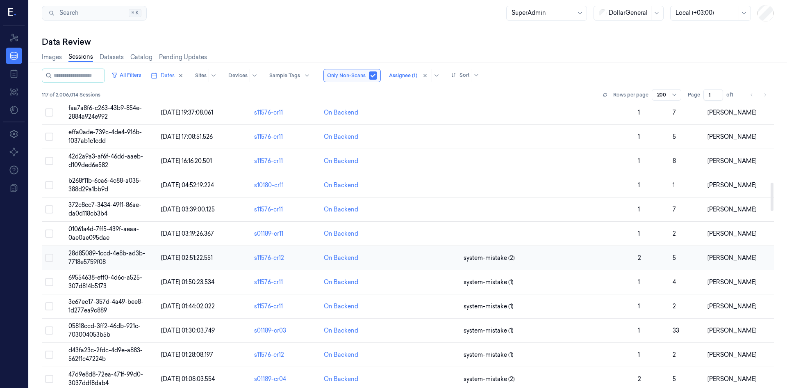
scroll to position [825, 0]
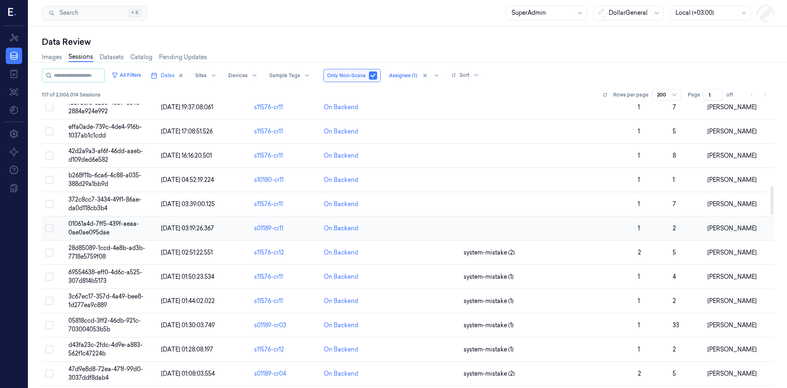
click at [120, 222] on span "01061a4d-7ff5-439f-aeaa-0ae0ae095dae" at bounding box center [103, 228] width 71 height 16
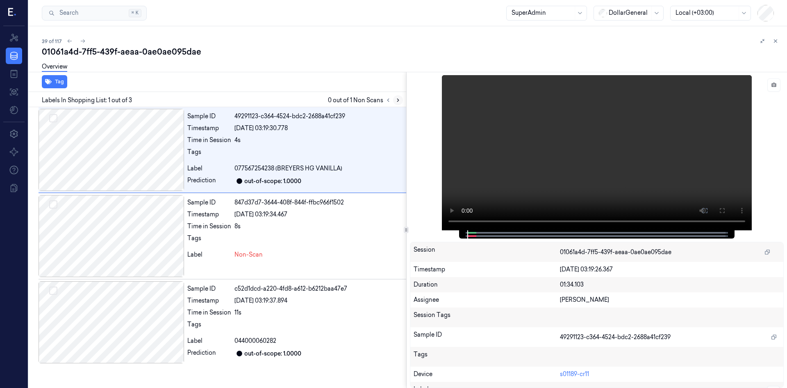
click at [398, 103] on icon at bounding box center [398, 100] width 6 height 6
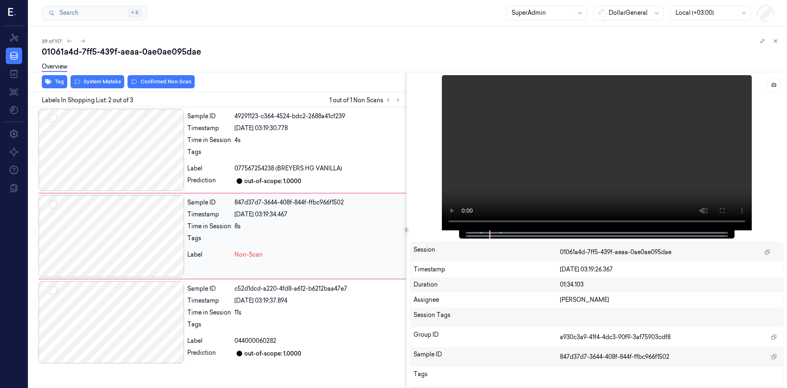
click at [160, 242] on div at bounding box center [112, 236] width 146 height 82
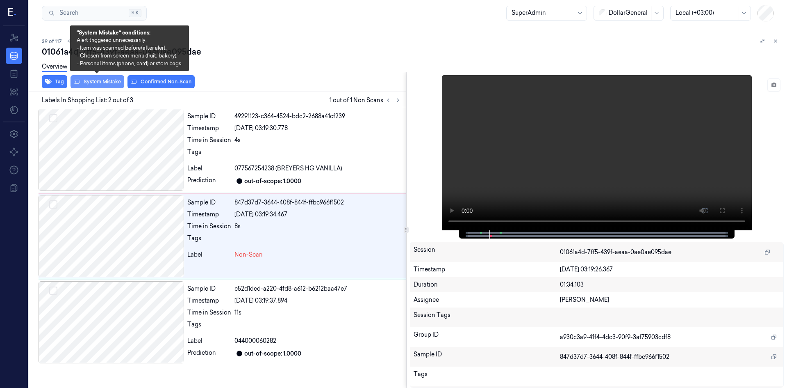
click at [110, 87] on button "System Mistake" at bounding box center [98, 81] width 54 height 13
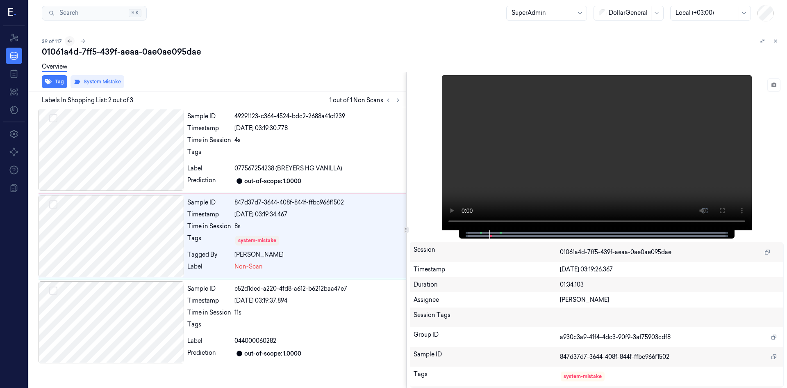
click at [69, 41] on icon at bounding box center [70, 41] width 6 height 6
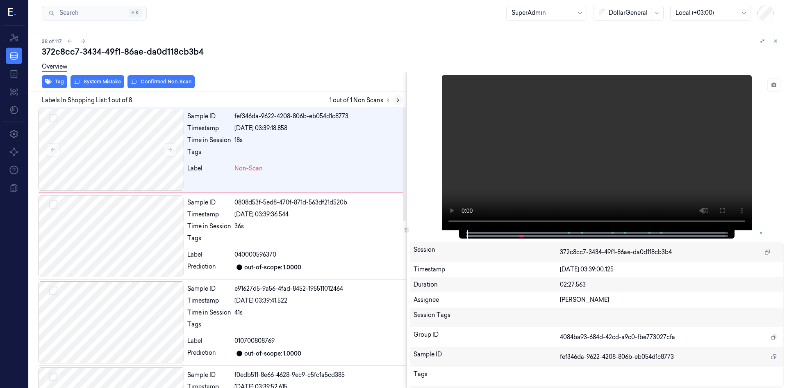
click at [395, 101] on icon at bounding box center [398, 100] width 6 height 6
click at [96, 82] on button "System Mistake" at bounding box center [98, 81] width 54 height 13
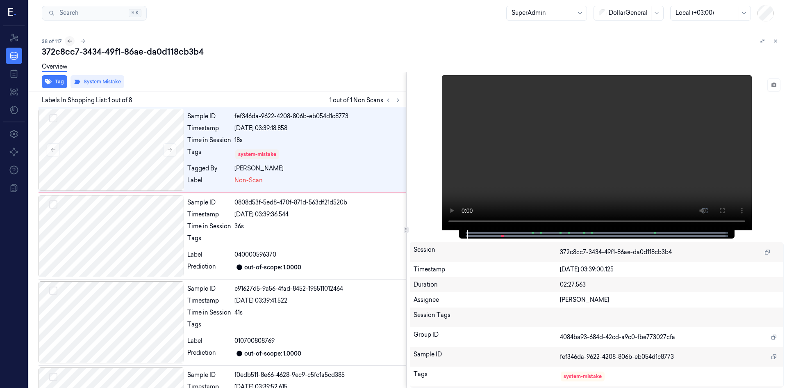
click at [72, 39] on button at bounding box center [70, 41] width 10 height 10
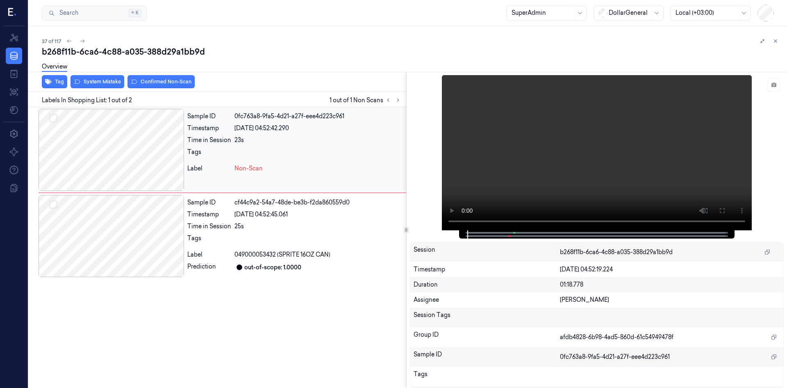
click at [173, 154] on div at bounding box center [112, 150] width 146 height 82
click at [106, 81] on button "System Mistake" at bounding box center [98, 81] width 54 height 13
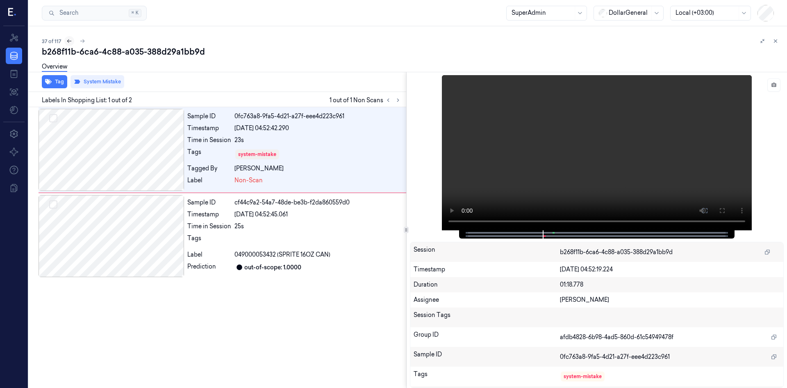
click at [66, 41] on icon at bounding box center [69, 41] width 6 height 6
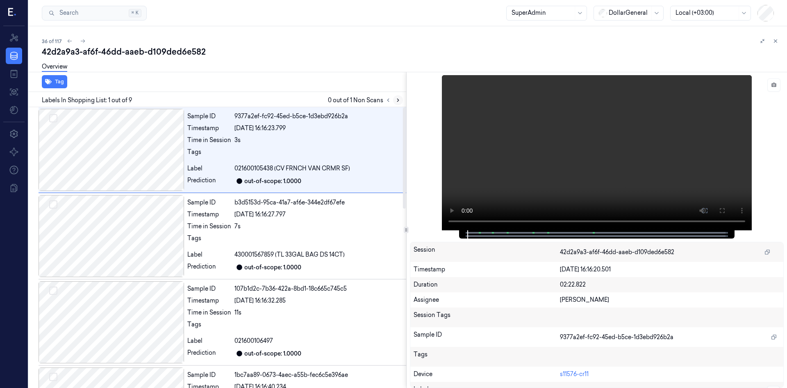
click at [396, 102] on icon at bounding box center [398, 100] width 6 height 6
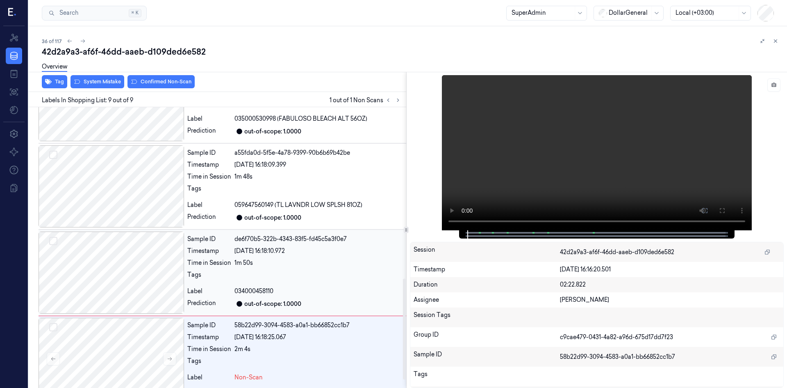
scroll to position [497, 0]
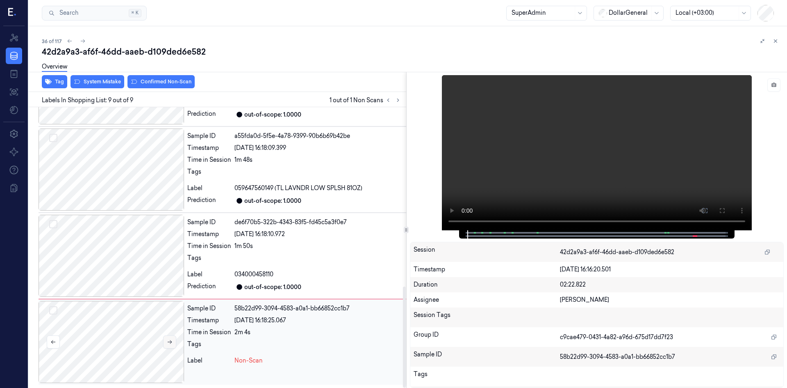
click at [169, 336] on button at bounding box center [169, 341] width 13 height 13
click at [95, 78] on div "Overview" at bounding box center [411, 67] width 739 height 21
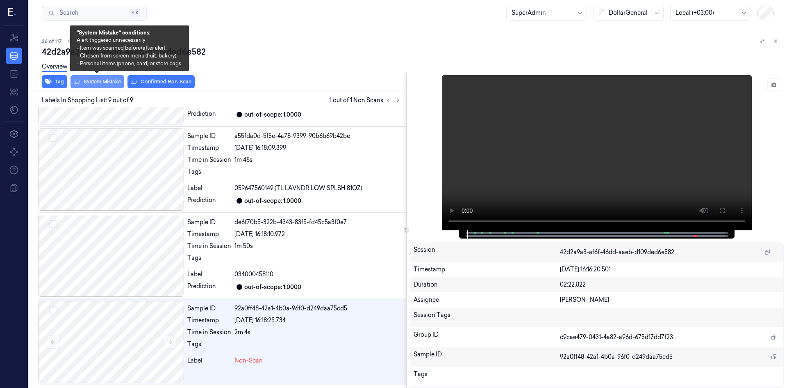
click at [96, 80] on button "System Mistake" at bounding box center [98, 81] width 54 height 13
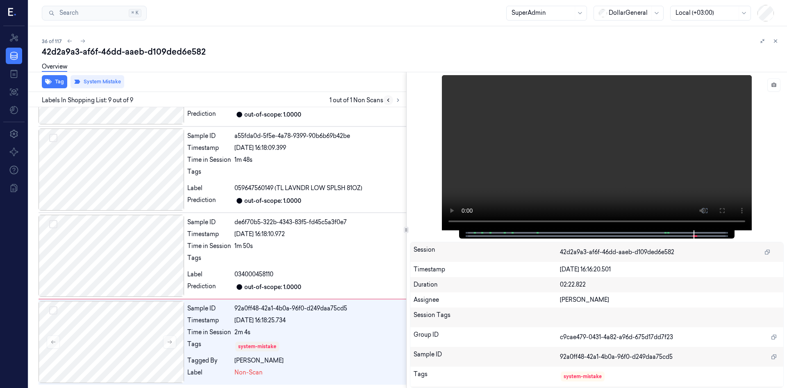
click at [388, 101] on icon at bounding box center [388, 100] width 6 height 6
click at [70, 39] on icon at bounding box center [70, 41] width 6 height 6
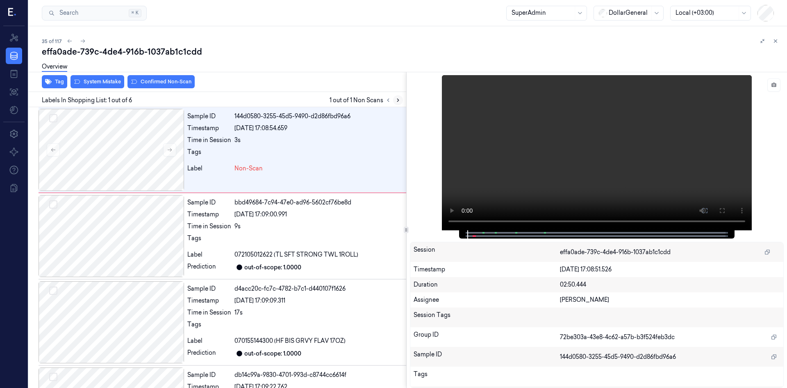
click at [399, 100] on icon at bounding box center [398, 100] width 6 height 6
click at [125, 135] on div at bounding box center [112, 150] width 146 height 82
click at [166, 146] on button at bounding box center [169, 149] width 13 height 13
click at [101, 80] on button "System Mistake" at bounding box center [98, 81] width 54 height 13
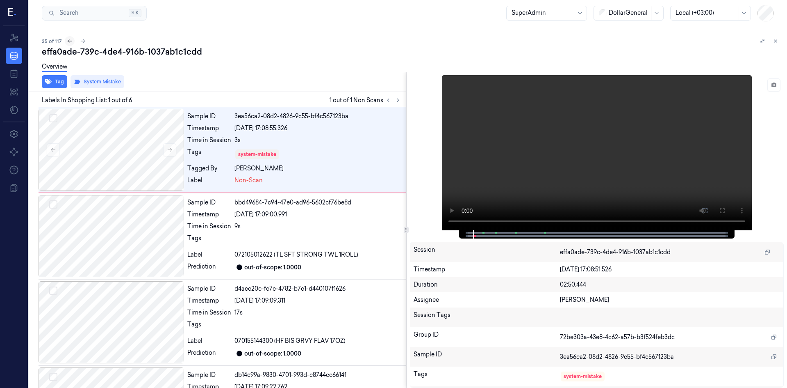
click at [69, 43] on icon at bounding box center [70, 41] width 6 height 6
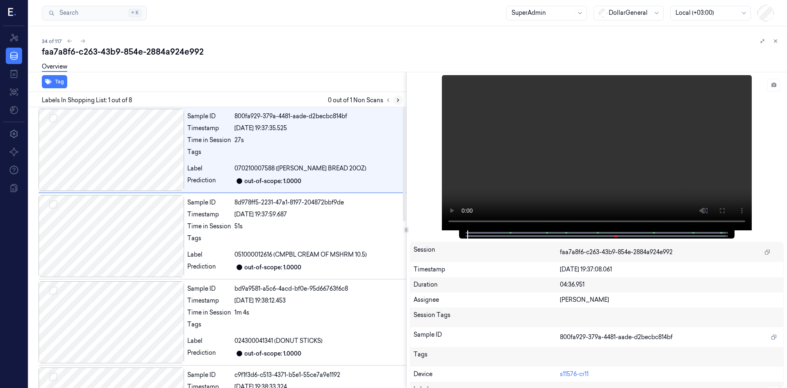
click at [398, 101] on icon at bounding box center [398, 100] width 6 height 6
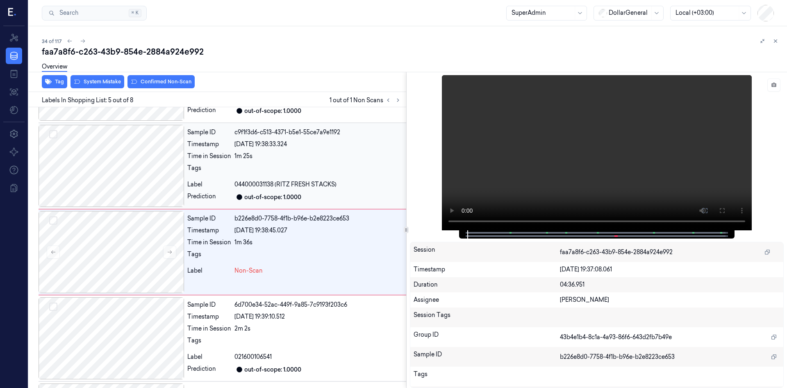
scroll to position [247, 0]
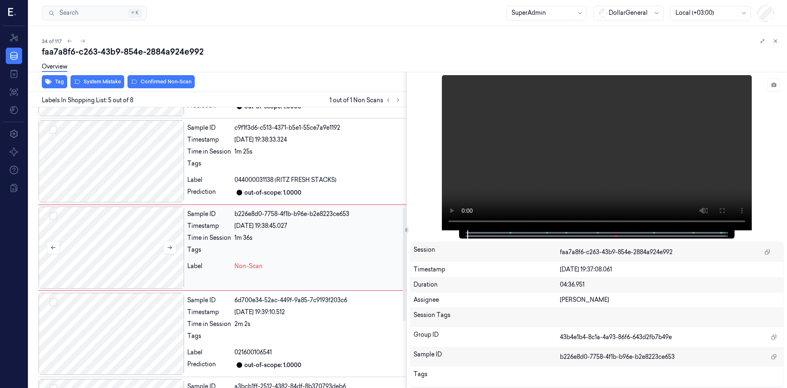
click at [177, 252] on div at bounding box center [112, 247] width 146 height 82
click at [164, 245] on button at bounding box center [169, 247] width 13 height 13
click at [167, 245] on icon at bounding box center [170, 247] width 6 height 6
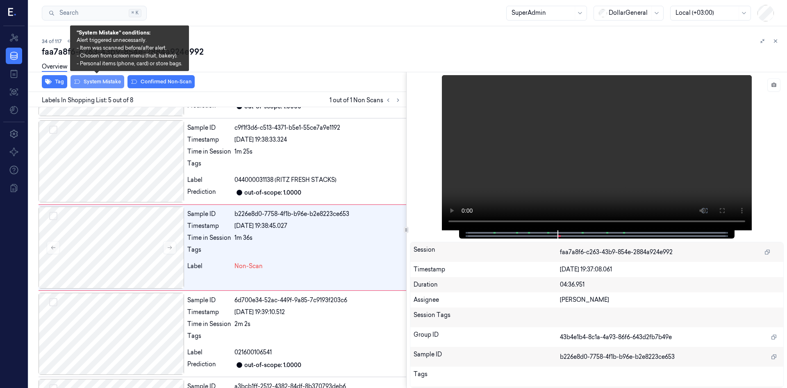
click at [96, 83] on button "System Mistake" at bounding box center [98, 81] width 54 height 13
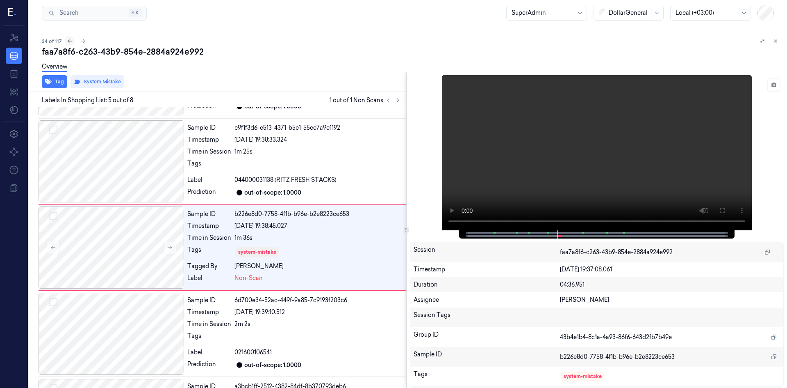
click at [65, 42] on button at bounding box center [70, 41] width 10 height 10
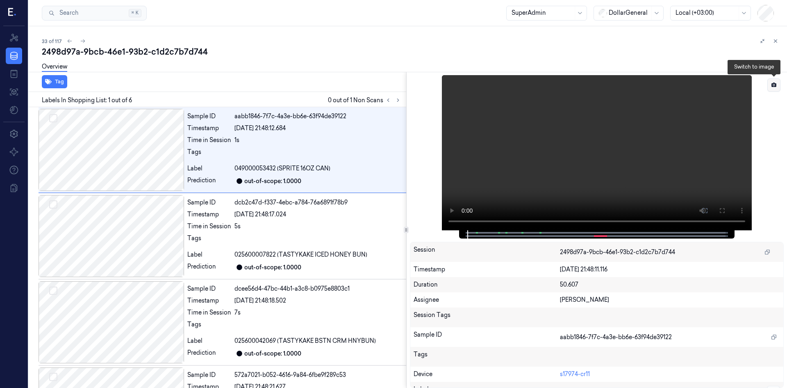
click at [770, 82] on button at bounding box center [774, 84] width 13 height 13
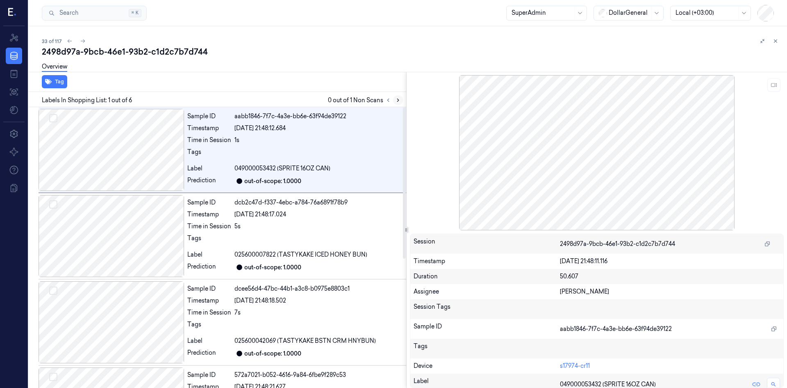
click at [395, 100] on icon at bounding box center [398, 100] width 6 height 6
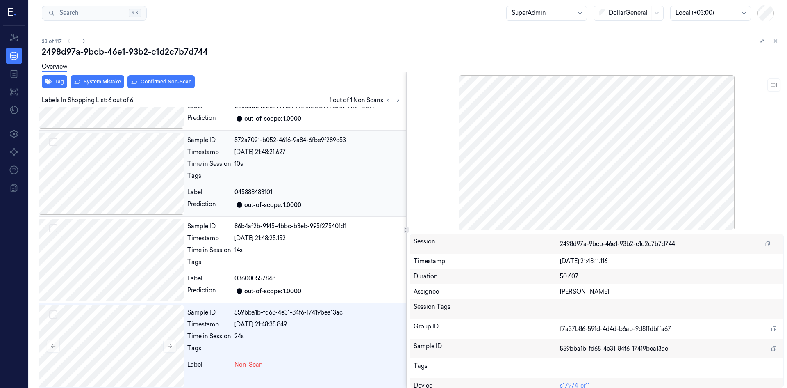
scroll to position [239, 0]
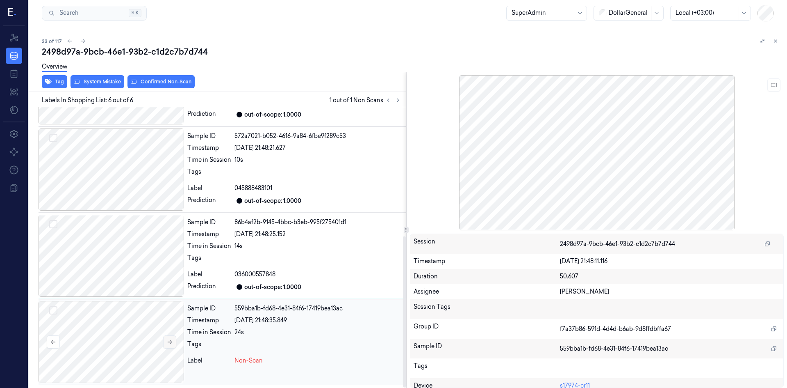
click at [170, 340] on icon at bounding box center [170, 342] width 6 height 6
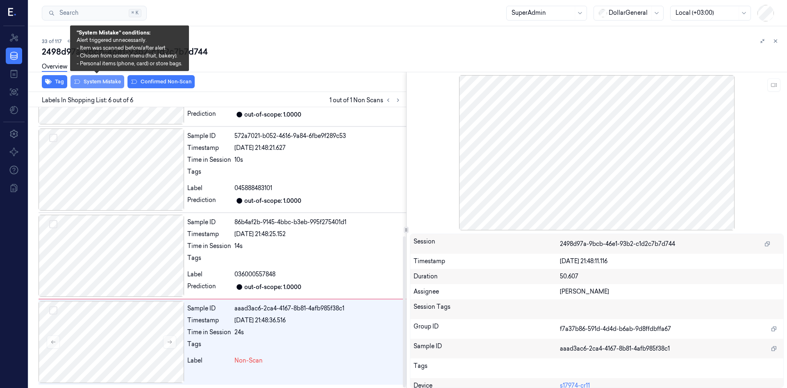
click at [111, 84] on button "System Mistake" at bounding box center [98, 81] width 54 height 13
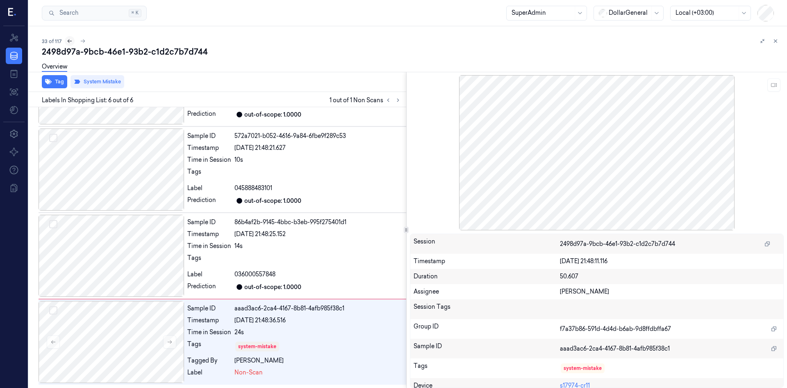
click at [71, 41] on icon at bounding box center [70, 41] width 6 height 6
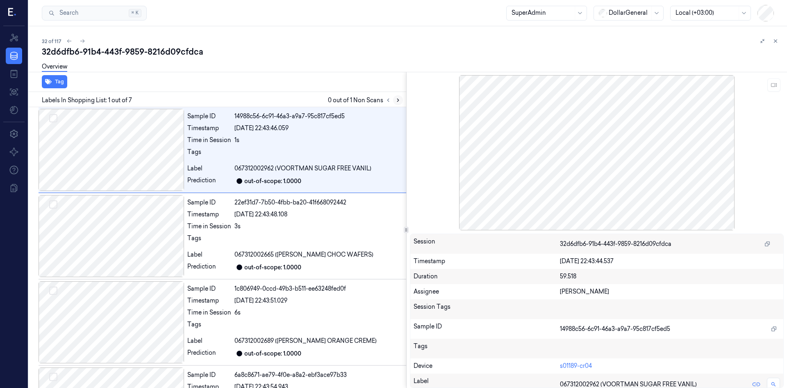
click at [401, 99] on icon at bounding box center [398, 100] width 6 height 6
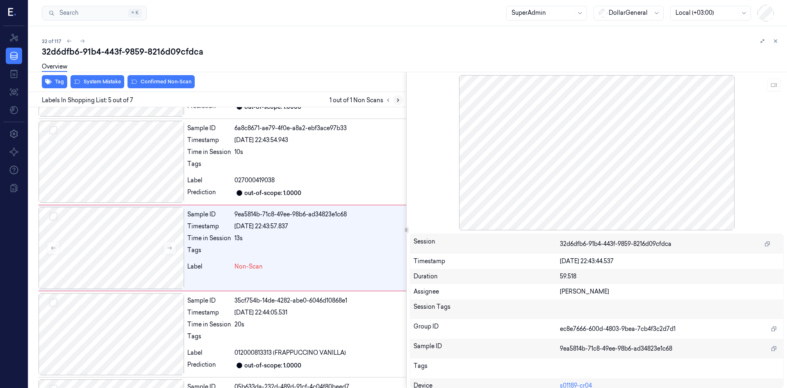
scroll to position [247, 0]
click at [167, 250] on button at bounding box center [169, 247] width 13 height 13
click at [165, 243] on button at bounding box center [169, 247] width 13 height 13
click at [148, 269] on div at bounding box center [112, 247] width 146 height 82
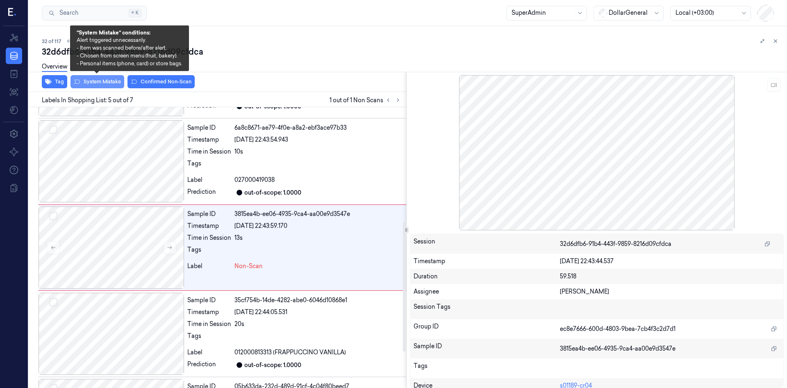
click at [114, 85] on button "System Mistake" at bounding box center [98, 81] width 54 height 13
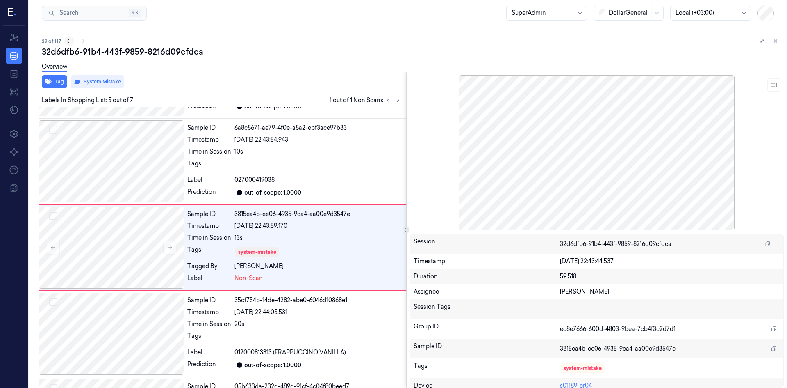
click at [72, 41] on button at bounding box center [69, 41] width 10 height 10
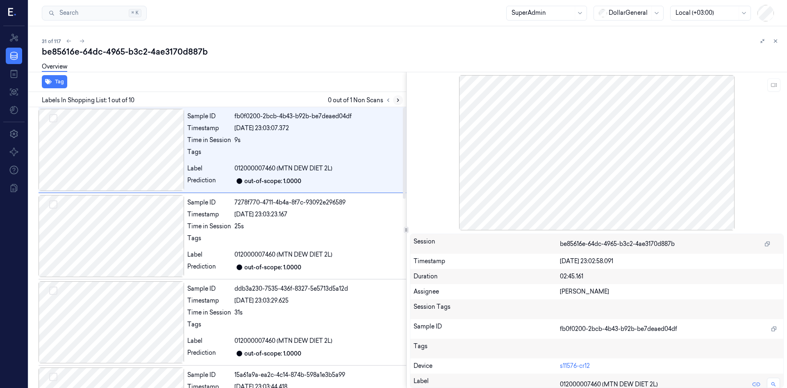
click at [399, 101] on icon at bounding box center [398, 100] width 6 height 6
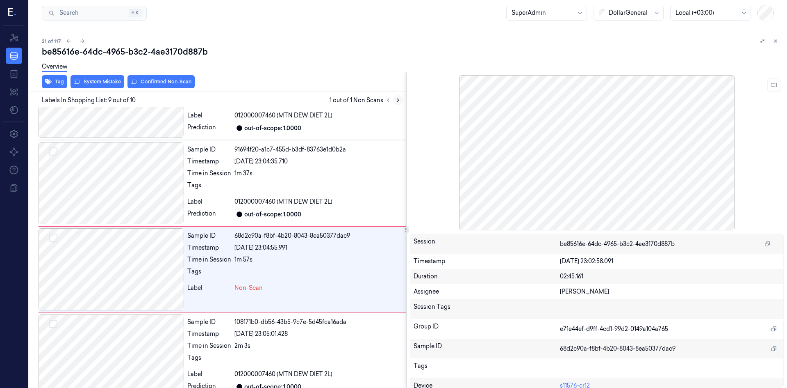
scroll to position [583, 0]
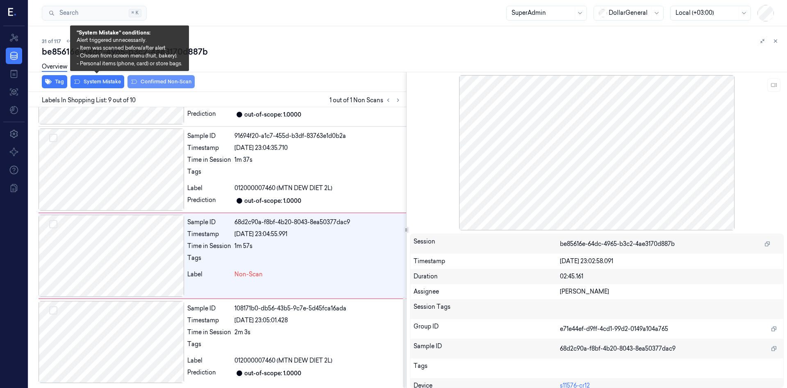
drag, startPoint x: 103, startPoint y: 83, endPoint x: 173, endPoint y: 85, distance: 71.0
click at [103, 83] on button "System Mistake" at bounding box center [98, 81] width 54 height 13
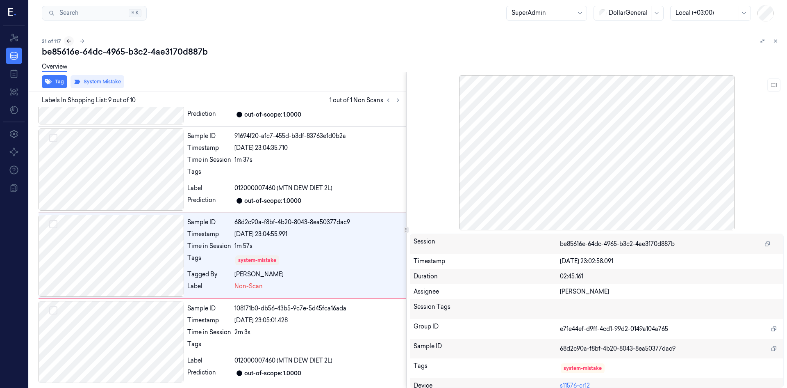
click at [69, 43] on icon at bounding box center [69, 41] width 6 height 6
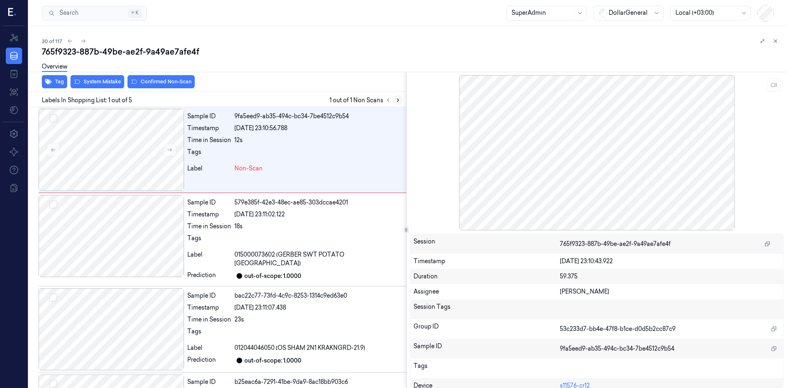
click at [396, 100] on icon at bounding box center [398, 100] width 6 height 6
click at [165, 149] on button at bounding box center [169, 149] width 13 height 13
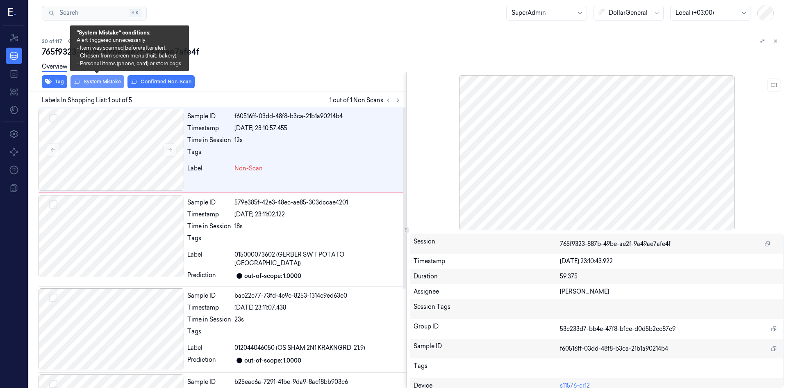
click at [107, 82] on button "System Mistake" at bounding box center [98, 81] width 54 height 13
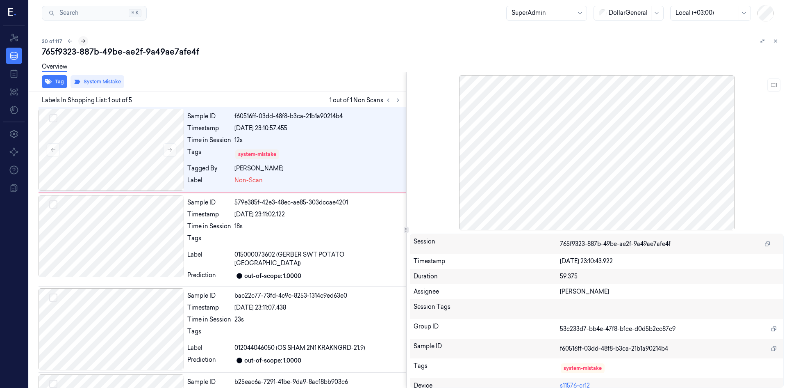
drag, startPoint x: 66, startPoint y: 41, endPoint x: 82, endPoint y: 43, distance: 15.3
click at [67, 41] on icon at bounding box center [70, 41] width 6 height 6
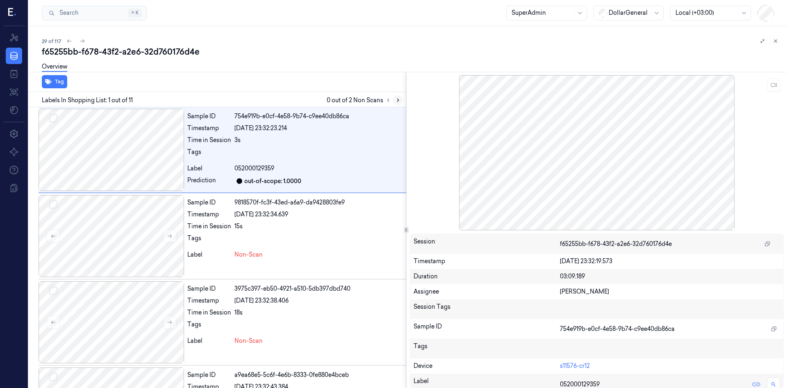
click at [397, 101] on icon at bounding box center [398, 100] width 6 height 6
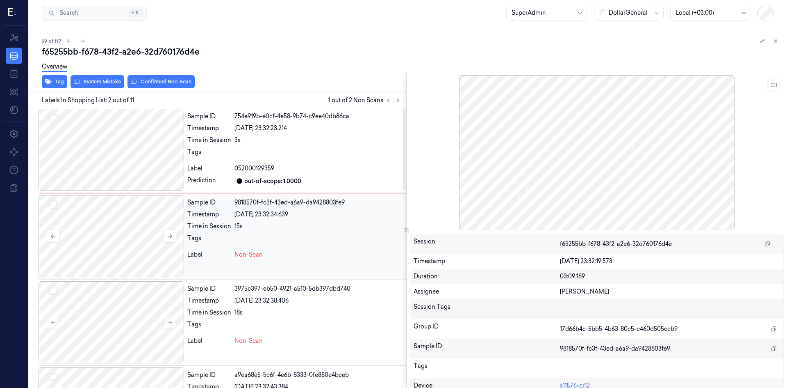
click at [176, 229] on div at bounding box center [112, 236] width 146 height 82
click at [168, 230] on button at bounding box center [169, 235] width 13 height 13
click at [169, 232] on button at bounding box center [169, 235] width 13 height 13
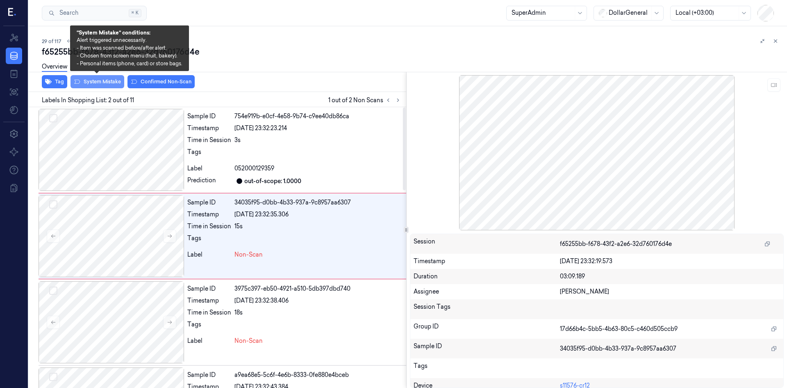
click at [93, 81] on button "System Mistake" at bounding box center [98, 81] width 54 height 13
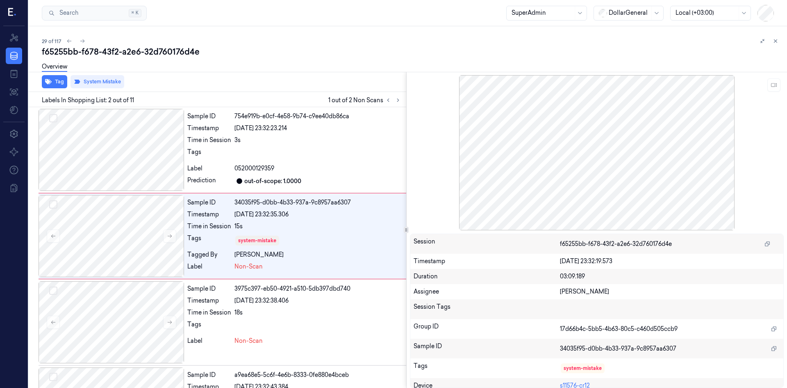
click at [397, 105] on div "Labels In Shopping List: 2 out of 11 1 out of 2 Non Scans" at bounding box center [215, 99] width 381 height 15
click at [396, 101] on icon at bounding box center [398, 100] width 6 height 6
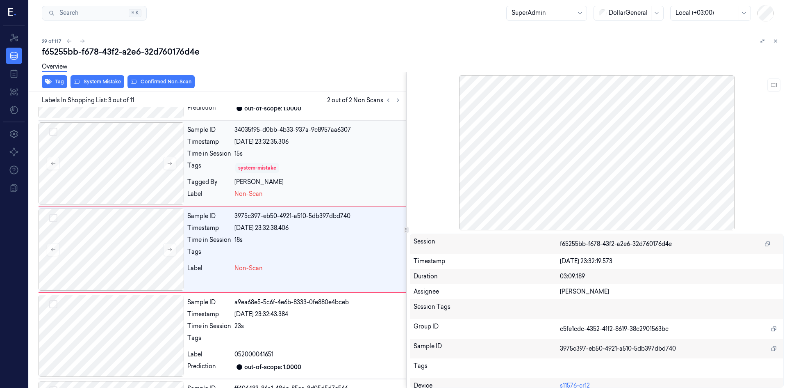
scroll to position [75, 0]
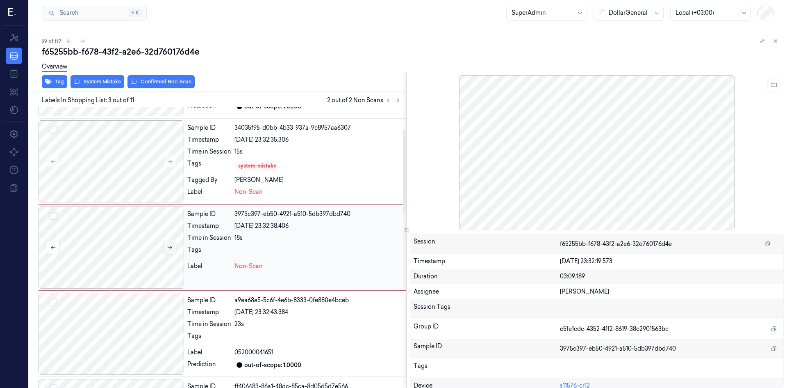
click at [169, 252] on button at bounding box center [169, 247] width 13 height 13
click at [114, 160] on div at bounding box center [112, 161] width 146 height 82
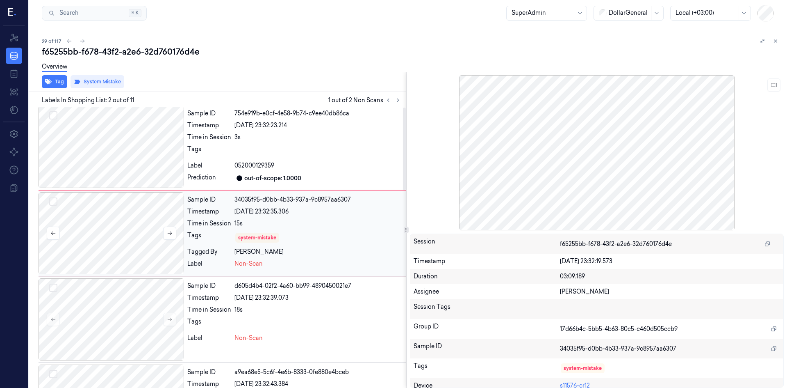
scroll to position [0, 0]
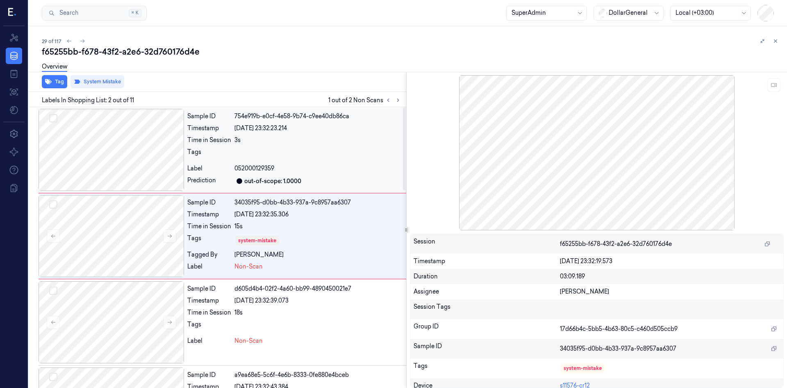
click at [117, 164] on div at bounding box center [112, 150] width 146 height 82
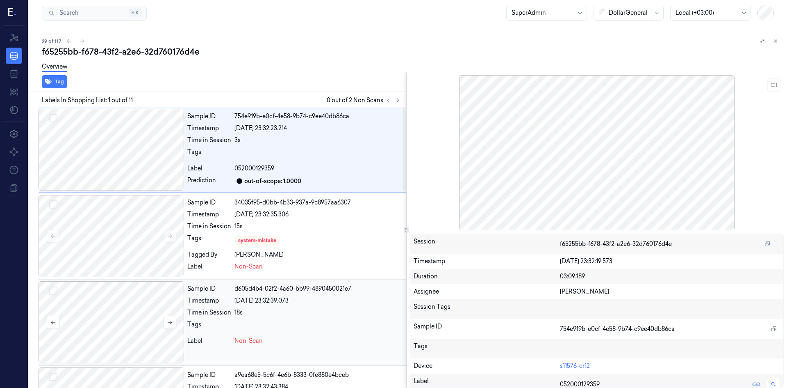
click at [120, 312] on div at bounding box center [112, 322] width 146 height 82
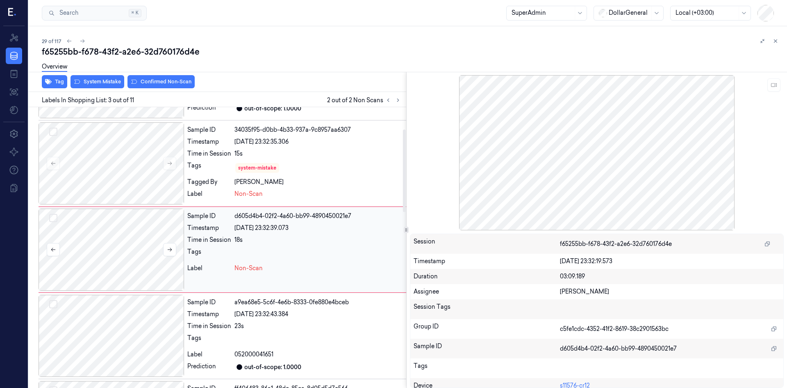
scroll to position [75, 0]
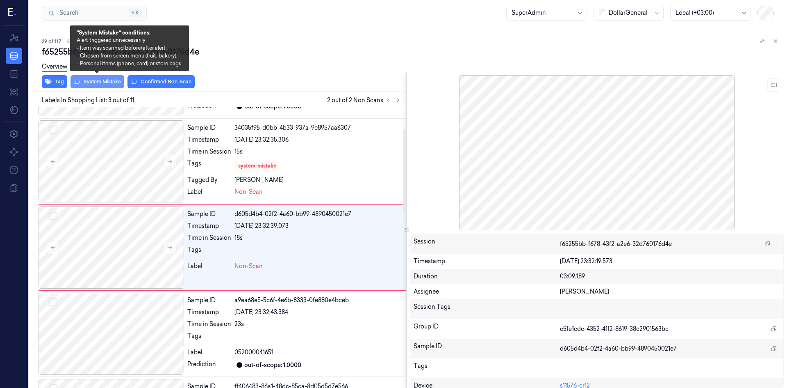
click at [98, 81] on button "System Mistake" at bounding box center [98, 81] width 54 height 13
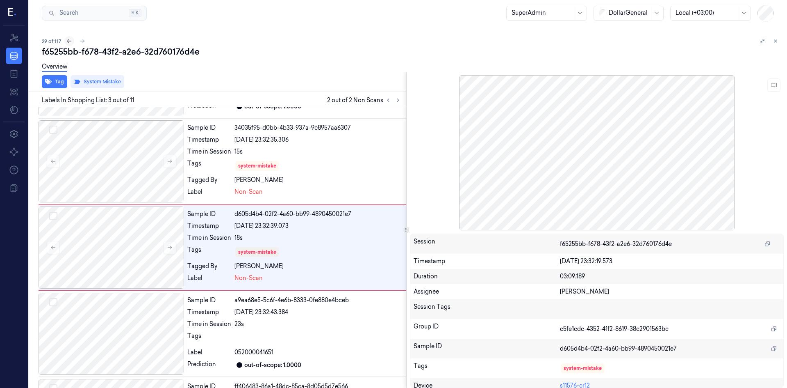
click at [68, 43] on icon at bounding box center [69, 41] width 6 height 6
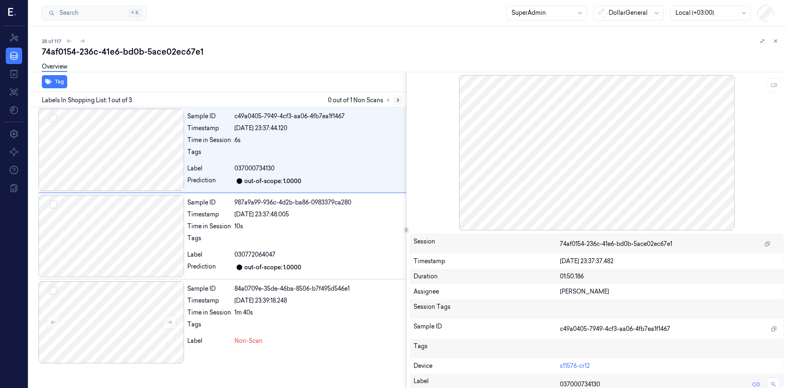
click at [394, 102] on button at bounding box center [398, 100] width 10 height 10
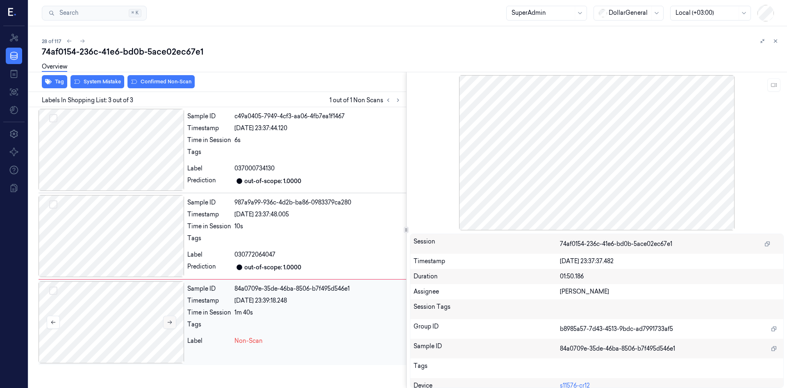
click at [175, 323] on button at bounding box center [169, 321] width 13 height 13
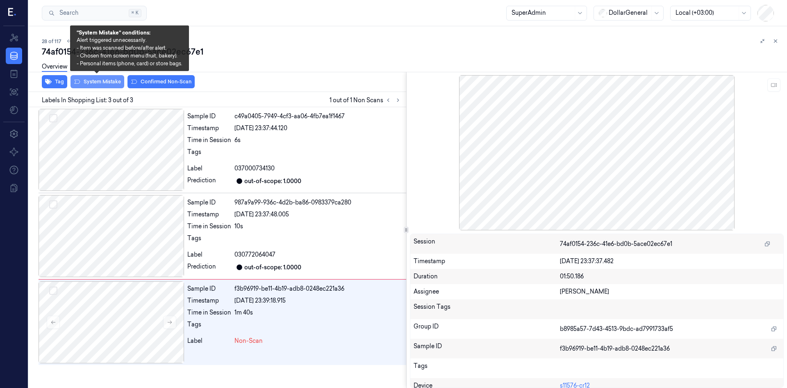
click at [113, 80] on button "System Mistake" at bounding box center [98, 81] width 54 height 13
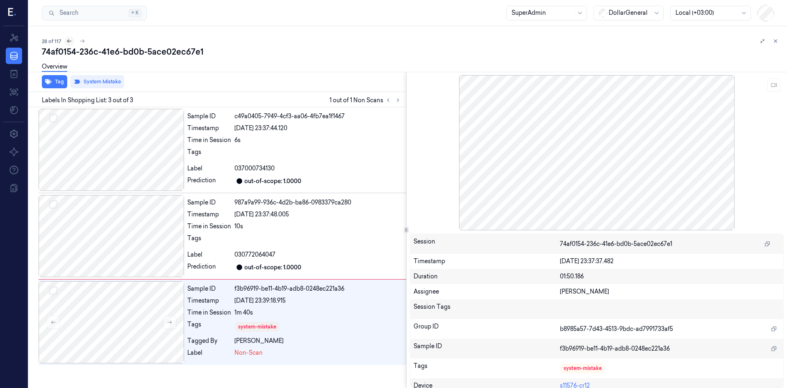
click at [68, 44] on button at bounding box center [69, 41] width 10 height 10
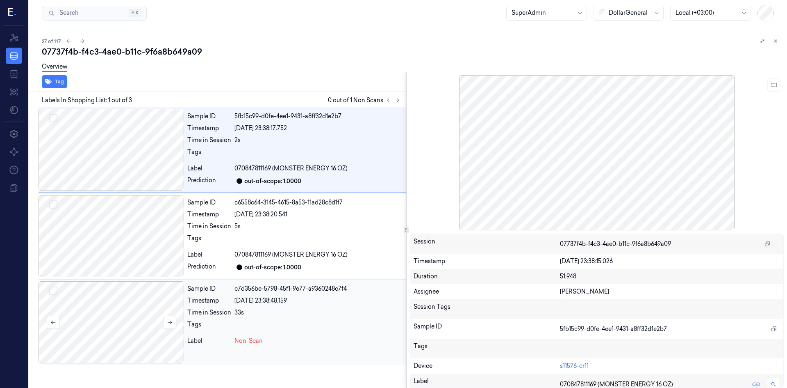
click at [154, 324] on div at bounding box center [112, 322] width 146 height 82
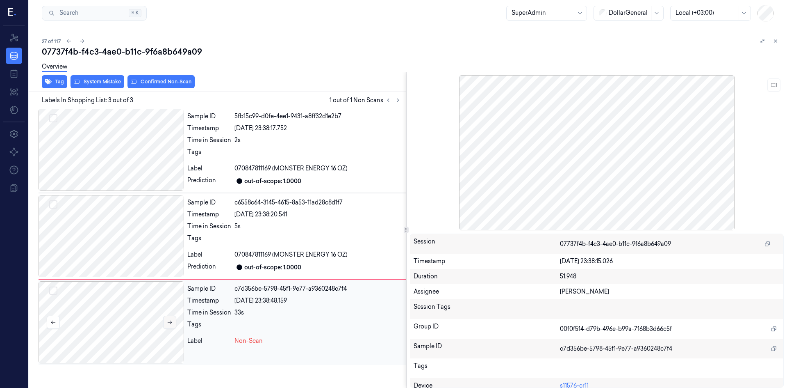
click at [171, 324] on icon at bounding box center [170, 322] width 6 height 6
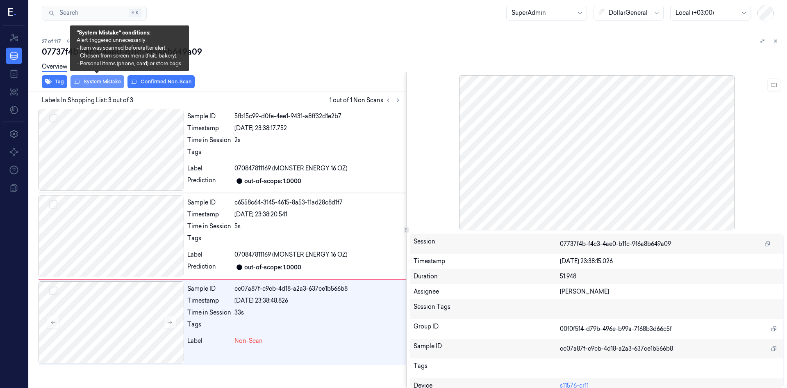
click at [111, 84] on button "System Mistake" at bounding box center [98, 81] width 54 height 13
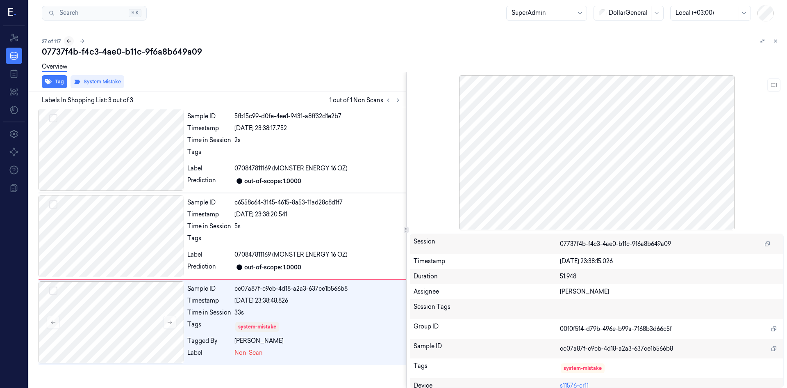
click at [66, 43] on icon at bounding box center [69, 41] width 6 height 6
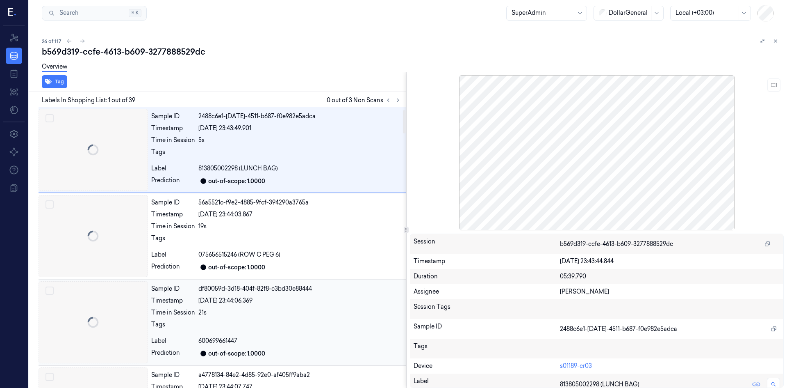
scroll to position [30, 0]
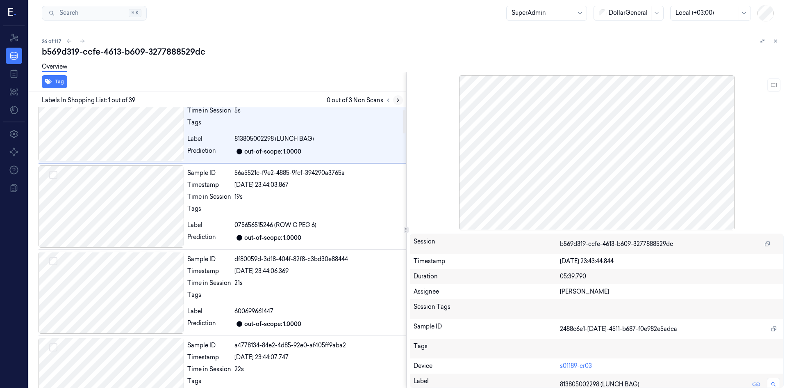
click at [394, 99] on button at bounding box center [398, 100] width 10 height 10
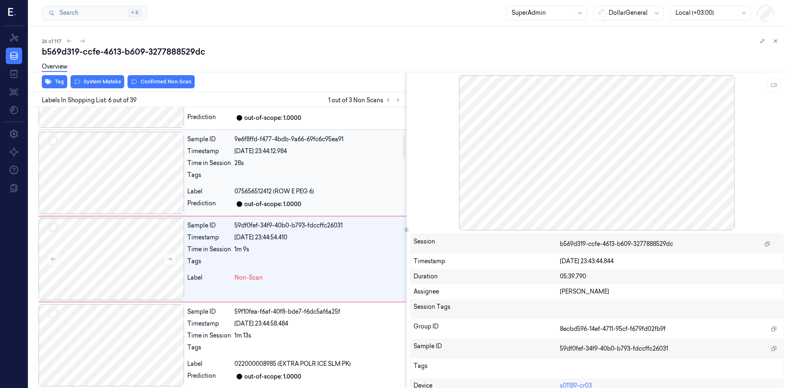
scroll to position [333, 0]
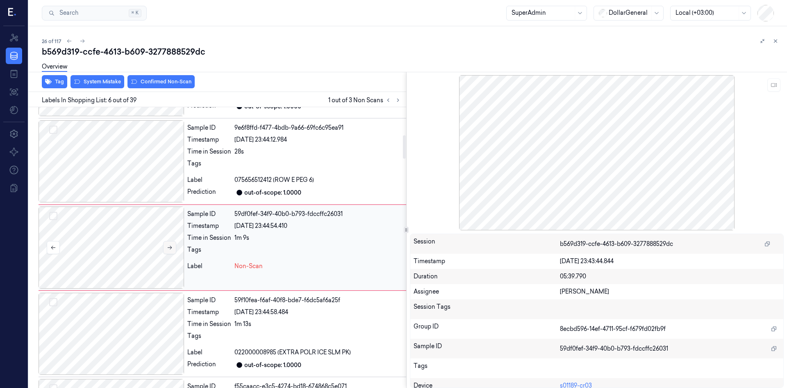
click at [175, 246] on button at bounding box center [169, 247] width 13 height 13
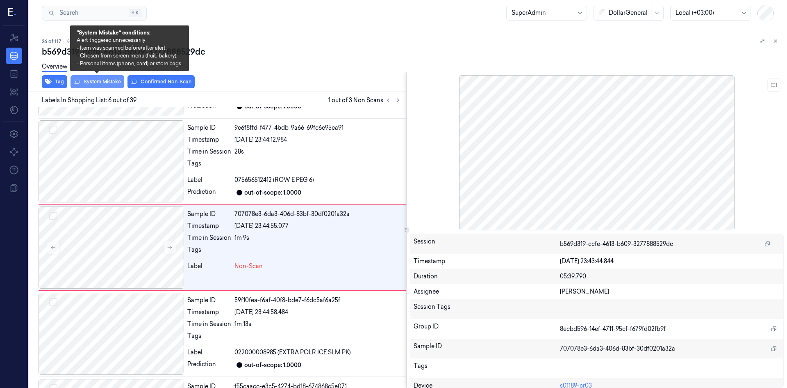
click at [98, 83] on button "System Mistake" at bounding box center [98, 81] width 54 height 13
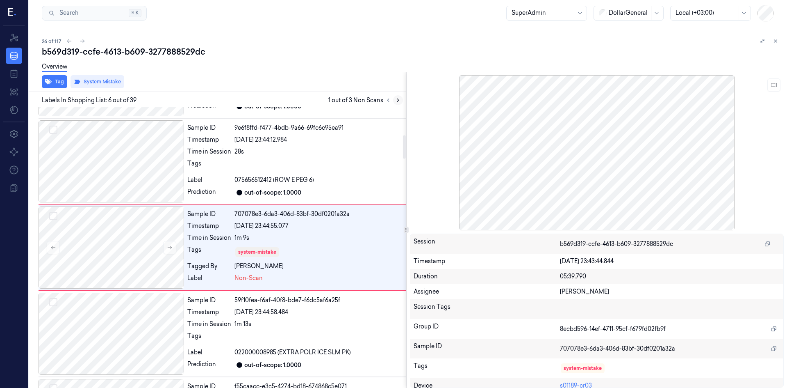
click at [397, 98] on icon at bounding box center [398, 100] width 6 height 6
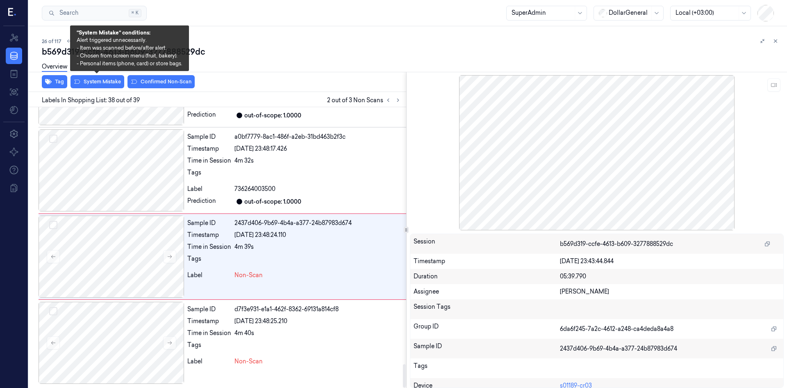
scroll to position [3080, 0]
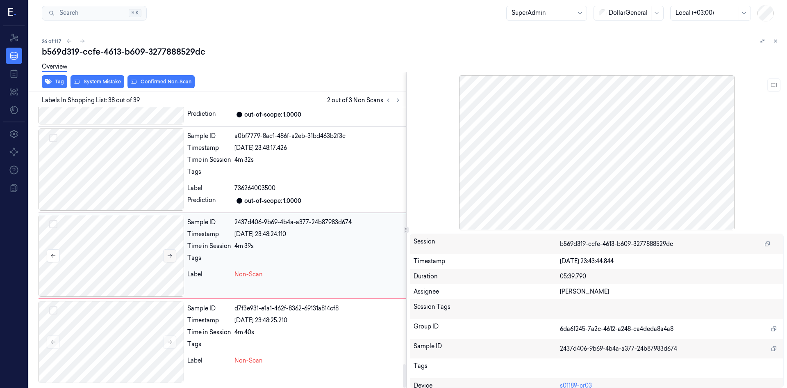
click at [166, 258] on button at bounding box center [169, 255] width 13 height 13
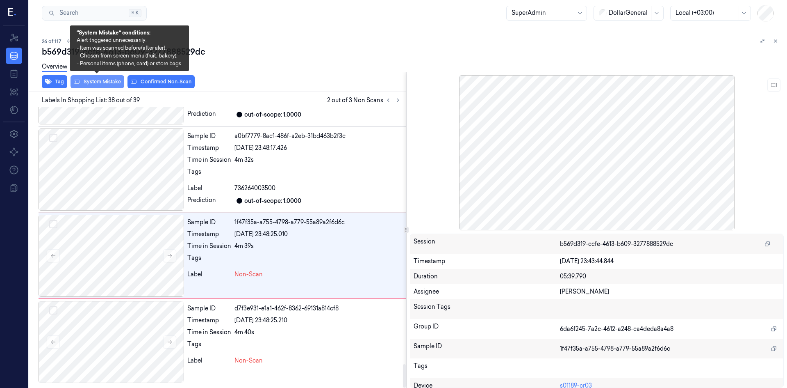
click at [94, 80] on button "System Mistake" at bounding box center [98, 81] width 54 height 13
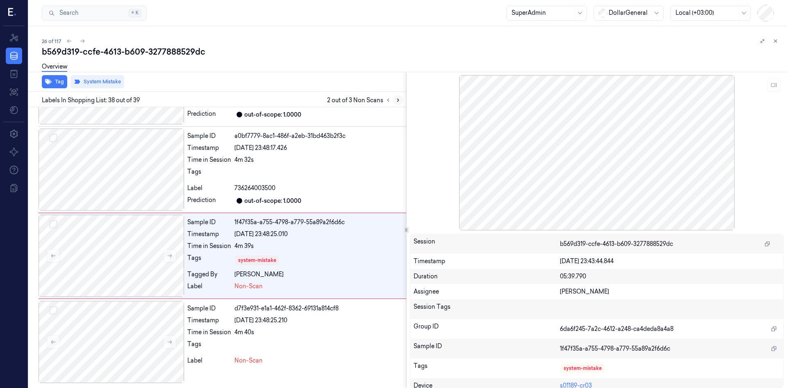
click at [395, 99] on icon at bounding box center [398, 100] width 6 height 6
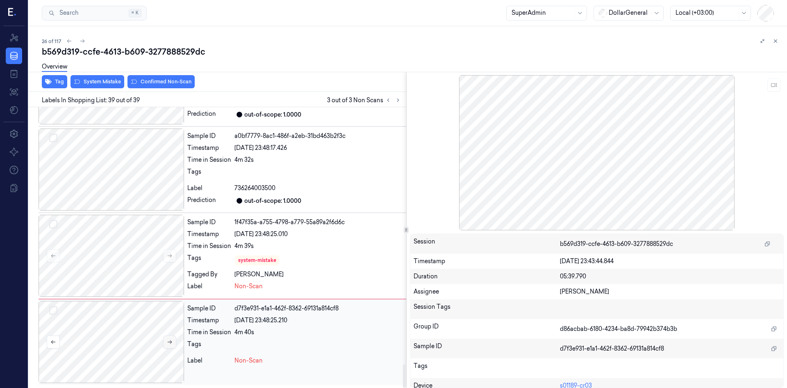
click at [166, 339] on button at bounding box center [169, 341] width 13 height 13
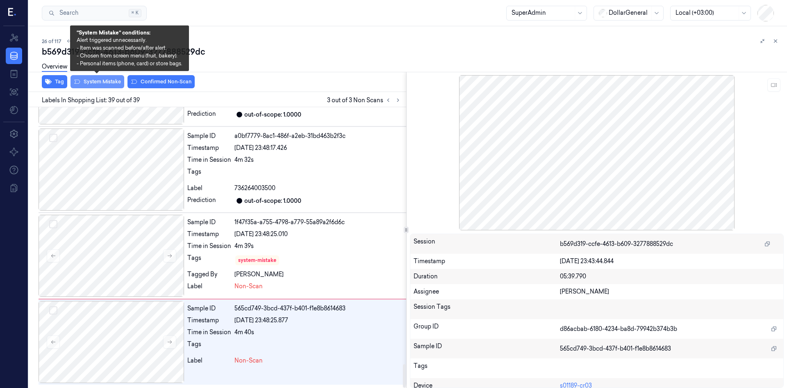
click at [95, 82] on button "System Mistake" at bounding box center [98, 81] width 54 height 13
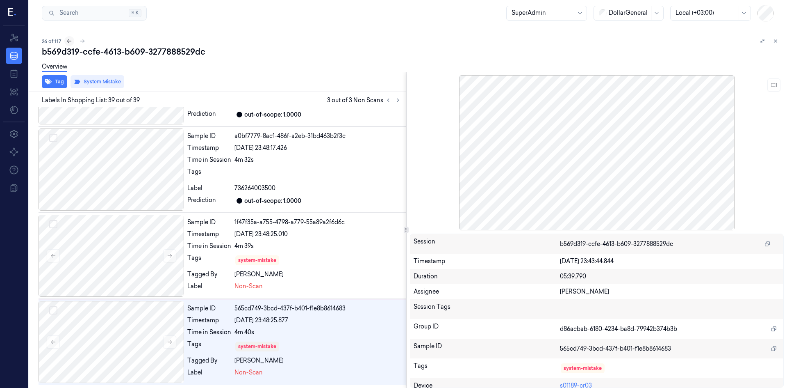
click at [71, 42] on icon at bounding box center [69, 41] width 6 height 6
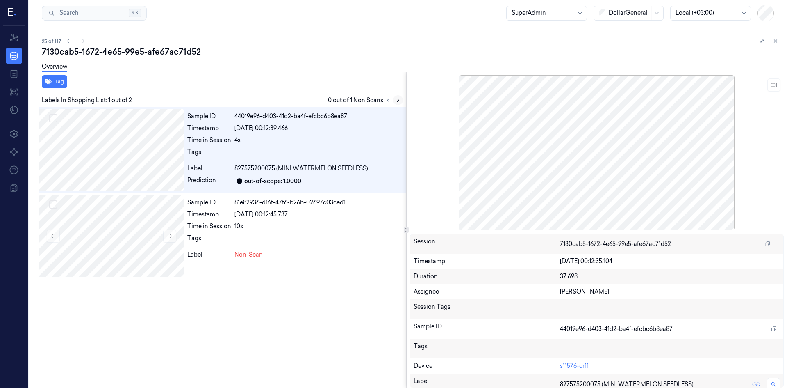
click at [395, 101] on icon at bounding box center [398, 100] width 6 height 6
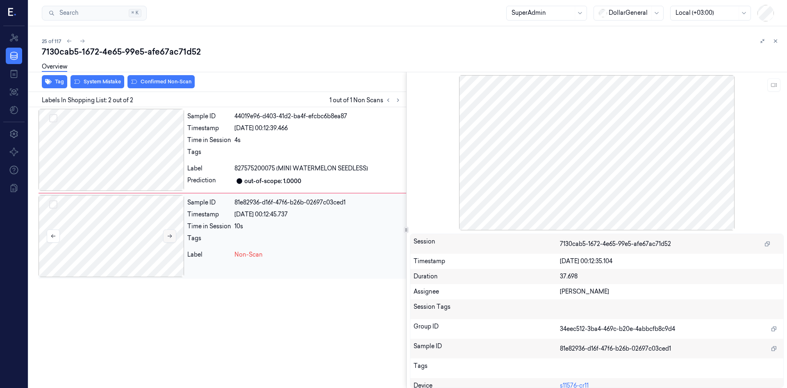
click at [170, 234] on icon at bounding box center [170, 236] width 6 height 6
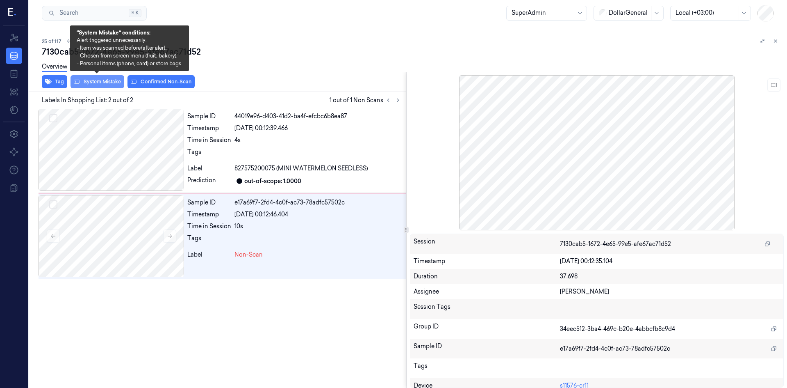
click at [107, 82] on button "System Mistake" at bounding box center [98, 81] width 54 height 13
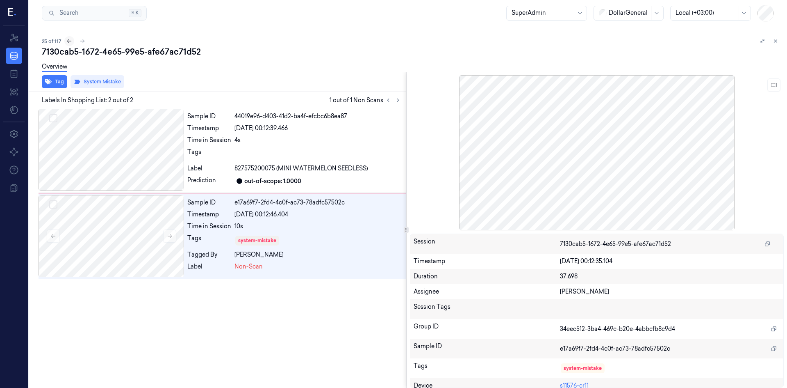
click at [68, 42] on icon at bounding box center [69, 41] width 5 height 4
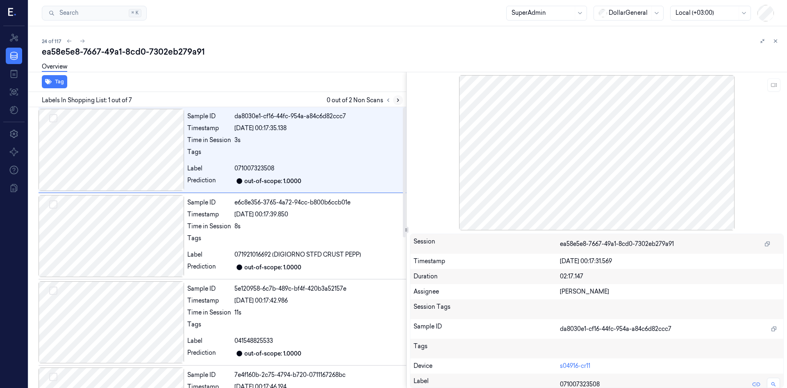
click at [397, 101] on icon at bounding box center [398, 100] width 6 height 6
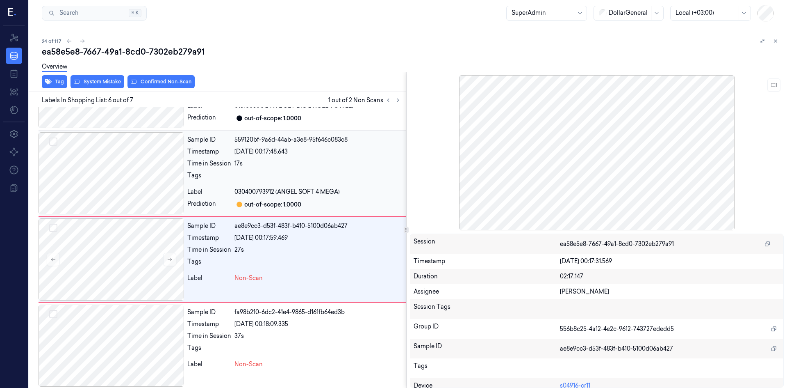
scroll to position [325, 0]
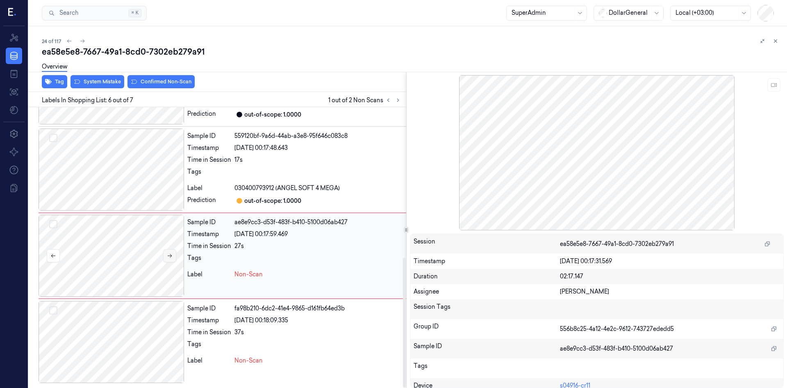
click at [171, 250] on button at bounding box center [169, 255] width 13 height 13
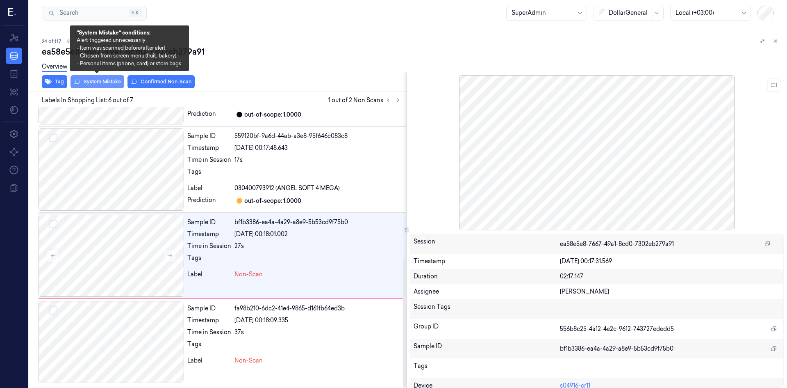
click at [103, 84] on button "System Mistake" at bounding box center [98, 81] width 54 height 13
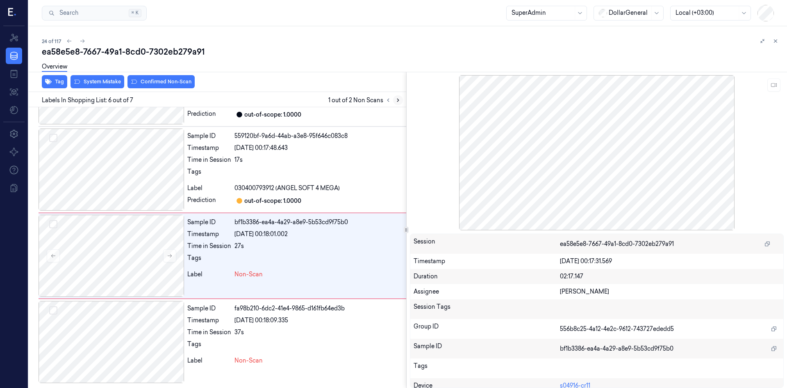
click at [396, 99] on icon at bounding box center [398, 100] width 6 height 6
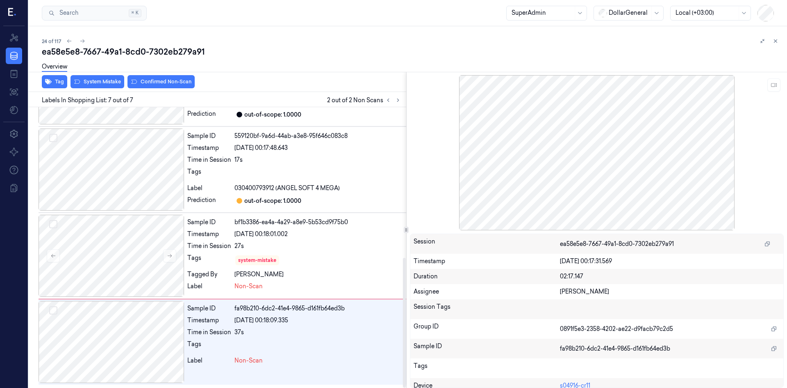
click at [109, 77] on div "Overview" at bounding box center [411, 67] width 739 height 21
click at [109, 78] on div "Overview" at bounding box center [411, 67] width 739 height 21
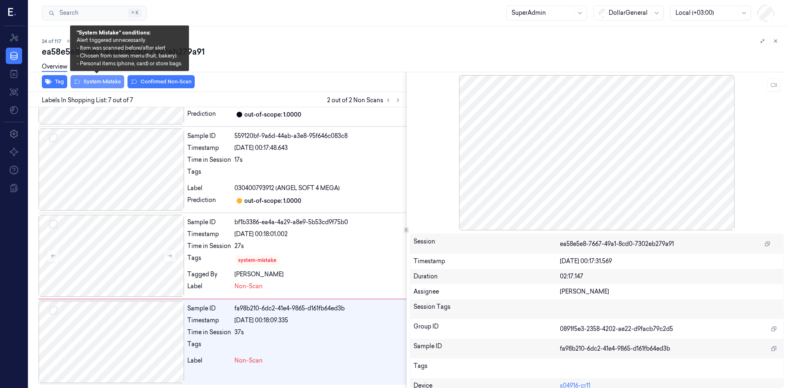
click at [109, 80] on button "System Mistake" at bounding box center [98, 81] width 54 height 13
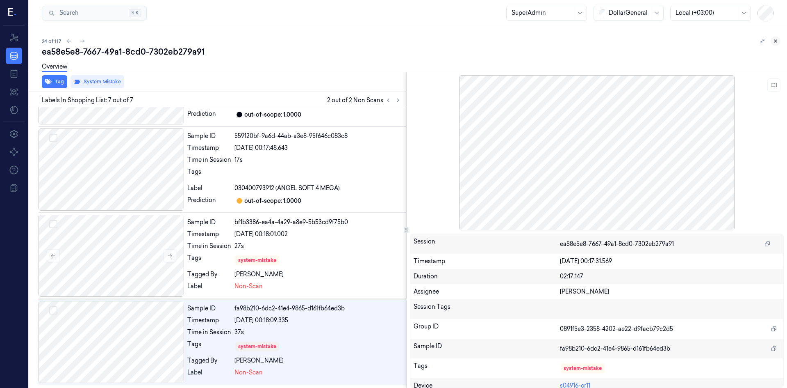
click at [775, 41] on icon at bounding box center [776, 41] width 6 height 6
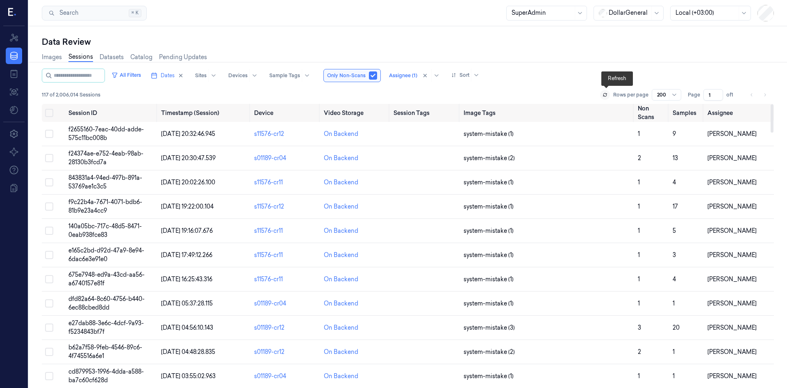
click at [609, 92] on button at bounding box center [605, 95] width 10 height 10
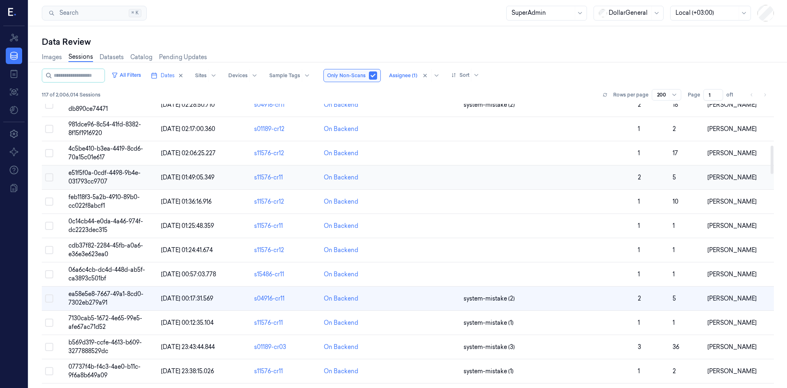
scroll to position [362, 0]
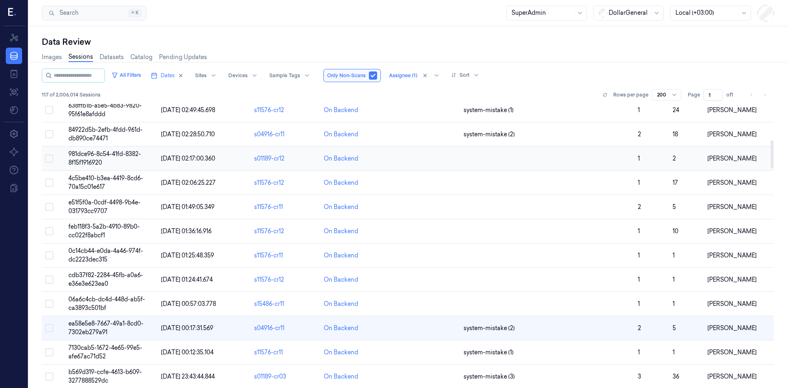
click at [101, 152] on span "981dce96-8c54-41fd-8382-8f15f1916920" at bounding box center [104, 158] width 73 height 16
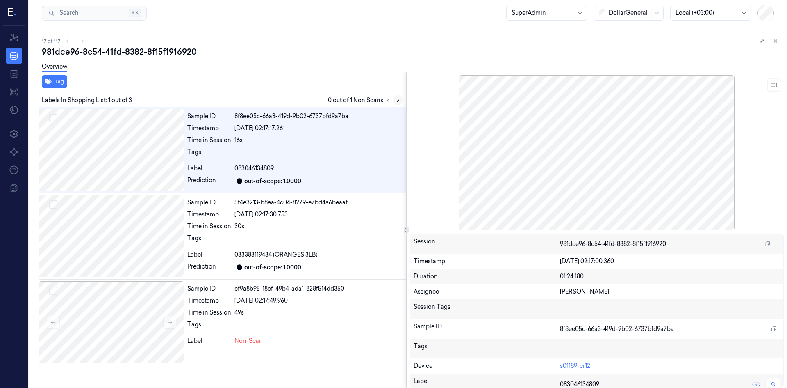
click at [400, 96] on button at bounding box center [398, 100] width 10 height 10
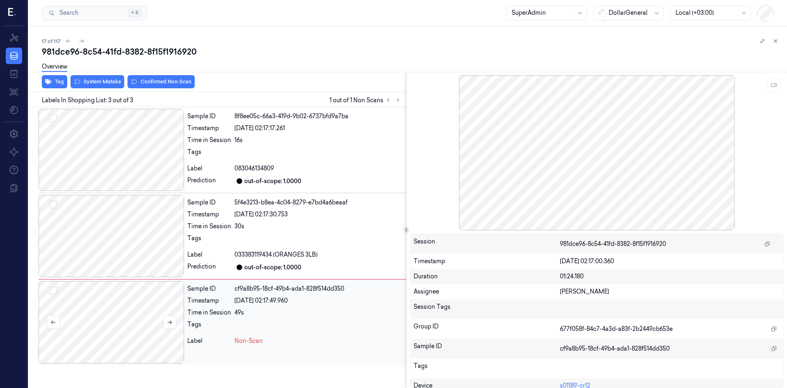
click at [162, 321] on div at bounding box center [112, 322] width 146 height 82
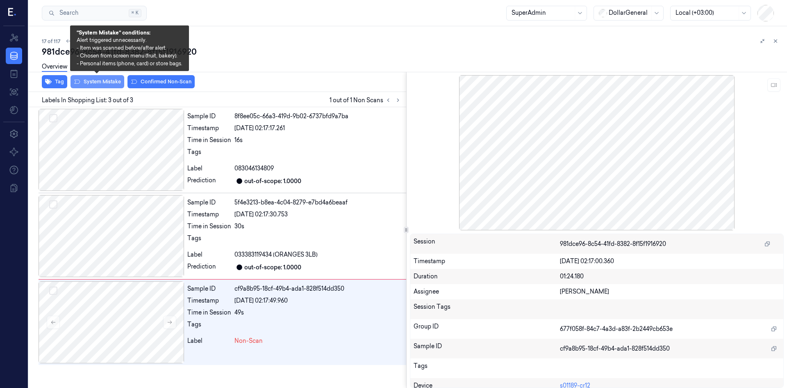
click at [94, 82] on button "System Mistake" at bounding box center [98, 81] width 54 height 13
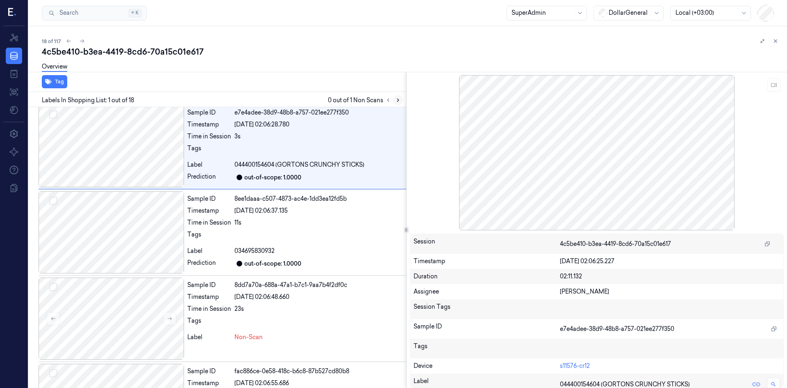
click at [399, 99] on icon at bounding box center [398, 100] width 6 height 6
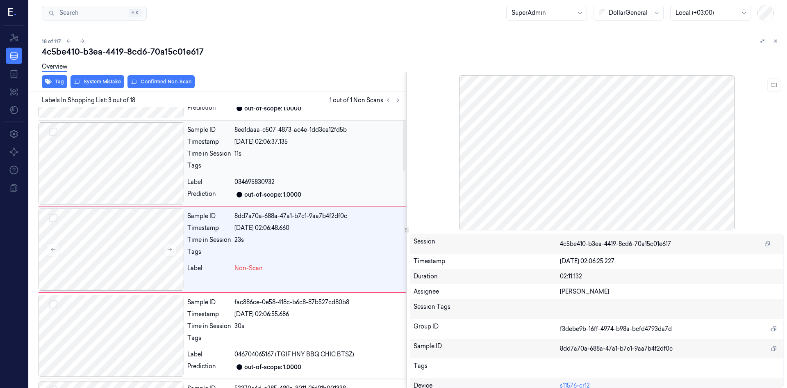
scroll to position [75, 0]
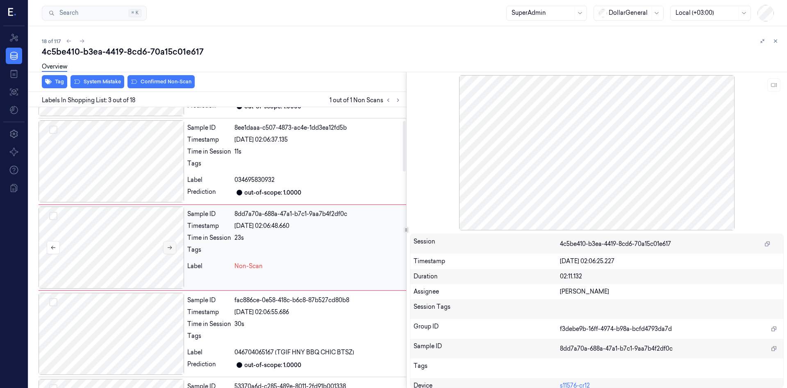
click at [166, 253] on button at bounding box center [169, 247] width 13 height 13
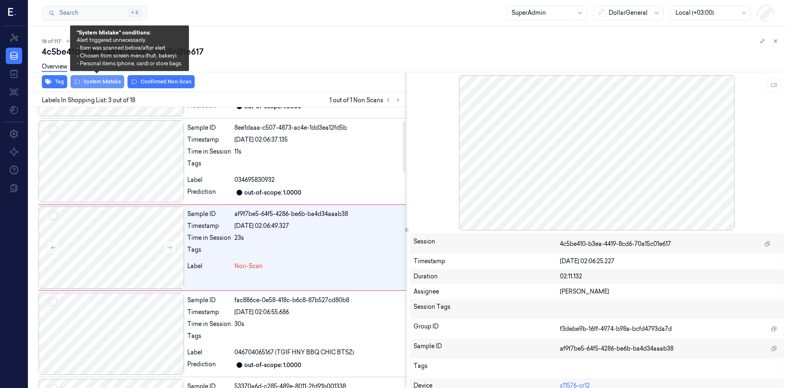
click at [103, 84] on button "System Mistake" at bounding box center [98, 81] width 54 height 13
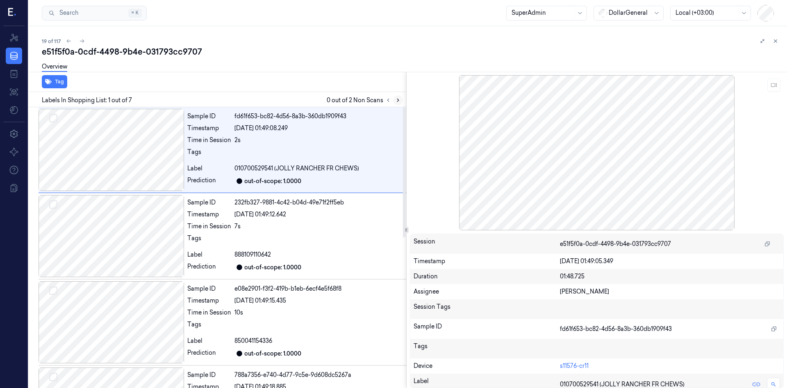
click at [395, 99] on icon at bounding box center [398, 100] width 6 height 6
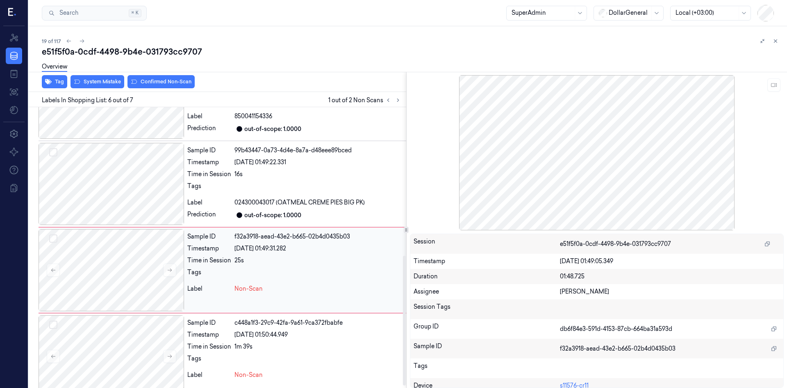
scroll to position [325, 0]
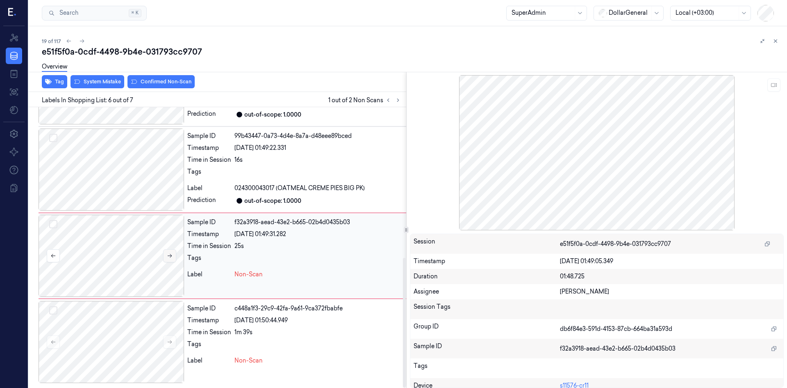
click at [170, 253] on icon at bounding box center [170, 256] width 6 height 6
click at [173, 256] on button at bounding box center [169, 255] width 13 height 13
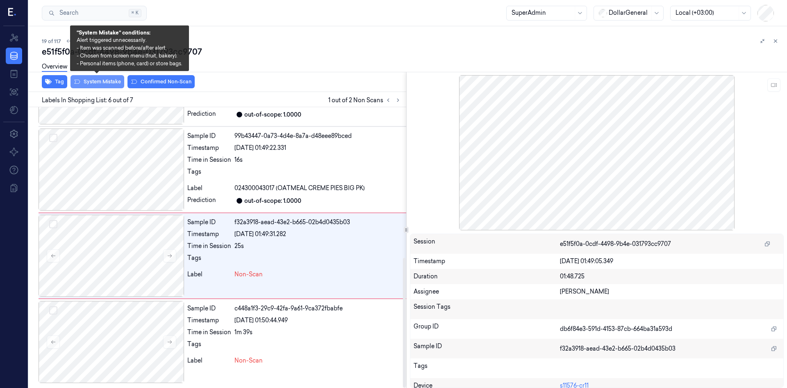
click at [92, 79] on button "System Mistake" at bounding box center [98, 81] width 54 height 13
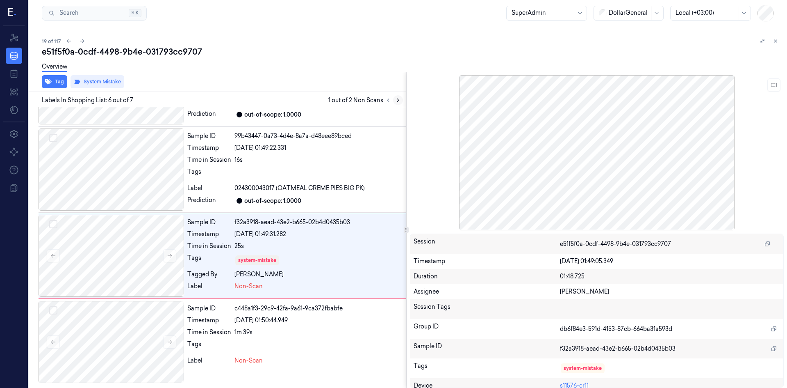
click at [397, 97] on button at bounding box center [398, 100] width 10 height 10
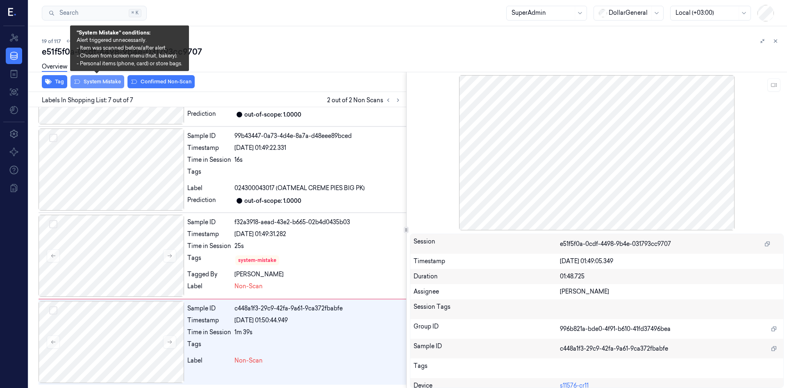
click at [96, 78] on button "System Mistake" at bounding box center [98, 81] width 54 height 13
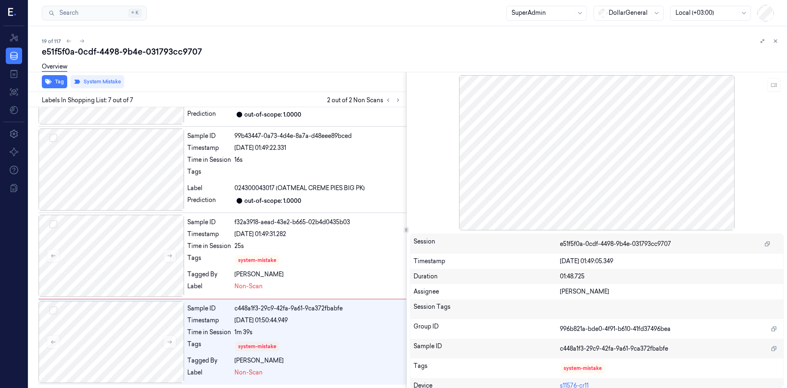
click at [392, 56] on div "e51f5f0a-0cdf-4498-9b4e-031793cc9707" at bounding box center [411, 51] width 739 height 11
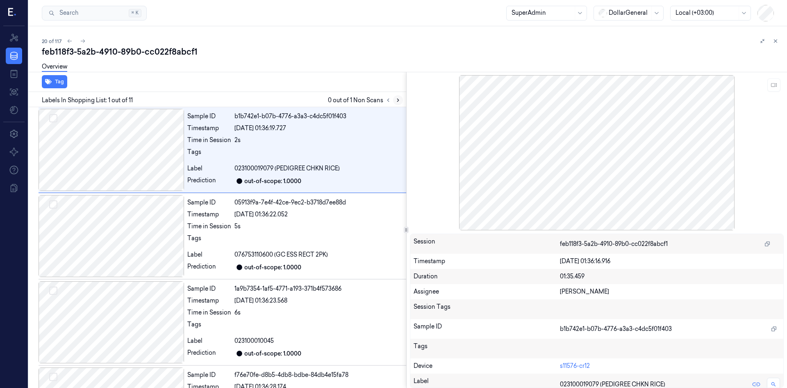
click at [398, 103] on button at bounding box center [398, 100] width 10 height 10
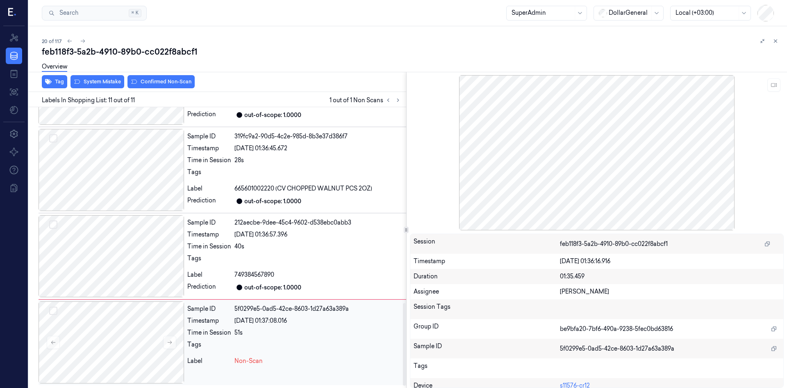
scroll to position [669, 0]
click at [171, 336] on button at bounding box center [169, 341] width 13 height 13
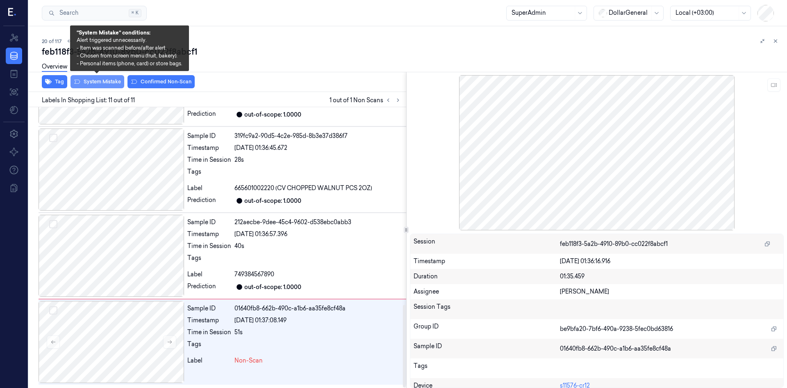
click at [88, 82] on button "System Mistake" at bounding box center [98, 81] width 54 height 13
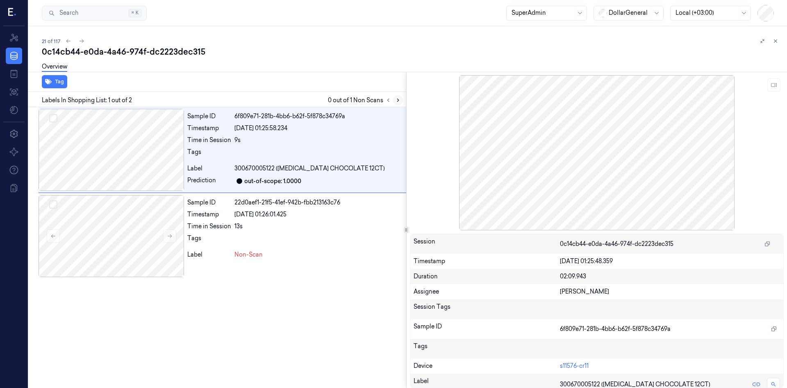
click at [398, 100] on icon at bounding box center [398, 100] width 6 height 6
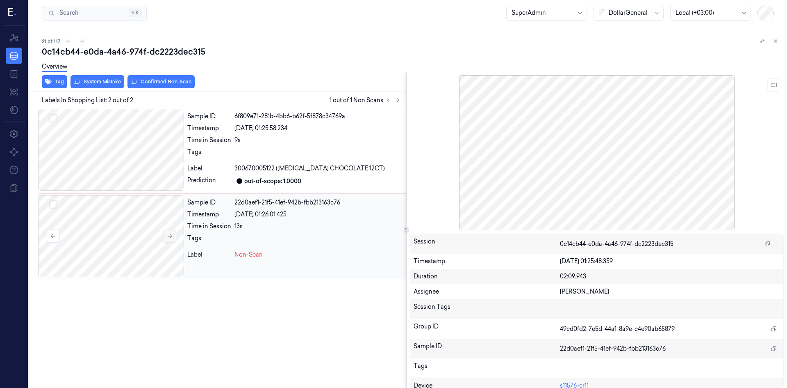
click at [164, 237] on button at bounding box center [169, 235] width 13 height 13
click at [169, 239] on button at bounding box center [169, 235] width 13 height 13
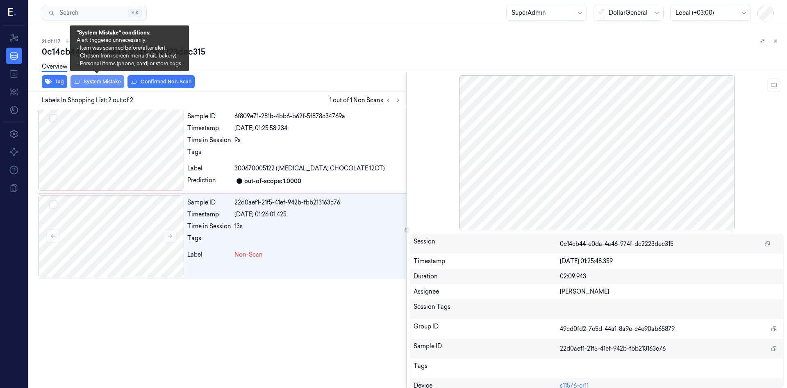
click at [100, 85] on button "System Mistake" at bounding box center [98, 81] width 54 height 13
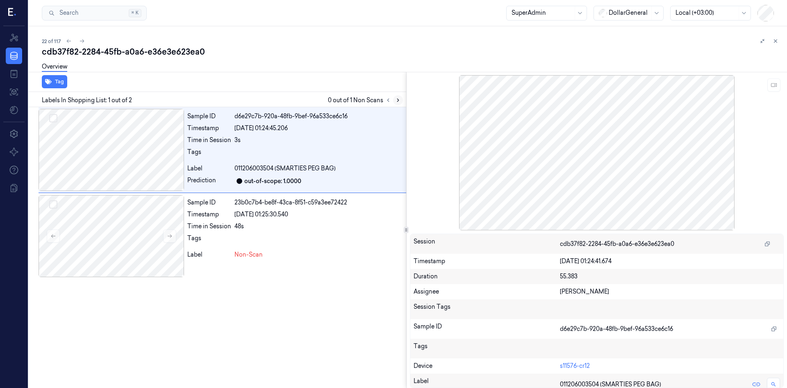
click at [398, 98] on icon at bounding box center [398, 100] width 6 height 6
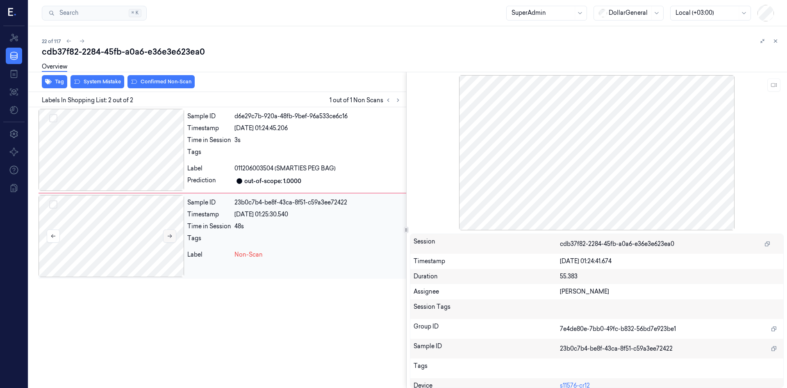
click at [167, 235] on icon at bounding box center [170, 236] width 6 height 6
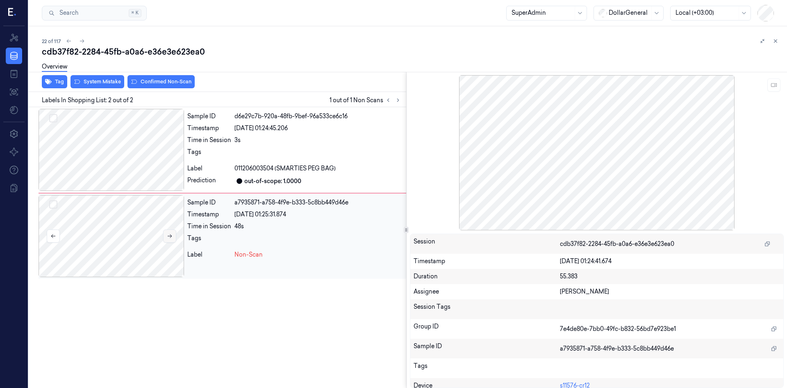
click at [167, 235] on icon at bounding box center [170, 236] width 6 height 6
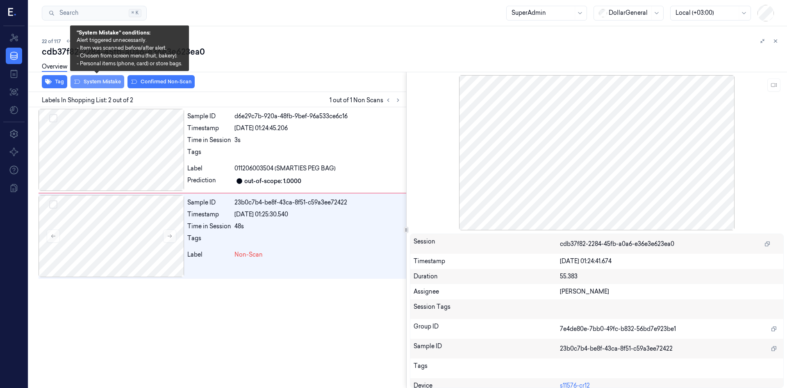
click at [108, 86] on button "System Mistake" at bounding box center [98, 81] width 54 height 13
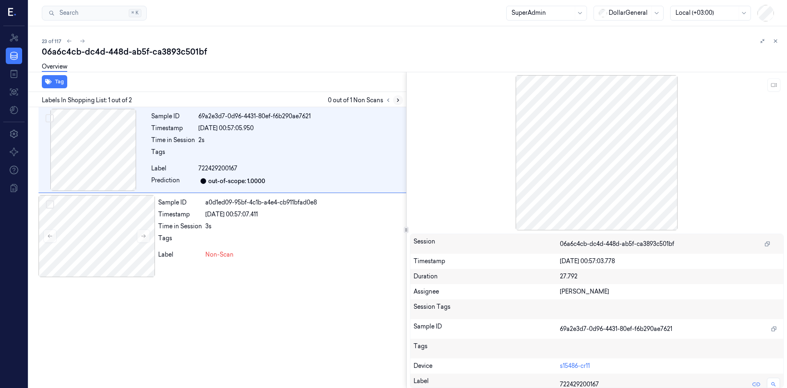
click at [398, 101] on icon at bounding box center [398, 100] width 6 height 6
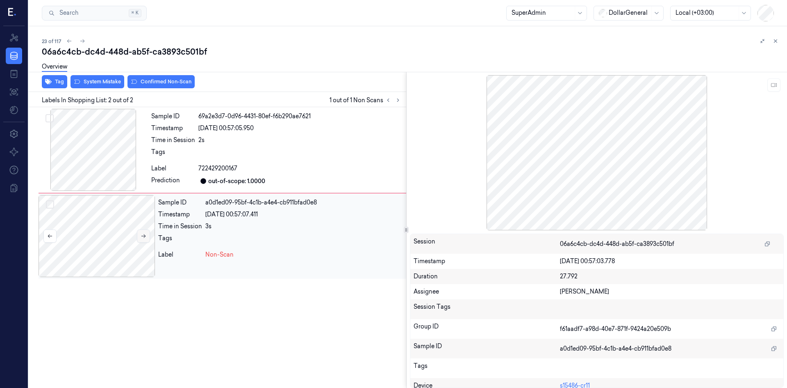
click at [144, 238] on icon at bounding box center [144, 236] width 6 height 6
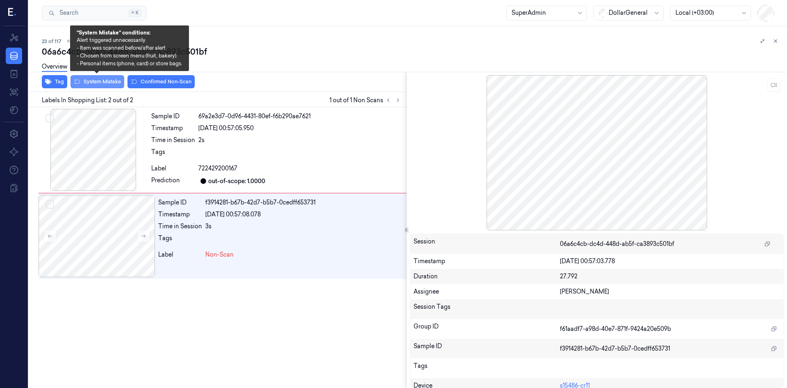
click at [91, 79] on button "System Mistake" at bounding box center [98, 81] width 54 height 13
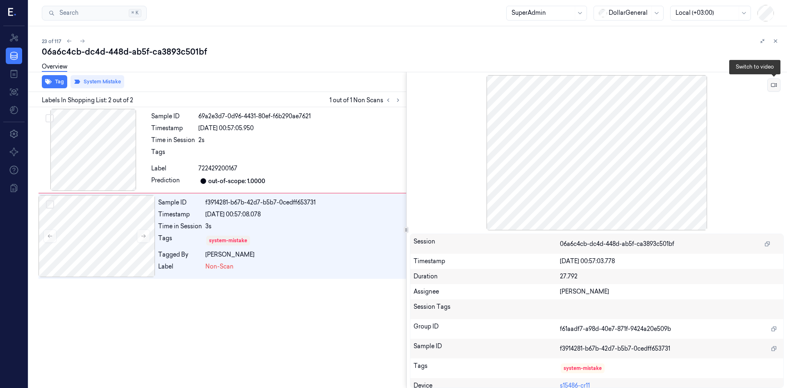
click at [775, 83] on icon at bounding box center [774, 85] width 6 height 4
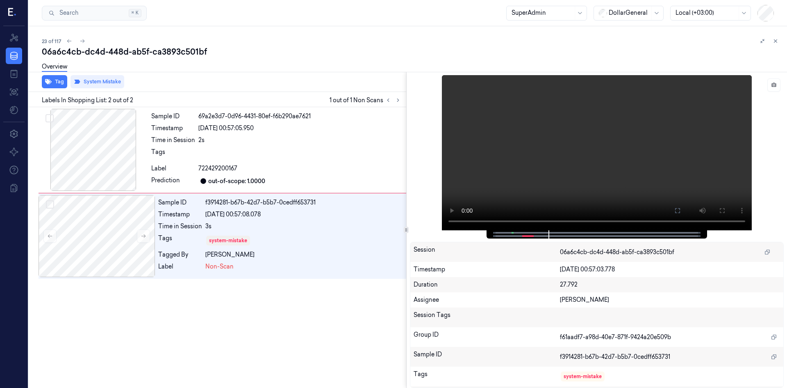
click at [274, 67] on div "Overview" at bounding box center [411, 67] width 739 height 21
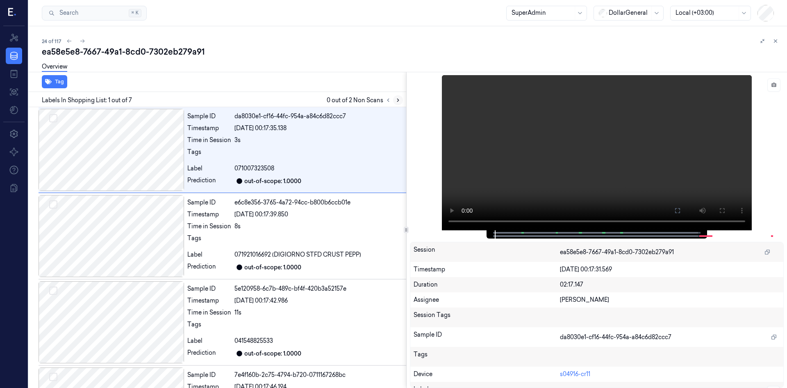
click at [397, 102] on icon at bounding box center [398, 100] width 6 height 6
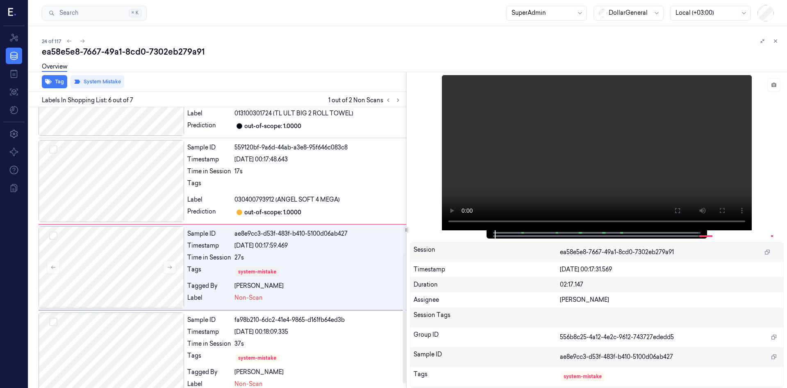
scroll to position [325, 0]
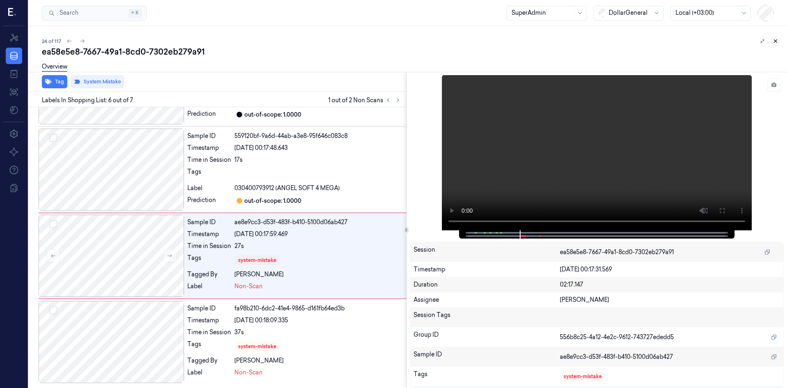
click at [774, 41] on icon at bounding box center [776, 41] width 6 height 6
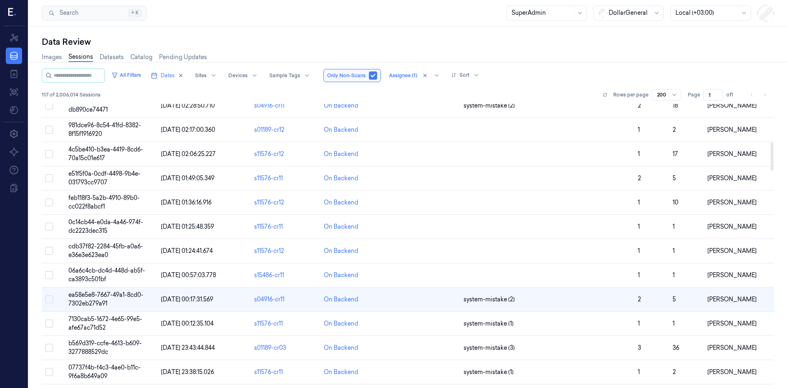
scroll to position [410, 0]
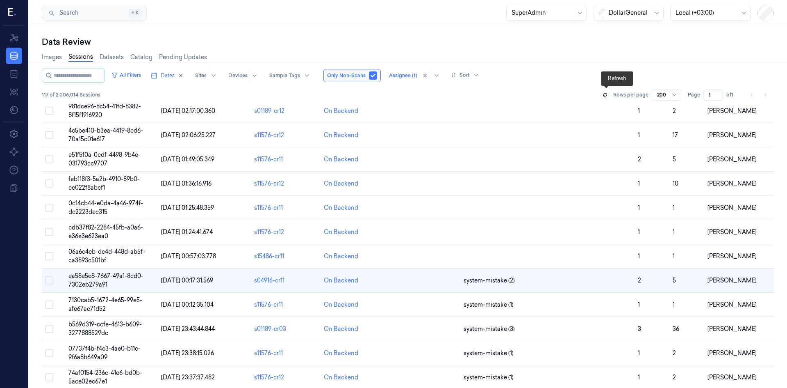
click at [609, 94] on button at bounding box center [605, 95] width 10 height 10
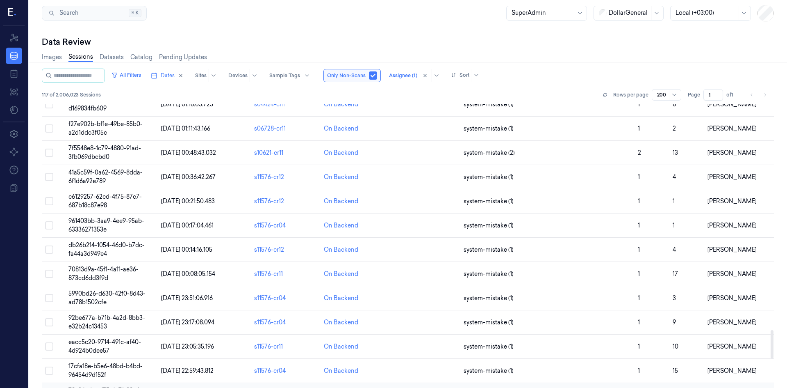
scroll to position [2571, 0]
